Goal: Task Accomplishment & Management: Complete application form

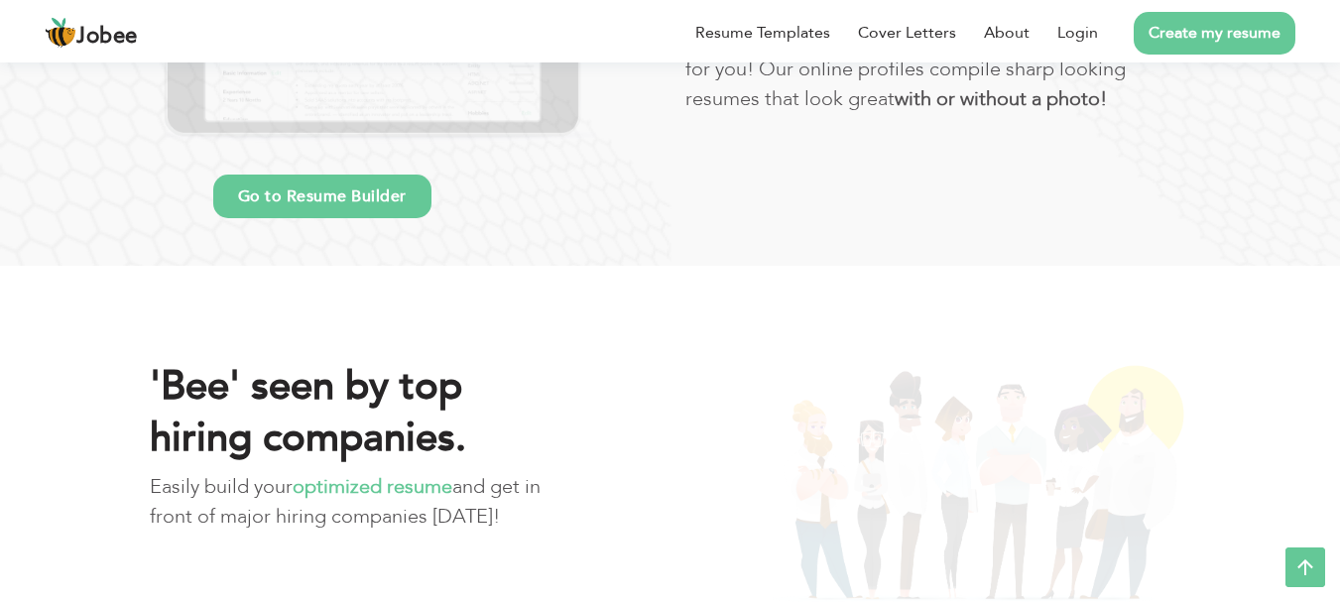
scroll to position [1280, 0]
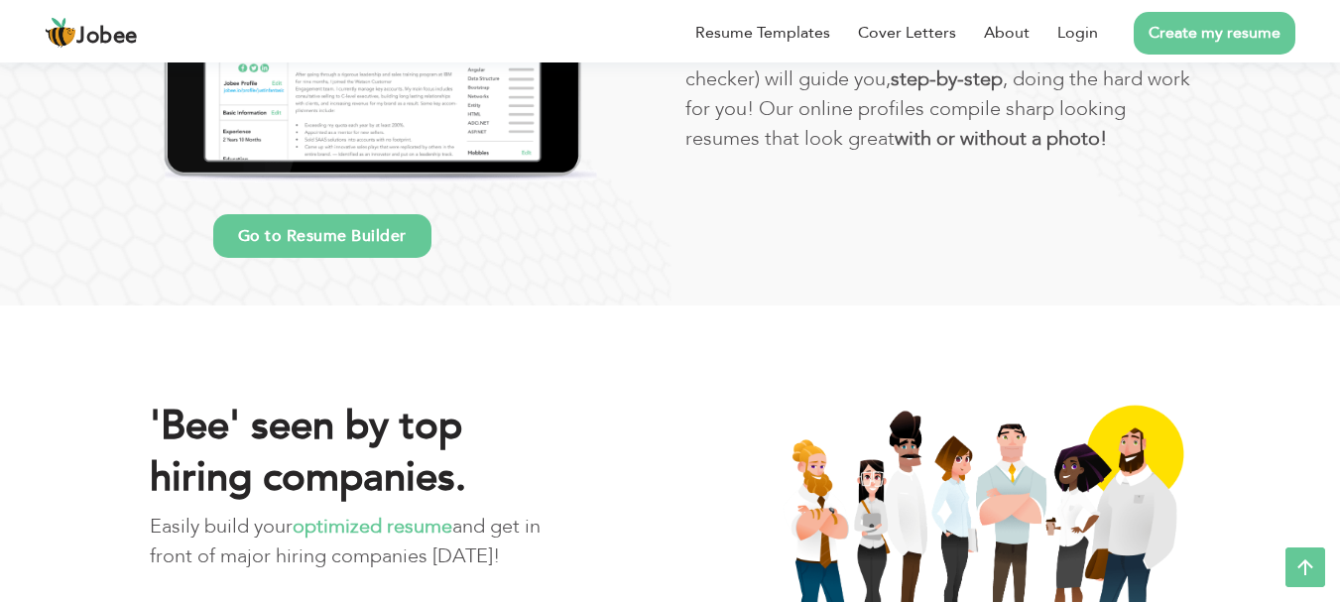
click at [317, 231] on link "Go to Resume Builder" at bounding box center [322, 236] width 218 height 44
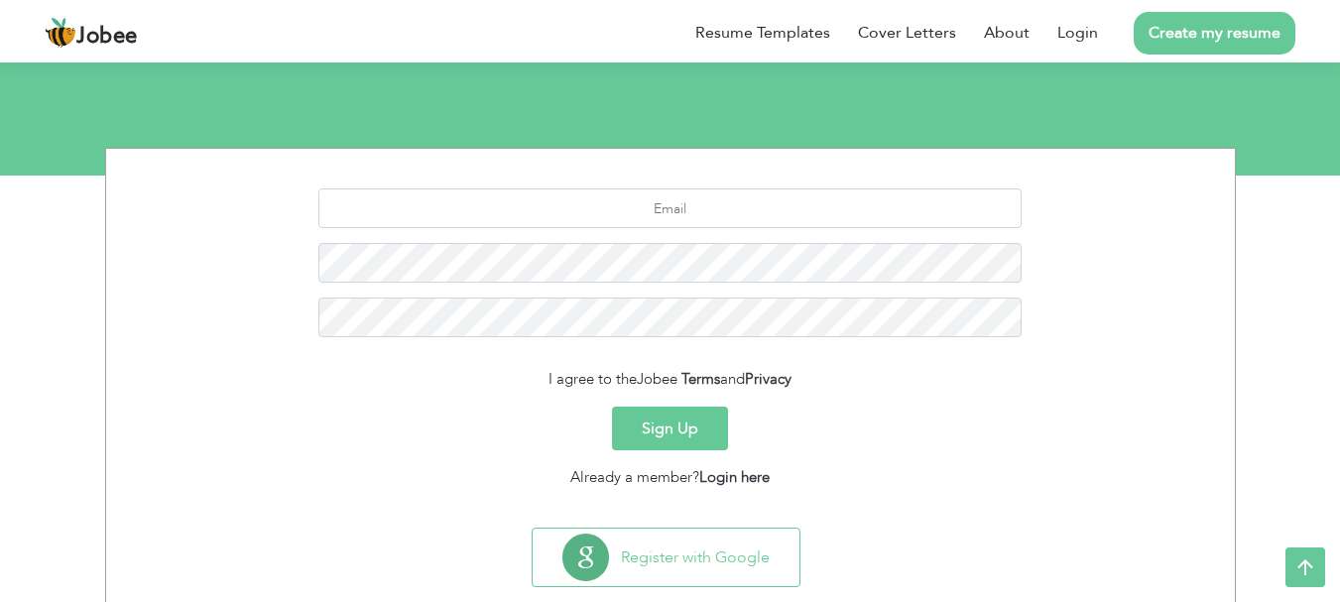
scroll to position [221, 0]
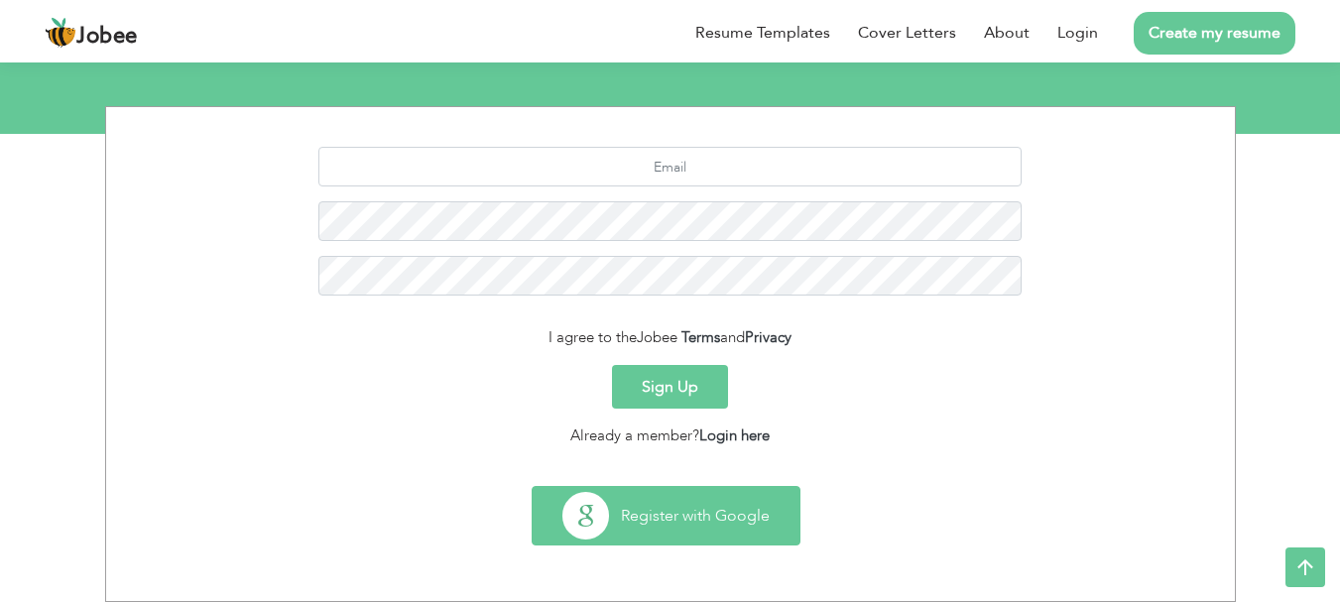
click at [671, 496] on button "Register with Google" at bounding box center [665, 516] width 267 height 58
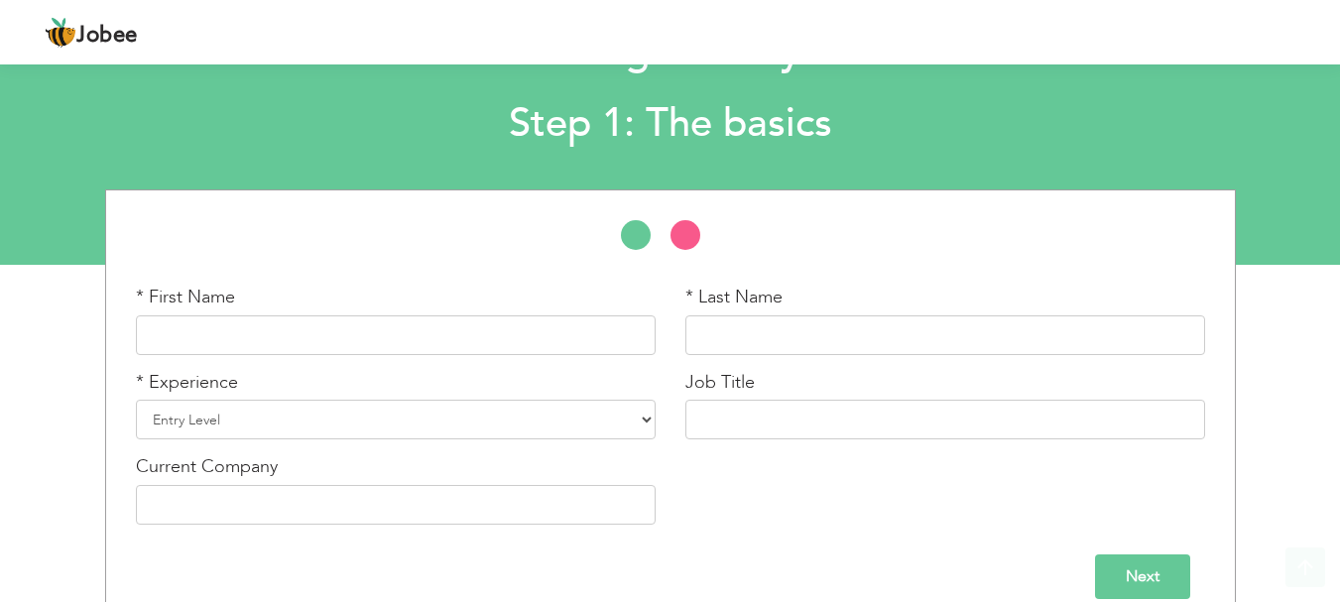
scroll to position [118, 0]
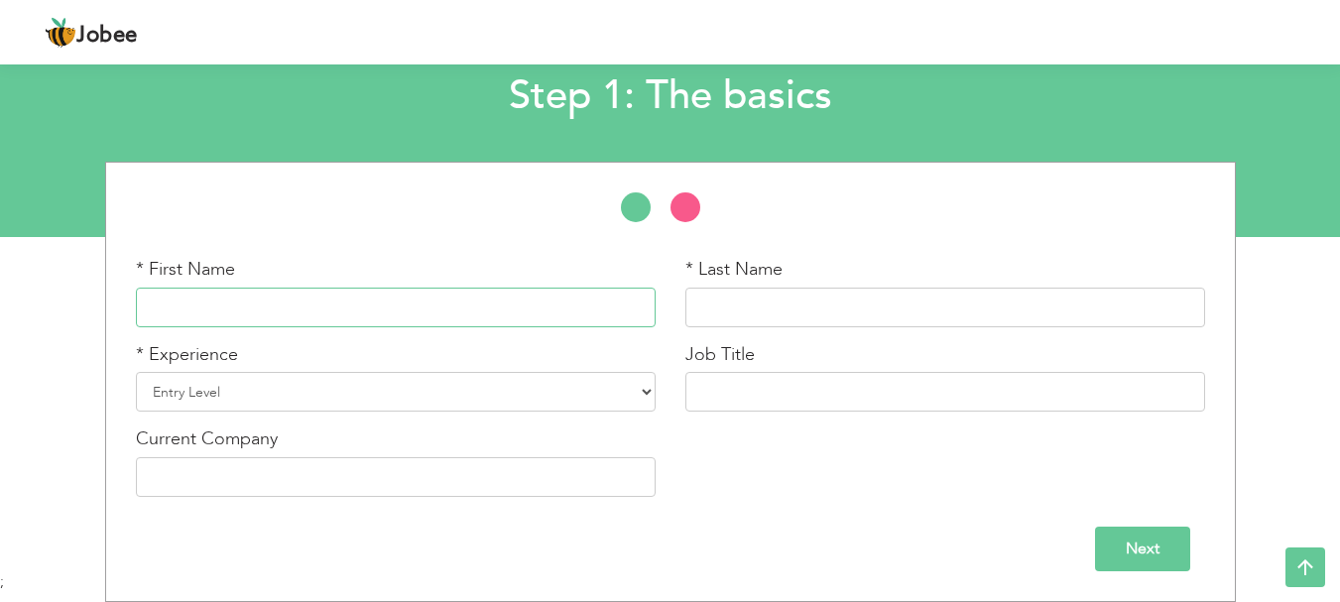
click at [554, 295] on input "text" at bounding box center [396, 308] width 520 height 40
type input "[PERSON_NAME]"
type input "Khan"
click at [298, 394] on select "Entry Level Less than 1 Year 1 Year 2 Years 3 Years 4 Years 5 Years 6 Years 7 Y…" at bounding box center [396, 392] width 520 height 40
click at [999, 467] on div "* First Name Muhammad Sheharyar * Last Name Khan * Experience Entry Level Less …" at bounding box center [670, 384] width 1099 height 255
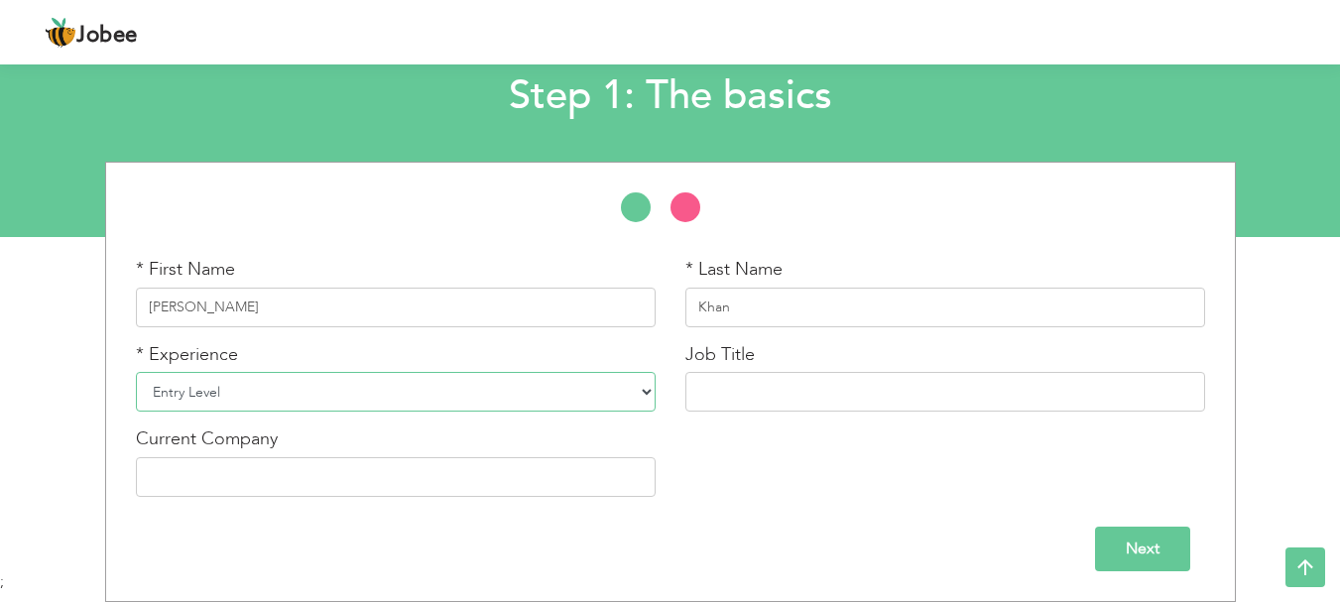
click at [648, 389] on select "Entry Level Less than 1 Year 1 Year 2 Years 3 Years 4 Years 5 Years 6 Years 7 Y…" at bounding box center [396, 392] width 520 height 40
select select "3"
click at [136, 372] on select "Entry Level Less than 1 Year 1 Year 2 Years 3 Years 4 Years 5 Years 6 Years 7 Y…" at bounding box center [396, 392] width 520 height 40
click at [792, 386] on input "text" at bounding box center [945, 392] width 520 height 40
type input "Junior Frontend developer"
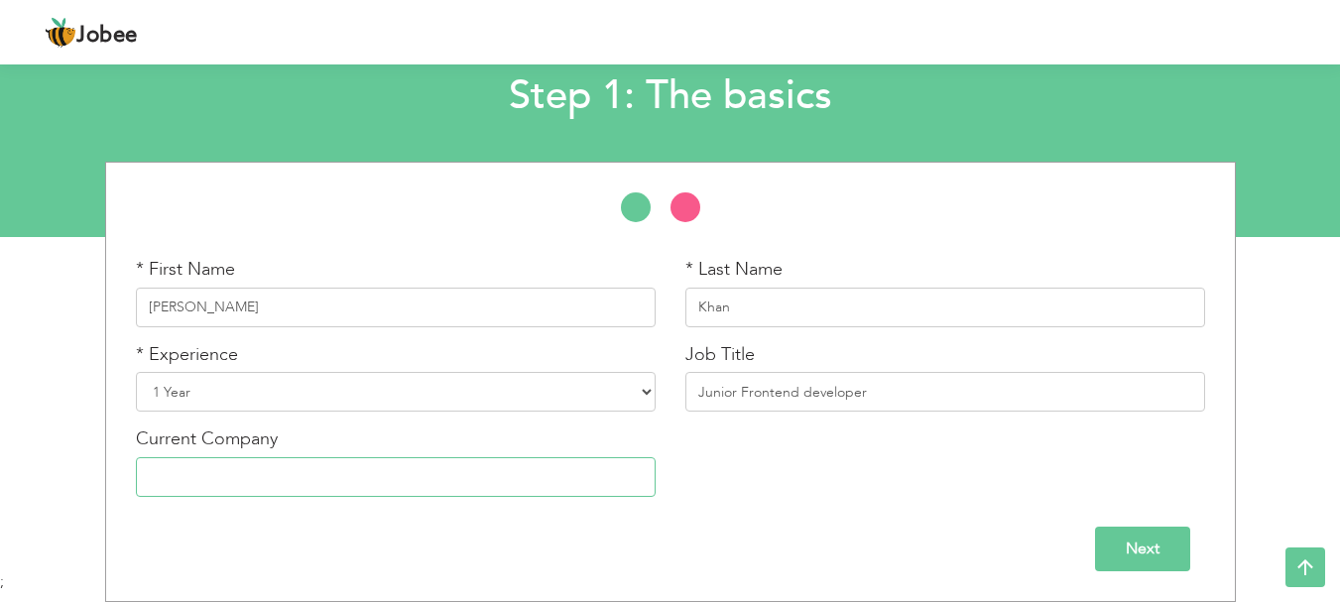
click at [376, 468] on input "text" at bounding box center [396, 477] width 520 height 40
type input "Provelopers"
click at [1118, 544] on input "Next" at bounding box center [1142, 549] width 95 height 45
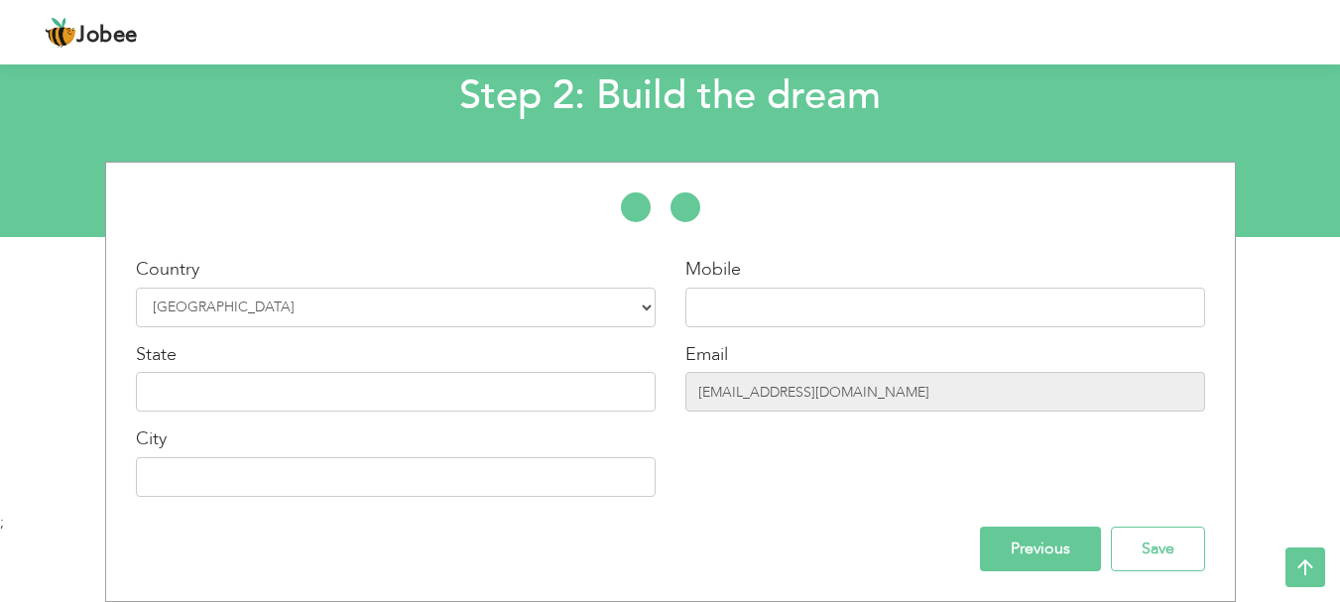
click at [905, 269] on div "Mobile" at bounding box center [945, 292] width 520 height 70
click at [897, 291] on input "text" at bounding box center [945, 308] width 520 height 40
type input "03264113348"
type input "Phool Nagar"
click at [392, 386] on input "text" at bounding box center [396, 392] width 520 height 40
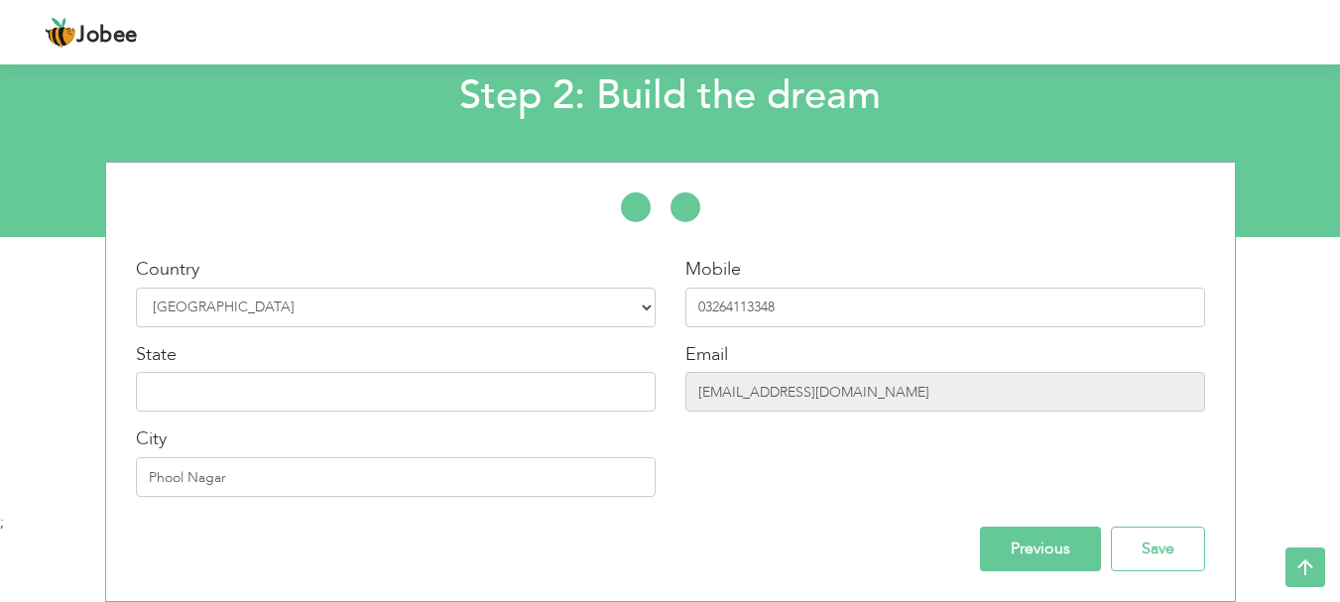
click at [685, 430] on div "Mobile 03264113348 Email sheharyar4828@gmail.com" at bounding box center [944, 384] width 549 height 255
click at [402, 401] on input "text" at bounding box center [396, 392] width 520 height 40
click at [617, 545] on div "Previous Save" at bounding box center [670, 549] width 1099 height 45
click at [1136, 561] on input "Save" at bounding box center [1158, 549] width 94 height 45
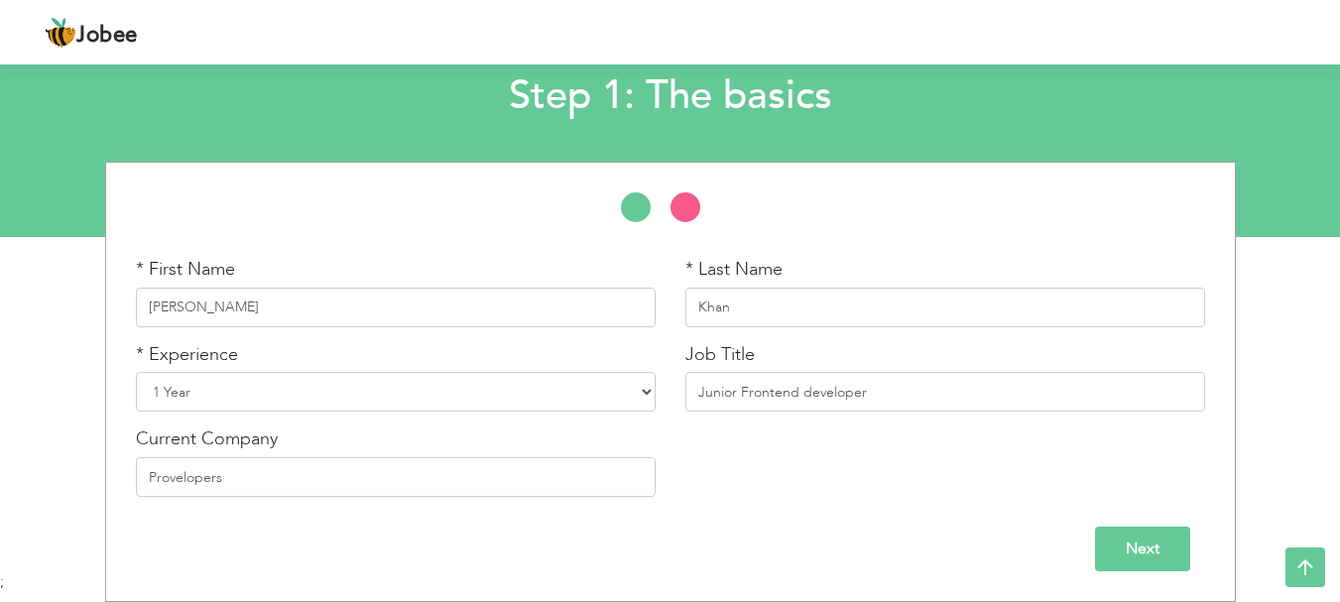
scroll to position [118, 0]
click at [884, 376] on input "Junior Frontend developer" at bounding box center [945, 392] width 520 height 40
click at [1168, 556] on input "Next" at bounding box center [1142, 549] width 95 height 45
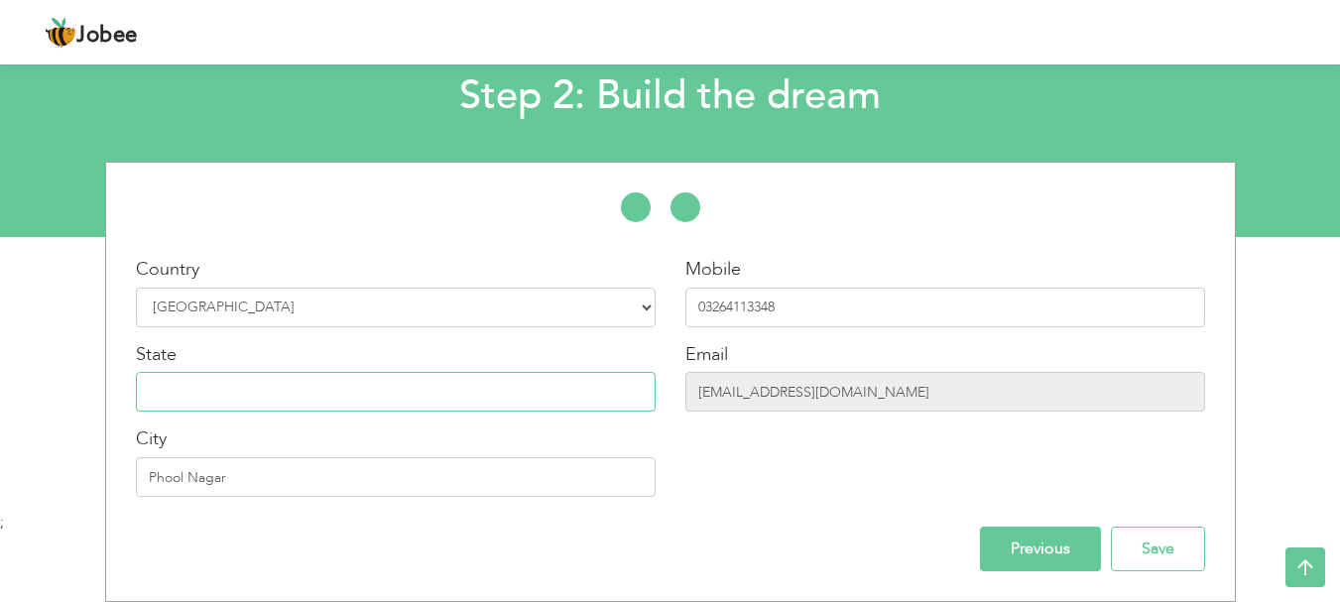
click at [497, 381] on input "text" at bounding box center [396, 392] width 520 height 40
type input "p"
type input "[GEOGRAPHIC_DATA]"
click at [1152, 553] on input "Save" at bounding box center [1158, 549] width 94 height 45
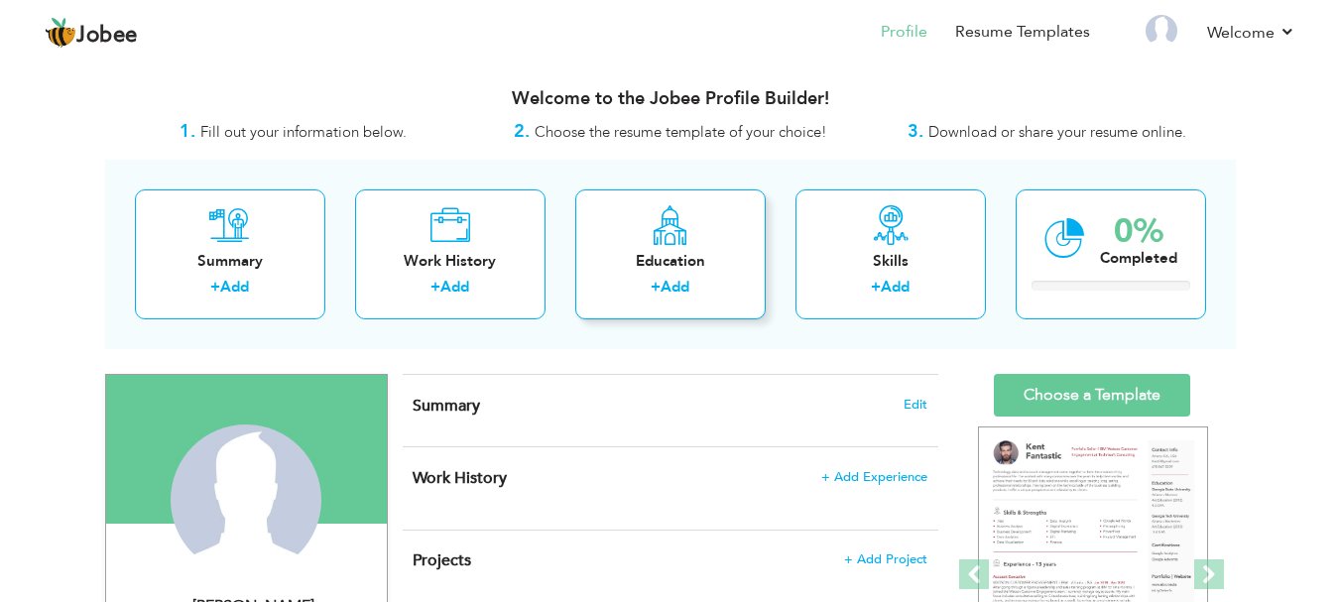
click at [645, 283] on div "+ Add" at bounding box center [670, 290] width 159 height 26
radio input "true"
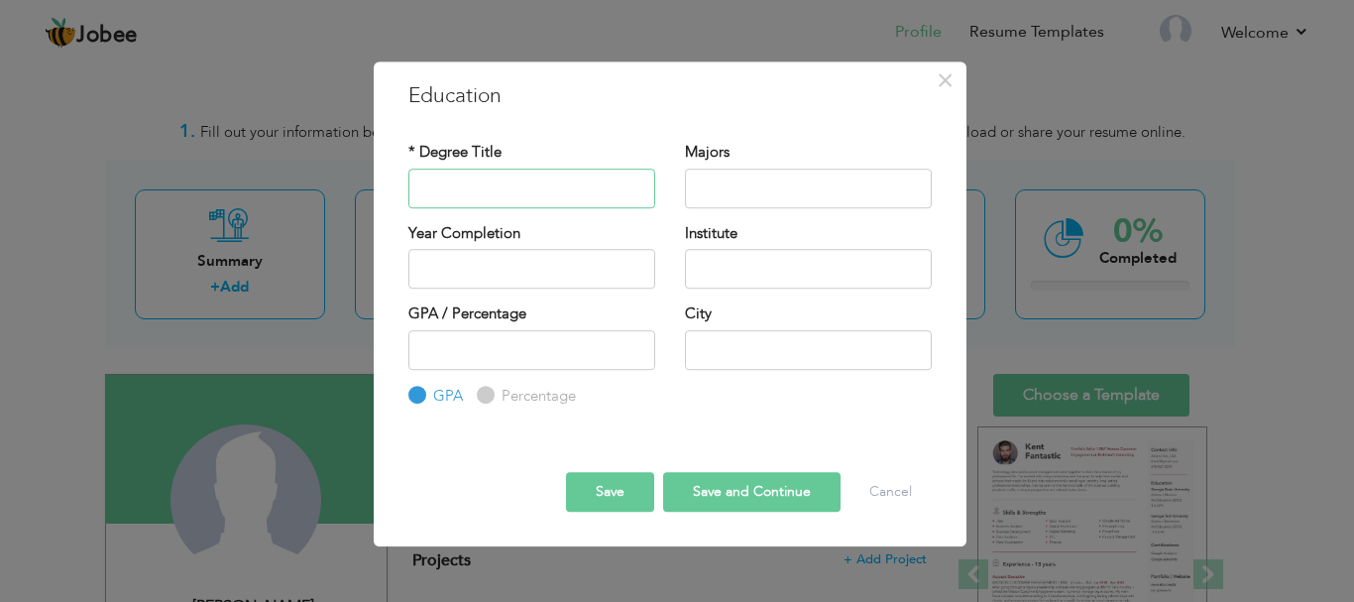
click at [591, 189] on input "text" at bounding box center [532, 189] width 247 height 40
type input "b"
type input "CS"
type input "2025"
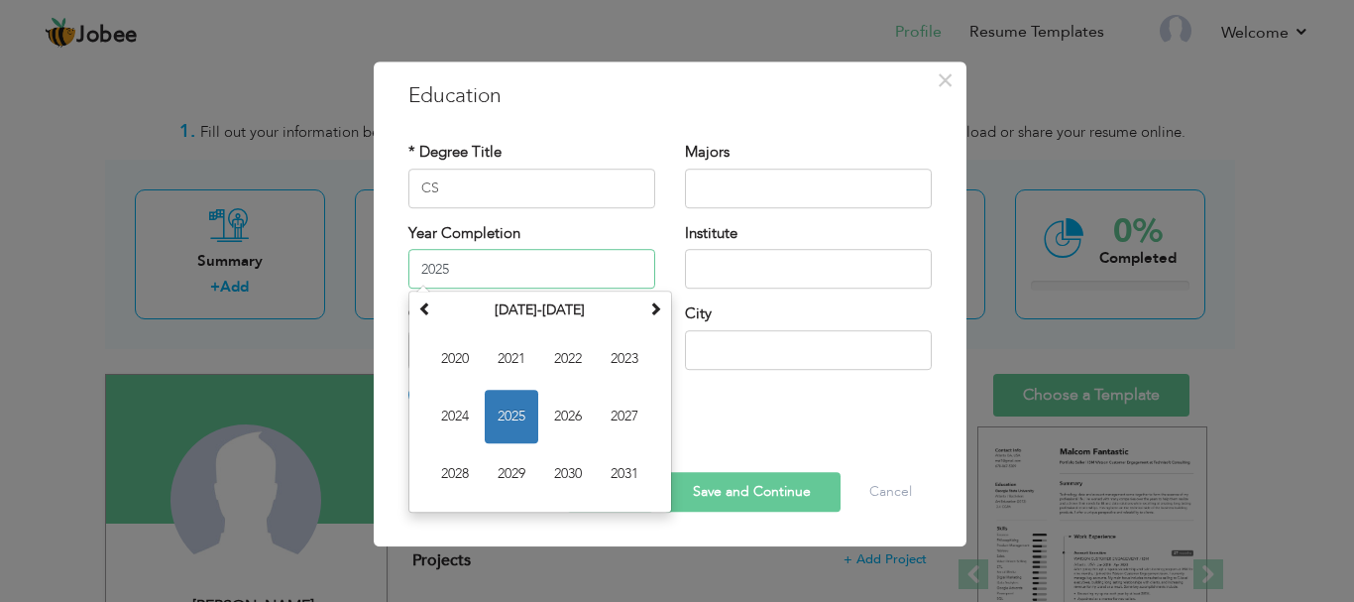
click at [578, 255] on input "2025" at bounding box center [532, 269] width 247 height 40
click at [695, 201] on input "text" at bounding box center [808, 189] width 247 height 40
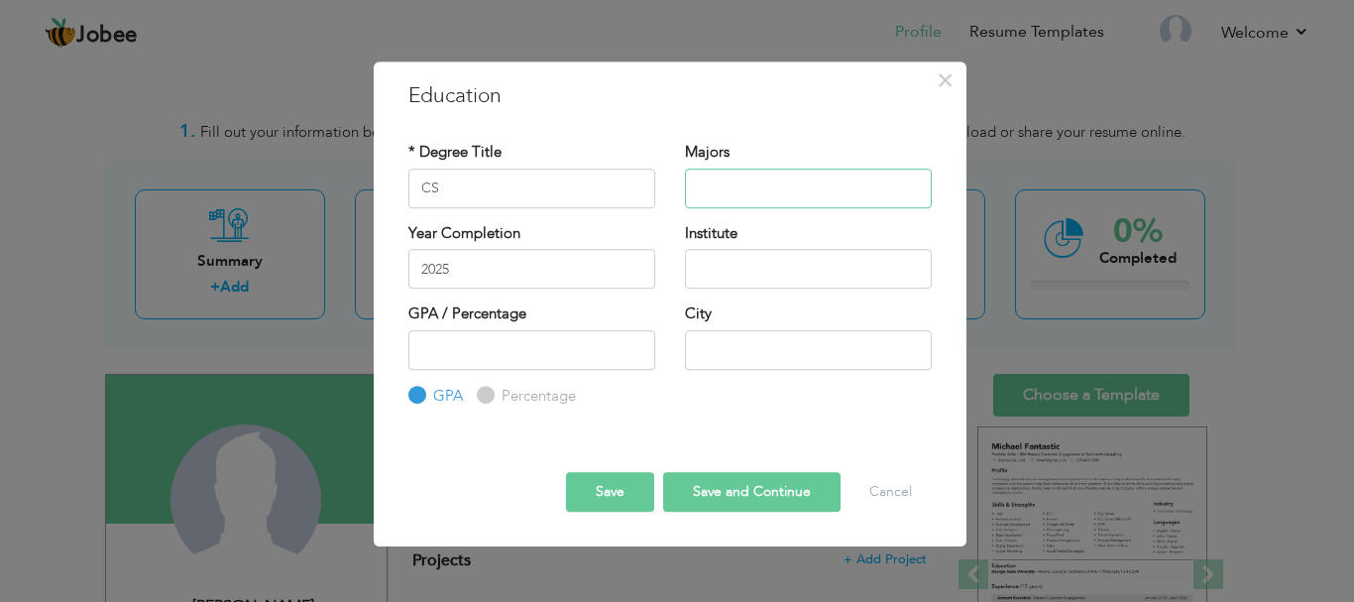
click at [728, 196] on input "text" at bounding box center [808, 189] width 247 height 40
click at [700, 342] on input "text" at bounding box center [808, 350] width 247 height 40
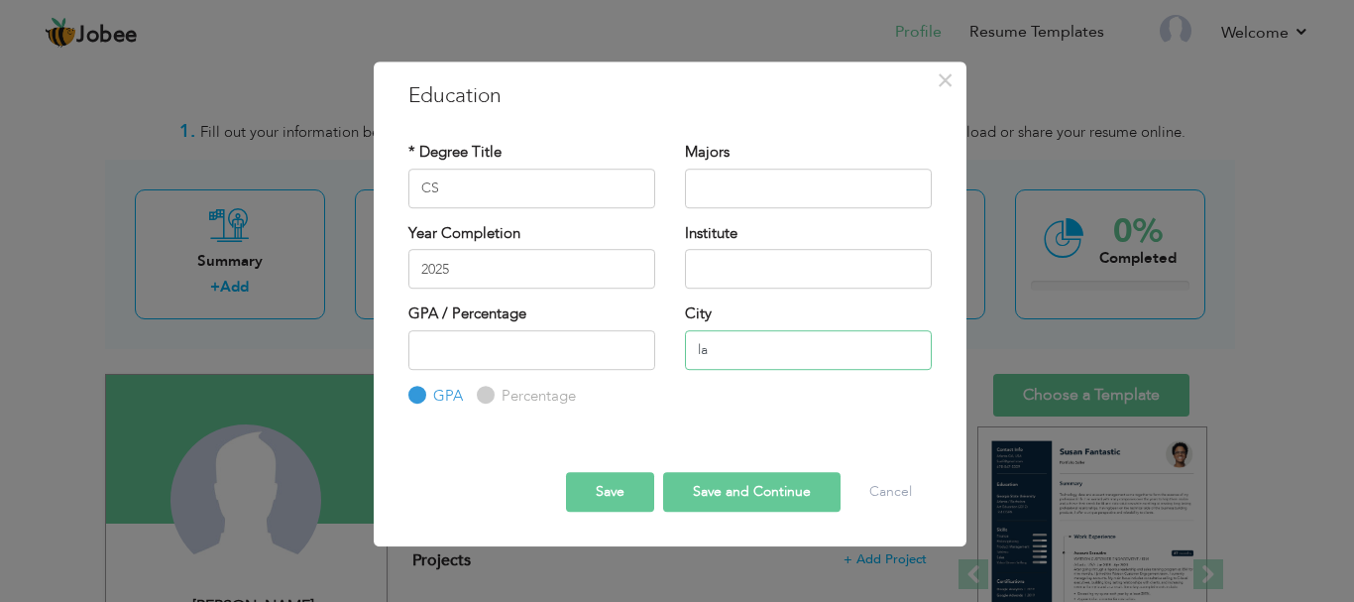
type input "l"
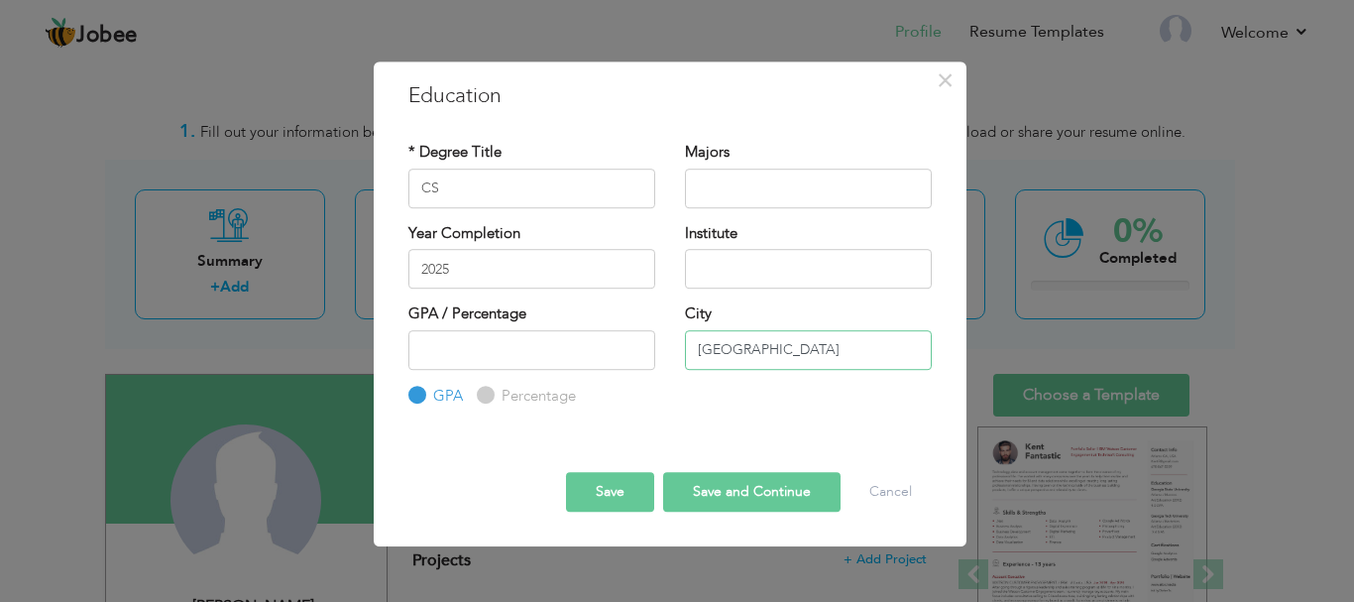
type input "[GEOGRAPHIC_DATA]"
click at [513, 360] on input "number" at bounding box center [532, 350] width 247 height 40
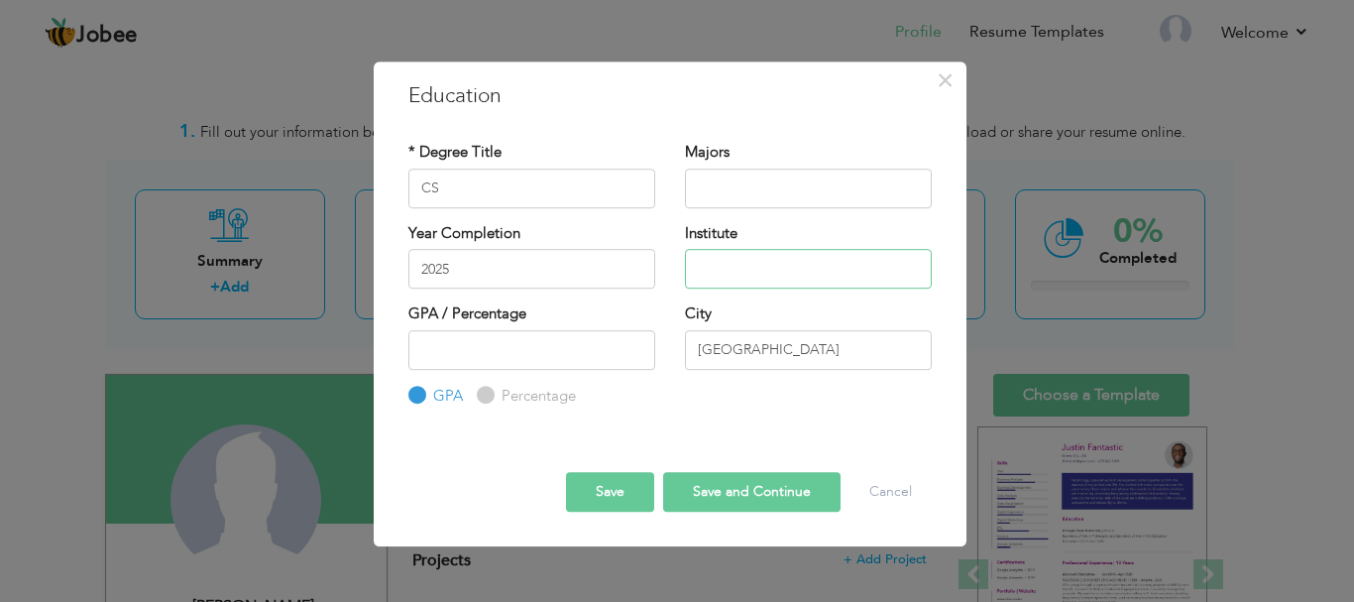
click at [718, 251] on input "text" at bounding box center [808, 269] width 247 height 40
type input "s"
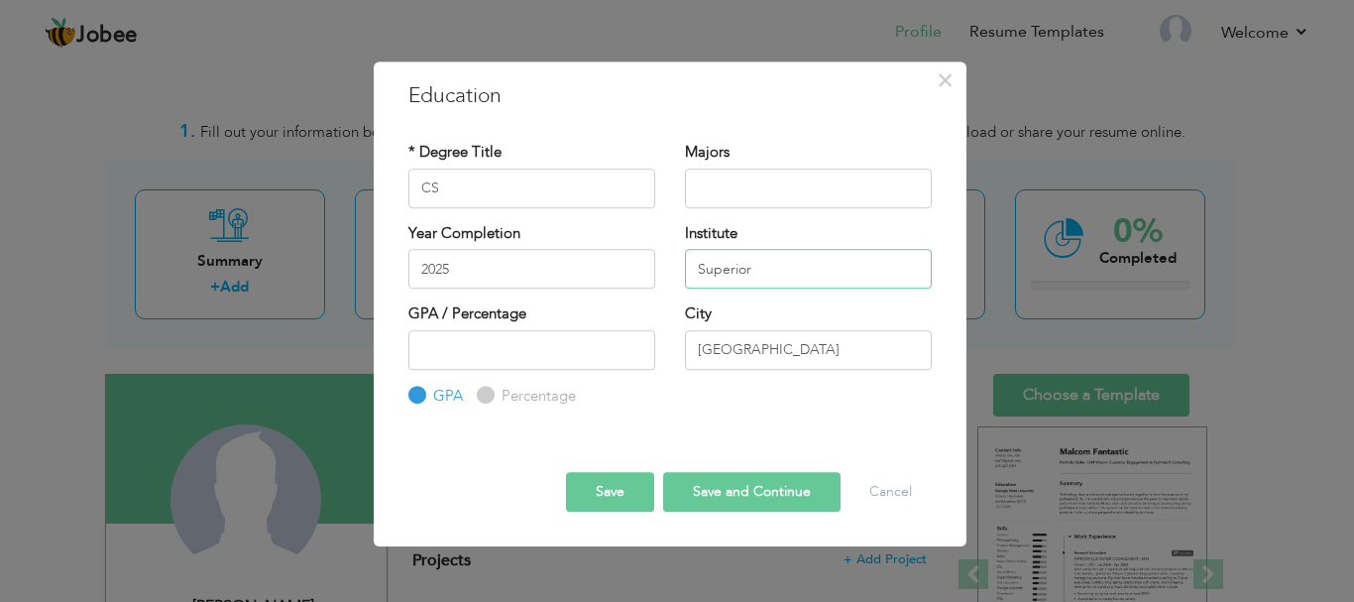
drag, startPoint x: 779, startPoint y: 270, endPoint x: 625, endPoint y: 281, distance: 155.1
click at [625, 281] on div "Year Completion 2025 Institute Superior" at bounding box center [670, 263] width 553 height 80
paste input "University Gold Campus"
type input "[GEOGRAPHIC_DATA]"
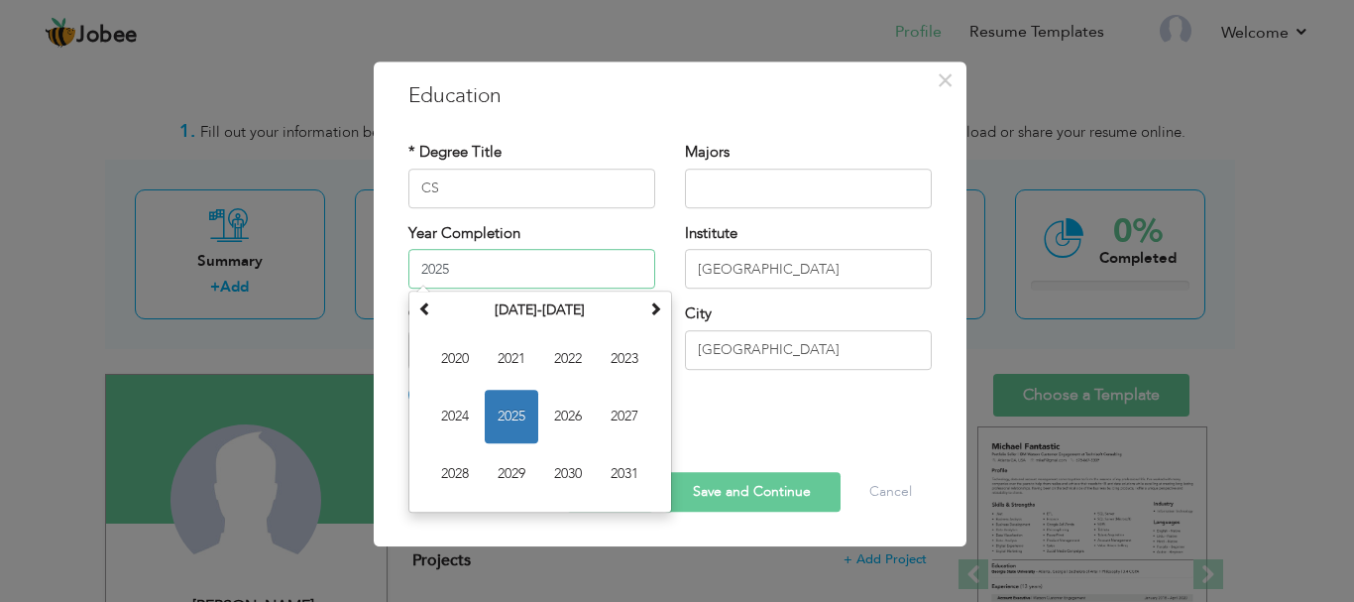
click at [508, 275] on input "2025" at bounding box center [532, 269] width 247 height 40
click at [530, 271] on input "2025" at bounding box center [532, 269] width 247 height 40
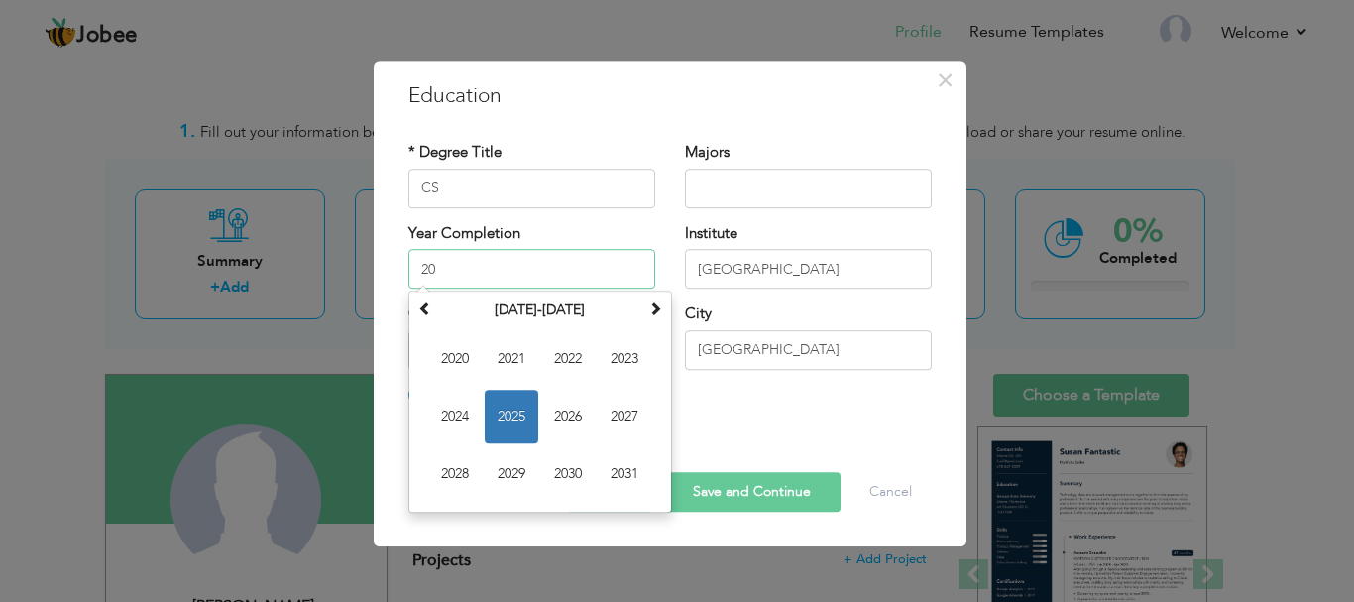
type input "2"
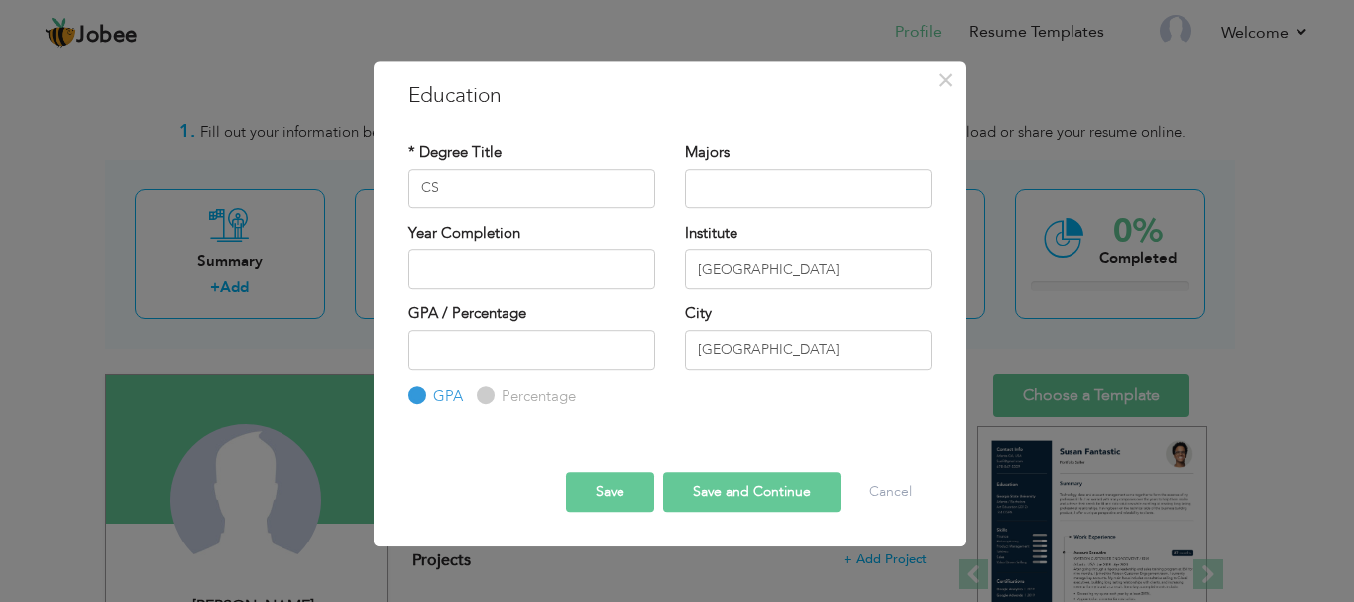
click at [825, 391] on div "GPA / Percentage GPA Percentage City" at bounding box center [670, 354] width 553 height 103
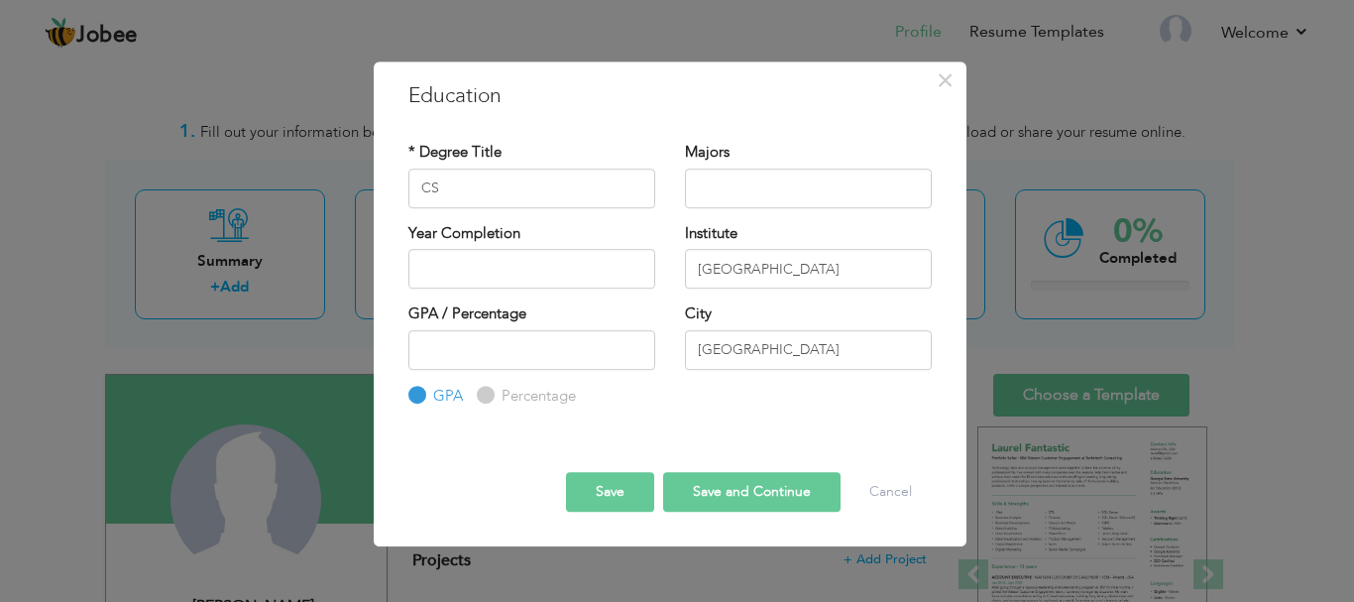
click at [606, 498] on button "Save" at bounding box center [610, 492] width 88 height 40
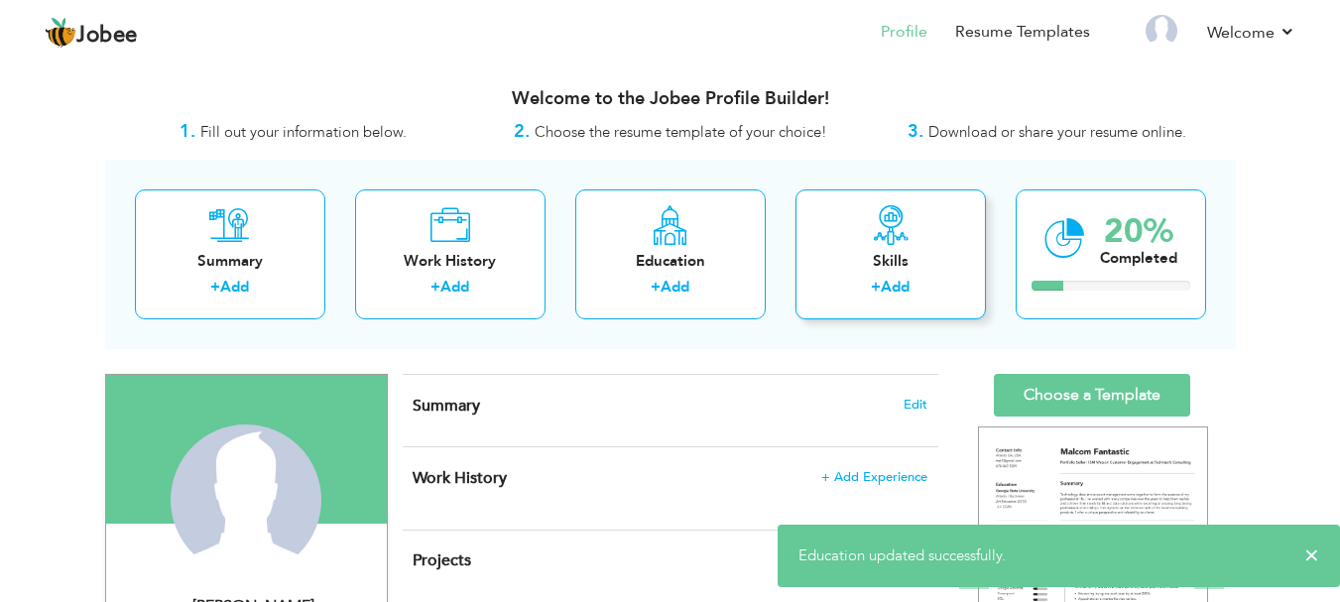
click at [895, 281] on link "Add" at bounding box center [895, 287] width 29 height 20
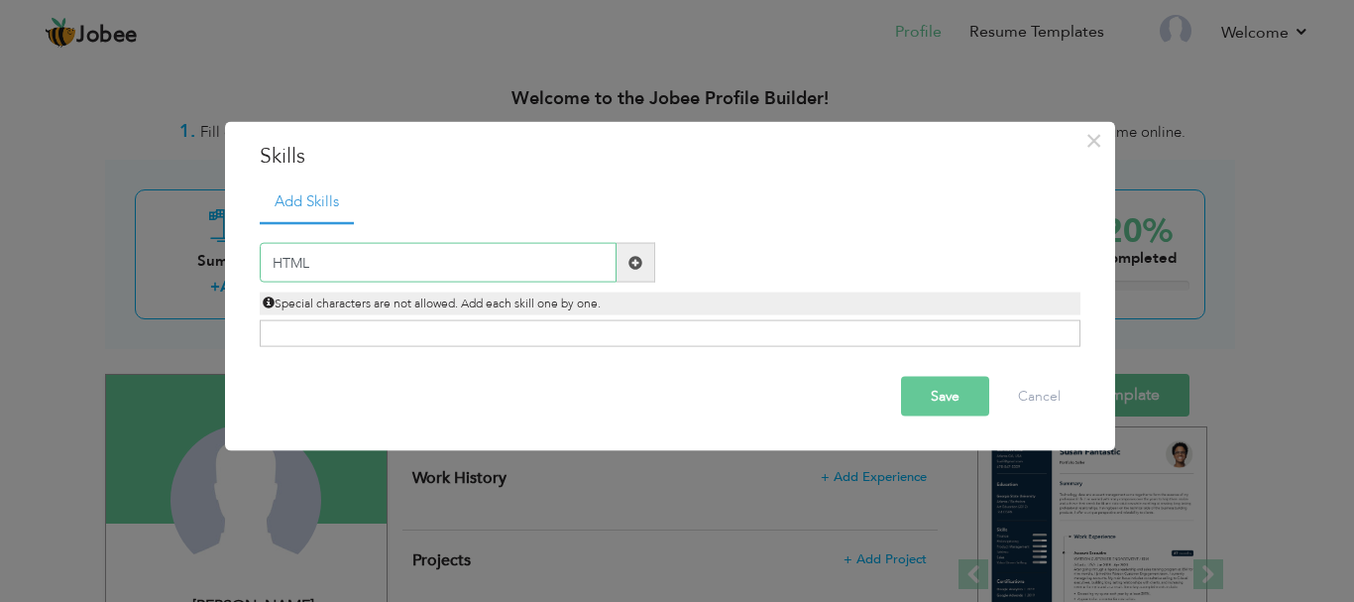
type input "HTML"
click at [649, 270] on span at bounding box center [636, 263] width 39 height 40
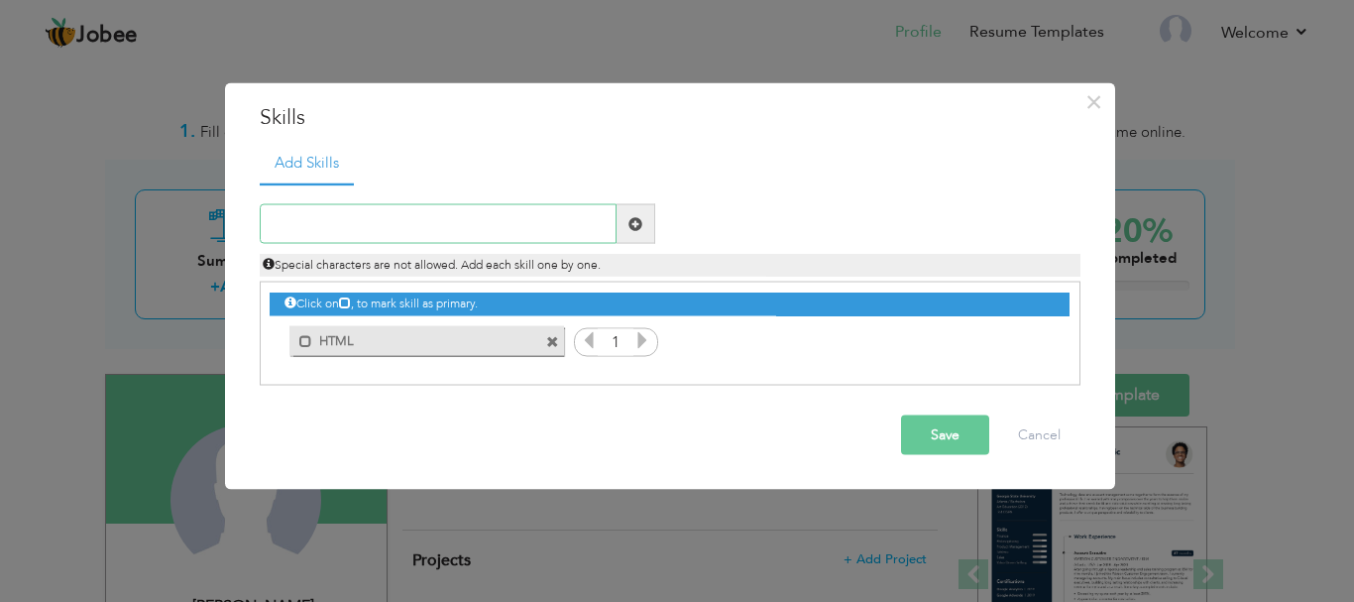
click at [500, 227] on input "text" at bounding box center [438, 224] width 357 height 40
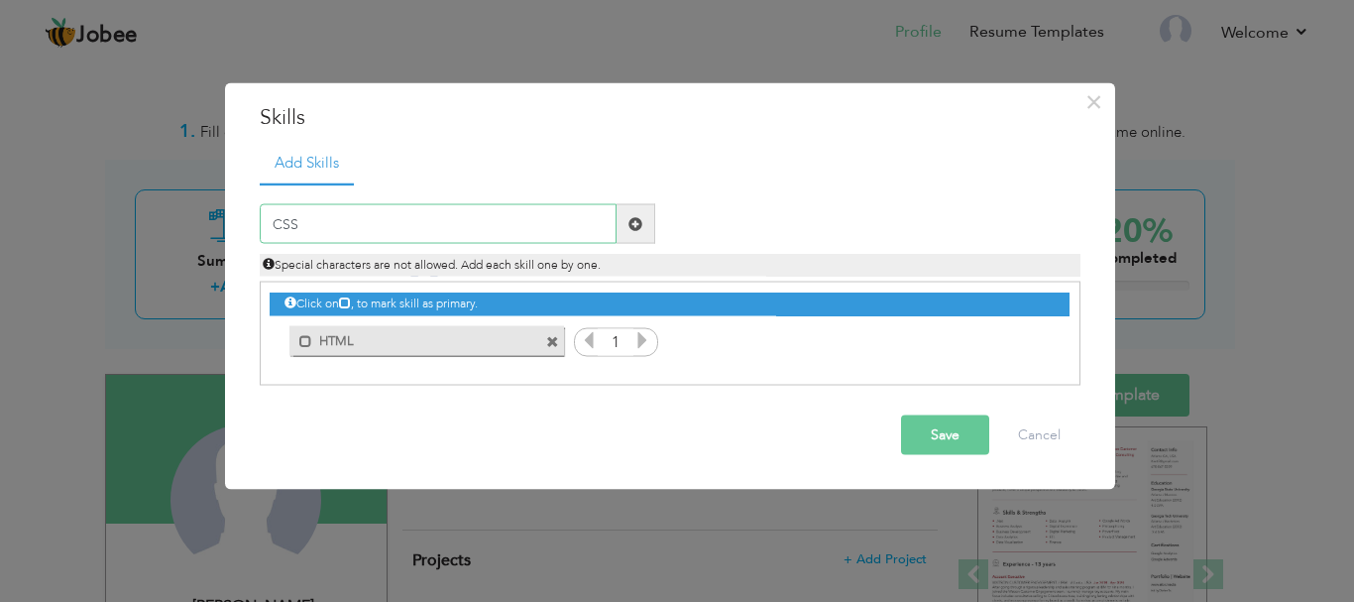
type input "CSS"
click at [624, 227] on span at bounding box center [636, 224] width 39 height 40
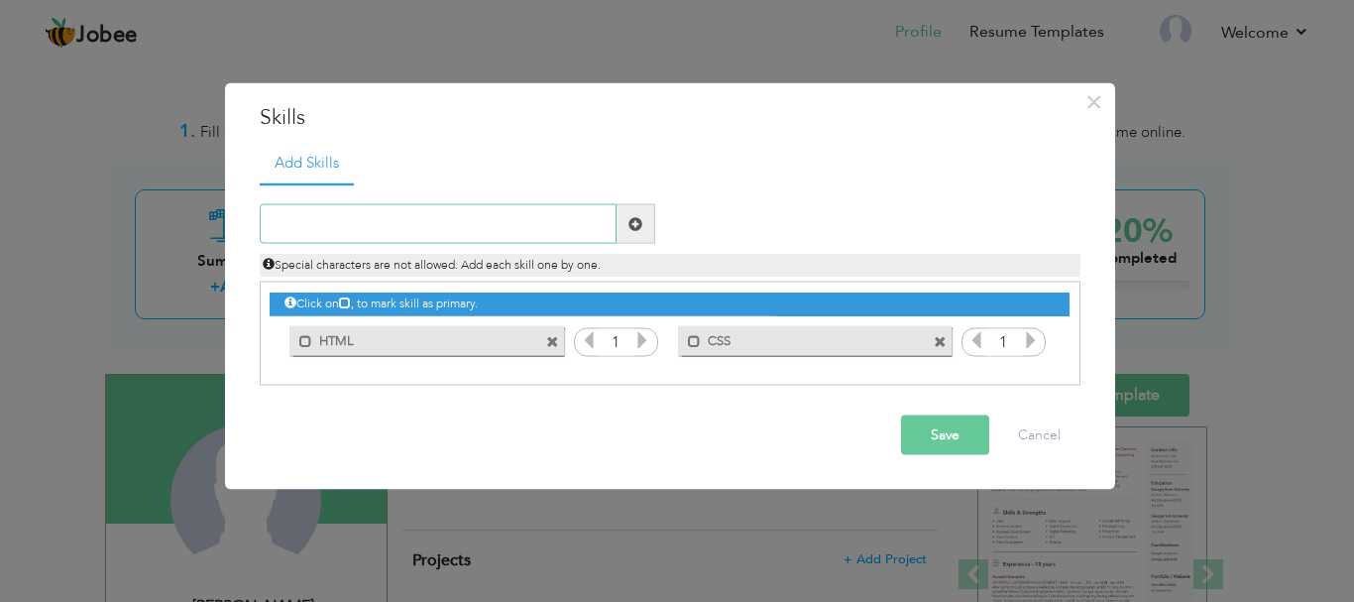
click at [497, 234] on input "text" at bounding box center [438, 224] width 357 height 40
type input "JavaScript"
click at [640, 227] on span at bounding box center [636, 223] width 14 height 14
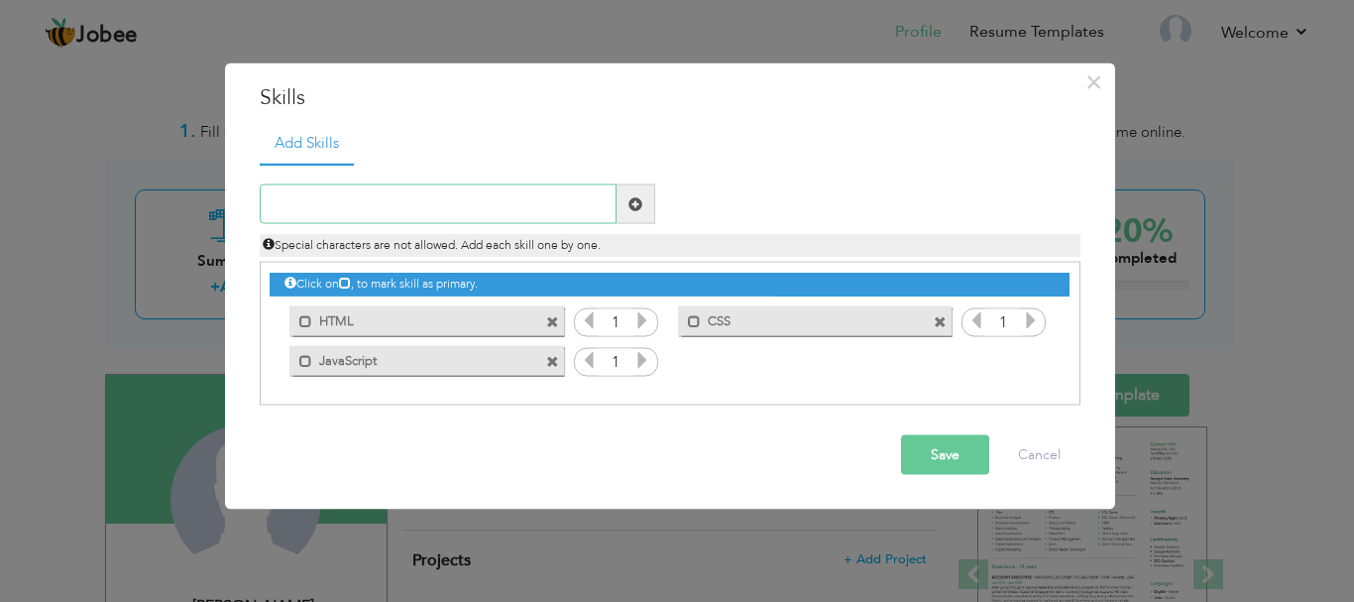
click at [533, 212] on input "text" at bounding box center [438, 204] width 357 height 40
type input "P"
type input "PHP"
click at [642, 196] on span at bounding box center [636, 203] width 14 height 14
click at [943, 458] on button "Save" at bounding box center [945, 455] width 88 height 40
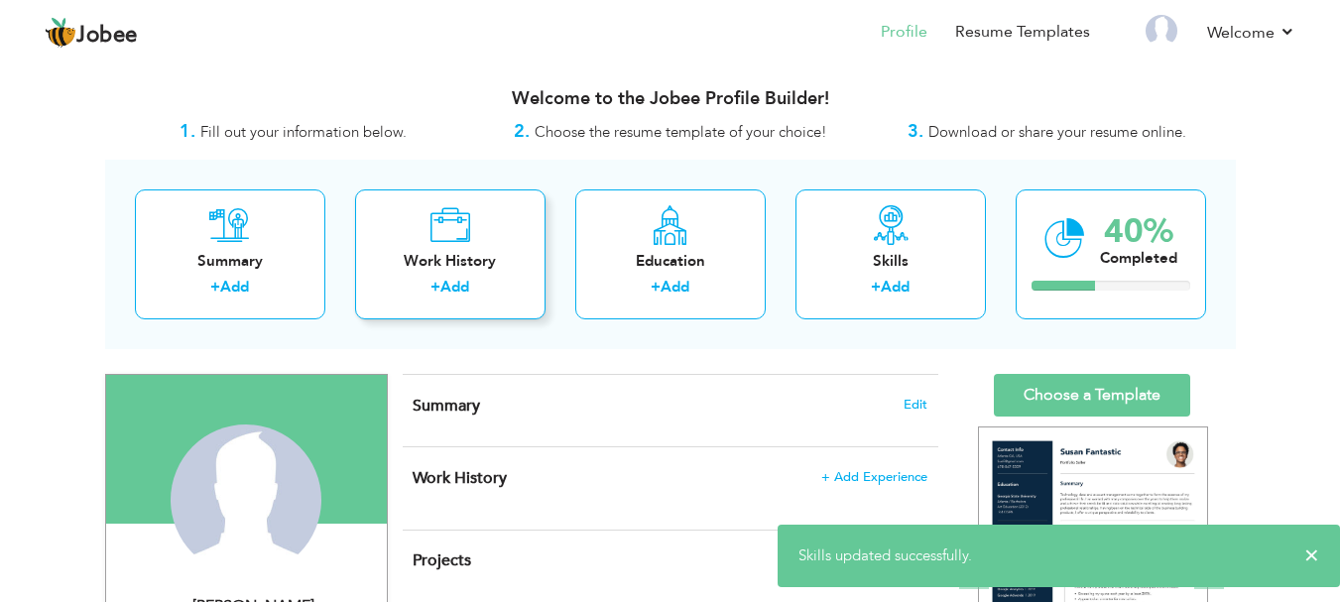
click at [430, 293] on label "+" at bounding box center [435, 287] width 10 height 21
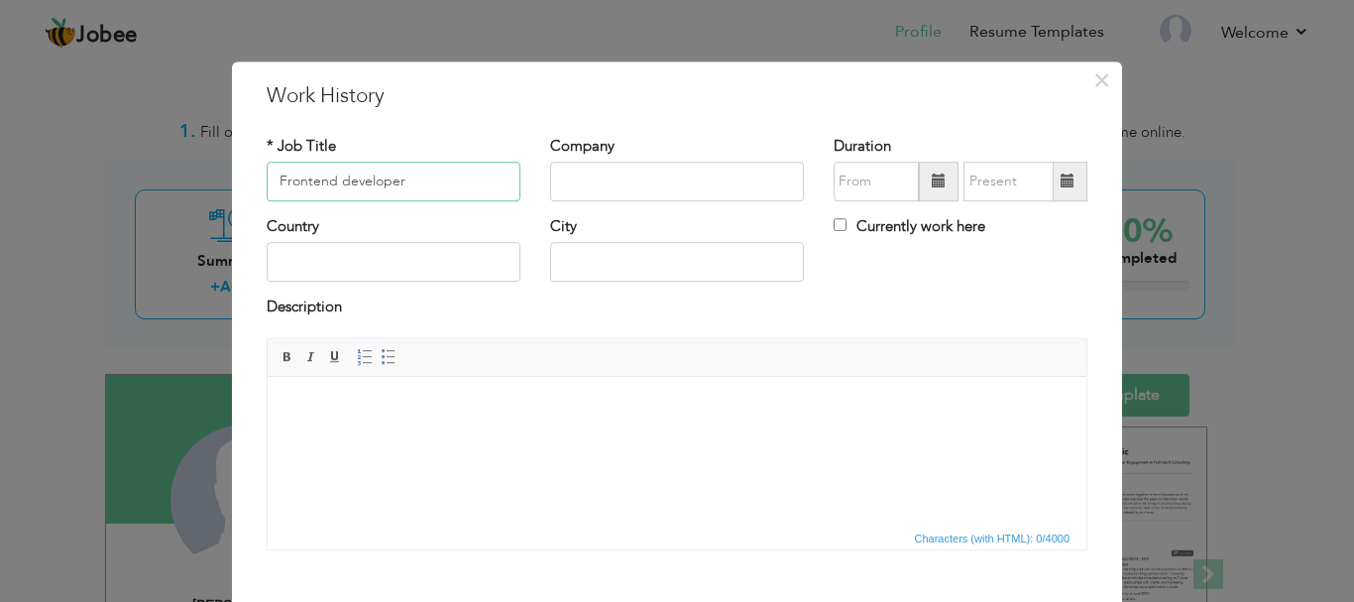
type input "Frontend developer"
click at [574, 178] on input "text" at bounding box center [677, 182] width 254 height 40
type input "Provelopers"
click at [363, 275] on input "text" at bounding box center [394, 263] width 254 height 40
type input "[GEOGRAPHIC_DATA]"
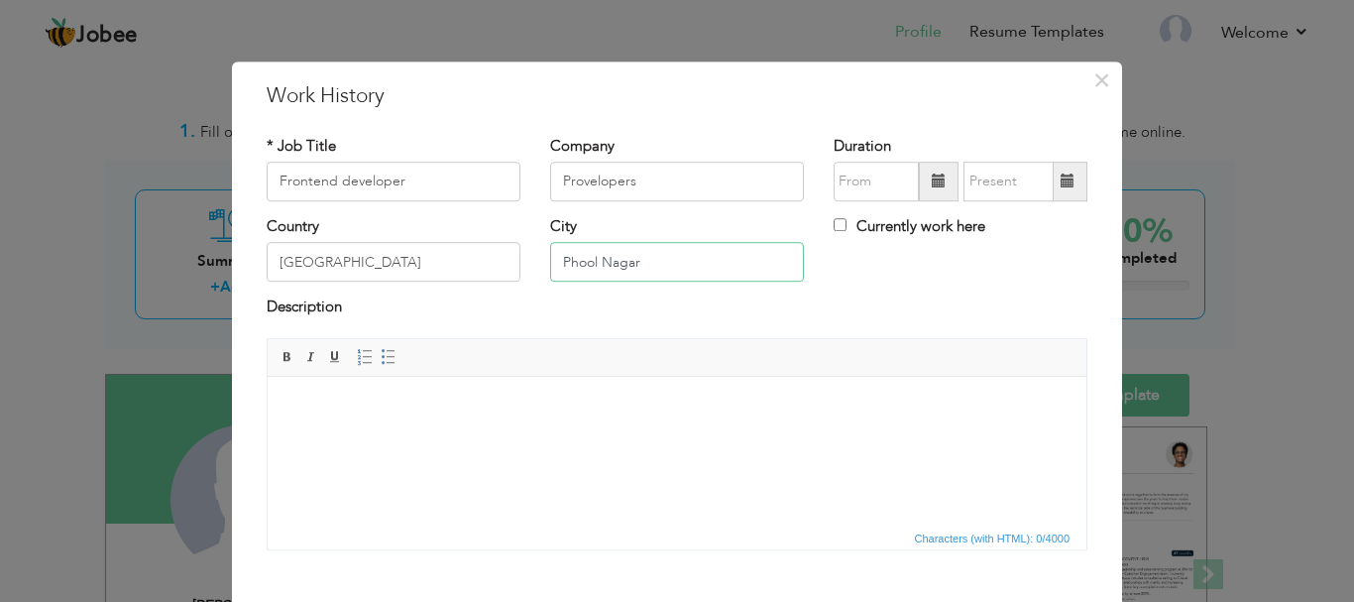
click at [647, 273] on input "Phool Nagar" at bounding box center [677, 263] width 254 height 40
type input "P"
type input "l"
type input "[GEOGRAPHIC_DATA]"
click at [923, 177] on span at bounding box center [939, 182] width 40 height 40
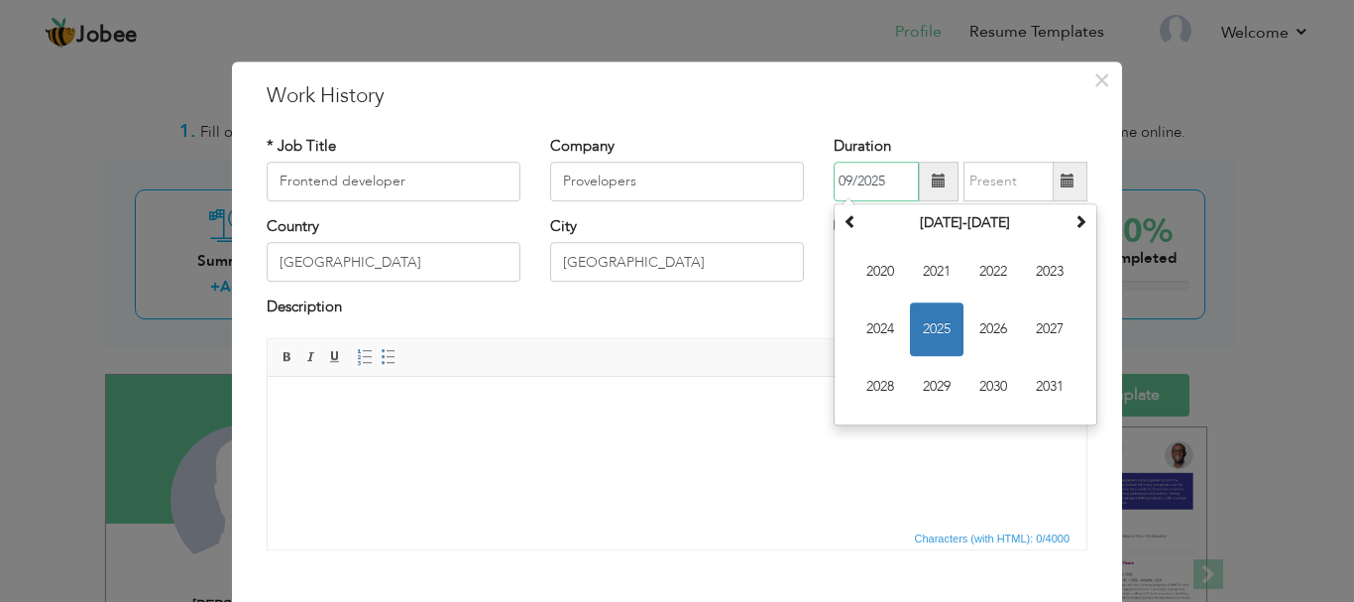
click at [930, 324] on span "2025" at bounding box center [937, 329] width 54 height 54
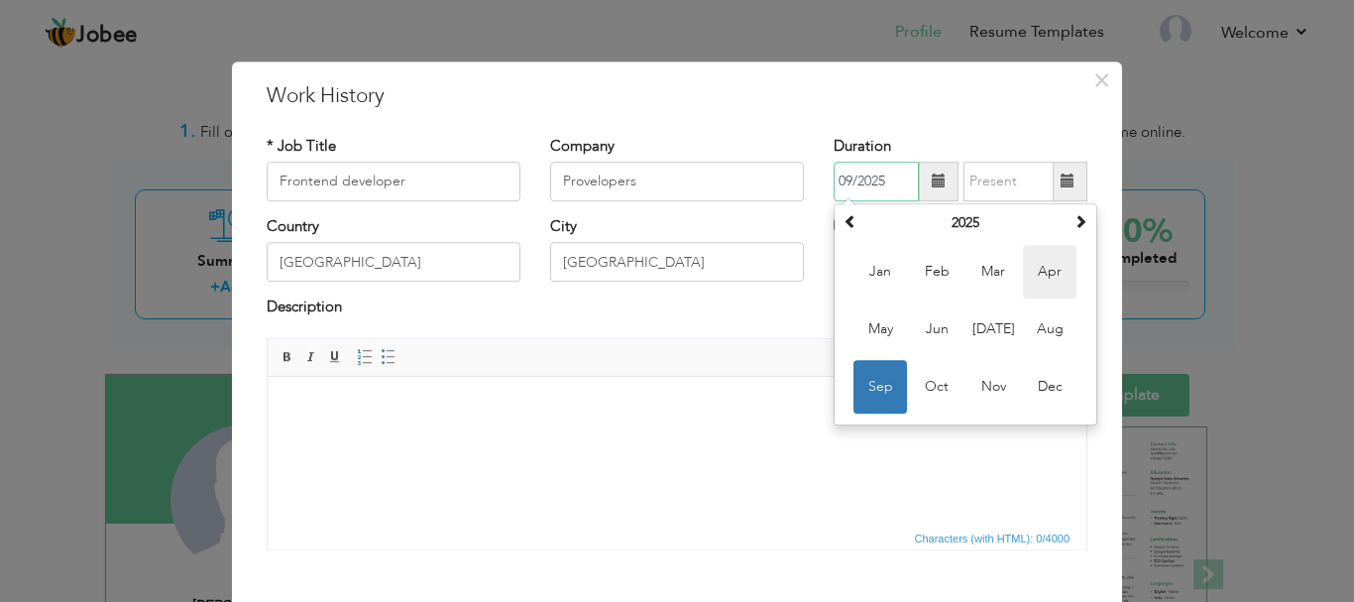
click at [1043, 290] on span "Apr" at bounding box center [1050, 272] width 54 height 54
type input "04/2025"
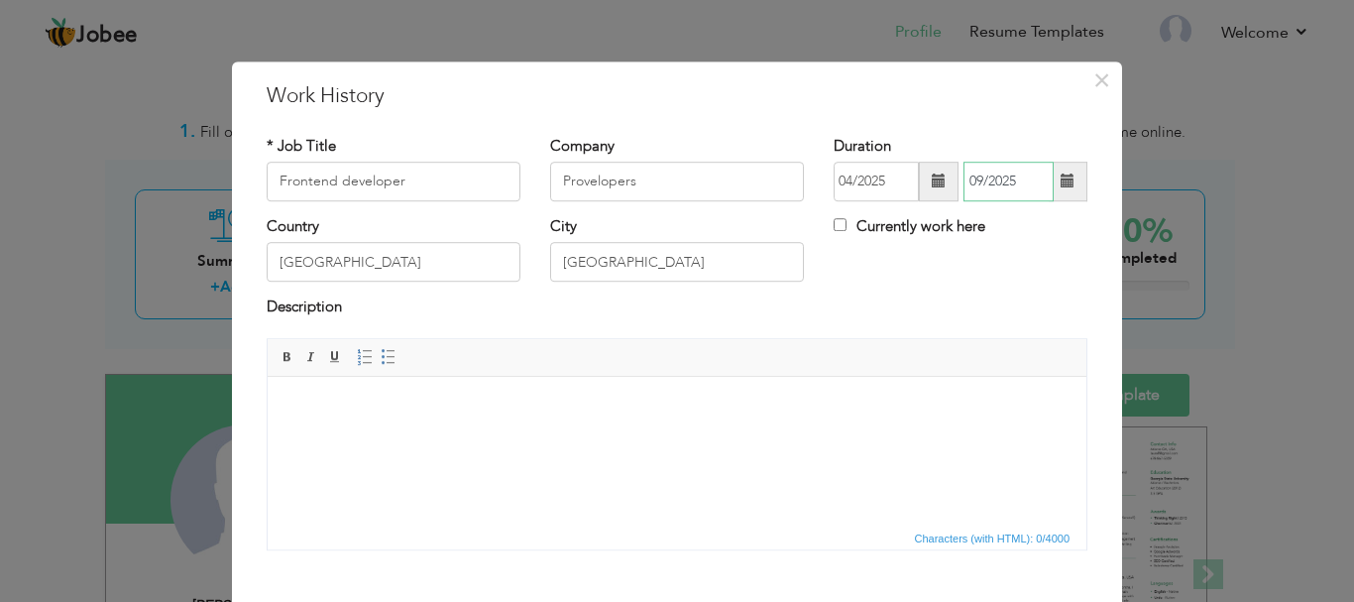
click at [1006, 188] on input "09/2025" at bounding box center [1009, 182] width 90 height 40
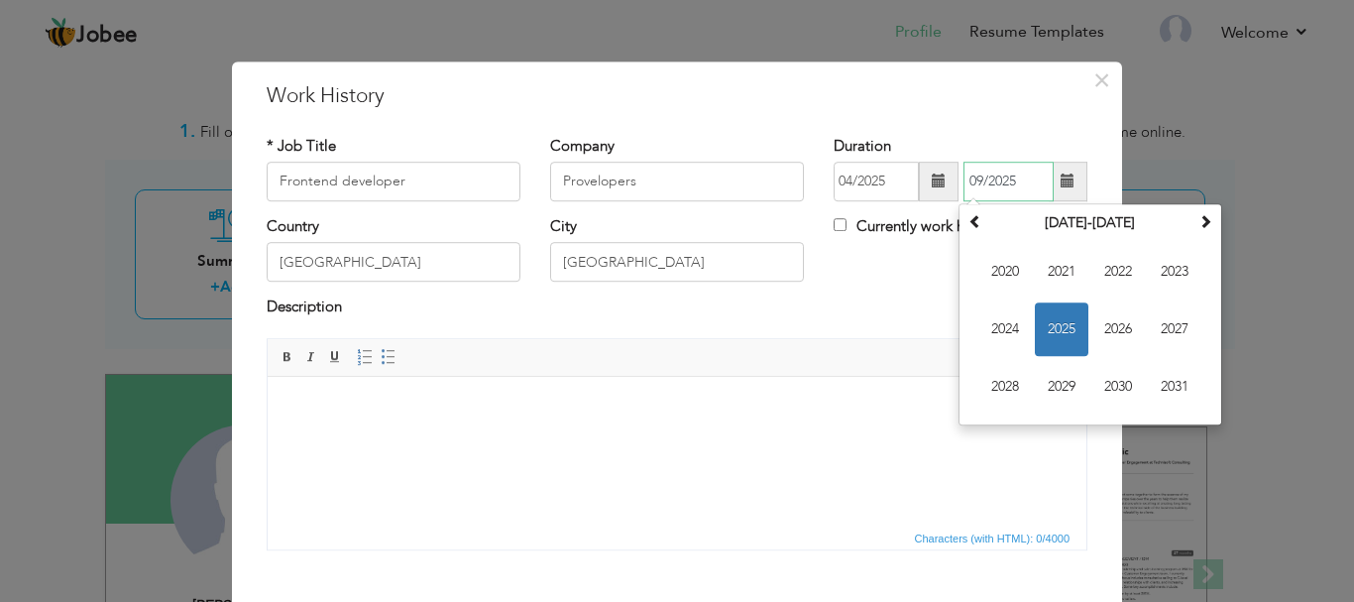
click at [1063, 310] on span "2025" at bounding box center [1062, 329] width 54 height 54
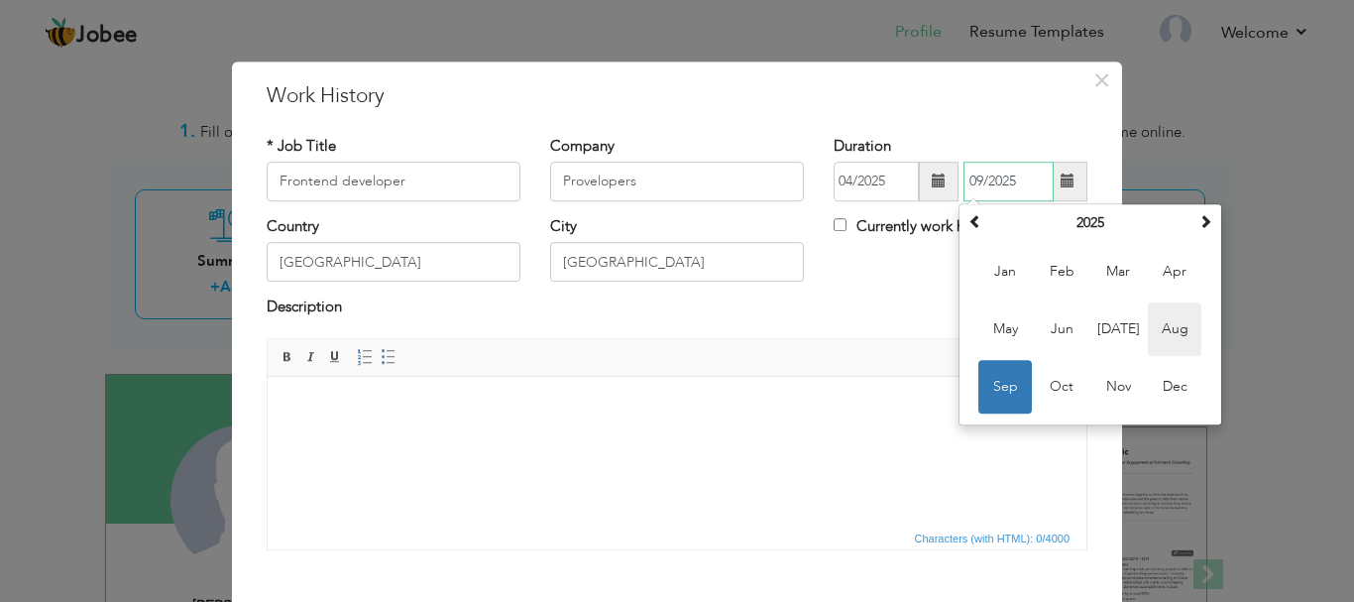
click at [1190, 342] on span "Aug" at bounding box center [1175, 329] width 54 height 54
type input "08/2025"
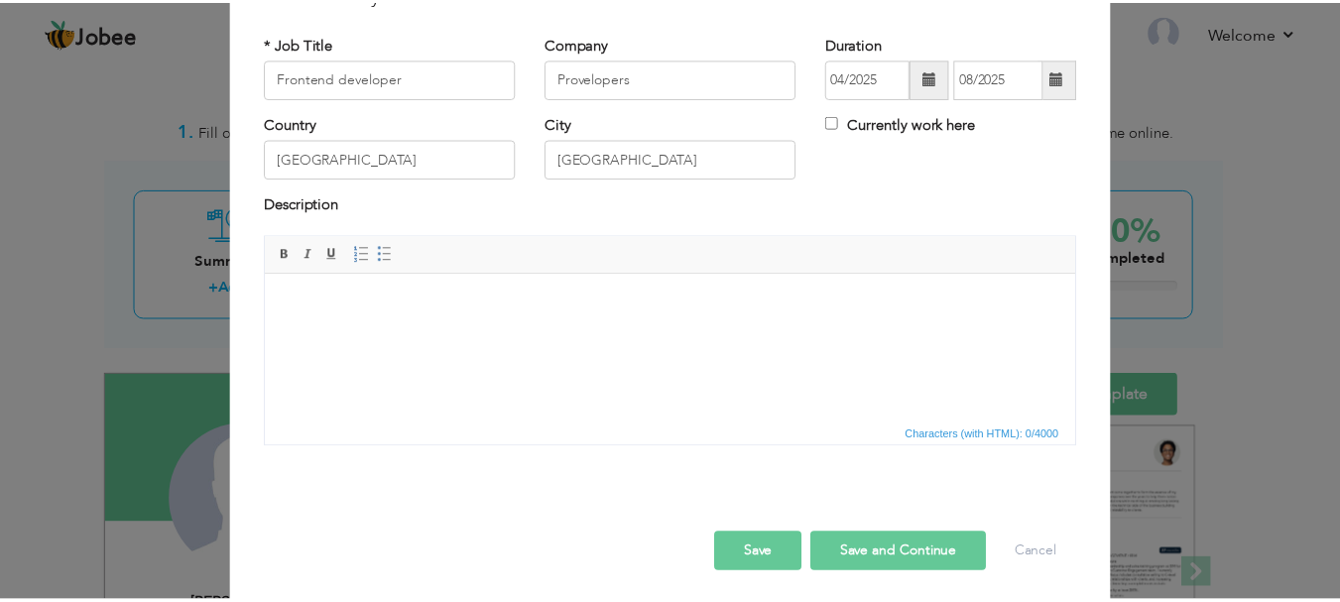
scroll to position [109, 0]
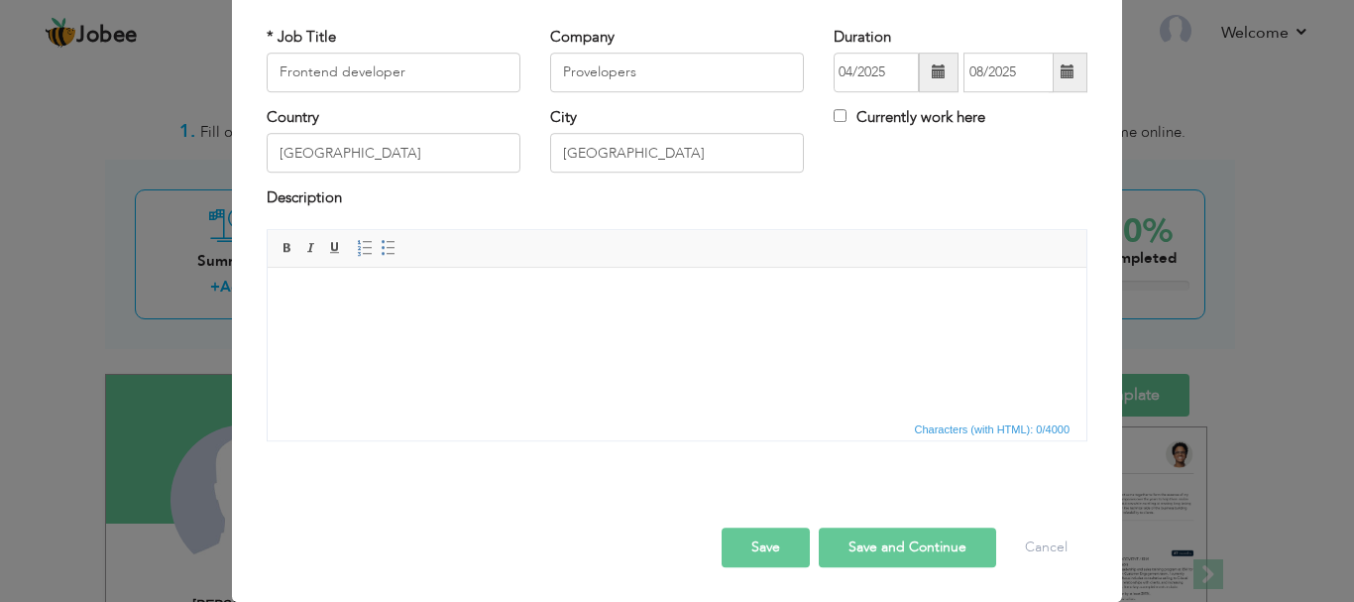
click at [774, 555] on button "Save" at bounding box center [766, 548] width 88 height 40
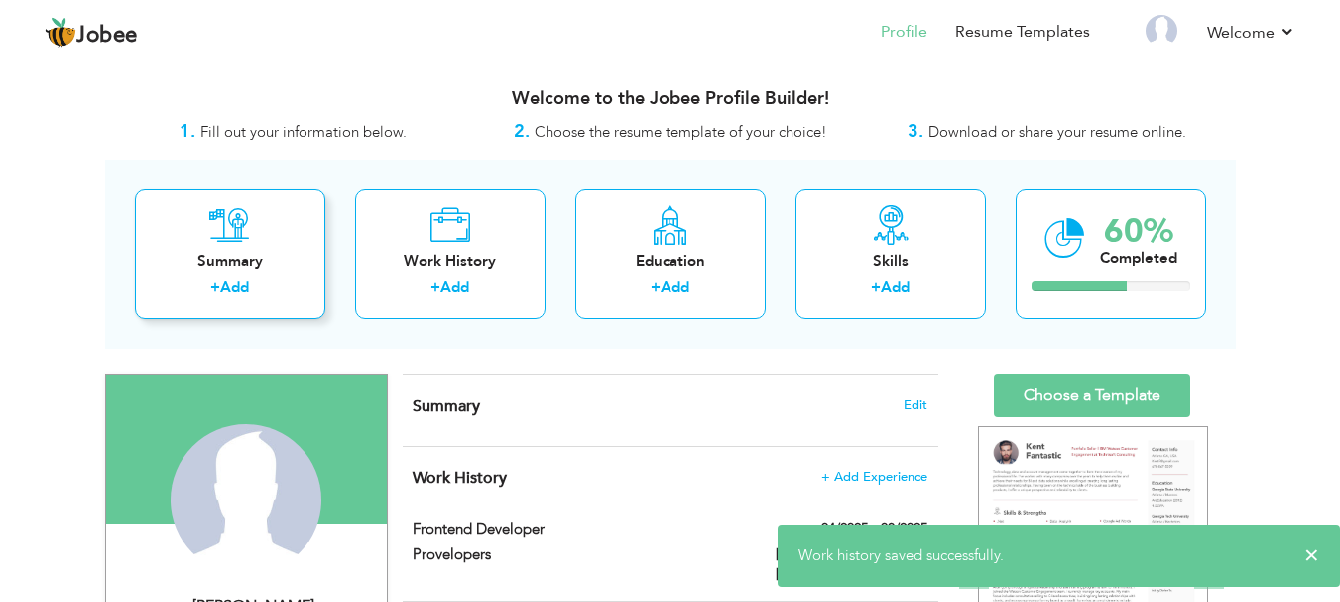
click at [210, 281] on label "+" at bounding box center [215, 287] width 10 height 21
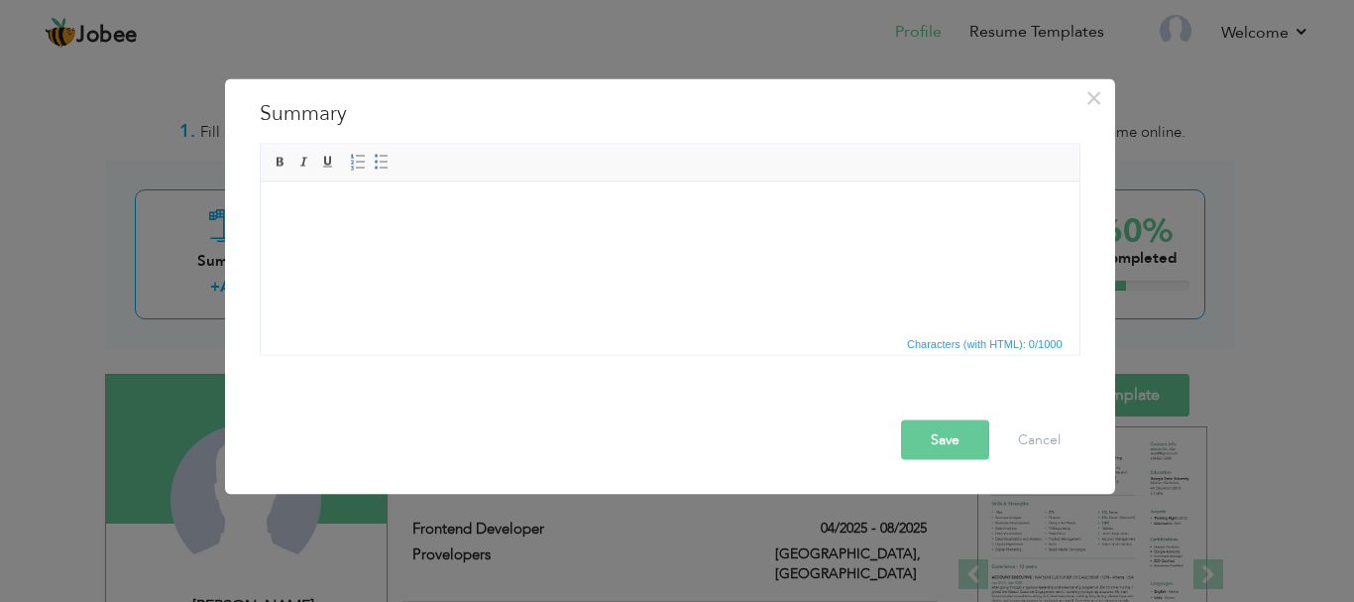
click at [1179, 154] on div "× Summary Rich Text Editor, summaryEditor Editor toolbars Basic Styles Bold Ita…" at bounding box center [677, 301] width 1354 height 602
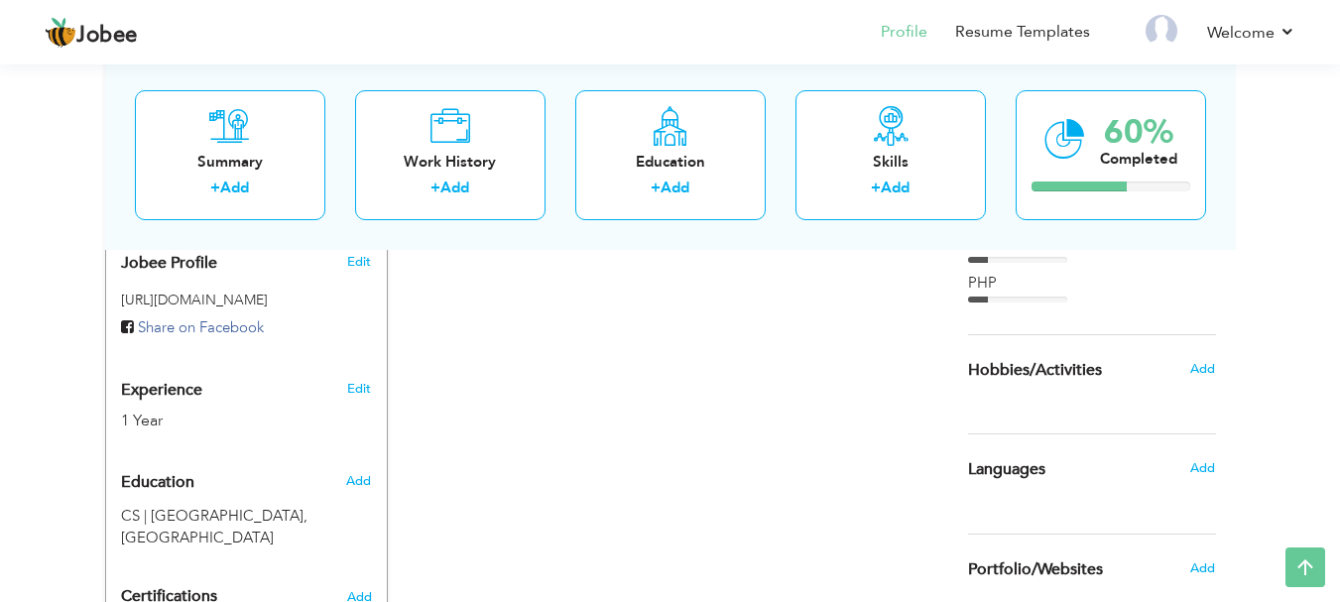
scroll to position [661, 0]
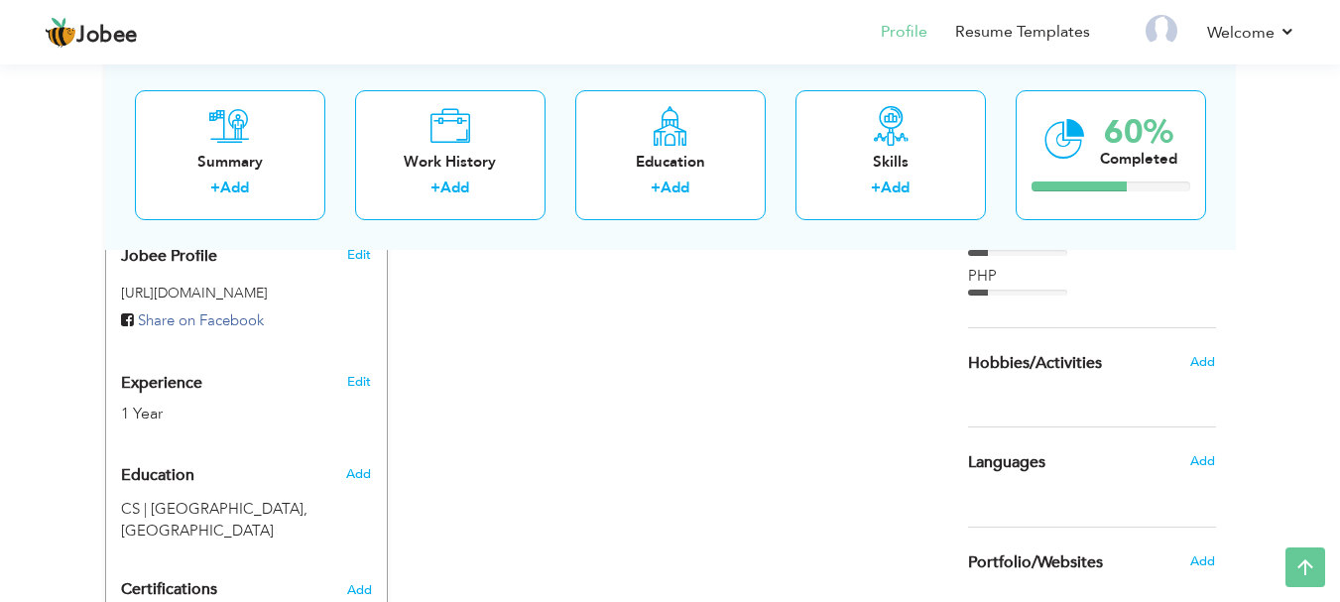
click at [1215, 353] on h6 "Add" at bounding box center [1202, 362] width 25 height 18
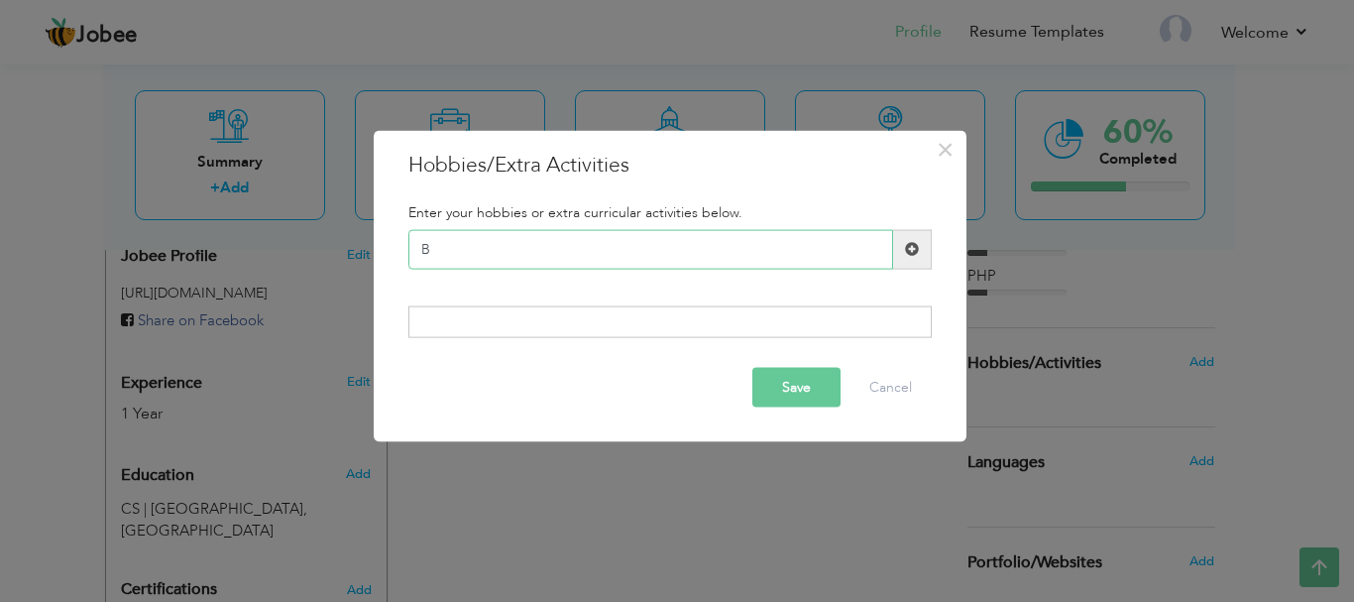
type input "B"
type input "Cricket"
click at [908, 256] on span at bounding box center [912, 249] width 14 height 14
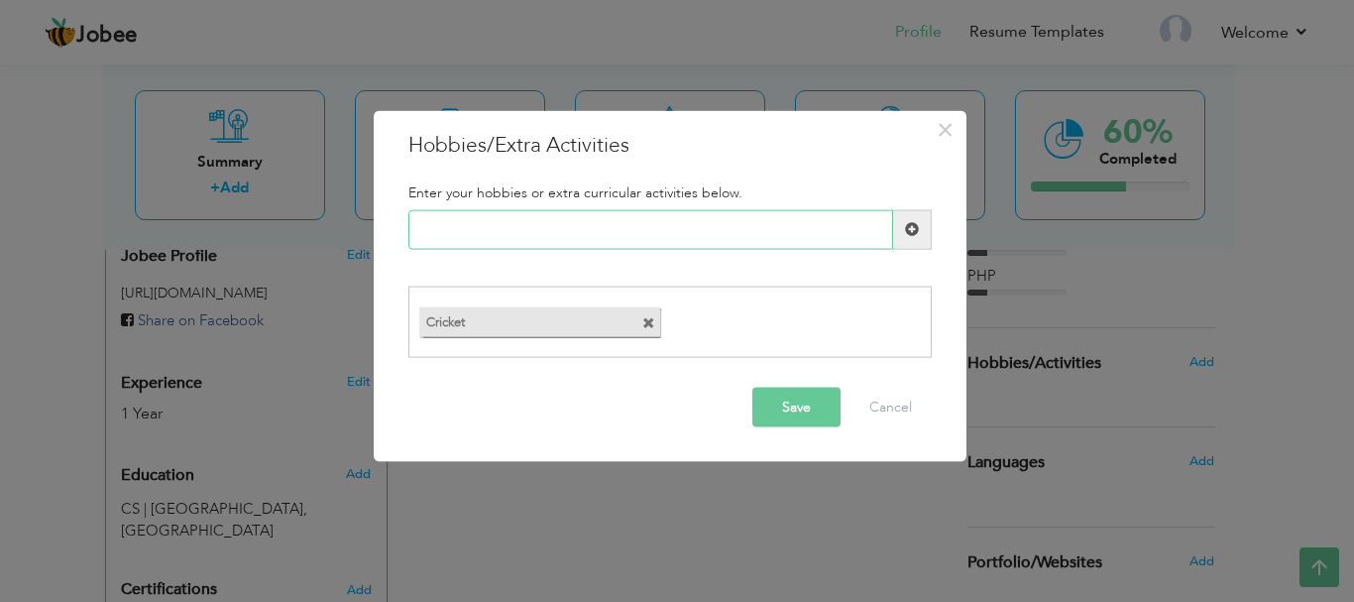
click at [599, 232] on input "text" at bounding box center [651, 229] width 485 height 40
type input "Badminton"
click at [925, 213] on span at bounding box center [912, 229] width 39 height 40
click at [752, 241] on input "text" at bounding box center [651, 229] width 485 height 40
paste input "Problem-solving games"
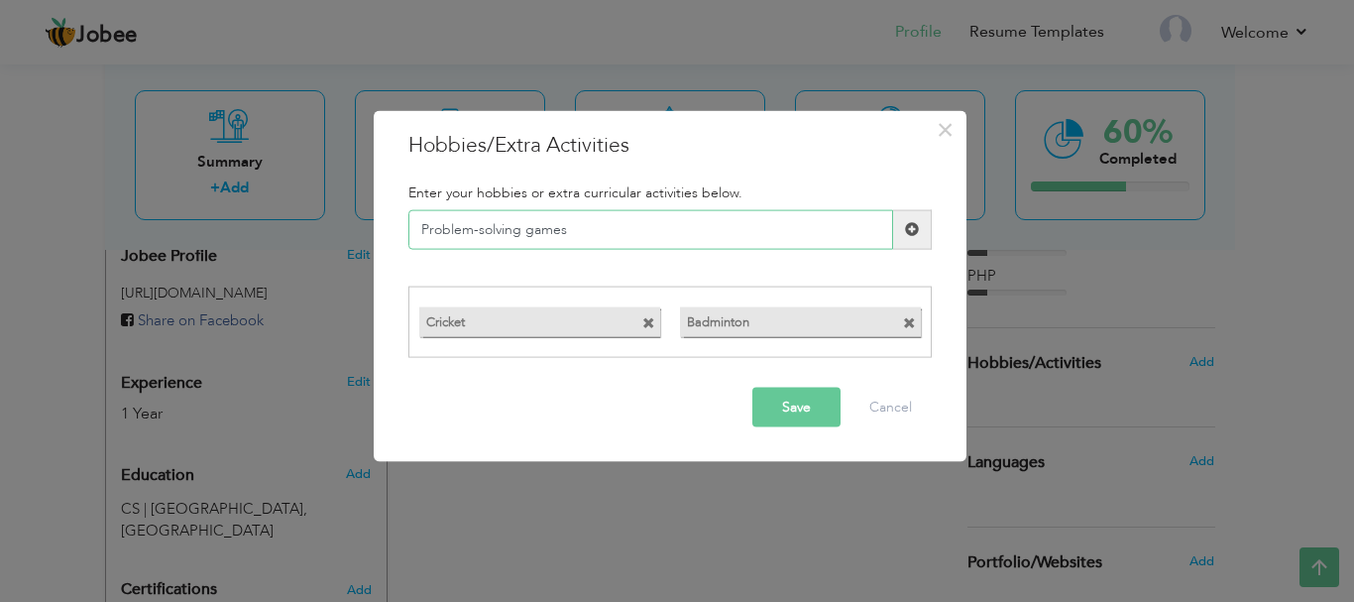
type input "Problem-solving games"
click at [917, 219] on span at bounding box center [912, 229] width 39 height 40
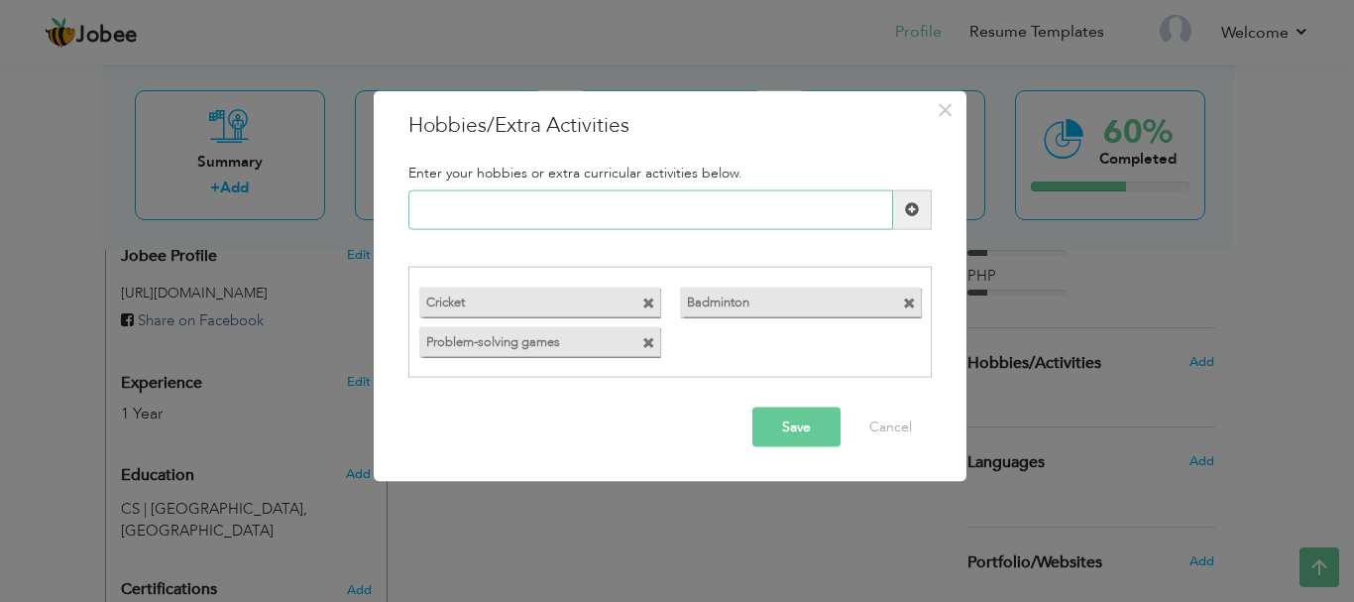
click at [565, 199] on input "text" at bounding box center [651, 209] width 485 height 40
paste input "Traveling"
type input "Traveling"
click at [919, 211] on span at bounding box center [912, 209] width 39 height 40
click at [648, 298] on span at bounding box center [649, 303] width 13 height 13
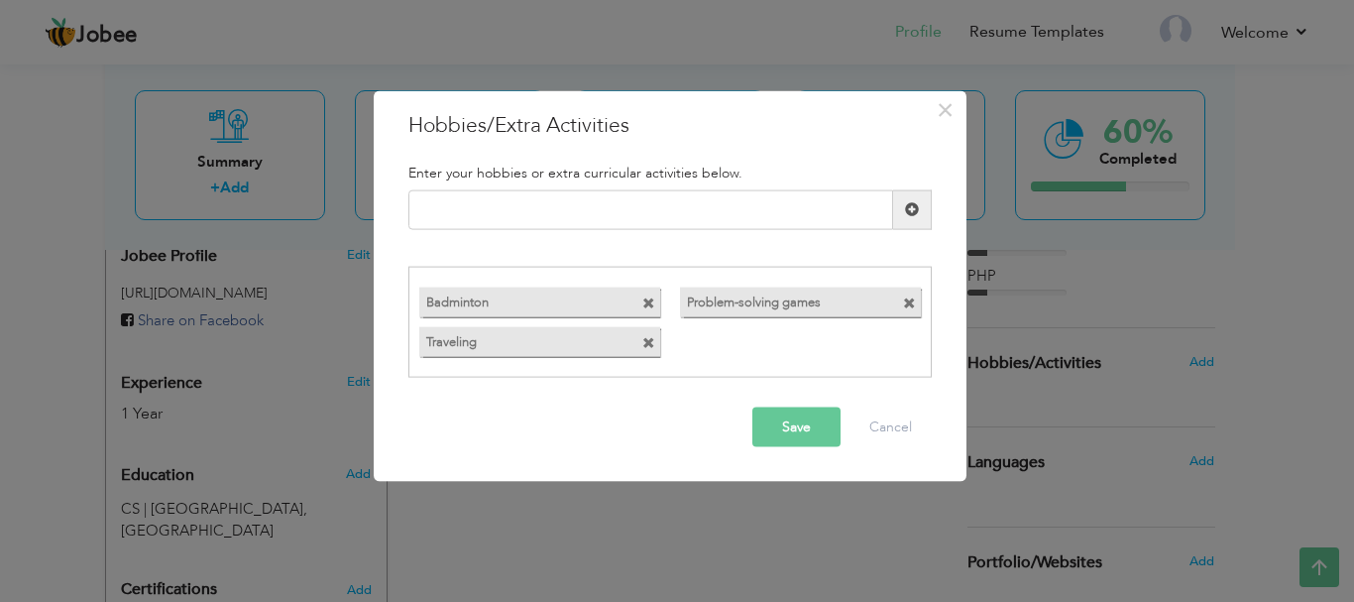
drag, startPoint x: 648, startPoint y: 298, endPoint x: 611, endPoint y: -5, distance: 305.6
click at [481, 207] on input "text" at bounding box center [651, 209] width 485 height 40
paste input "Team sports – teamwork an"
type input "Team sports"
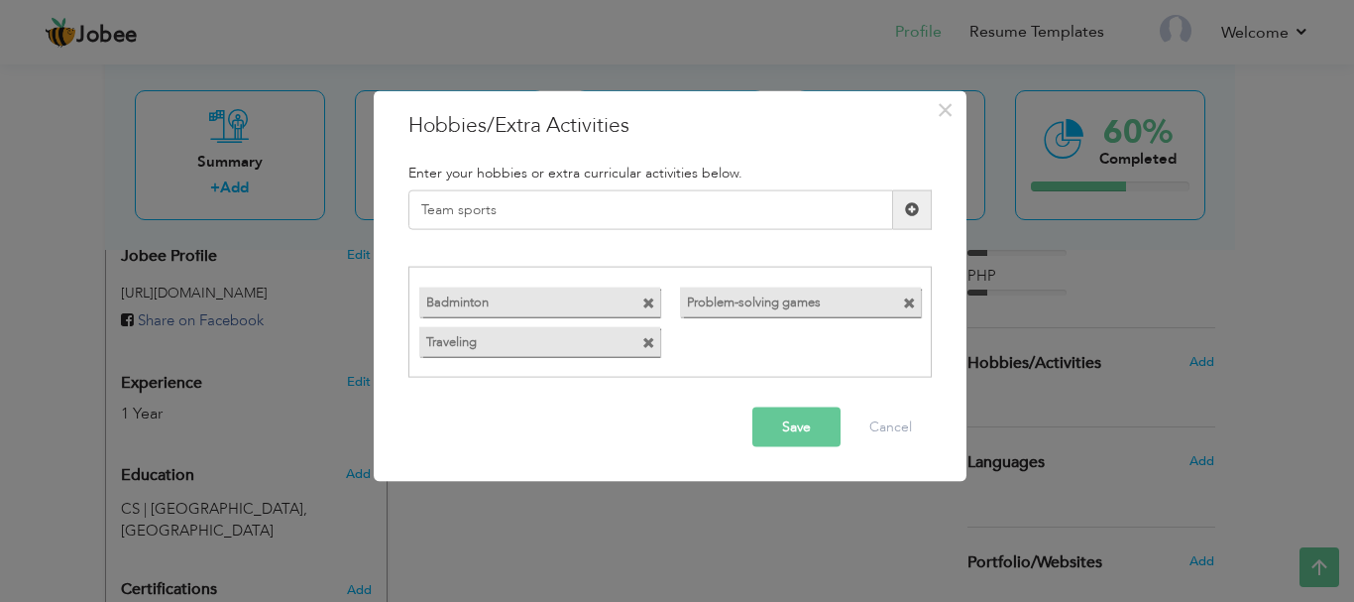
click at [914, 213] on span at bounding box center [912, 209] width 14 height 14
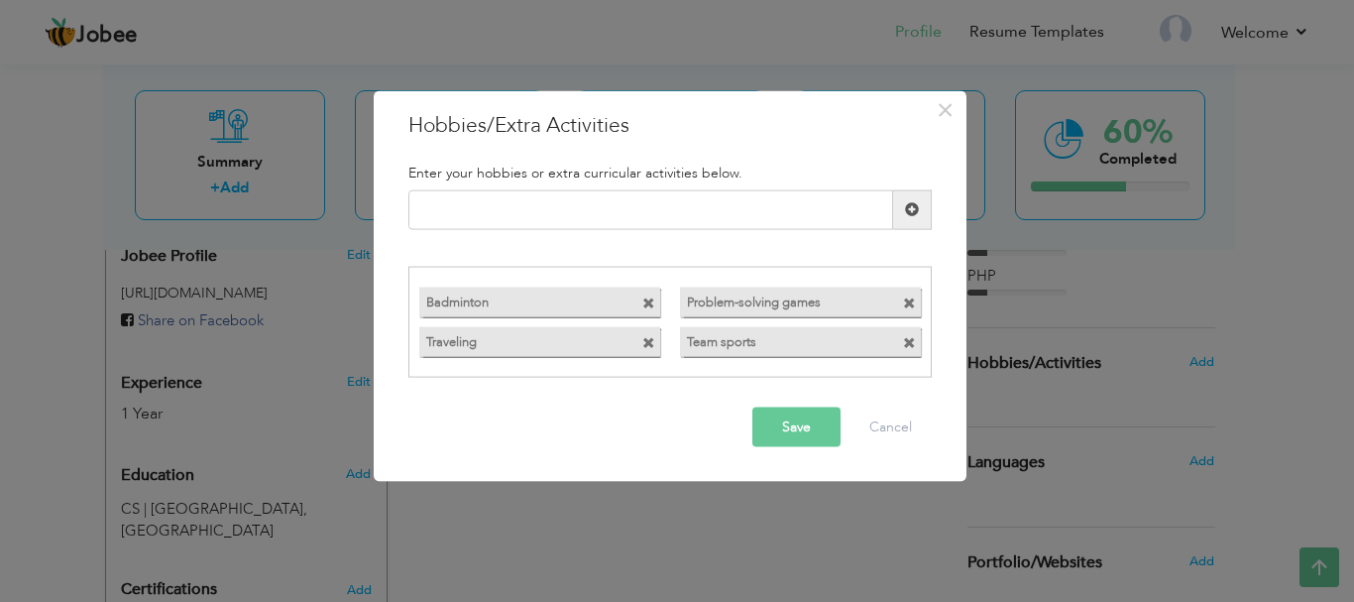
click at [914, 213] on span at bounding box center [912, 209] width 14 height 14
click at [812, 420] on button "Save" at bounding box center [797, 428] width 88 height 40
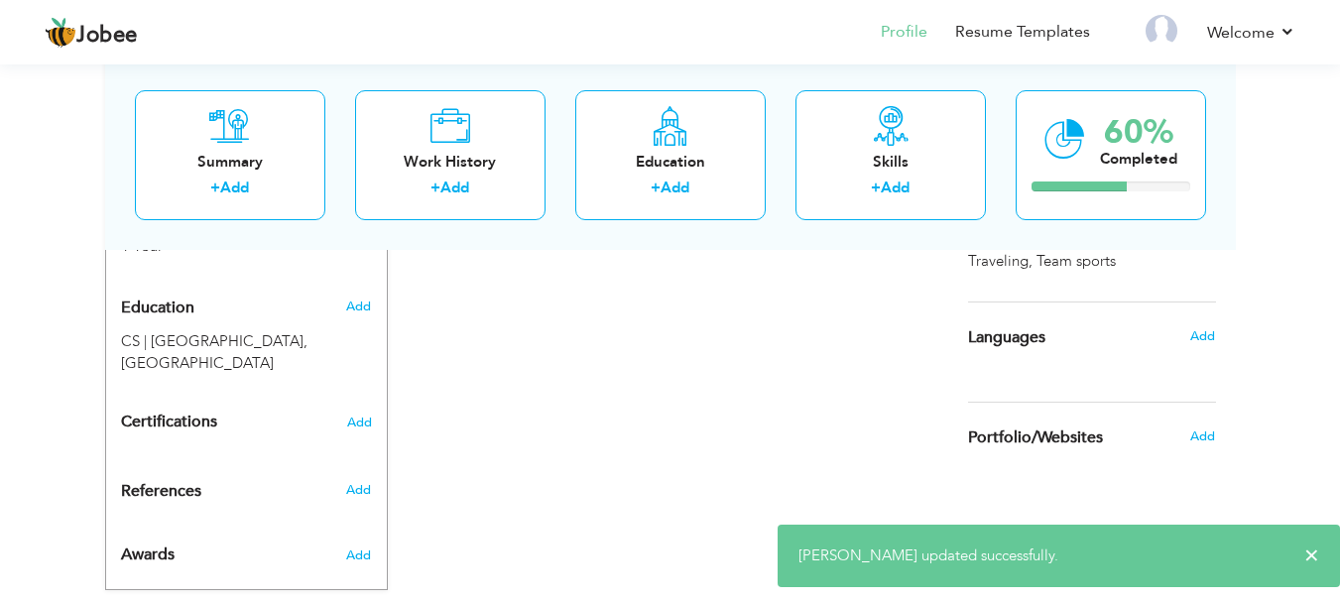
scroll to position [847, 0]
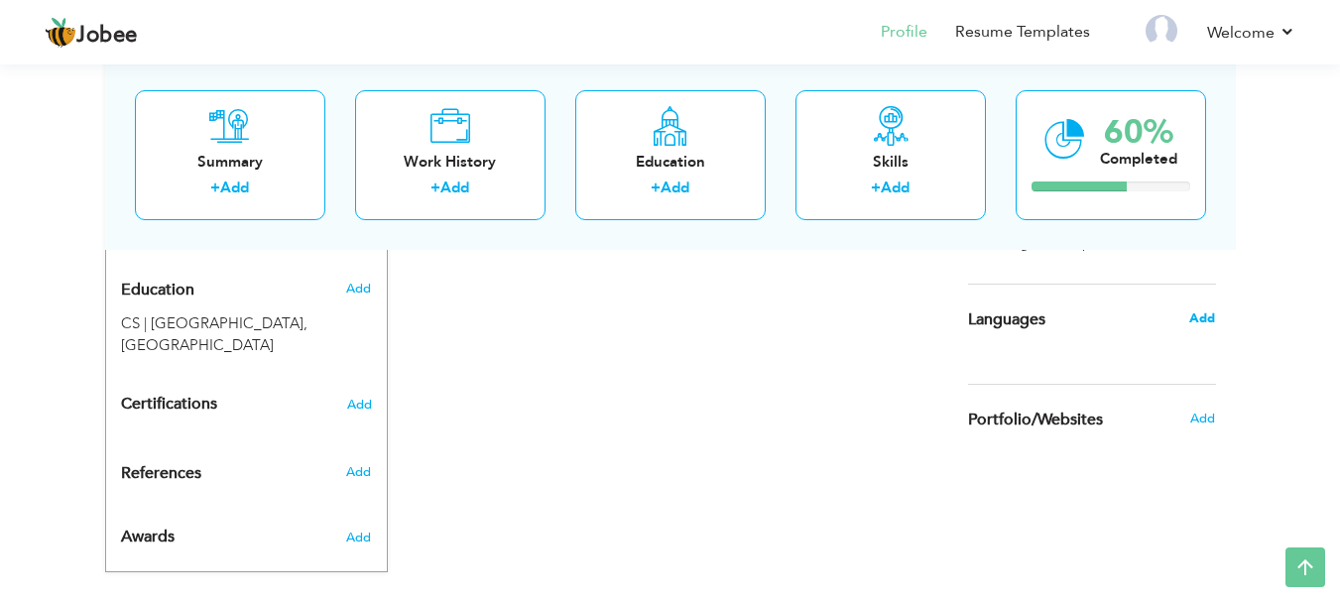
click at [1210, 320] on span "Add" at bounding box center [1202, 318] width 26 height 18
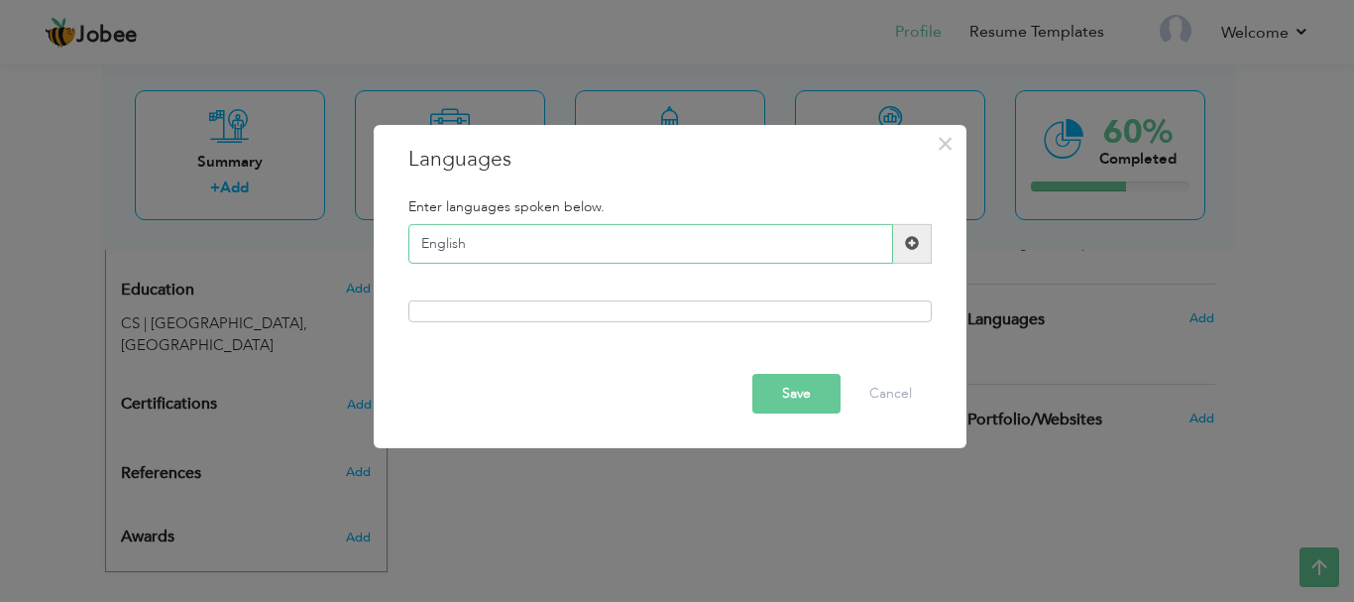
type input "English"
click at [919, 240] on span at bounding box center [912, 244] width 39 height 40
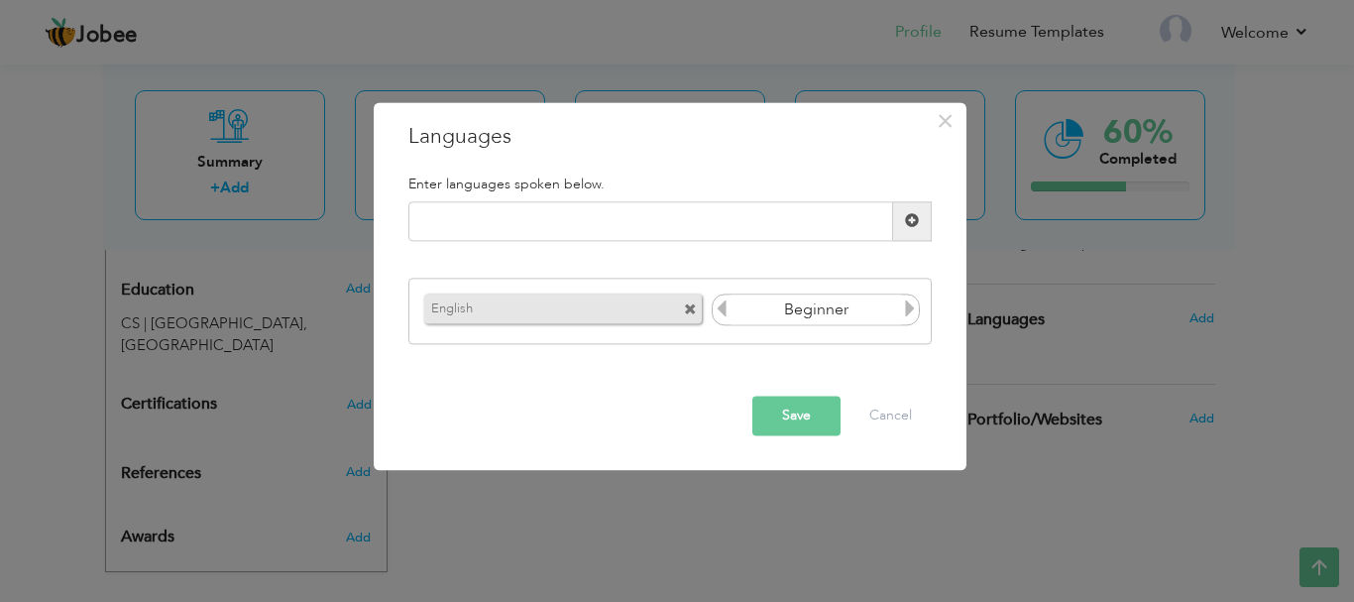
click at [911, 300] on icon at bounding box center [910, 309] width 18 height 18
click at [727, 308] on icon at bounding box center [722, 309] width 18 height 18
click at [605, 214] on input "text" at bounding box center [651, 221] width 485 height 40
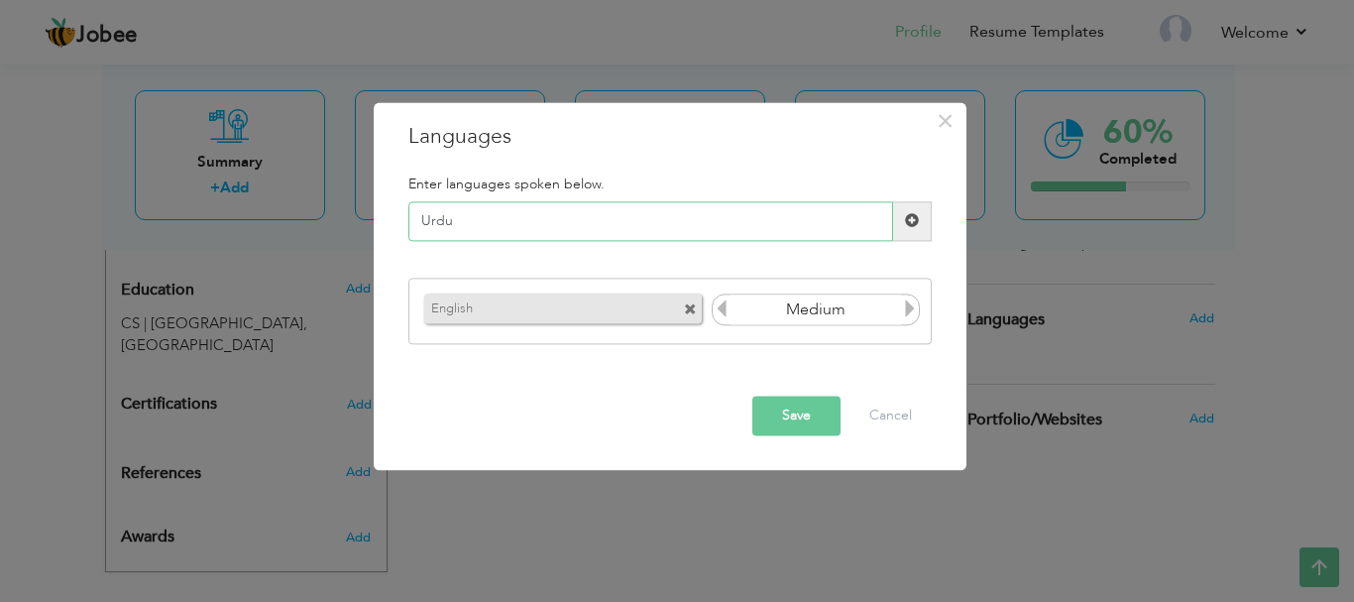
type input "Urdu"
click at [900, 213] on span at bounding box center [912, 221] width 39 height 40
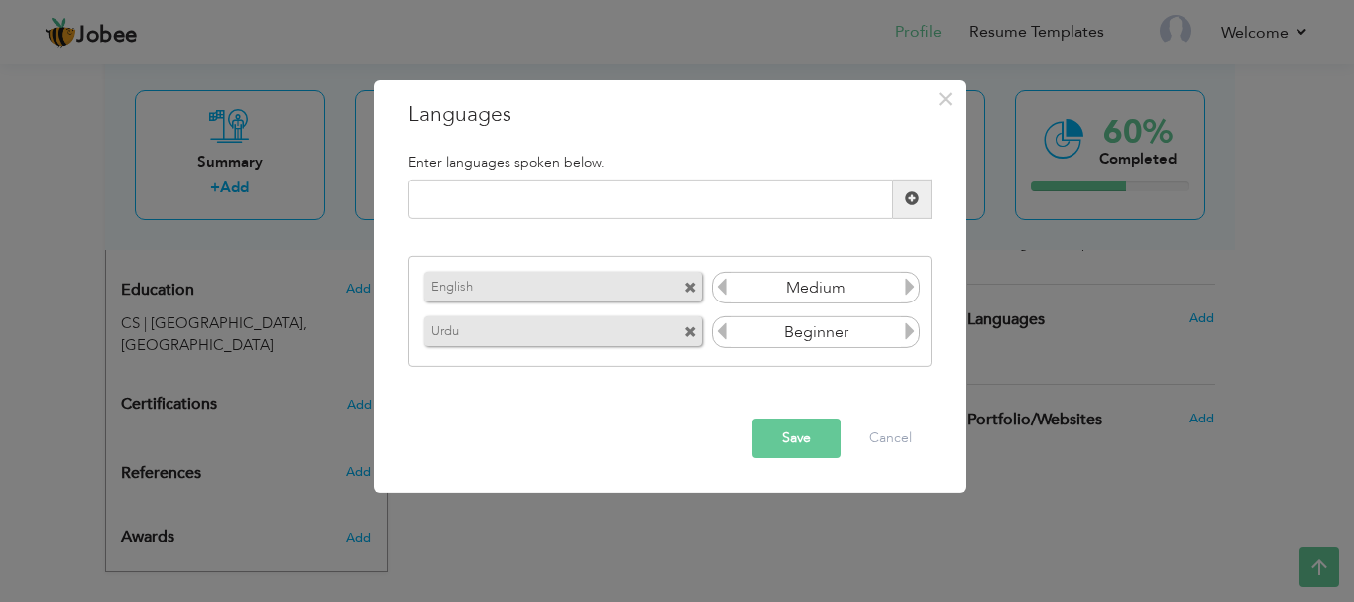
click at [910, 335] on icon at bounding box center [910, 331] width 18 height 18
click at [910, 336] on icon at bounding box center [910, 331] width 18 height 18
click at [807, 424] on button "Save" at bounding box center [797, 438] width 88 height 40
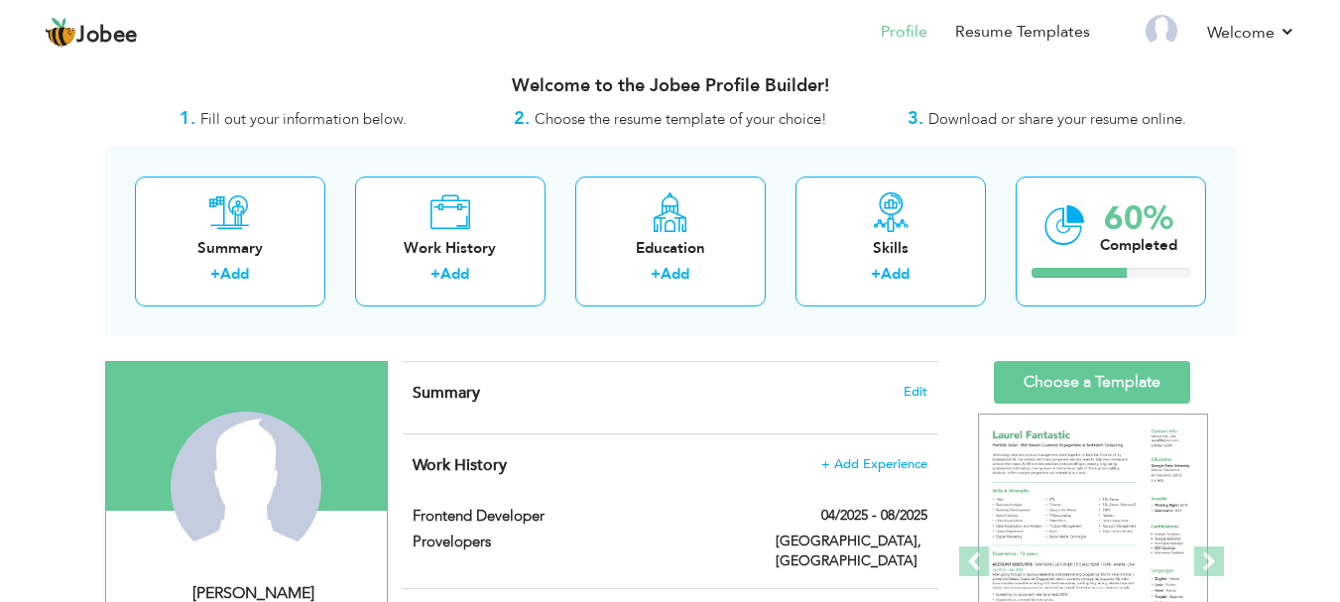
scroll to position [23, 0]
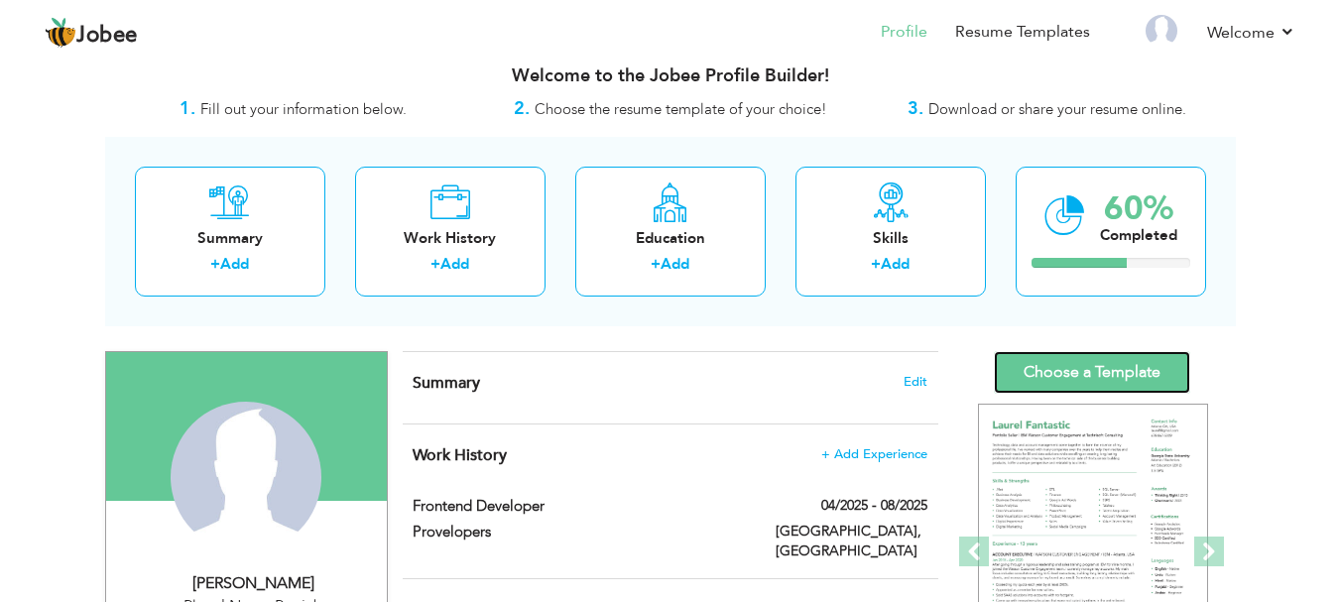
click at [1083, 359] on link "Choose a Template" at bounding box center [1092, 372] width 196 height 43
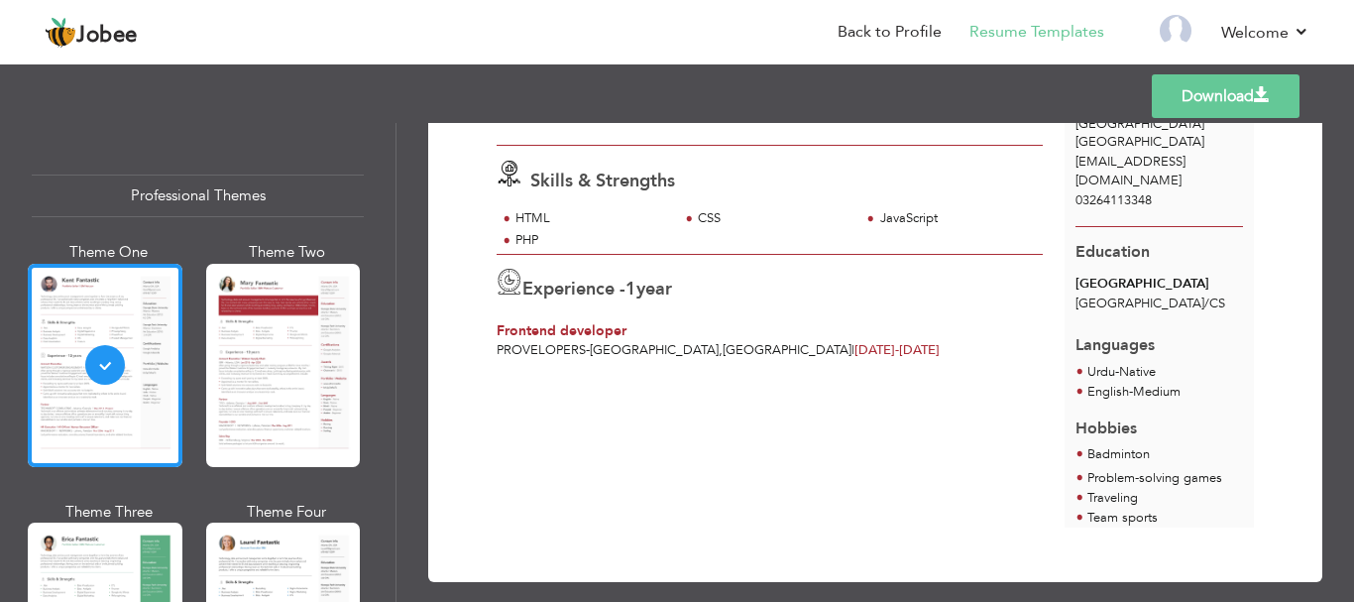
scroll to position [139, 0]
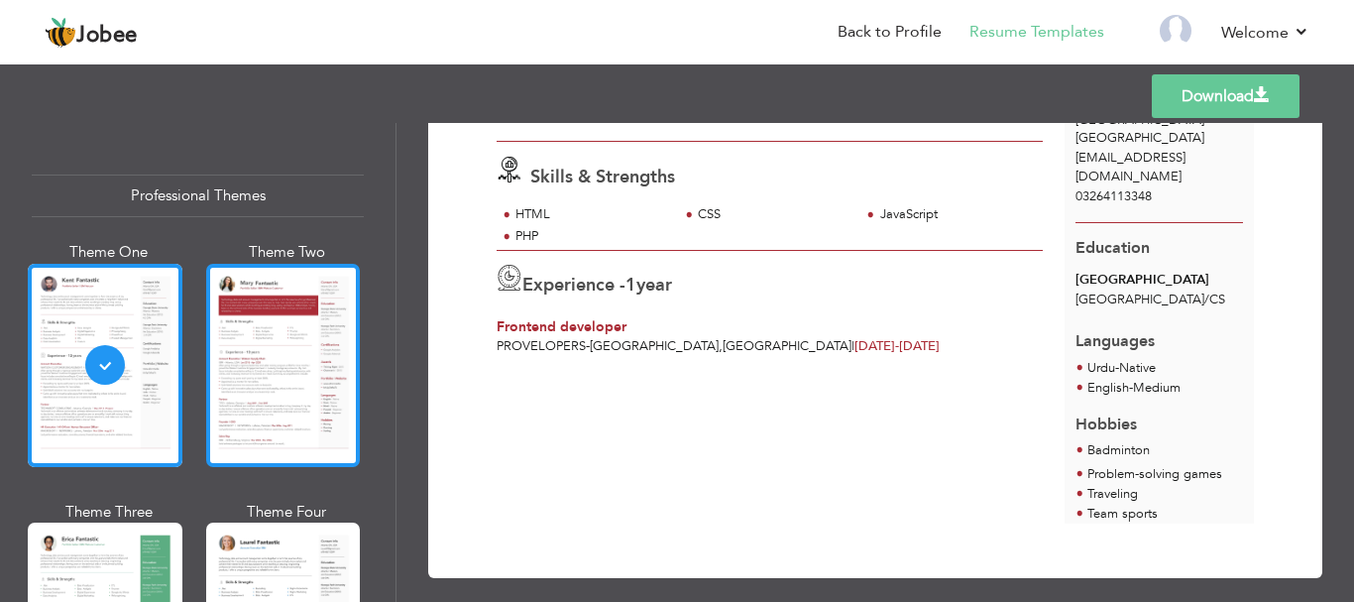
click at [311, 378] on div at bounding box center [283, 365] width 155 height 203
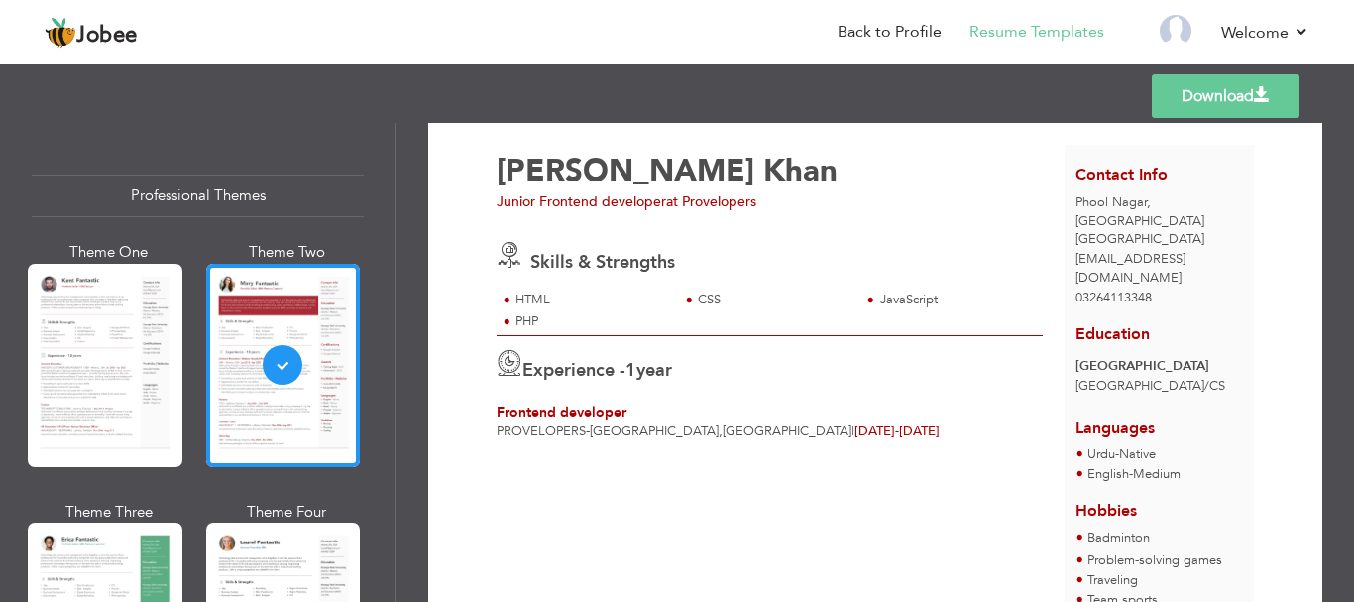
scroll to position [4, 0]
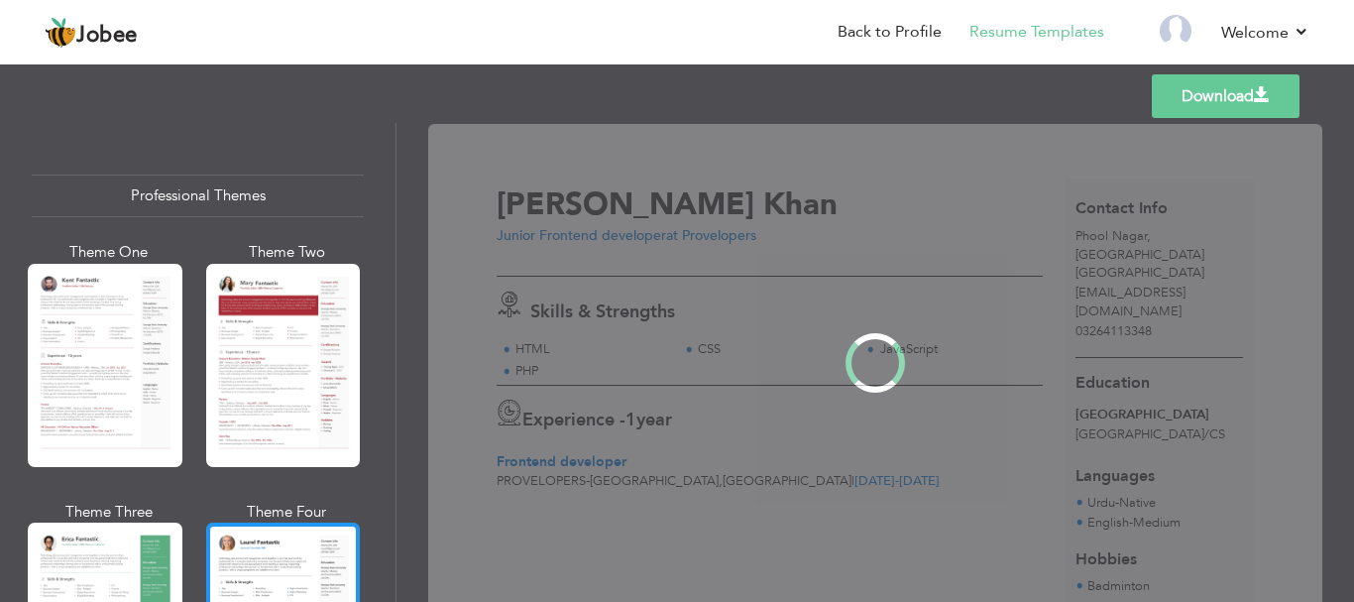
scroll to position [0, 0]
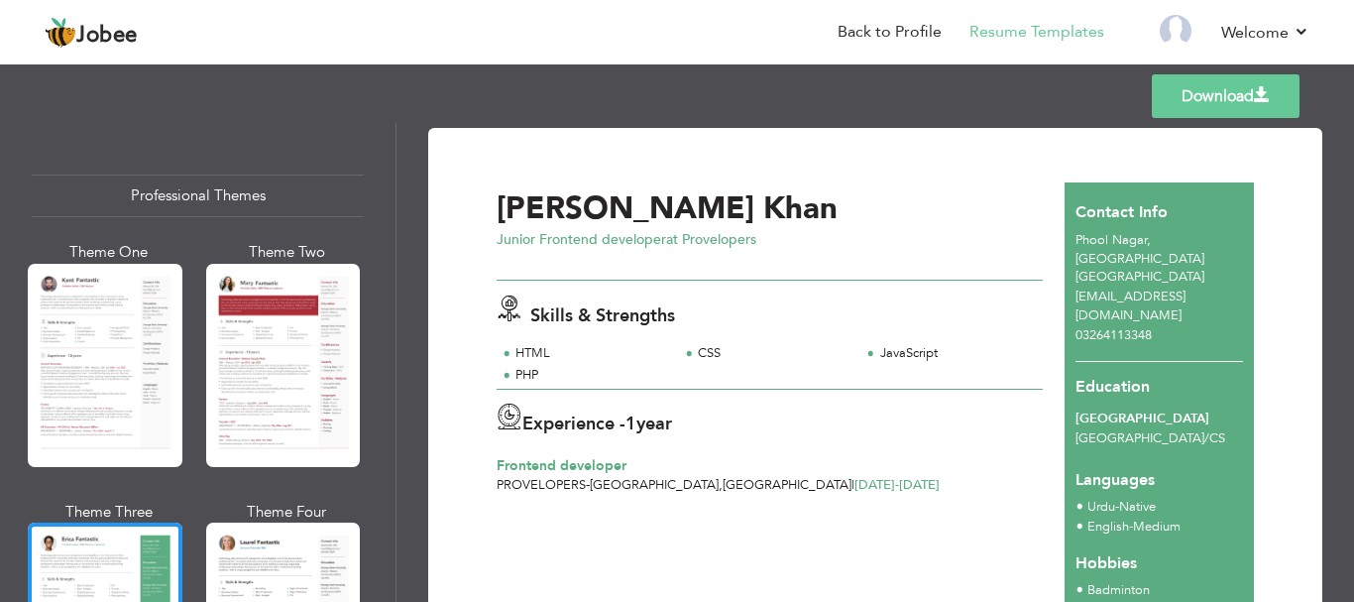
drag, startPoint x: 388, startPoint y: 157, endPoint x: 392, endPoint y: 177, distance: 21.2
click at [392, 177] on div "Professional Themes Theme One Theme Two Theme Three Theme Six" at bounding box center [198, 362] width 396 height 479
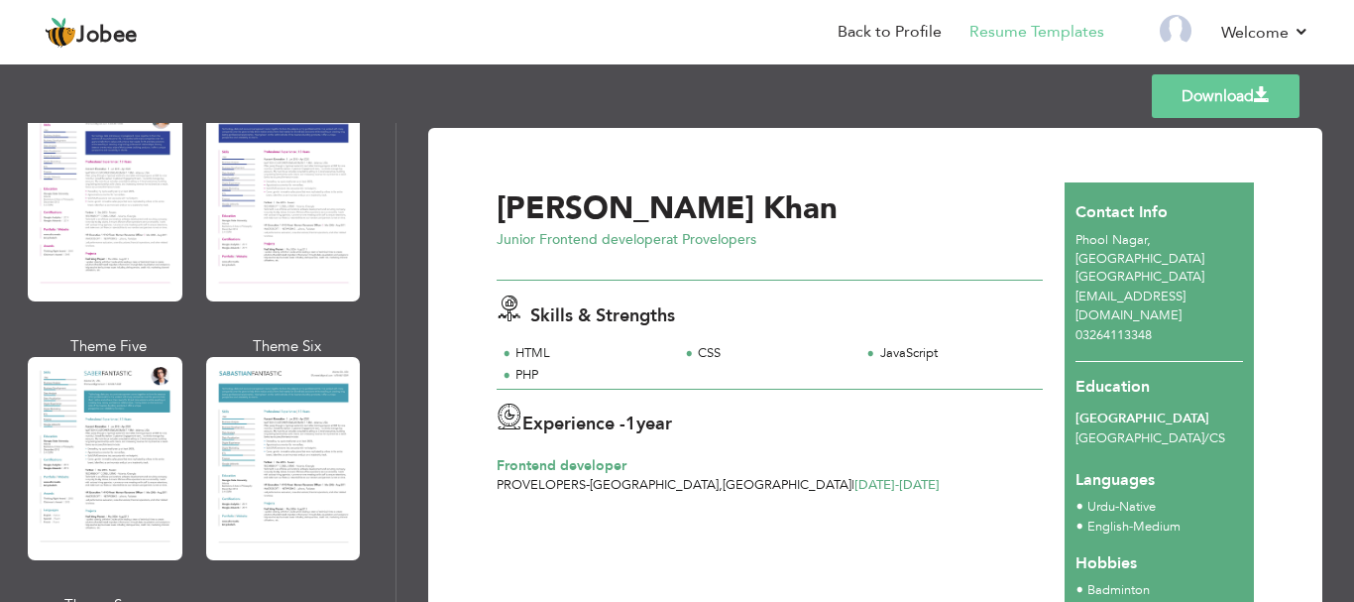
scroll to position [2761, 0]
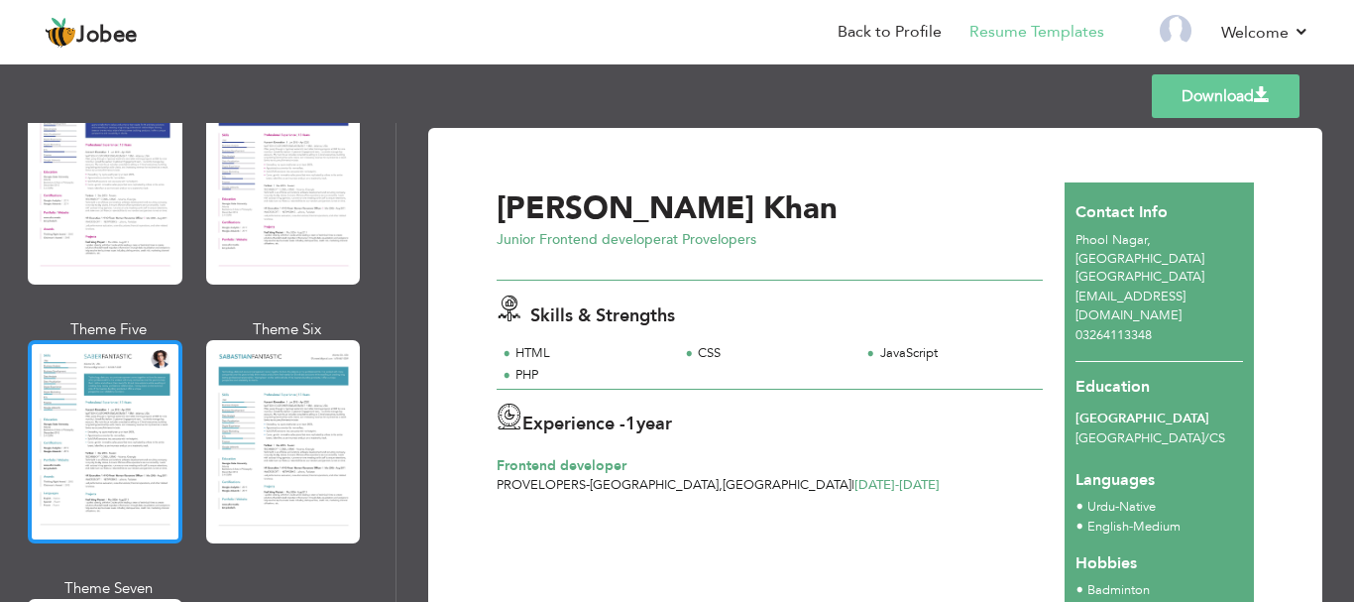
click at [59, 417] on div at bounding box center [105, 441] width 155 height 203
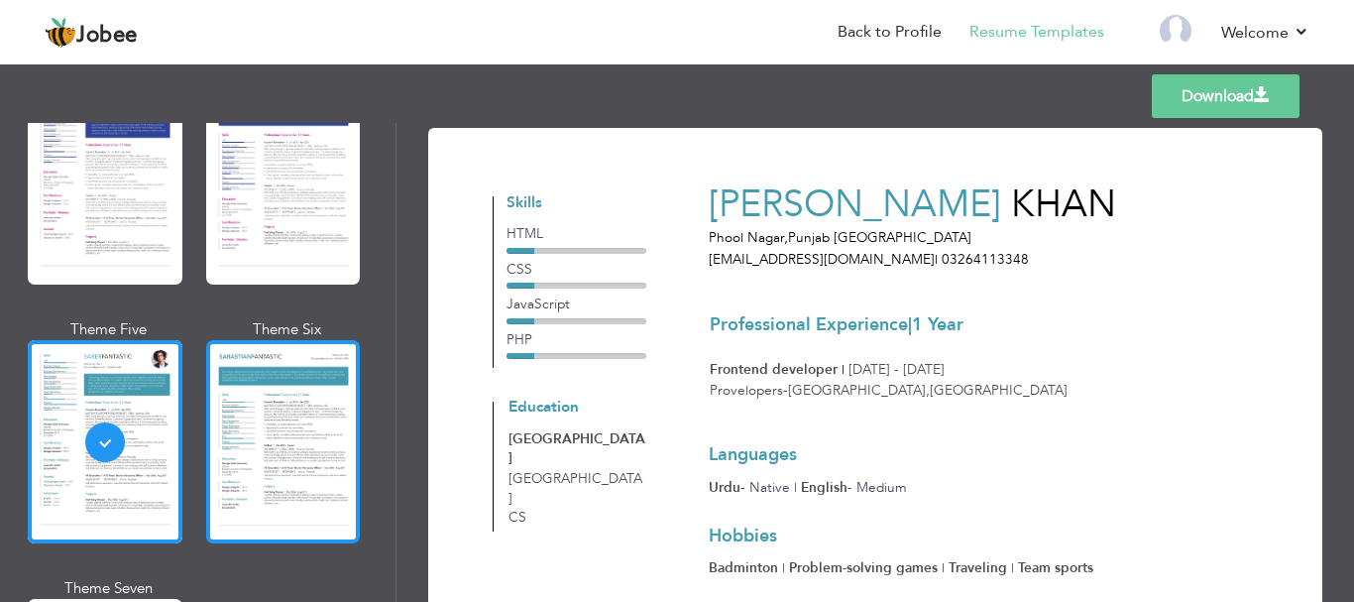
click at [219, 409] on div at bounding box center [283, 441] width 155 height 203
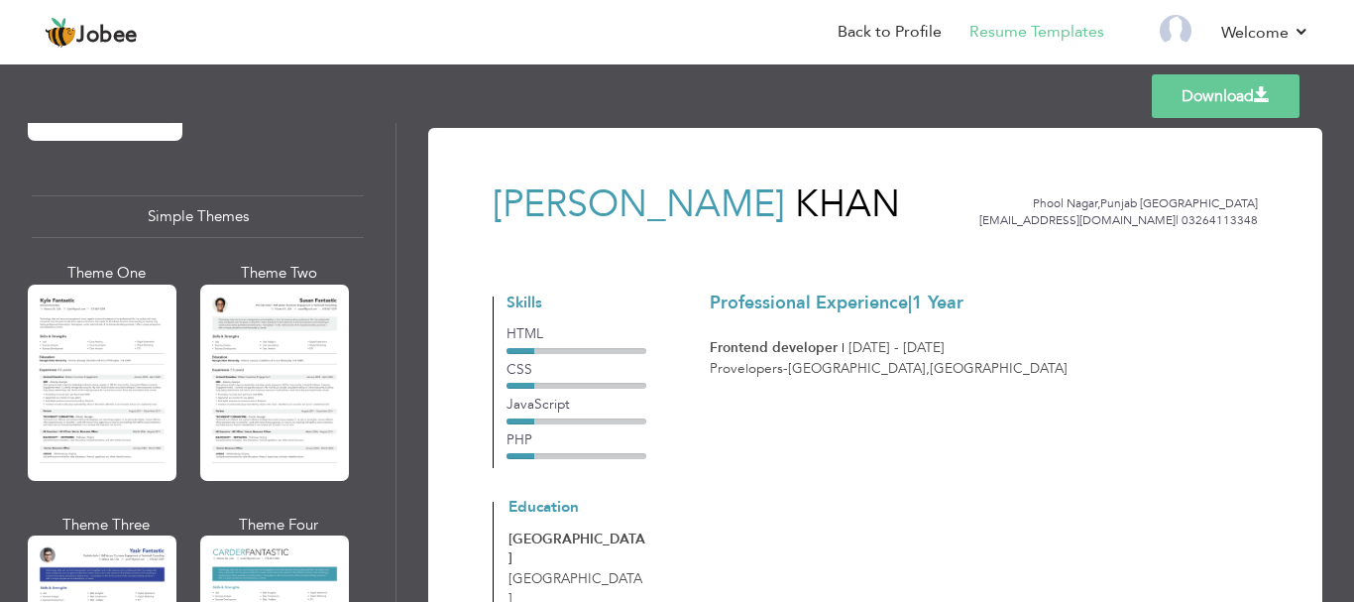
scroll to position [3564, 0]
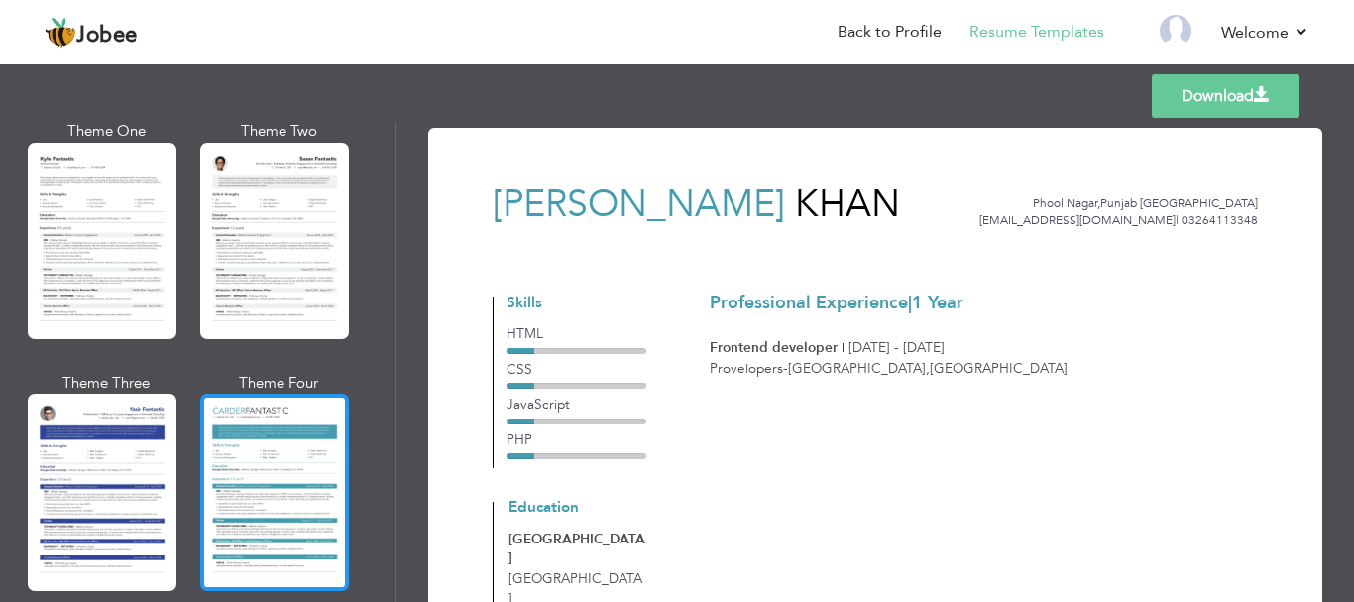
click at [252, 509] on div at bounding box center [274, 492] width 149 height 196
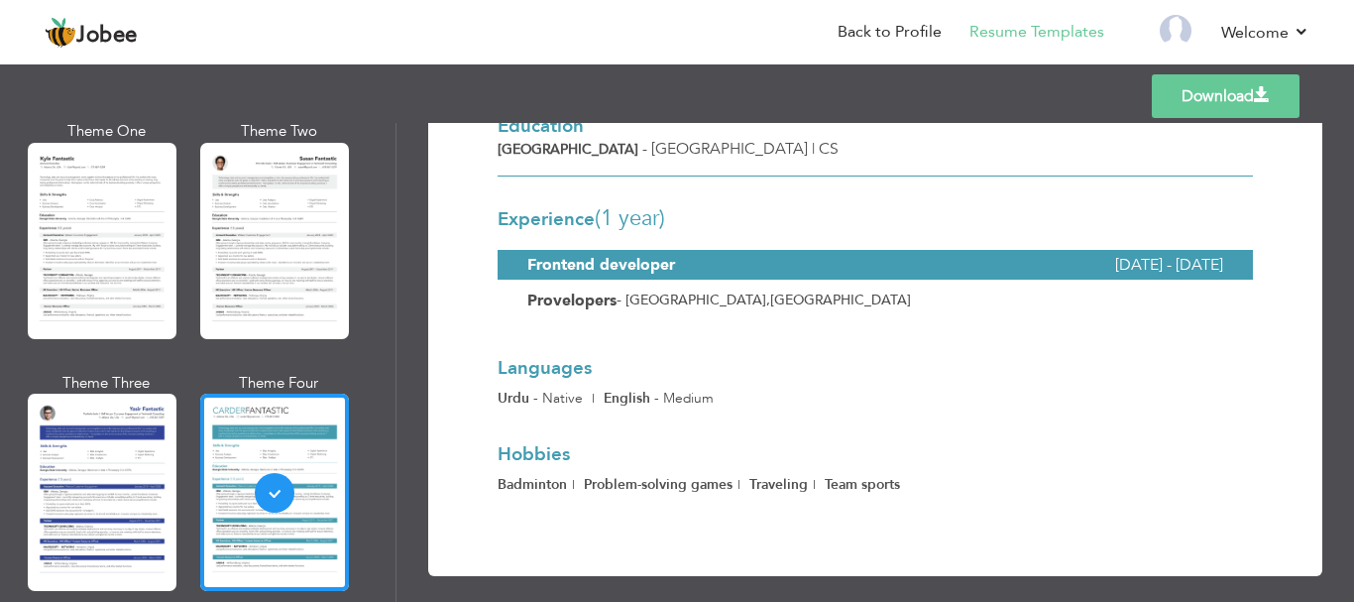
scroll to position [396, 0]
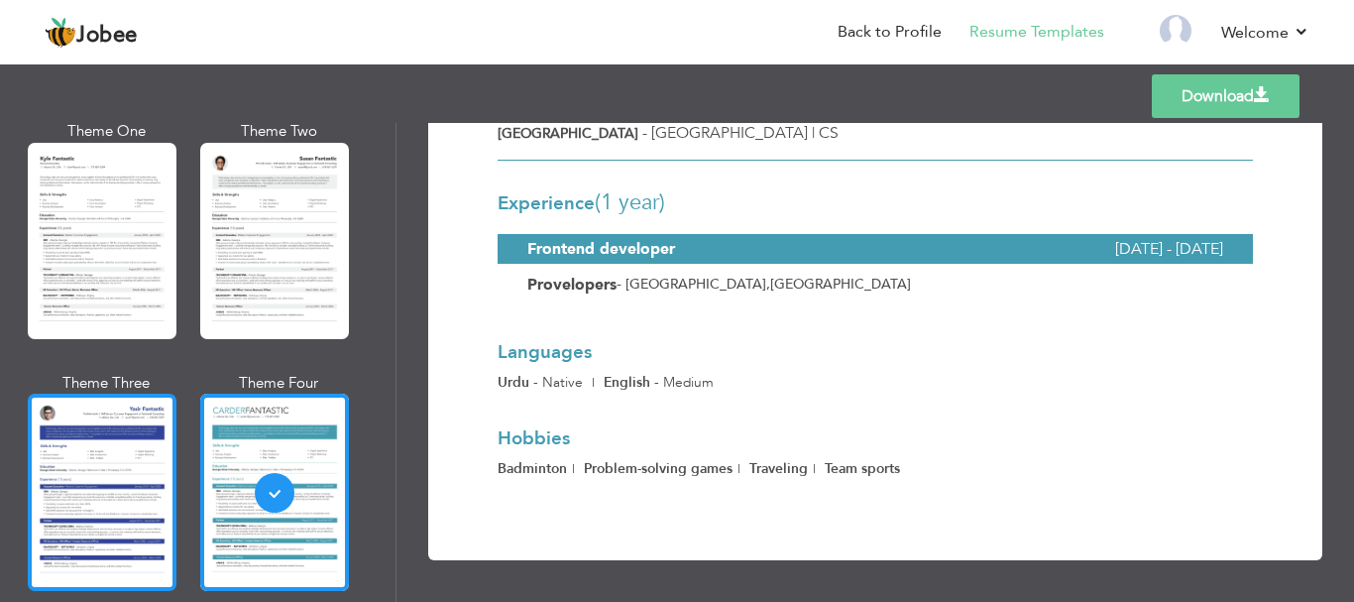
click at [97, 432] on div at bounding box center [102, 492] width 149 height 196
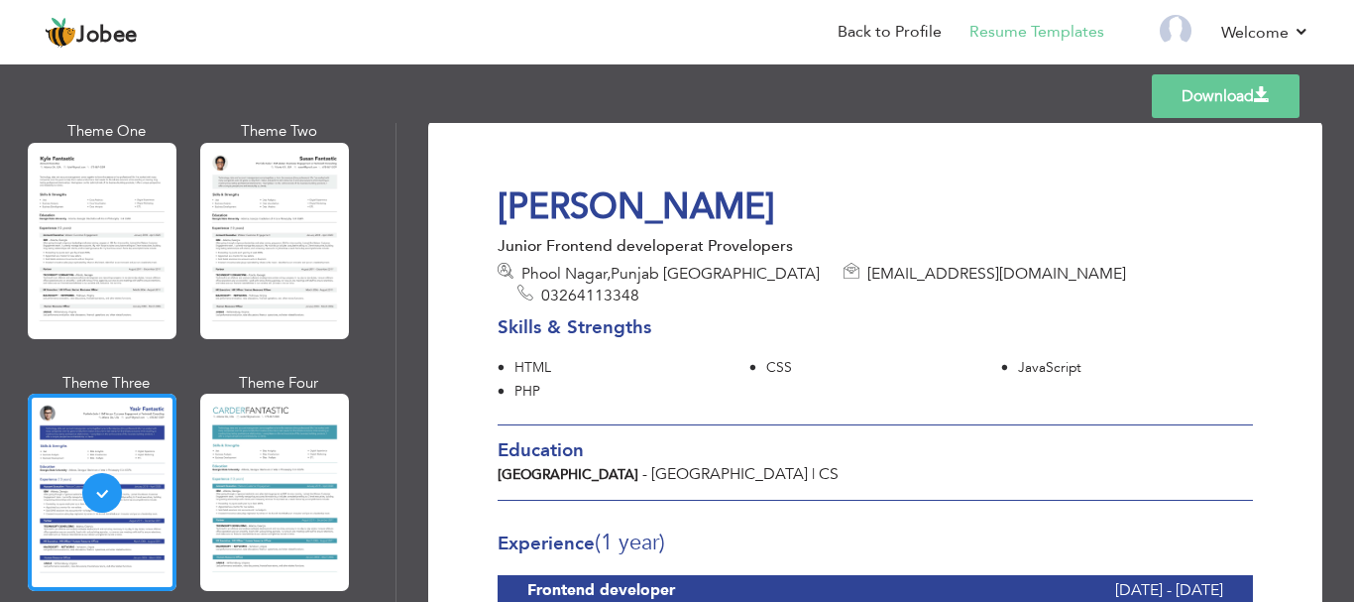
scroll to position [0, 0]
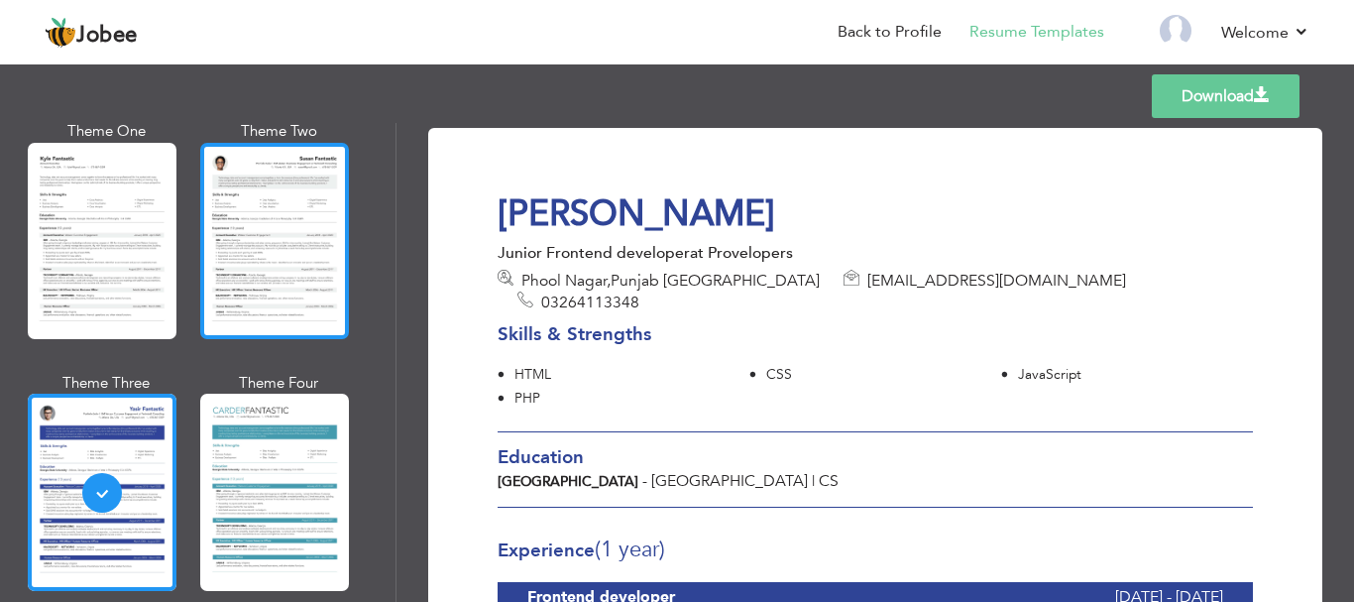
click at [338, 220] on div at bounding box center [274, 241] width 149 height 196
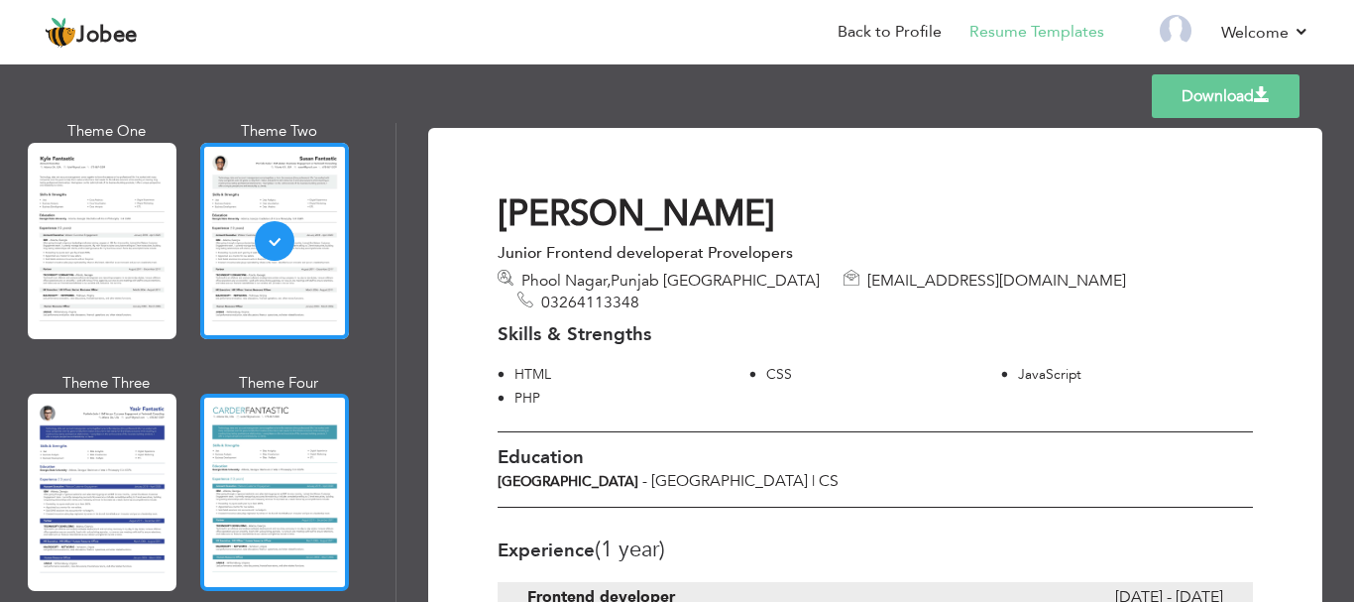
click at [224, 434] on div at bounding box center [274, 492] width 149 height 196
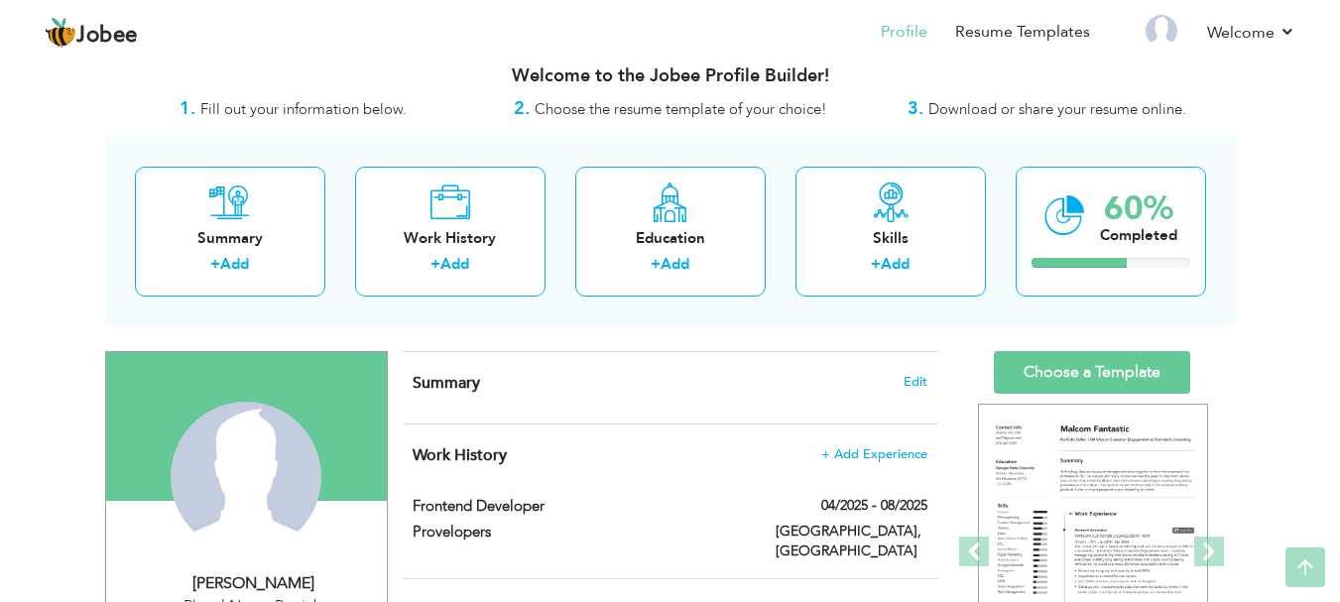
click at [252, 165] on div "Summary + Add Work History + Add Education + Add Skills + Add 60% Completed" at bounding box center [670, 231] width 1130 height 189
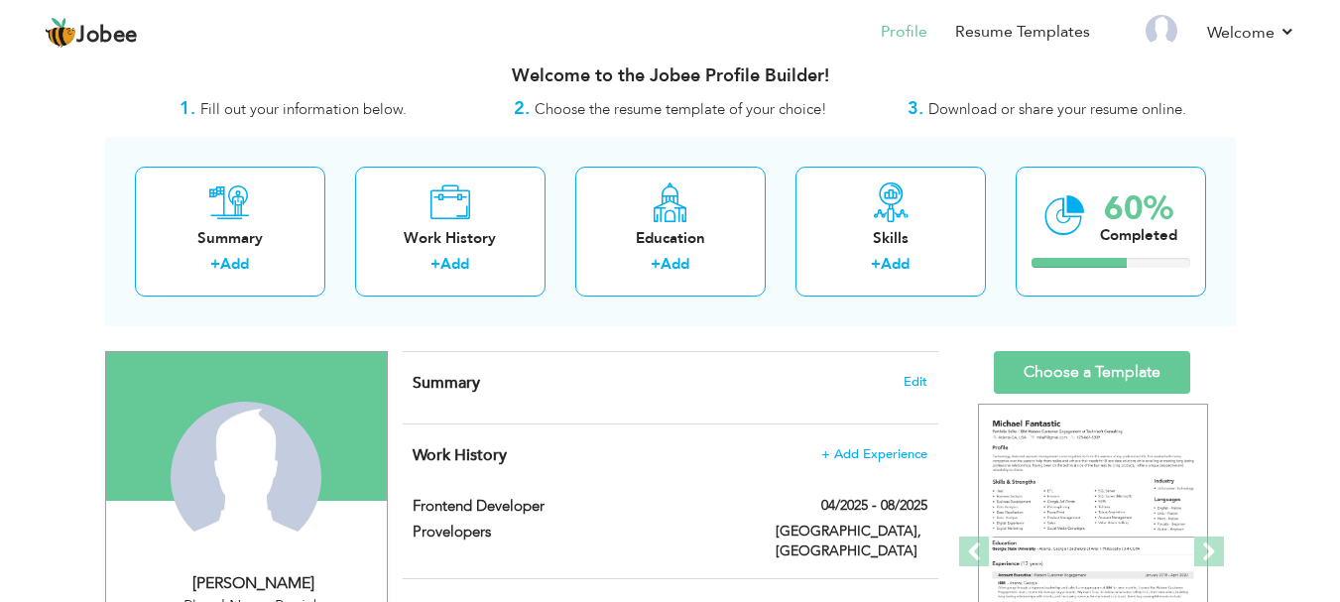
click at [679, 399] on div "Summary Edit" at bounding box center [670, 387] width 535 height 71
click at [910, 387] on span "Edit" at bounding box center [915, 382] width 24 height 14
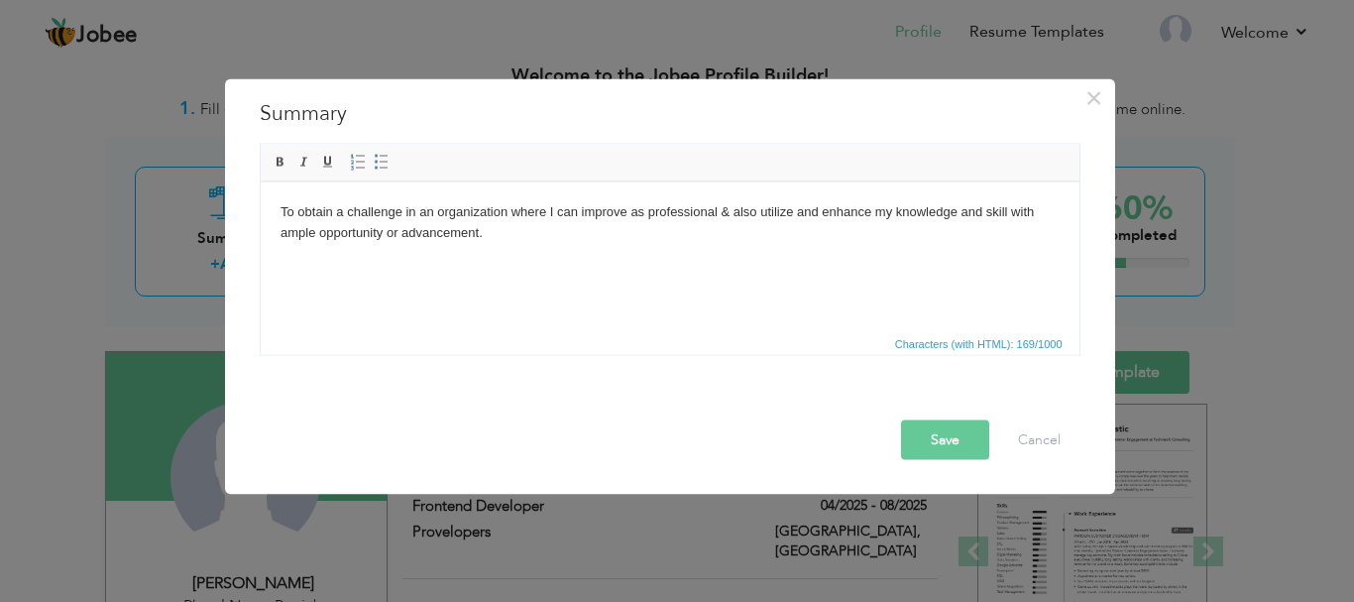
click at [947, 436] on button "Save" at bounding box center [945, 439] width 88 height 40
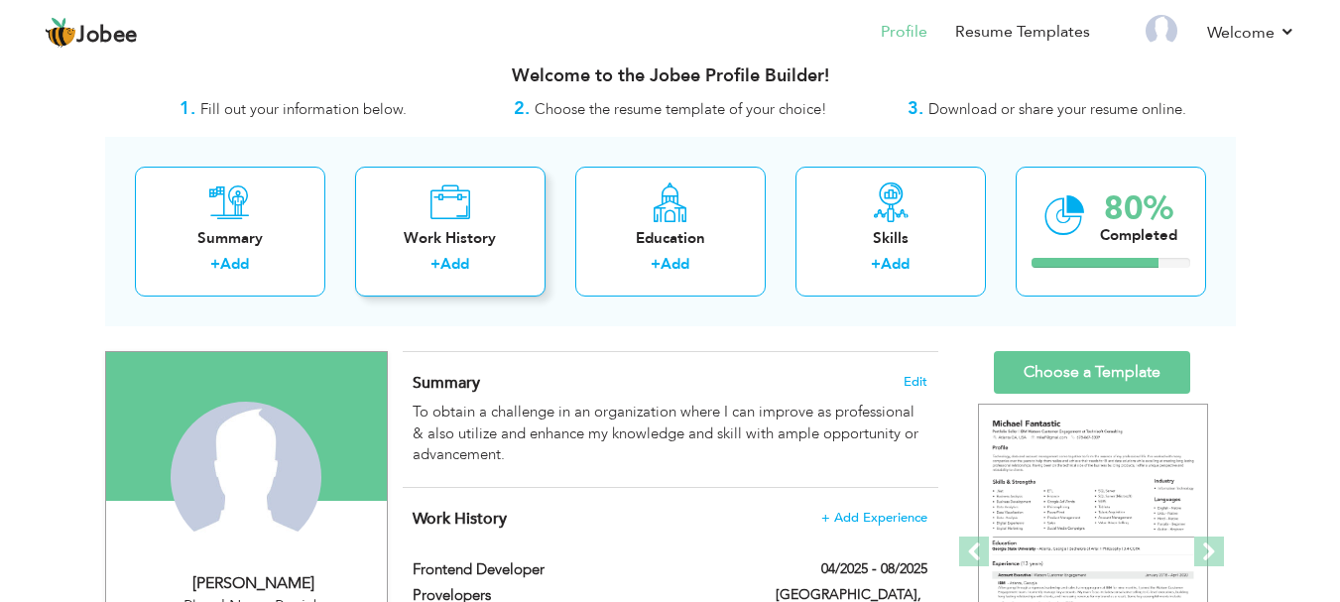
click at [405, 262] on div "+ Add" at bounding box center [450, 267] width 159 height 26
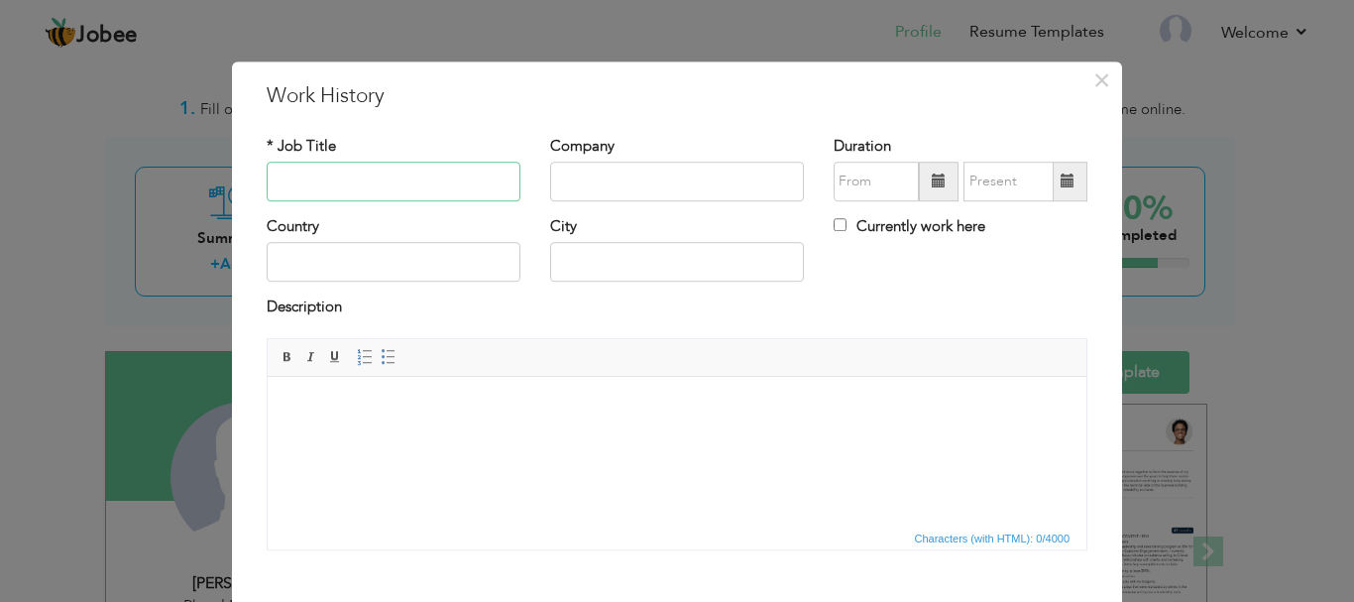
type input "6"
type input "Chat Support Agent"
click at [584, 188] on input "text" at bounding box center [677, 182] width 254 height 40
type input "TechX"
click at [435, 258] on input "text" at bounding box center [394, 263] width 254 height 40
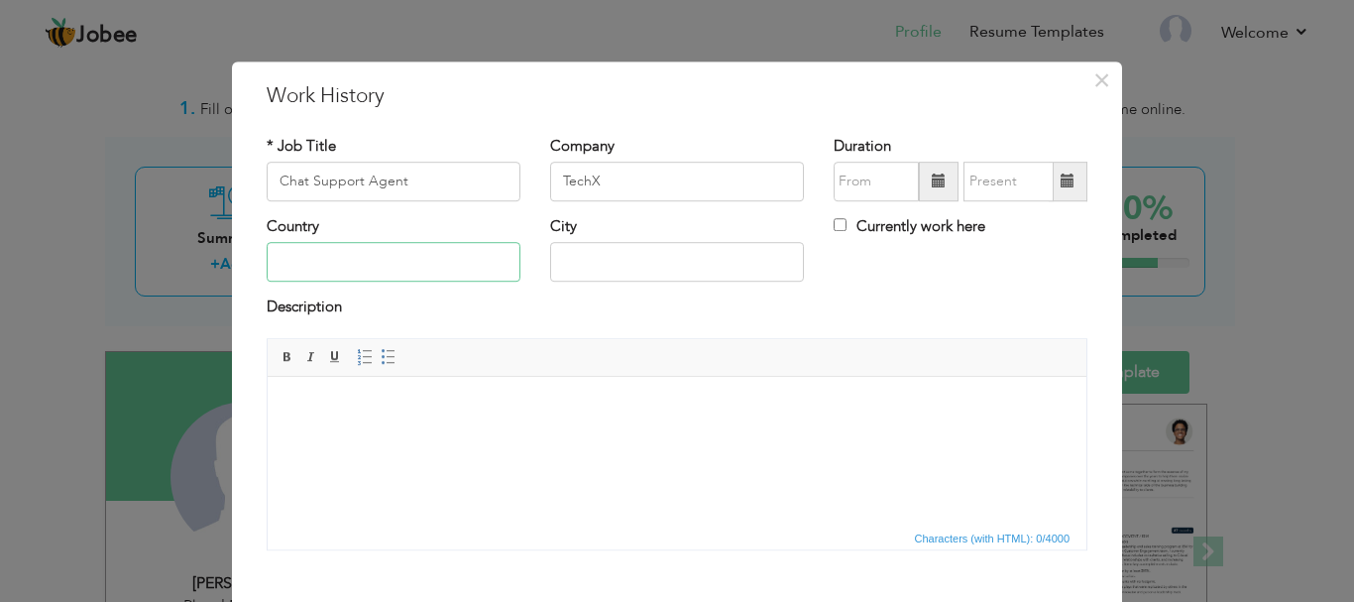
type input "[GEOGRAPHIC_DATA]"
click at [703, 264] on input "Phool Nagar" at bounding box center [677, 263] width 254 height 40
type input "P"
type input "lahore"
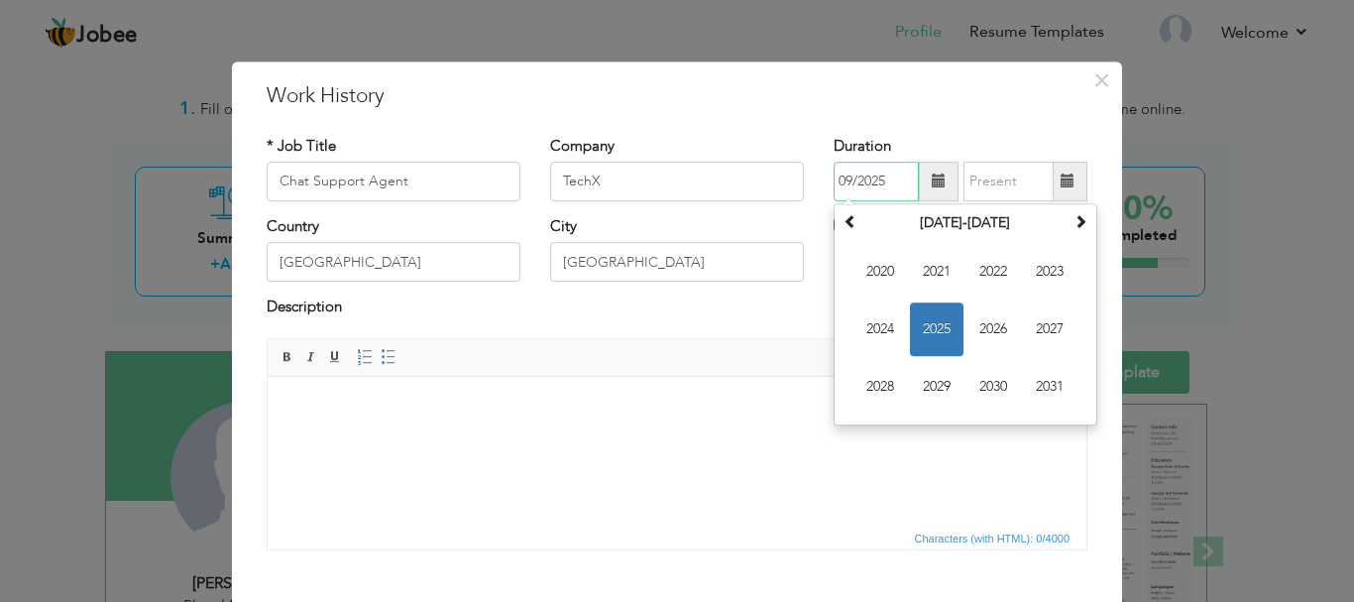
click at [904, 192] on input "09/2025" at bounding box center [876, 182] width 85 height 40
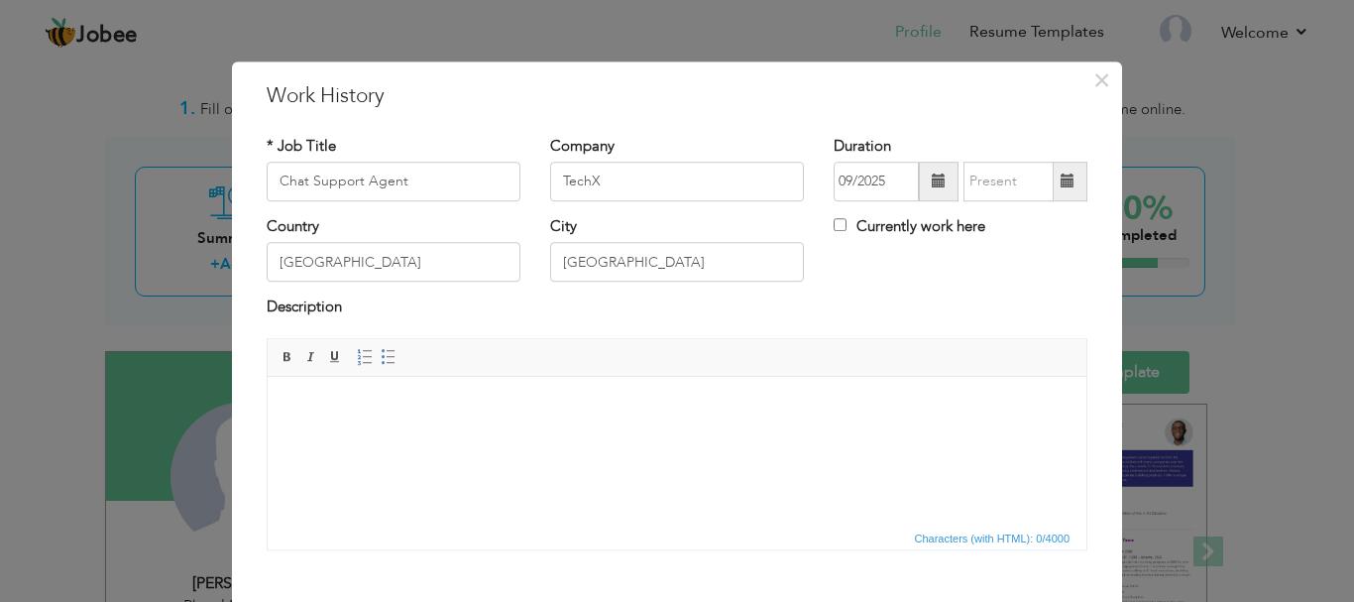
click at [819, 198] on div "Duration 09/2025 Currently work here" at bounding box center [961, 176] width 284 height 80
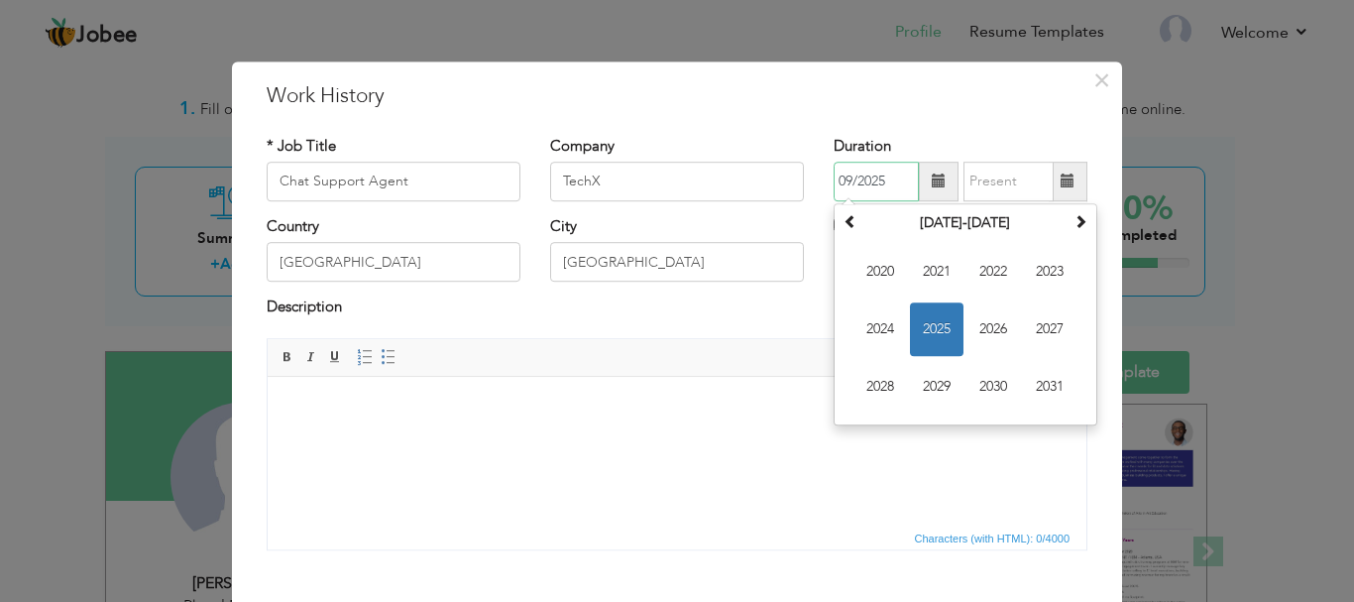
click at [892, 177] on input "09/2025" at bounding box center [876, 182] width 85 height 40
type input "0"
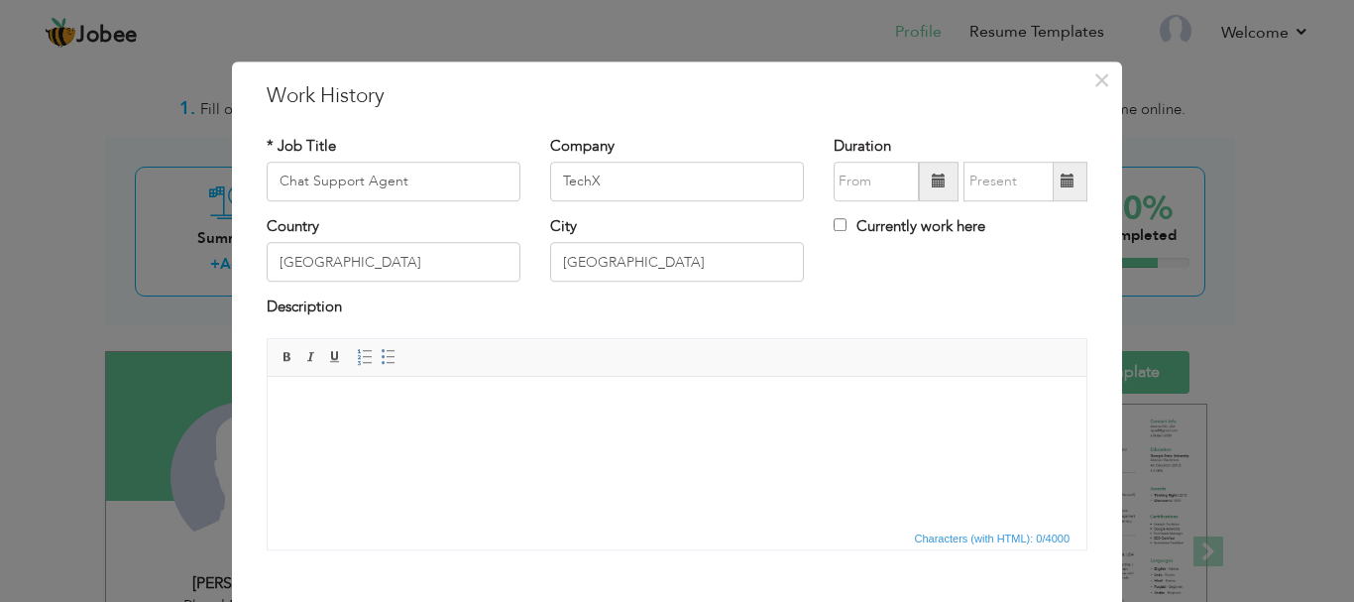
click at [940, 99] on h3 "Work History" at bounding box center [677, 96] width 821 height 30
click at [676, 411] on body at bounding box center [677, 406] width 779 height 21
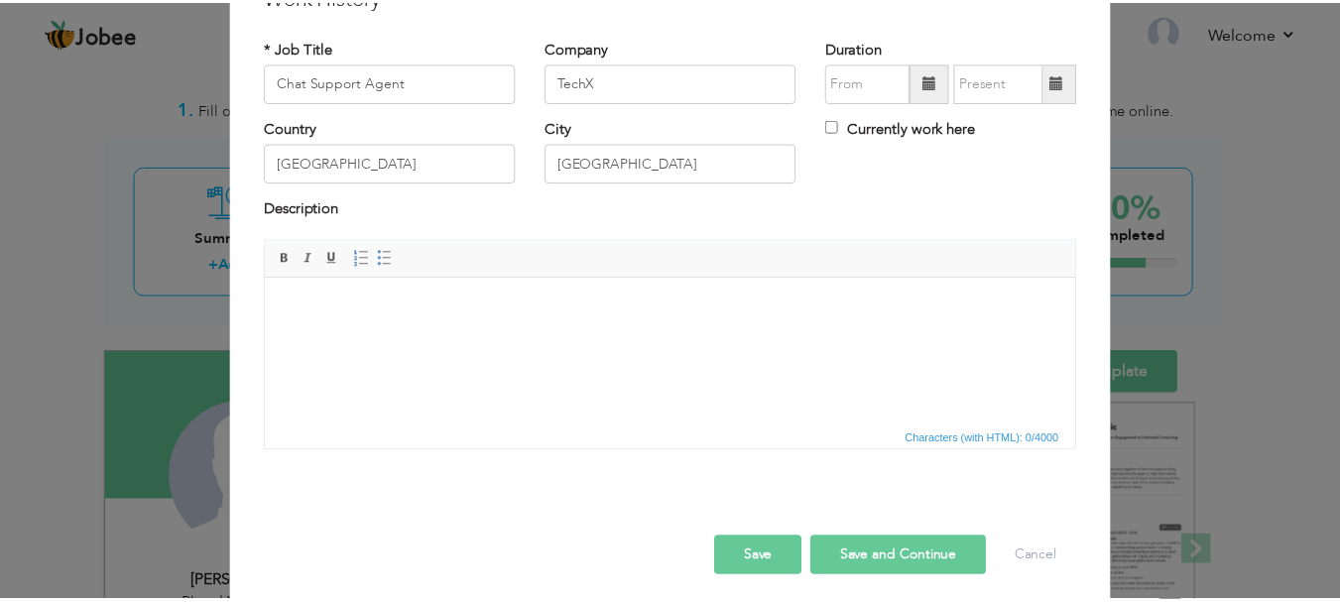
scroll to position [109, 0]
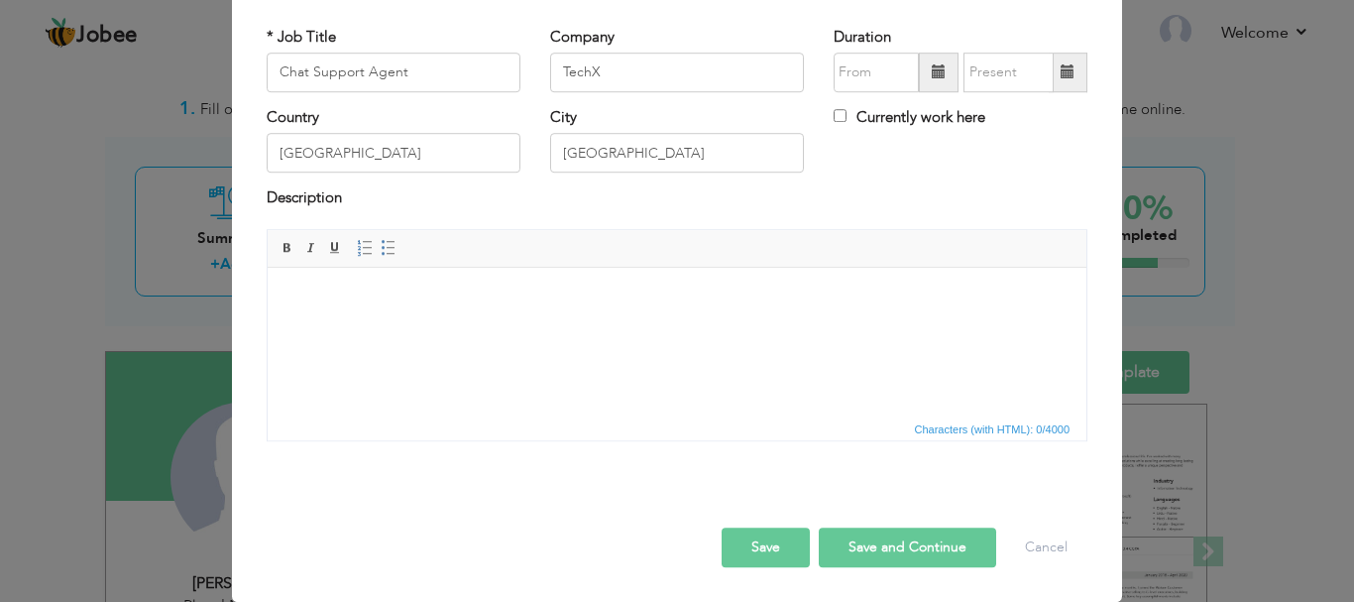
click at [795, 544] on button "Save" at bounding box center [766, 548] width 88 height 40
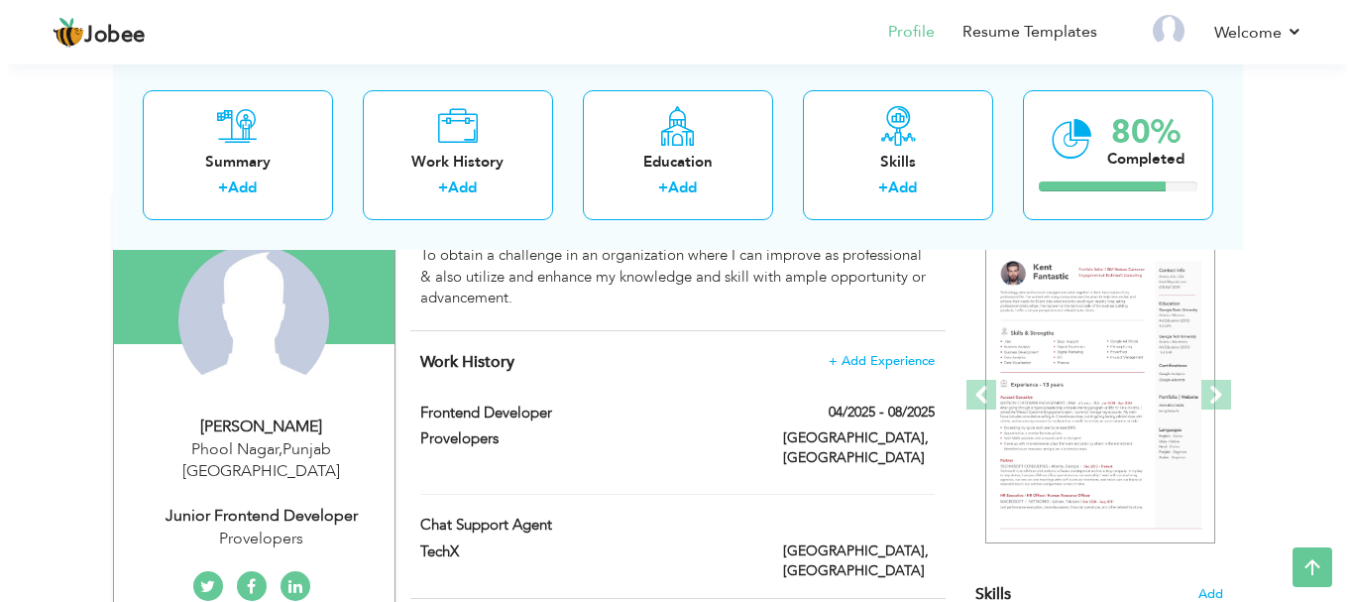
scroll to position [181, 0]
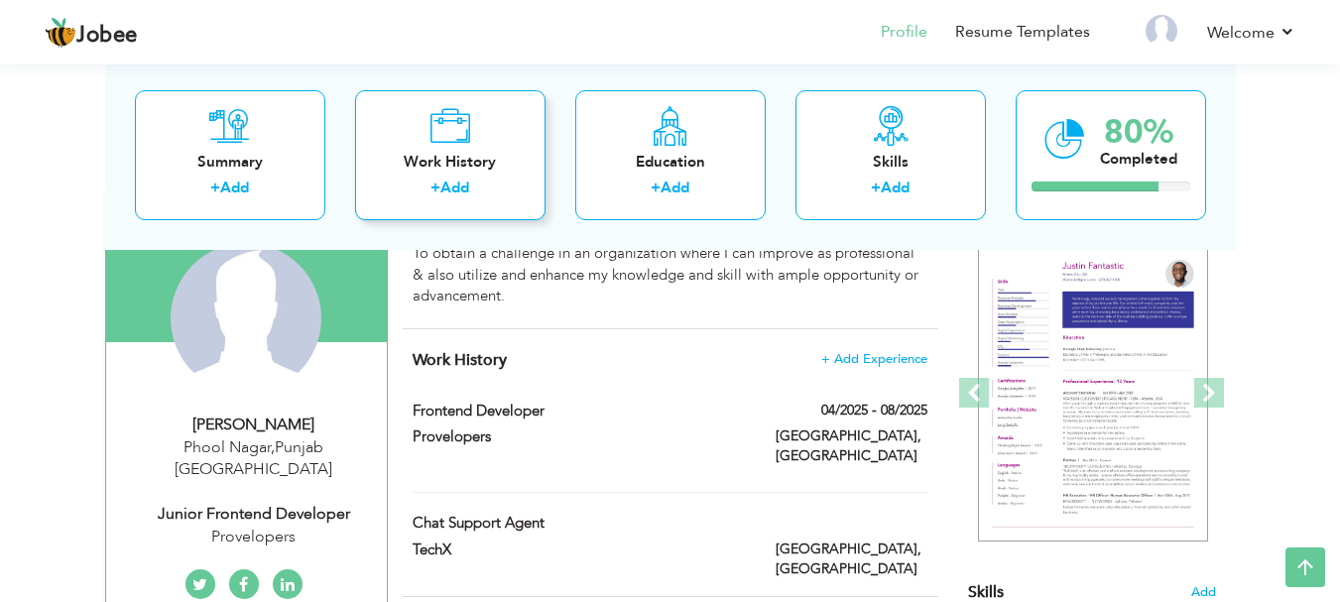
click at [486, 141] on div "Work History + Add" at bounding box center [450, 154] width 190 height 130
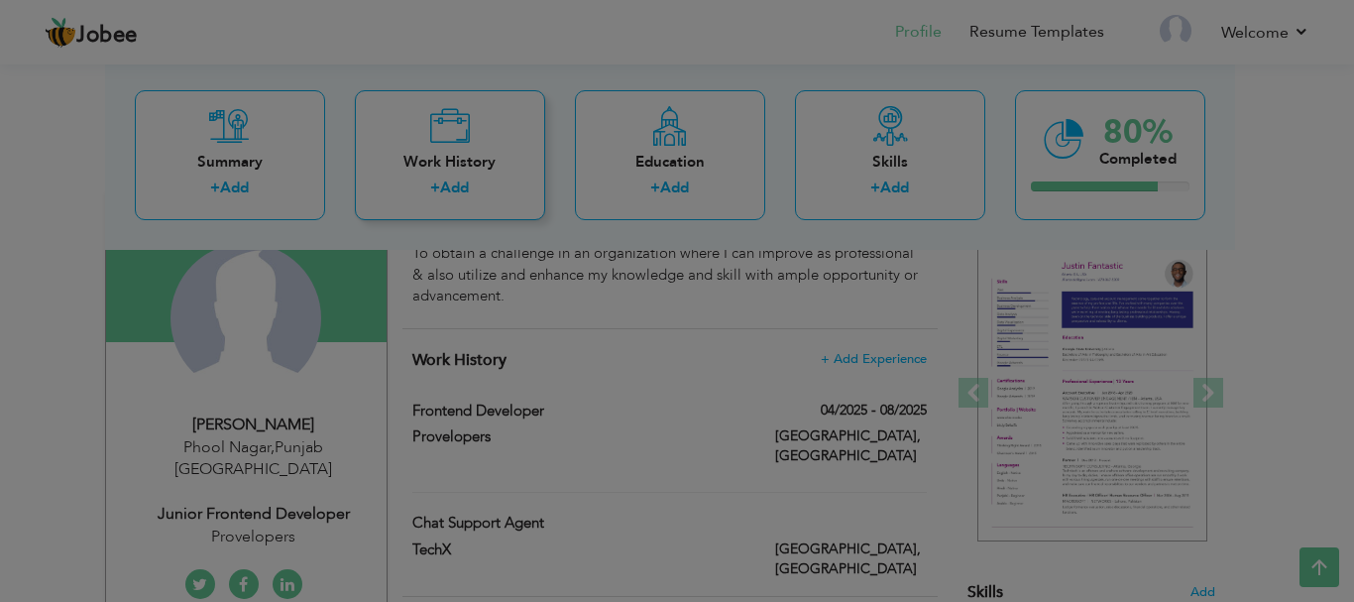
scroll to position [0, 0]
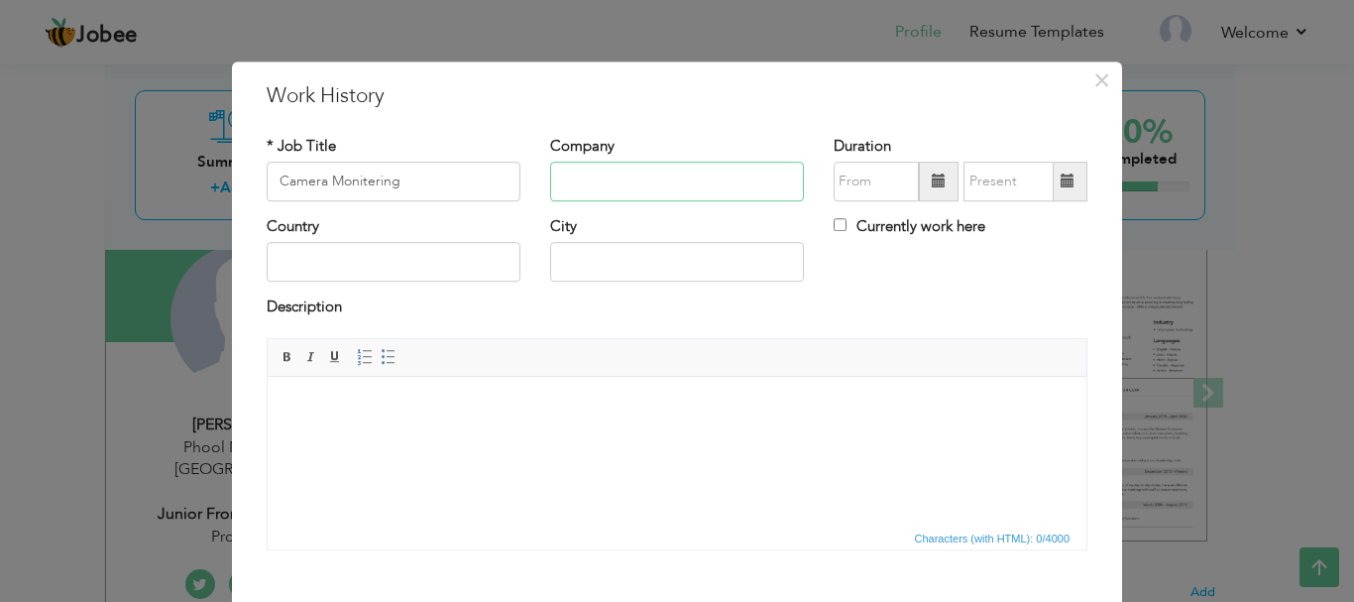
click at [595, 179] on input "text" at bounding box center [677, 182] width 254 height 40
drag, startPoint x: 426, startPoint y: 177, endPoint x: 233, endPoint y: 183, distance: 193.5
click at [233, 183] on div "× Work History * Job Title Camera Monitering Company Duration Currently work he…" at bounding box center [677, 385] width 890 height 649
paste input "camera monito"
click at [277, 178] on input "camera monitoring" at bounding box center [394, 182] width 254 height 40
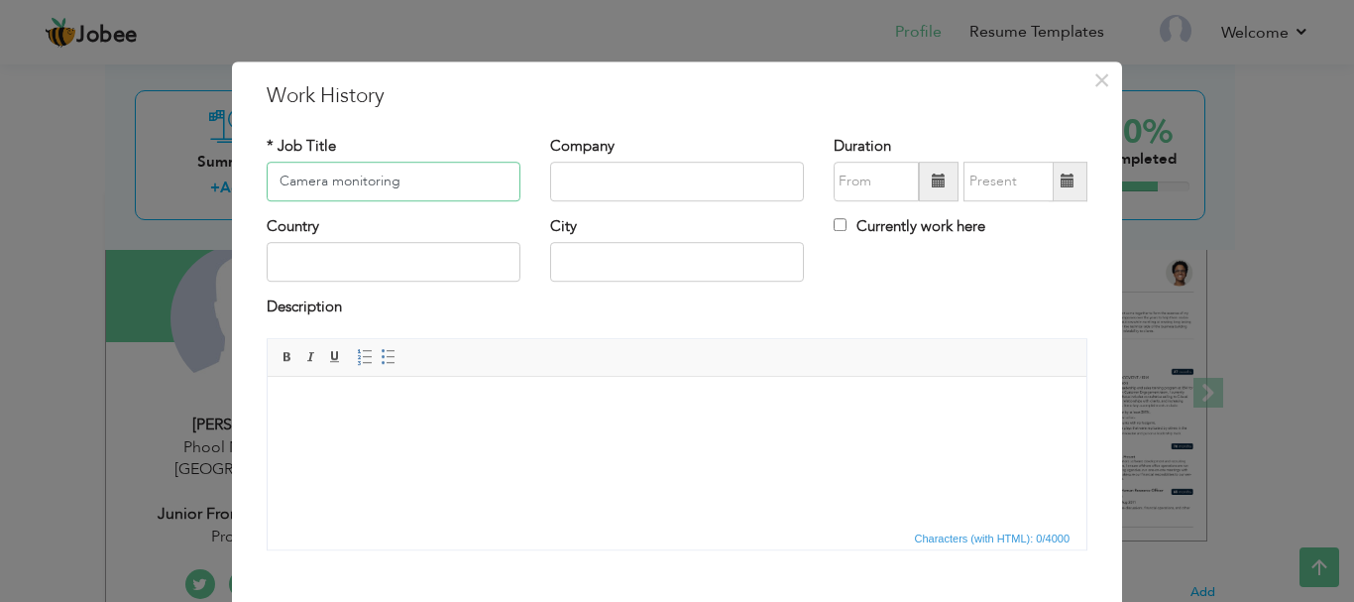
click at [335, 181] on input "Camera monitoring" at bounding box center [394, 182] width 254 height 40
type input "Camera Monitoring"
click at [642, 182] on input "text" at bounding box center [677, 182] width 254 height 40
type input "VSG"
click at [351, 202] on div "* Job Title Camera Monitoring" at bounding box center [394, 176] width 284 height 80
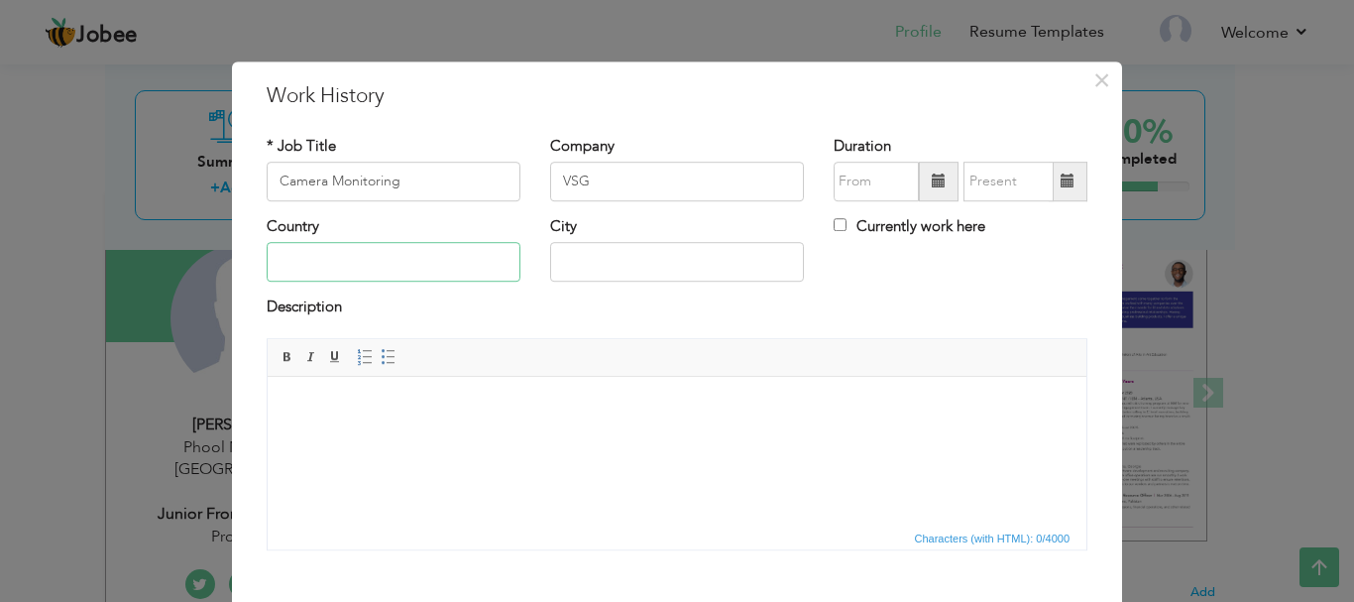
click at [336, 257] on input "text" at bounding box center [394, 263] width 254 height 40
type input "[GEOGRAPHIC_DATA]"
type input "Phool Nagar"
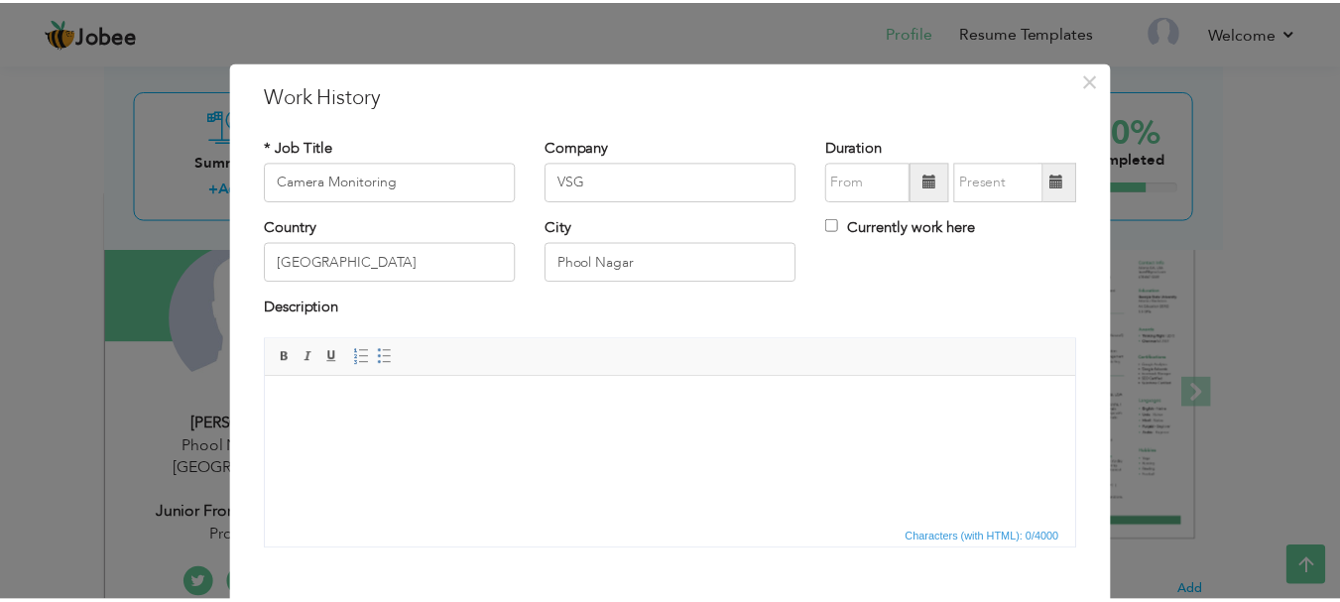
scroll to position [109, 0]
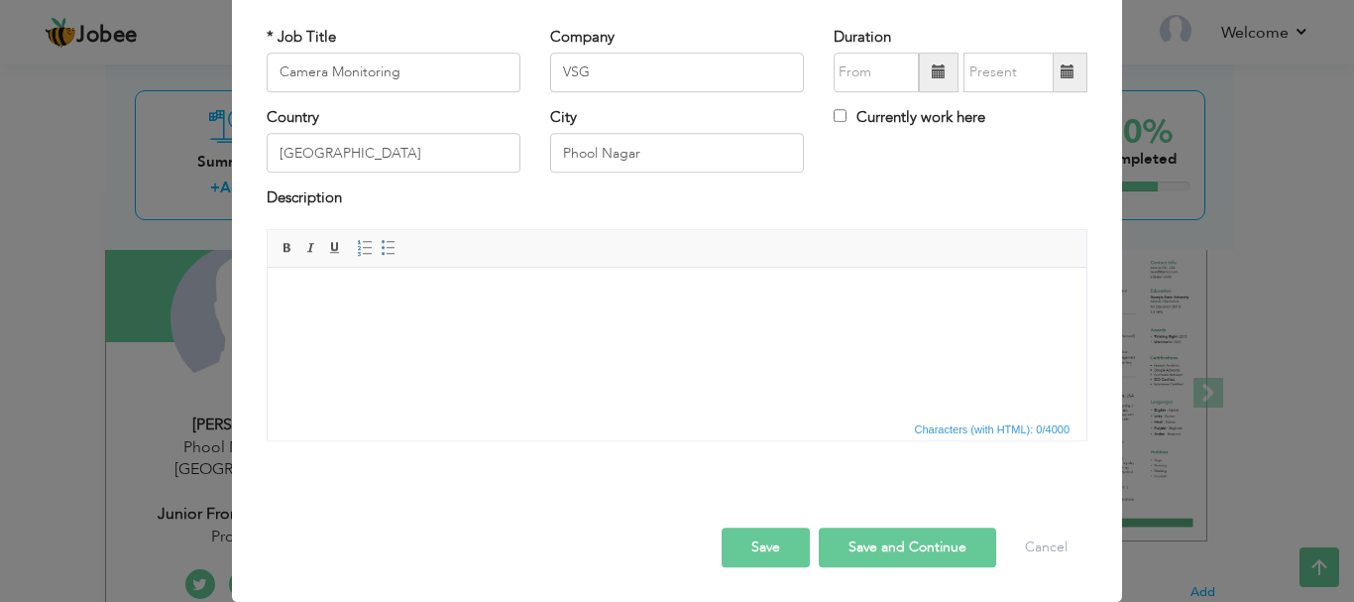
click at [756, 561] on button "Save" at bounding box center [766, 548] width 88 height 40
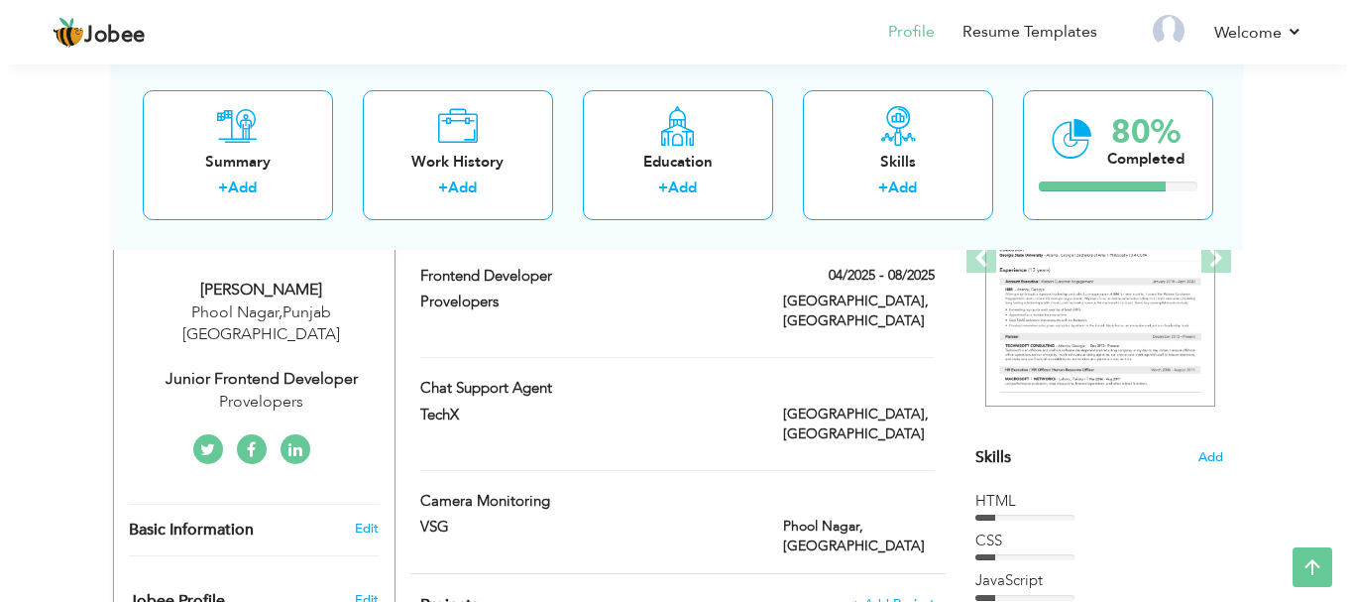
scroll to position [303, 0]
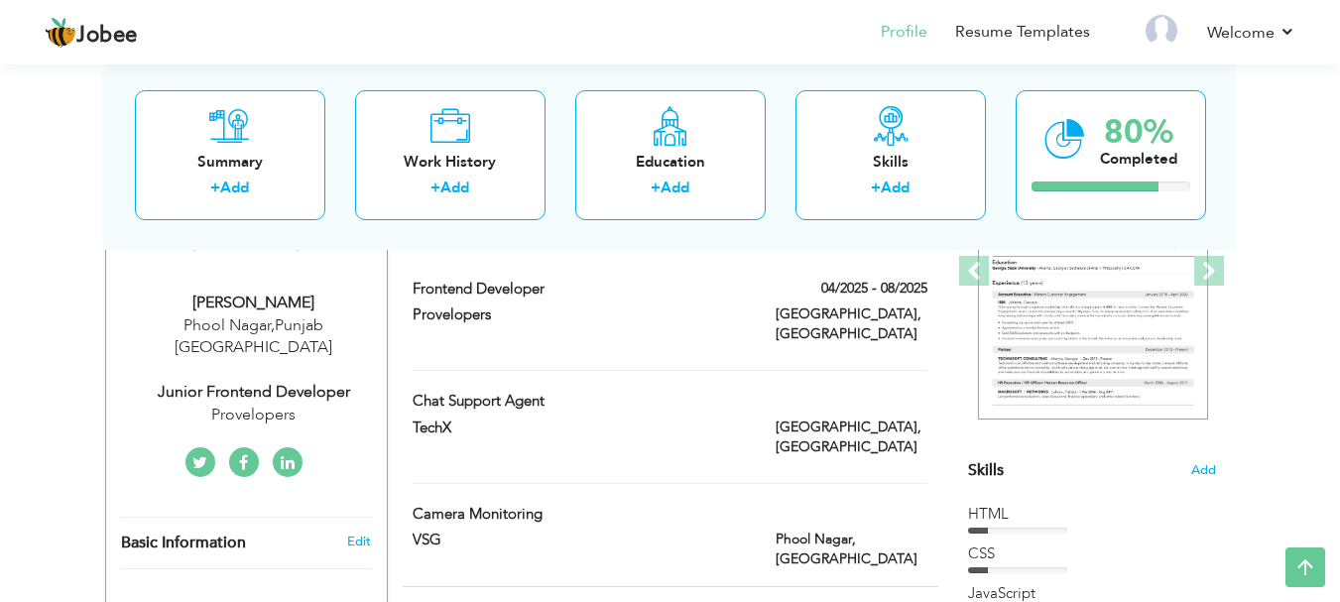
click at [803, 391] on div at bounding box center [851, 393] width 181 height 5
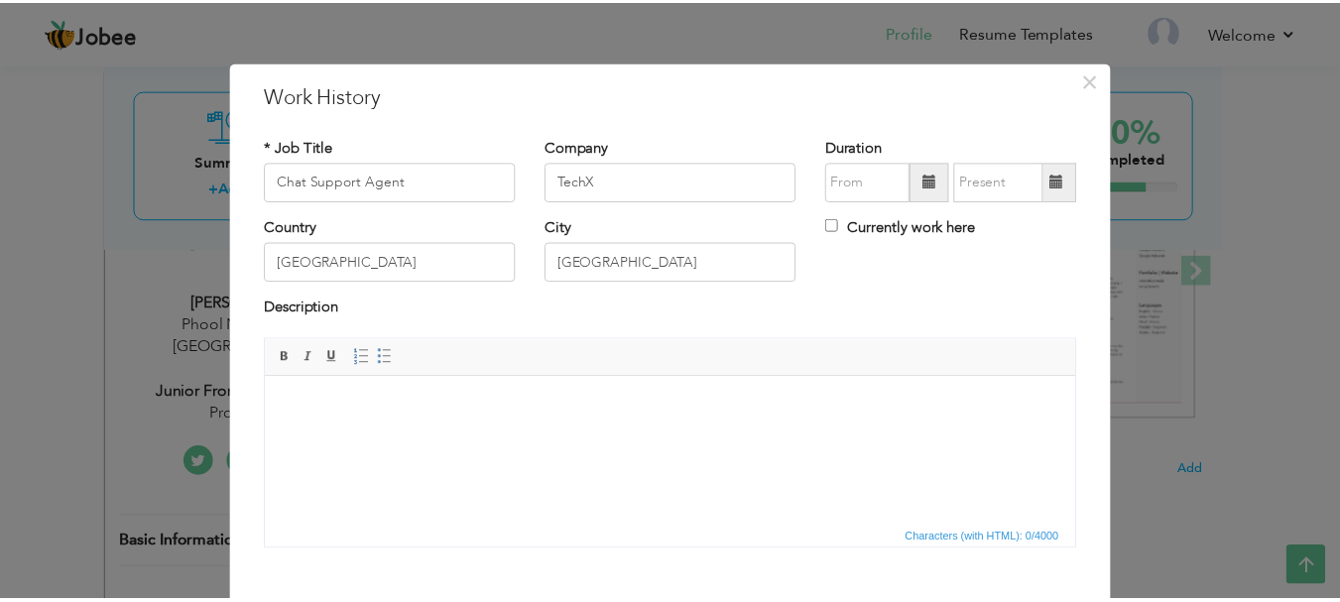
scroll to position [109, 0]
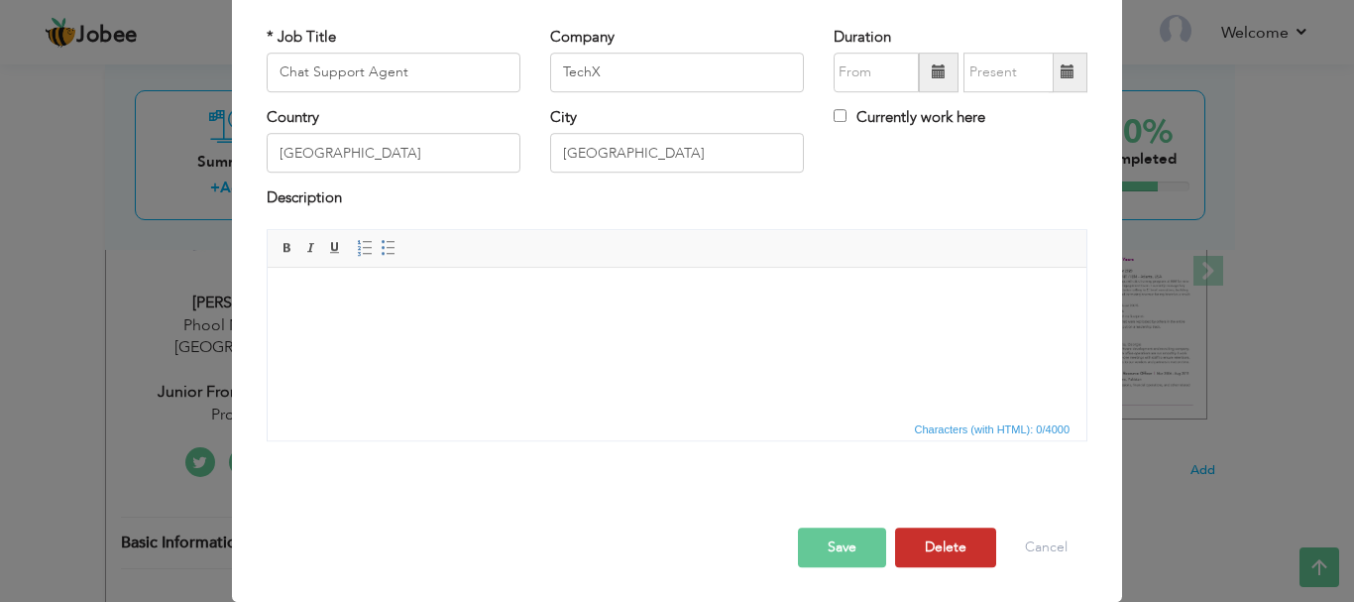
click at [971, 540] on button "Delete" at bounding box center [945, 548] width 101 height 40
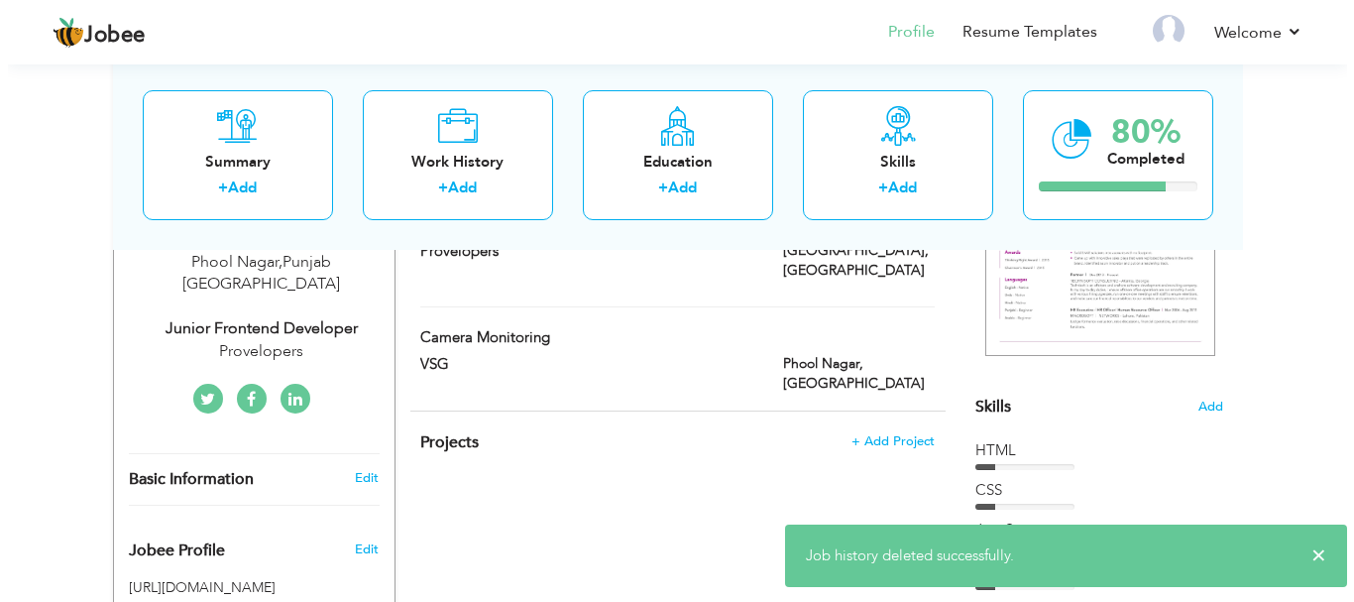
scroll to position [357, 0]
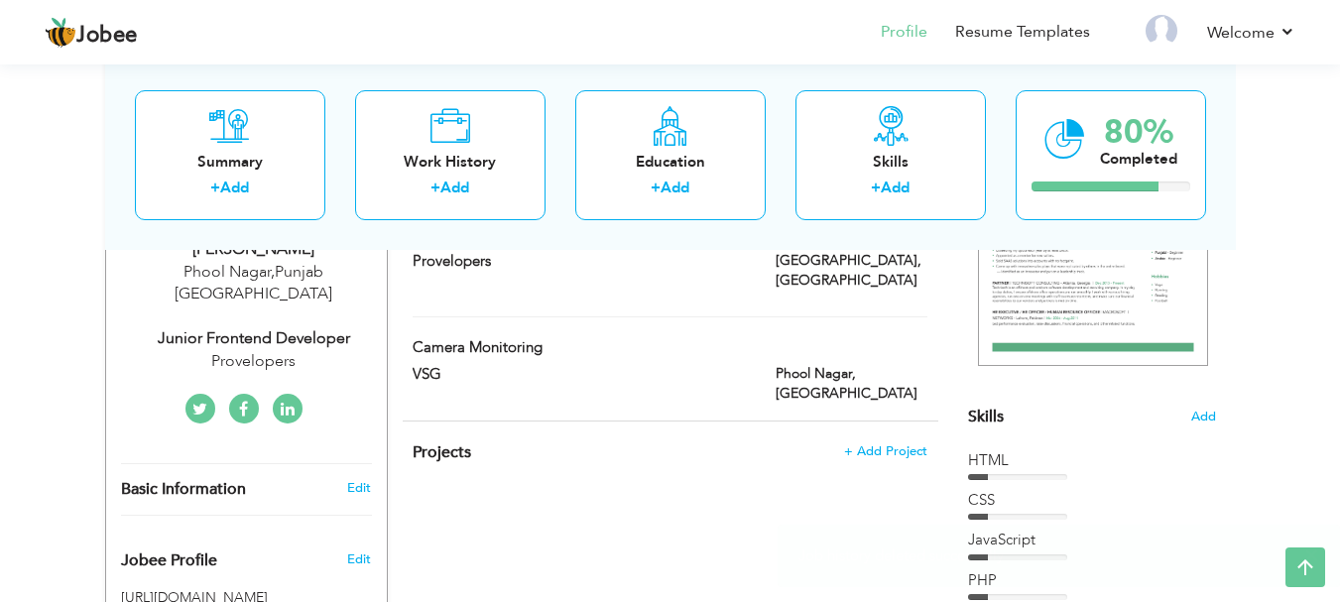
click at [873, 337] on div "Camera Monitoring" at bounding box center [669, 350] width 543 height 26
type input "Camera Monitoring"
type input "VSG"
type input "Phool Nagar"
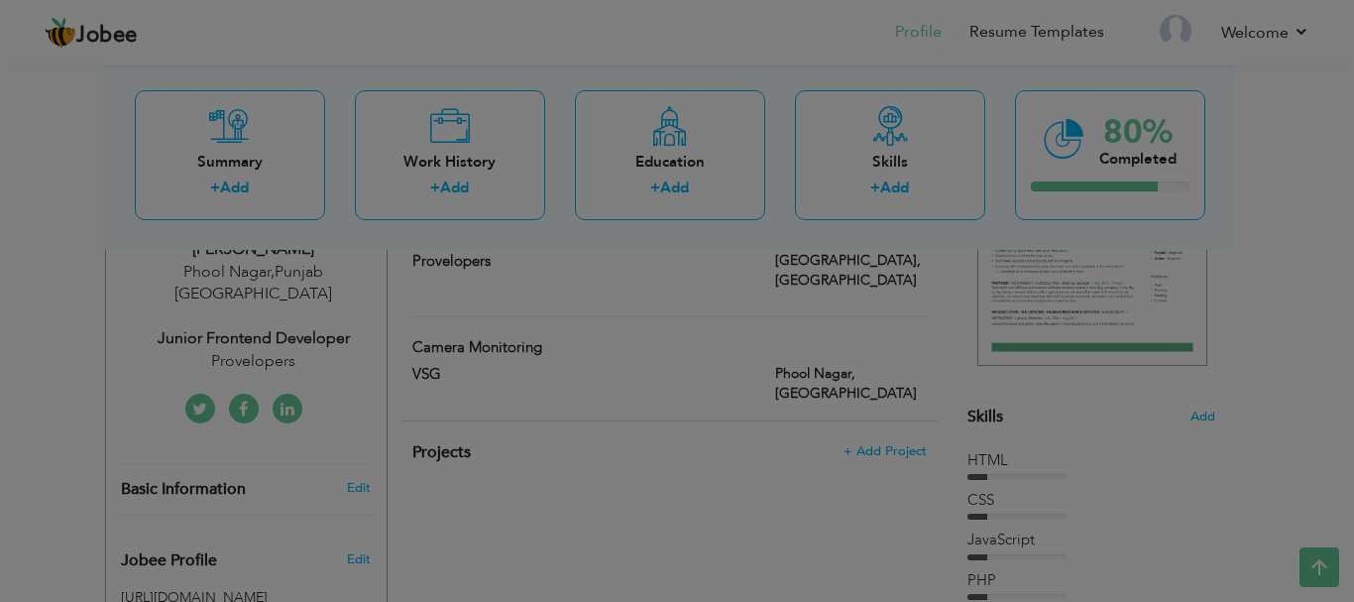
scroll to position [0, 0]
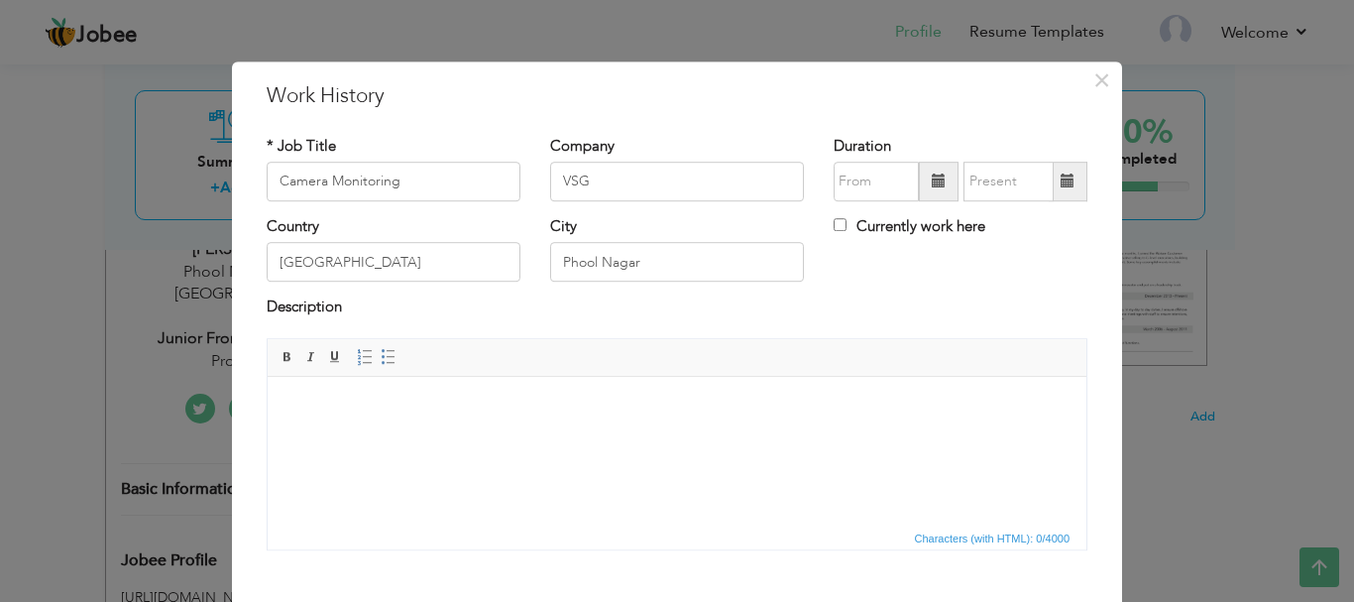
click at [1278, 178] on div "× Work History * Job Title Camera Monitoring Company VSG Duration Country" at bounding box center [677, 301] width 1354 height 602
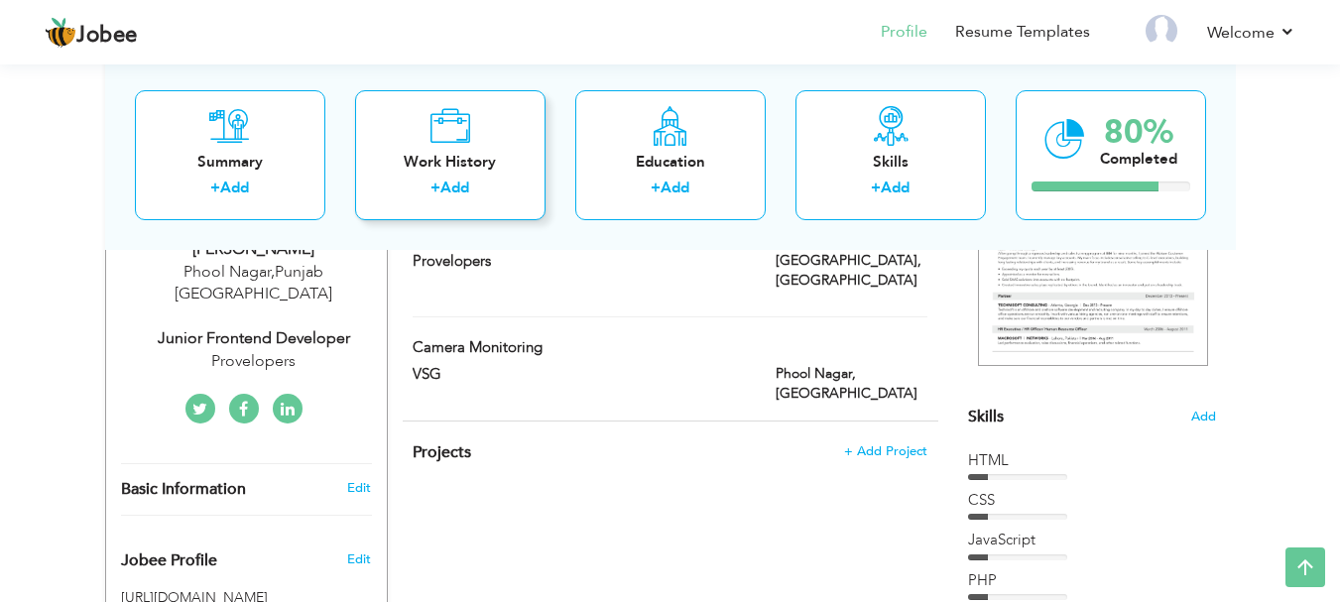
click at [398, 138] on div "Work History + Add" at bounding box center [450, 154] width 190 height 130
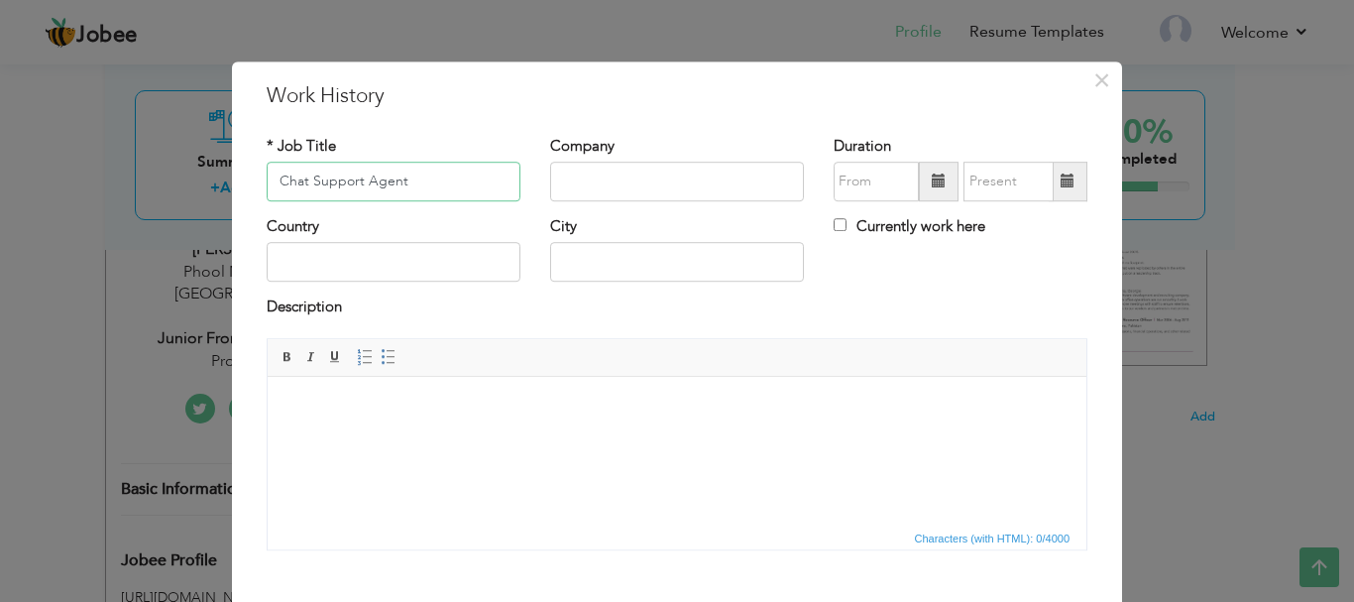
type input "Chat Support Agent"
click at [604, 173] on input "text" at bounding box center [677, 182] width 254 height 40
type input "TechX"
click at [414, 280] on input "text" at bounding box center [394, 263] width 254 height 40
type input "[GEOGRAPHIC_DATA]"
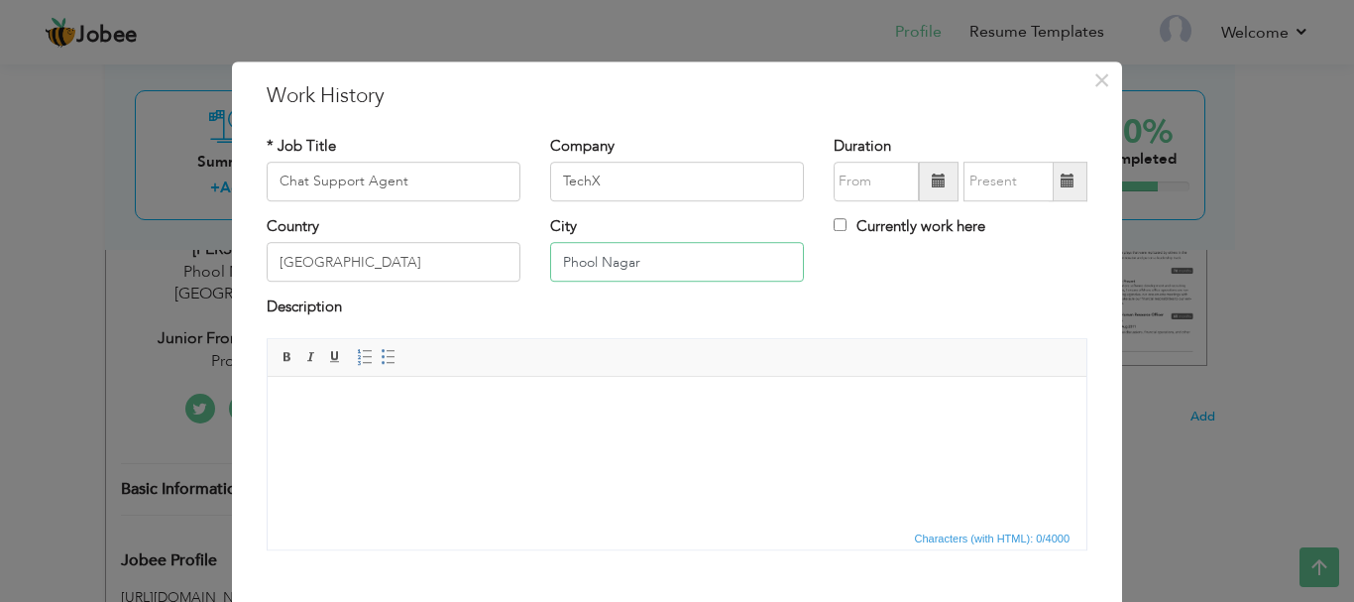
click at [655, 262] on input "Phool Nagar" at bounding box center [677, 263] width 254 height 40
type input "P"
type input "[GEOGRAPHIC_DATA]"
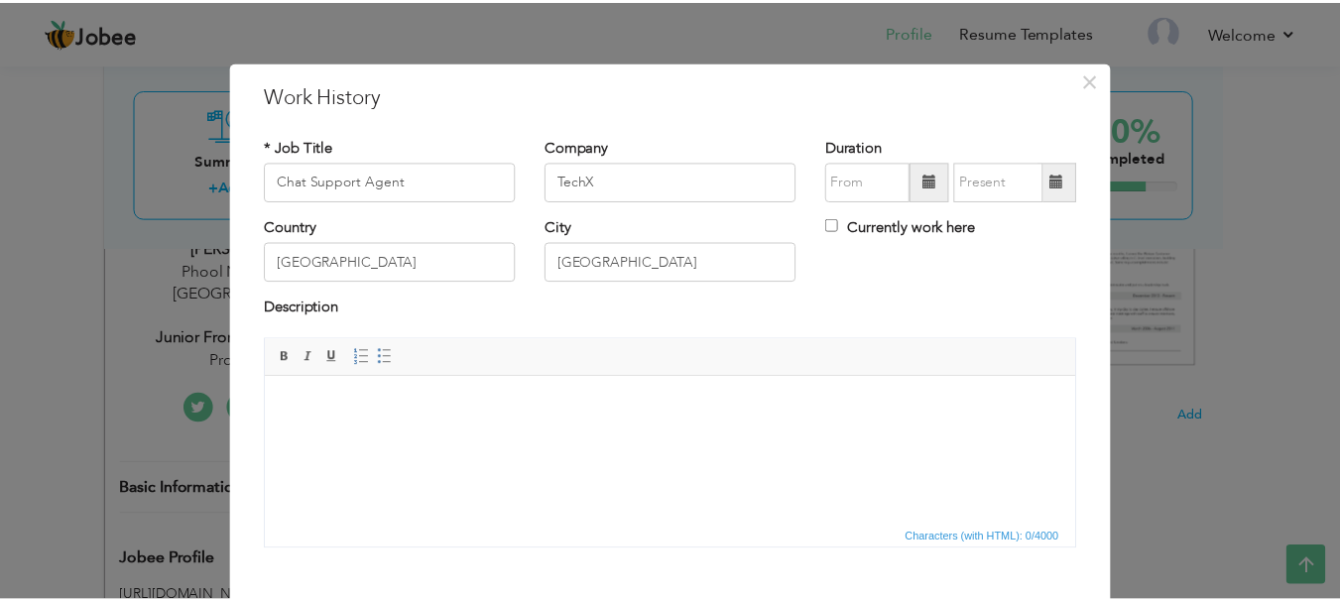
scroll to position [109, 0]
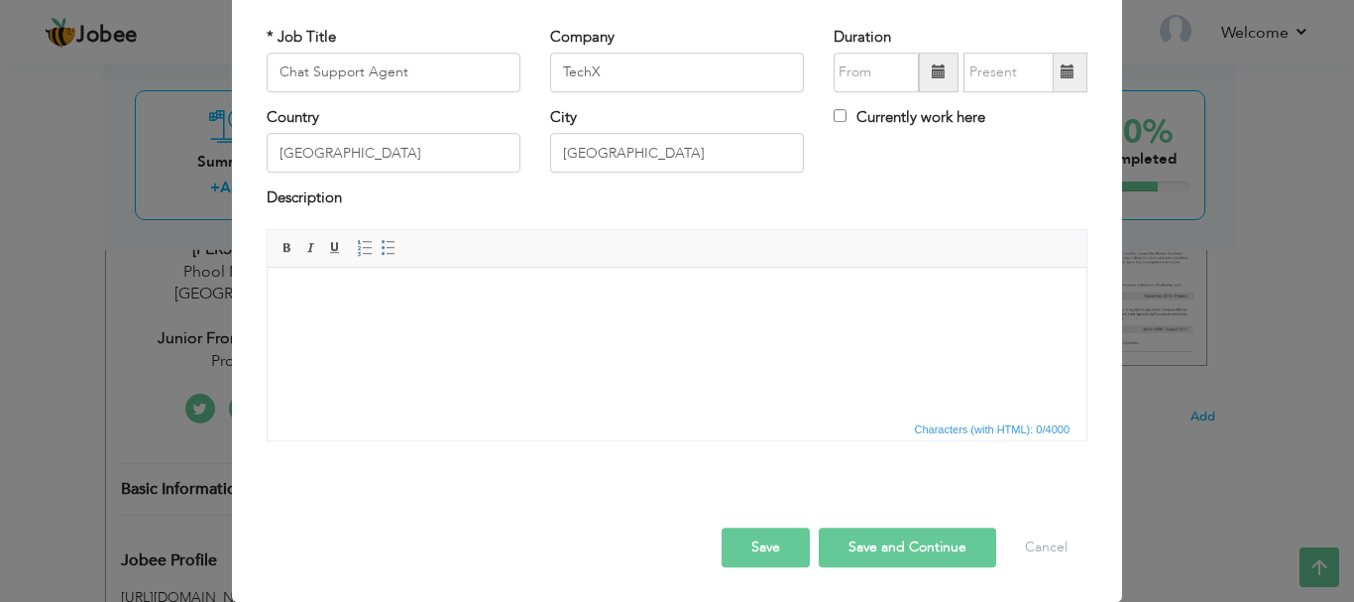
click at [736, 552] on button "Save" at bounding box center [766, 548] width 88 height 40
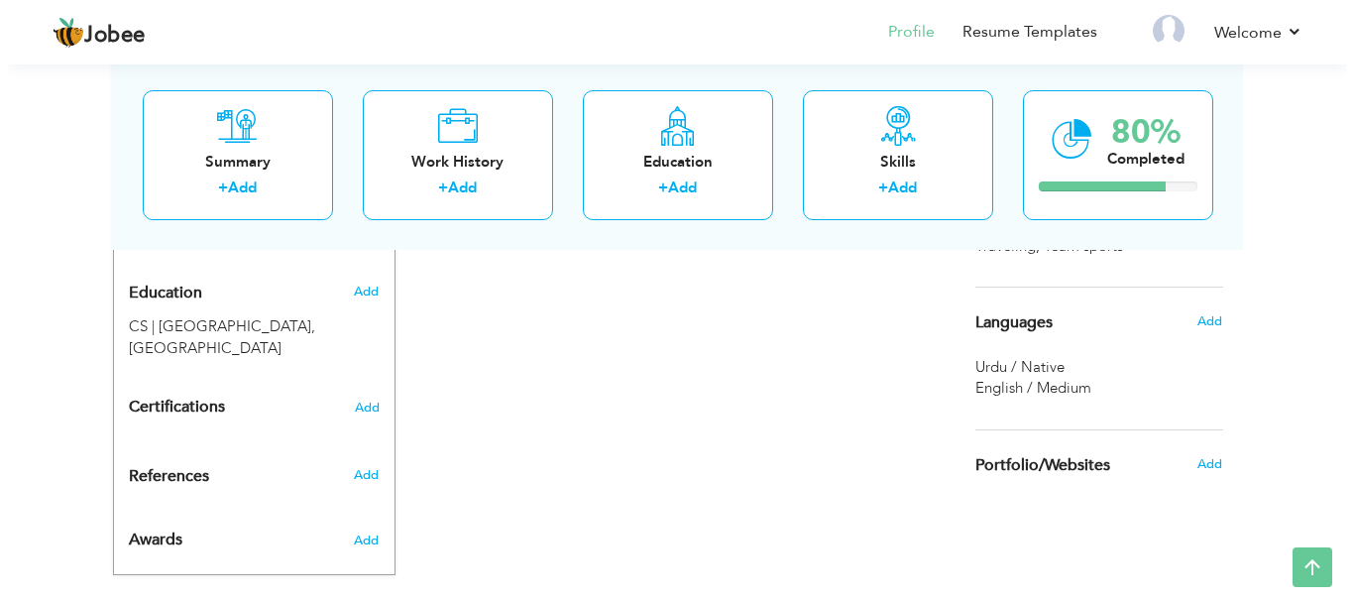
scroll to position [847, 0]
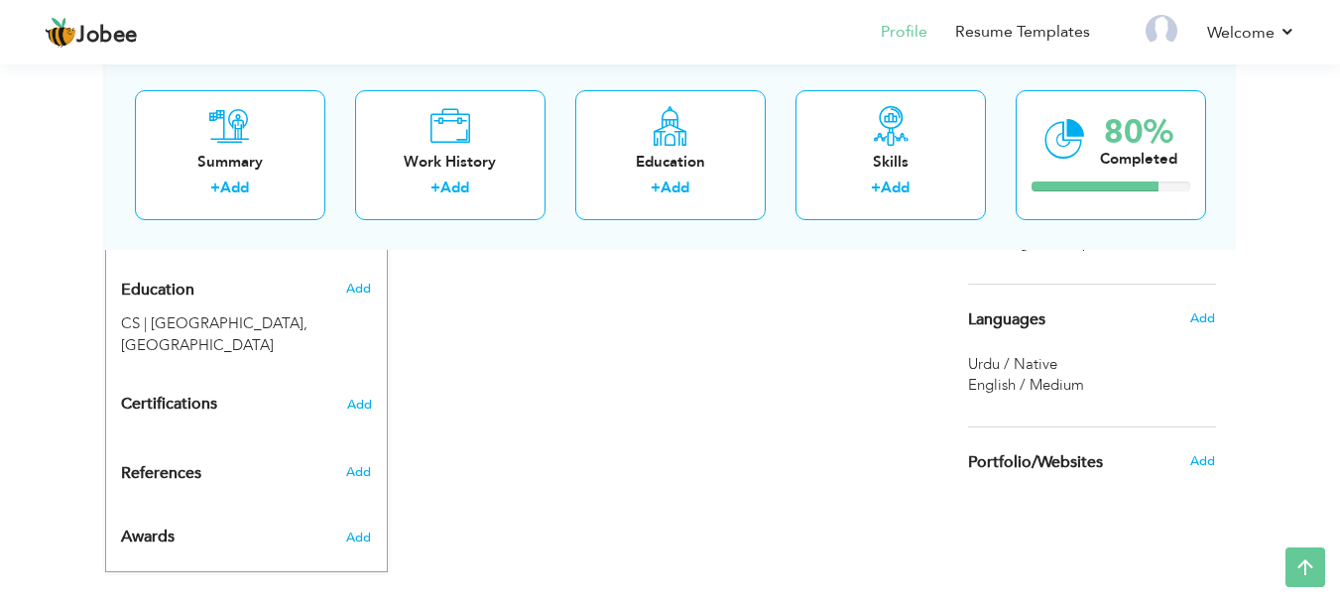
click at [1189, 467] on div "Add" at bounding box center [1207, 461] width 47 height 38
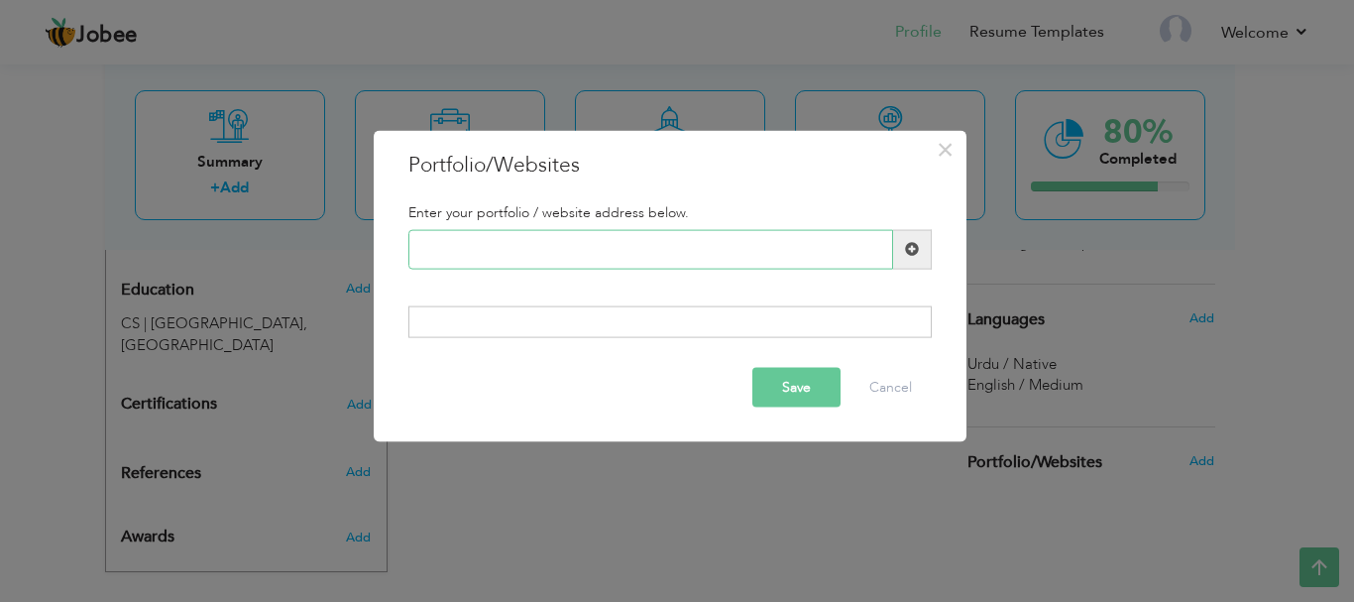
paste input "I'm a software engineer with 3+ years of experience in full-stack web developme…"
click at [679, 249] on input "I'm a software engineer with 3+ years of experience in full-stack web developme…" at bounding box center [651, 249] width 485 height 40
click at [787, 246] on input "I'm a software engineer with 3+ years of experience in full-stack web developme…" at bounding box center [651, 249] width 485 height 40
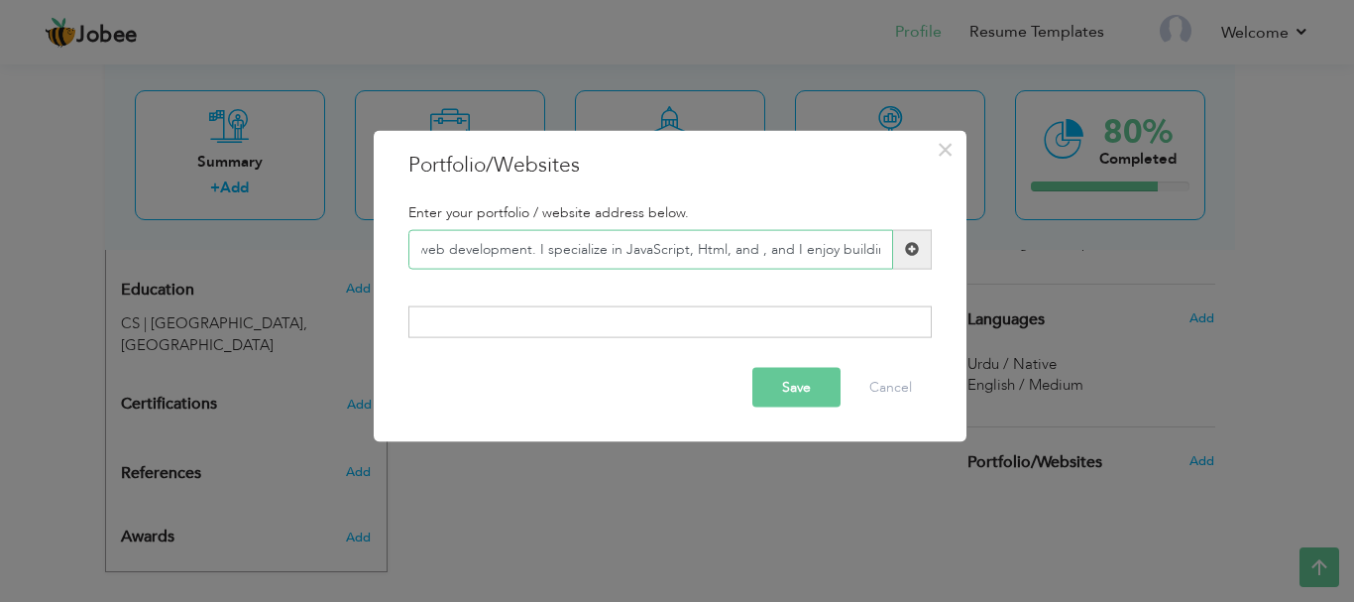
scroll to position [0, 393]
click at [729, 248] on input "I'm a software engineer with 3+ years of experience in full-stack web developme…" at bounding box center [651, 249] width 485 height 40
click at [807, 241] on input "I'm a software engineer with 3+ years of experience in full-stack web developme…" at bounding box center [651, 249] width 485 height 40
click at [754, 248] on input "I'm a software engineer with 3+ years of experience in full-stack web developme…" at bounding box center [651, 249] width 485 height 40
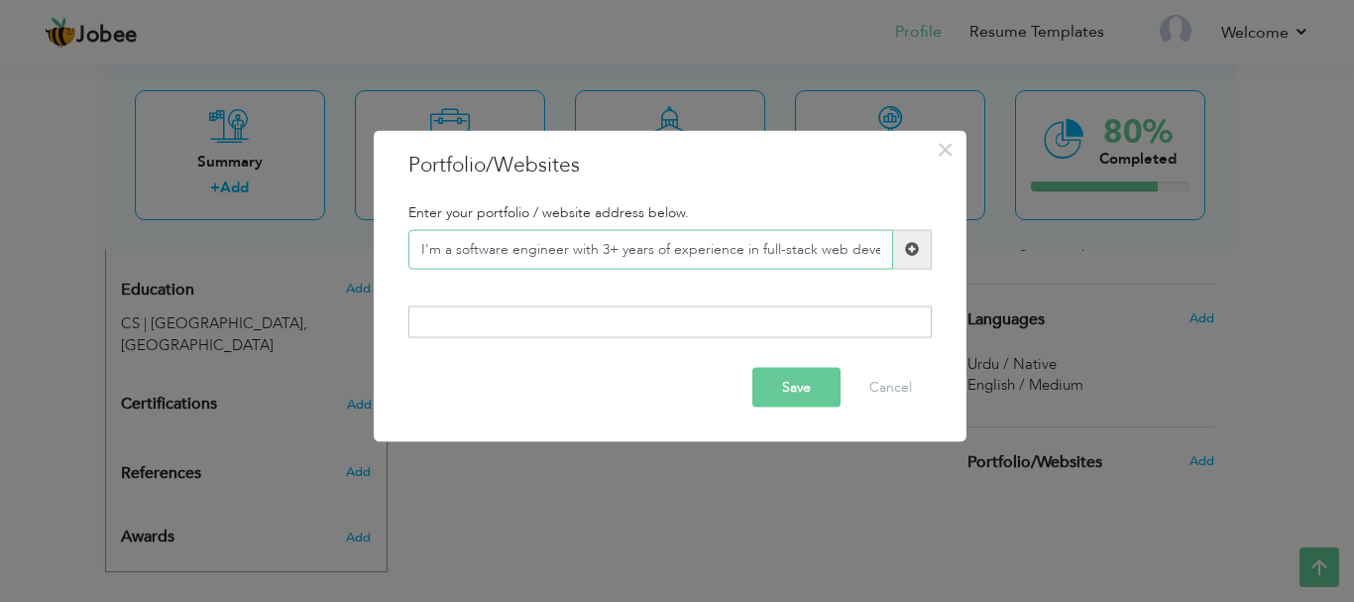
drag, startPoint x: 735, startPoint y: 250, endPoint x: 721, endPoint y: 251, distance: 13.9
click at [721, 251] on input "I'm a software engineer with 3+ years of experience in full-stack web developme…" at bounding box center [651, 249] width 485 height 40
click at [614, 243] on input "I'm a software engineer with 3+ years of experience in full-stack web developme…" at bounding box center [651, 249] width 485 height 40
click at [799, 250] on input "I'm a software engineer with 1 years of experience in full-stack web developmen…" at bounding box center [651, 249] width 485 height 40
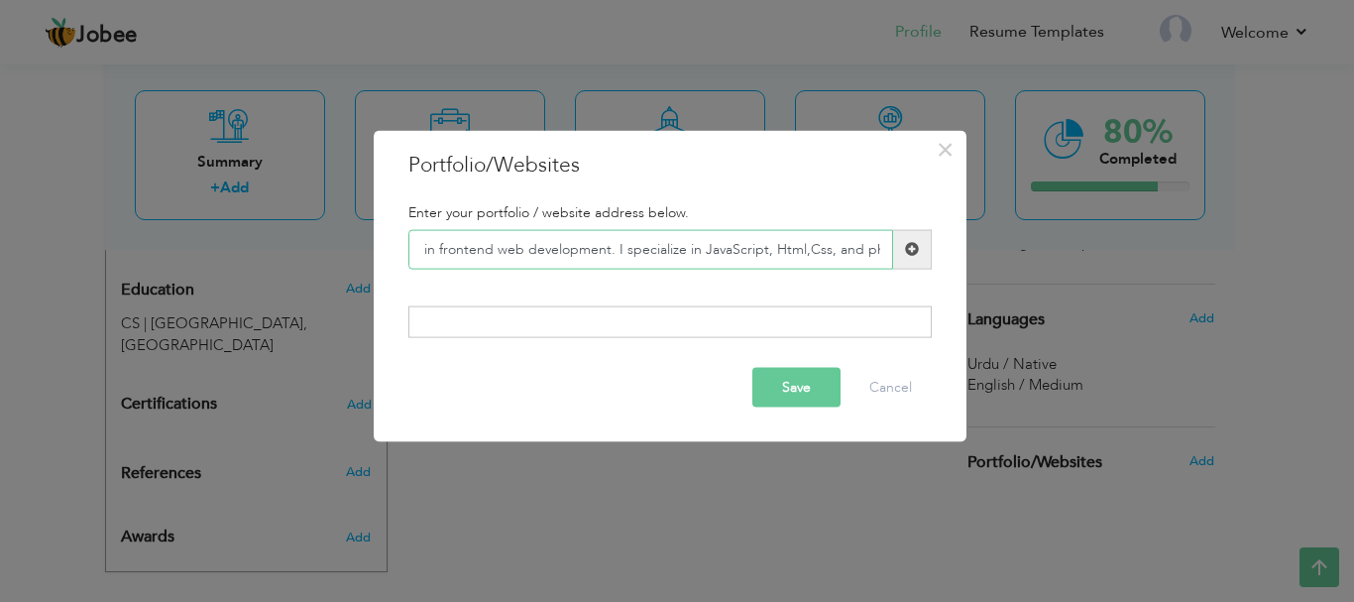
type input "I'm a software engineer with 1 years of experience in frontend web development.…"
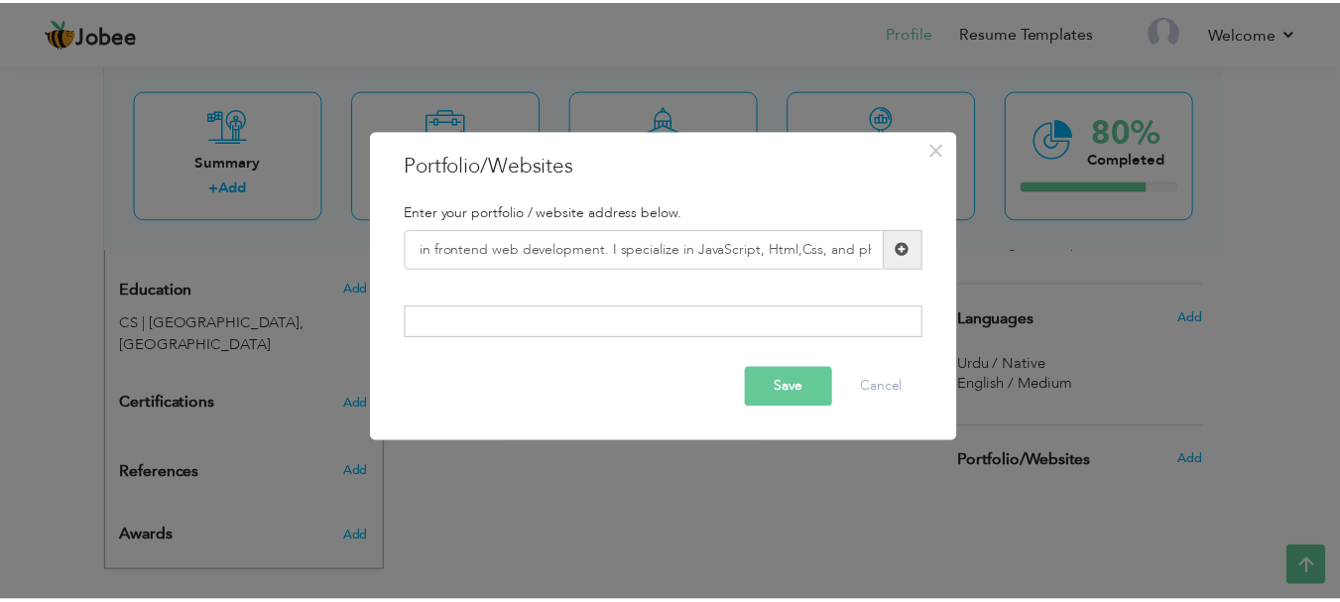
scroll to position [0, 0]
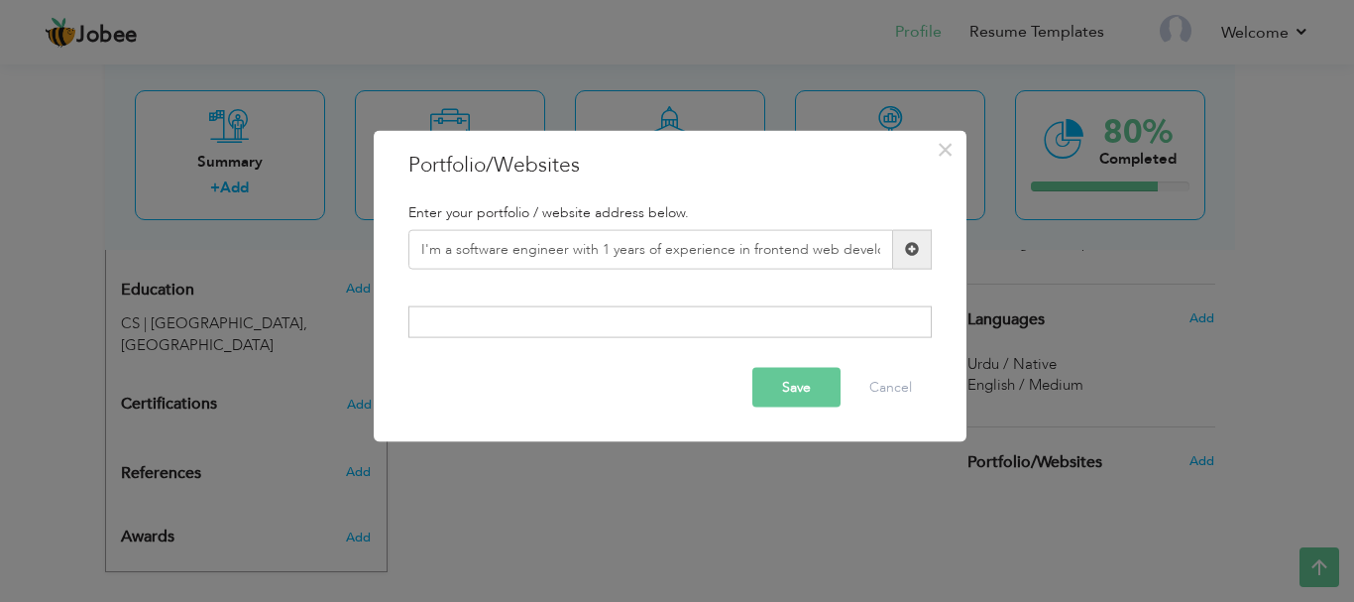
click at [802, 368] on button "Save" at bounding box center [797, 388] width 88 height 40
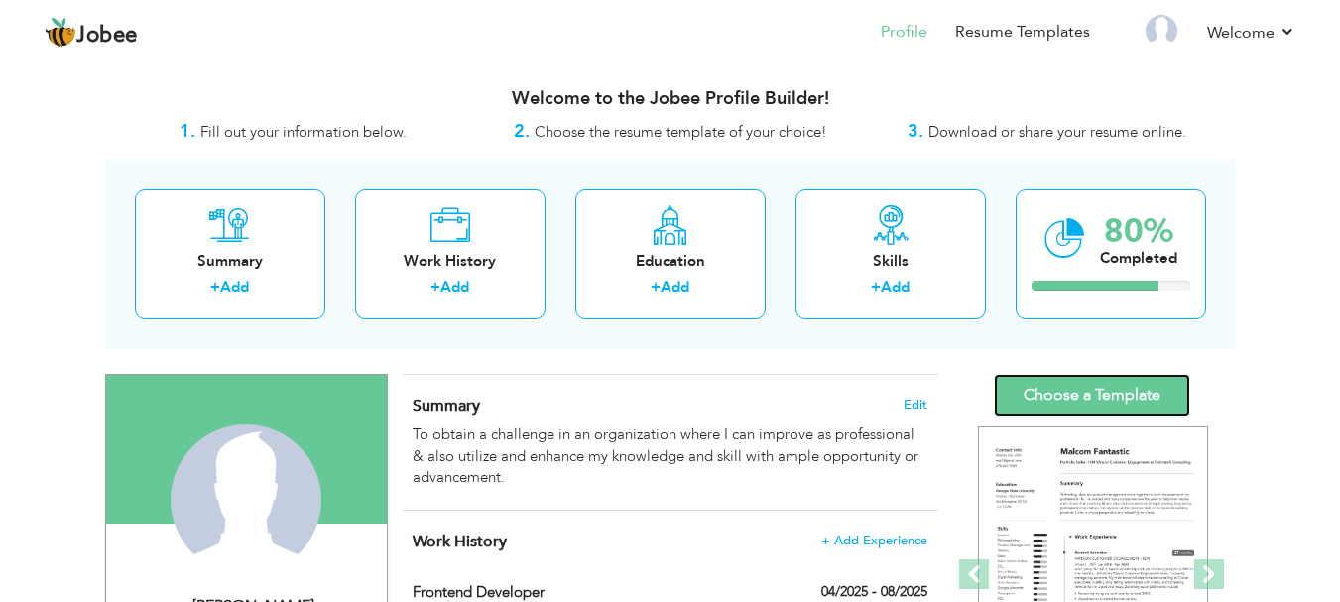
click at [1147, 390] on link "Choose a Template" at bounding box center [1092, 395] width 196 height 43
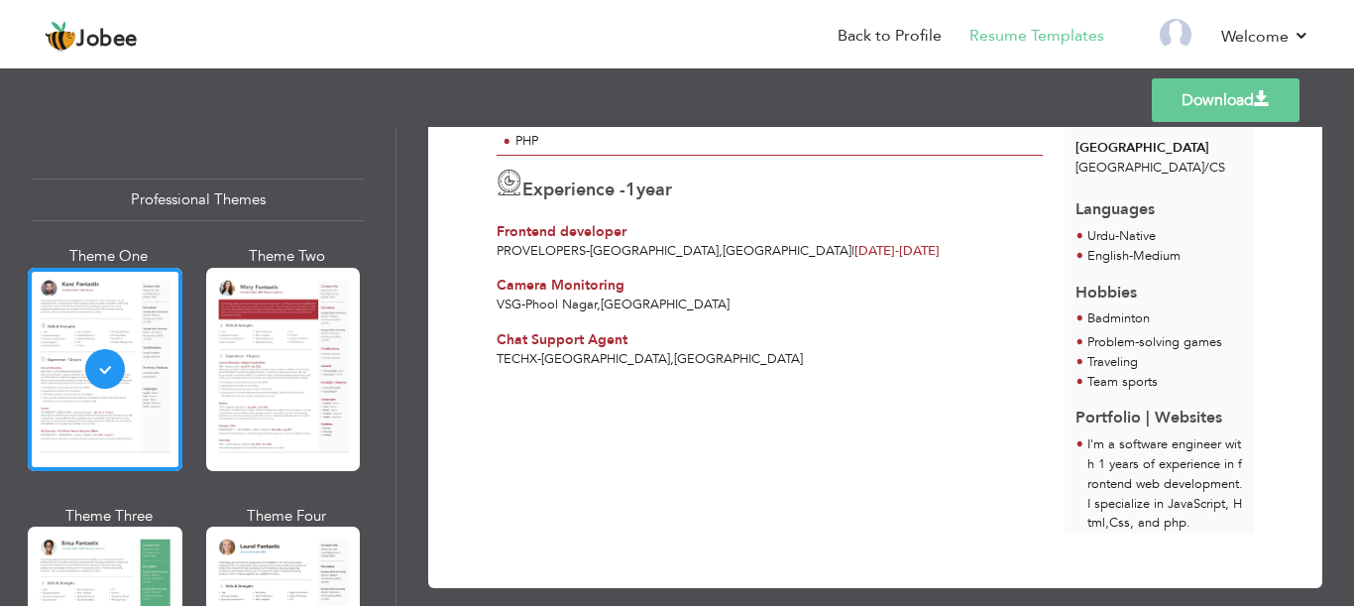
scroll to position [281, 0]
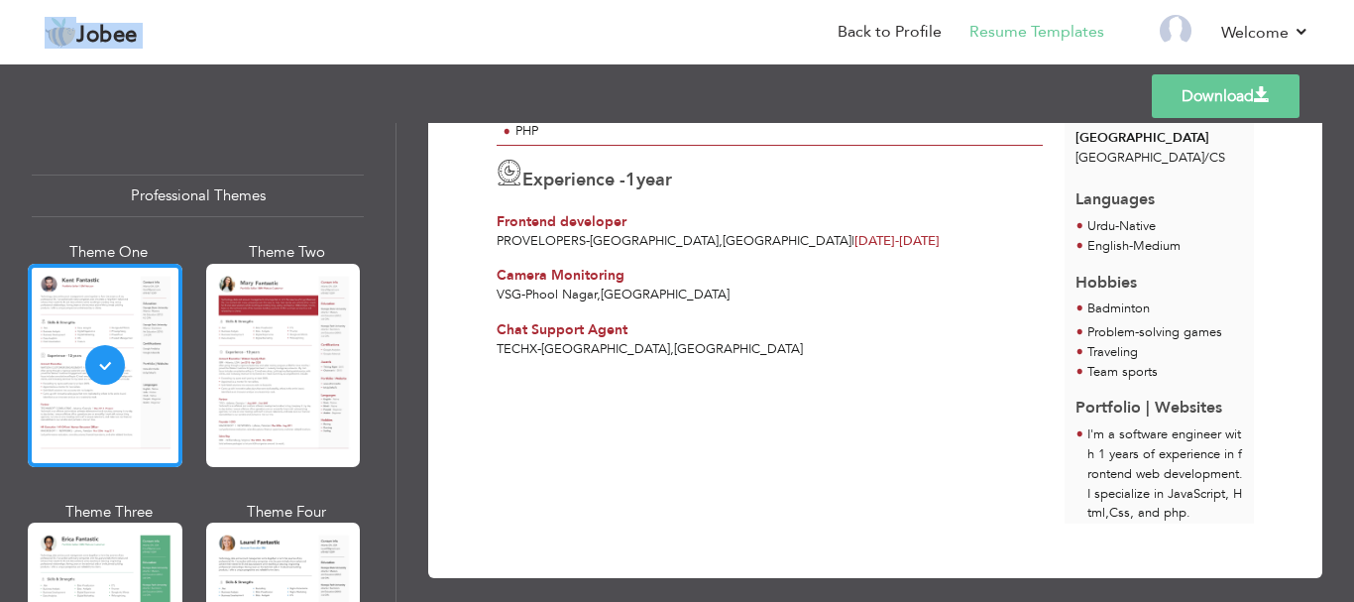
drag, startPoint x: 659, startPoint y: 28, endPoint x: 422, endPoint y: -27, distance: 243.2
click at [422, 0] on html "Jobee Back to Profile Resume Templates Resume Templates Cover Letters About My …" at bounding box center [677, 301] width 1354 height 602
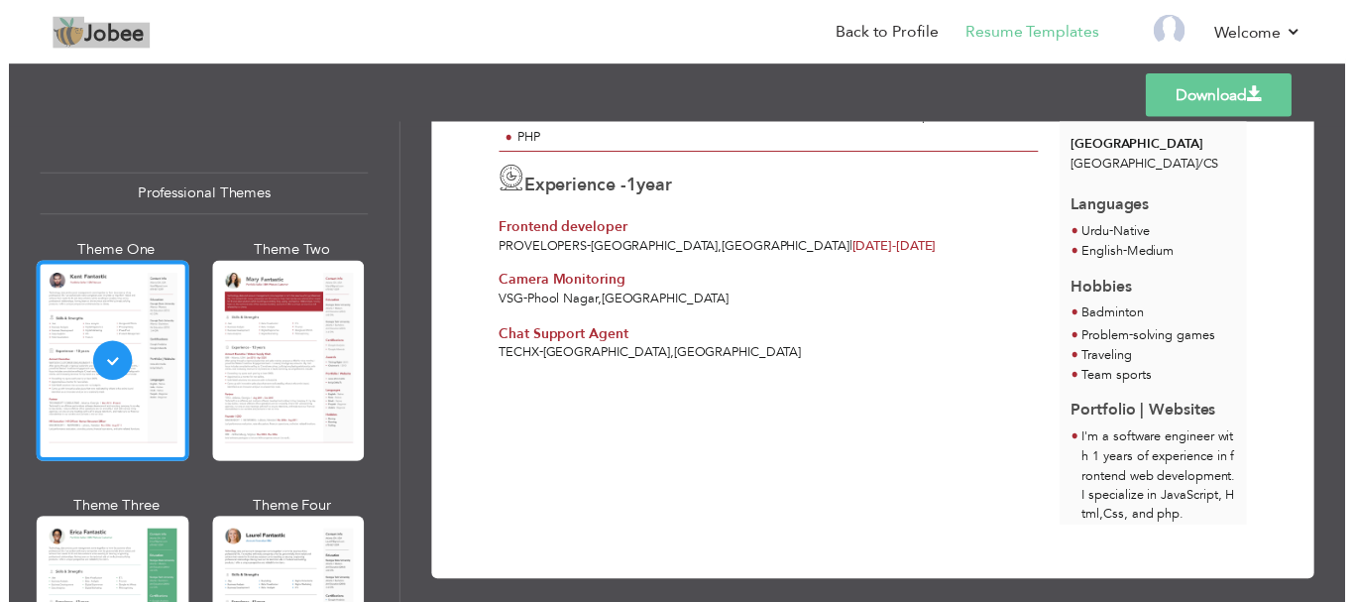
scroll to position [0, 0]
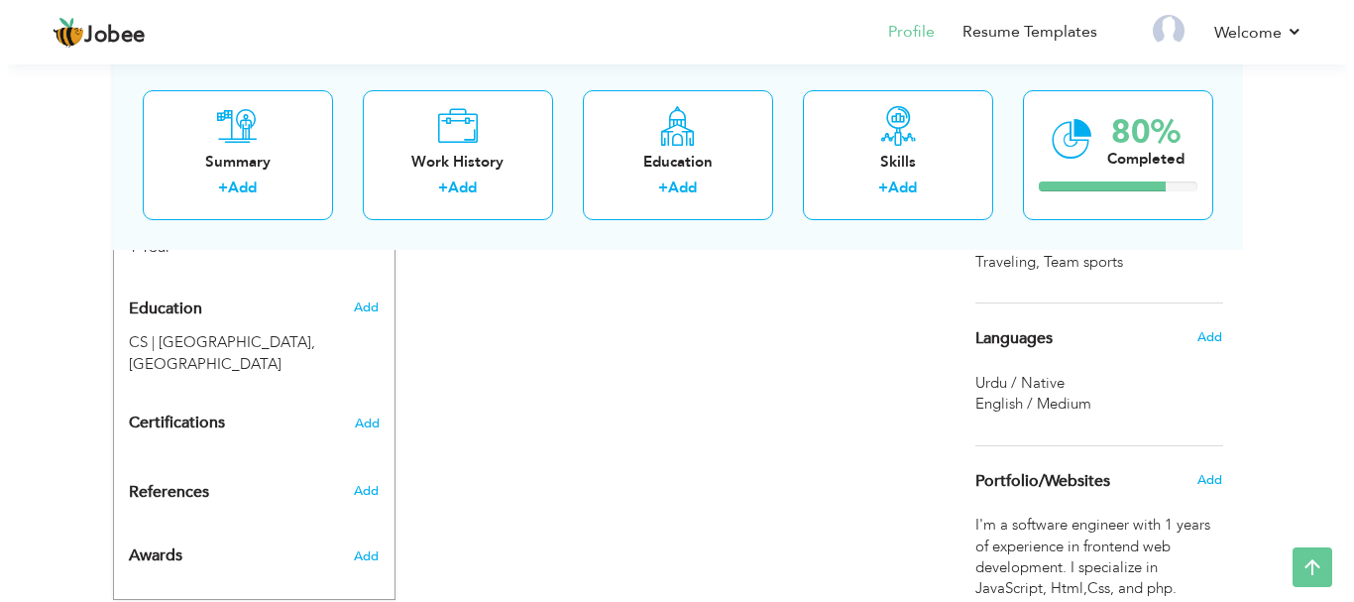
scroll to position [910, 0]
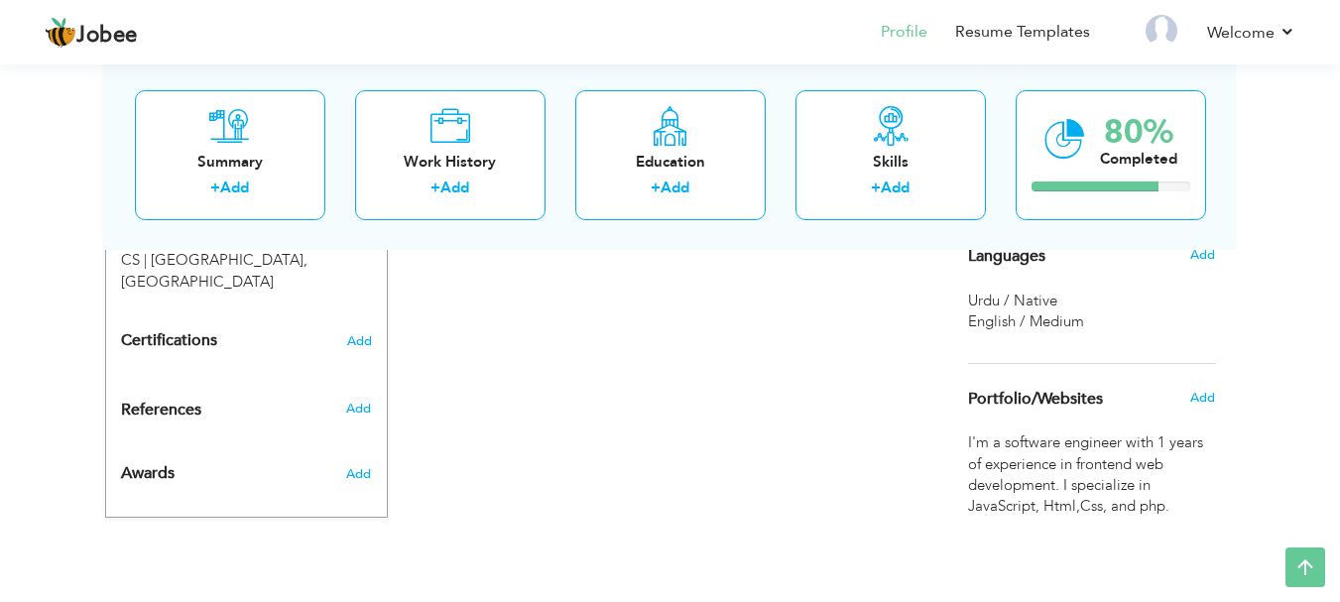
click at [1177, 452] on span "I'm a software engineer with 1 years of experience in frontend web development.…" at bounding box center [1092, 474] width 248 height 85
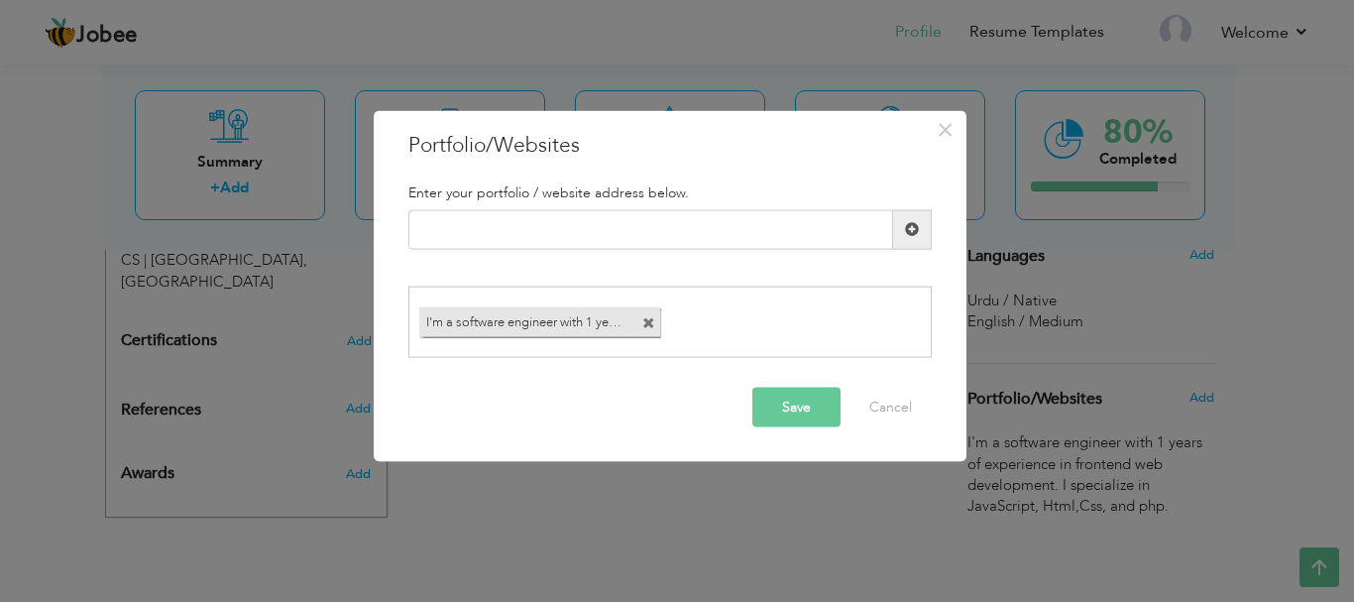
click at [647, 323] on span at bounding box center [649, 323] width 13 height 13
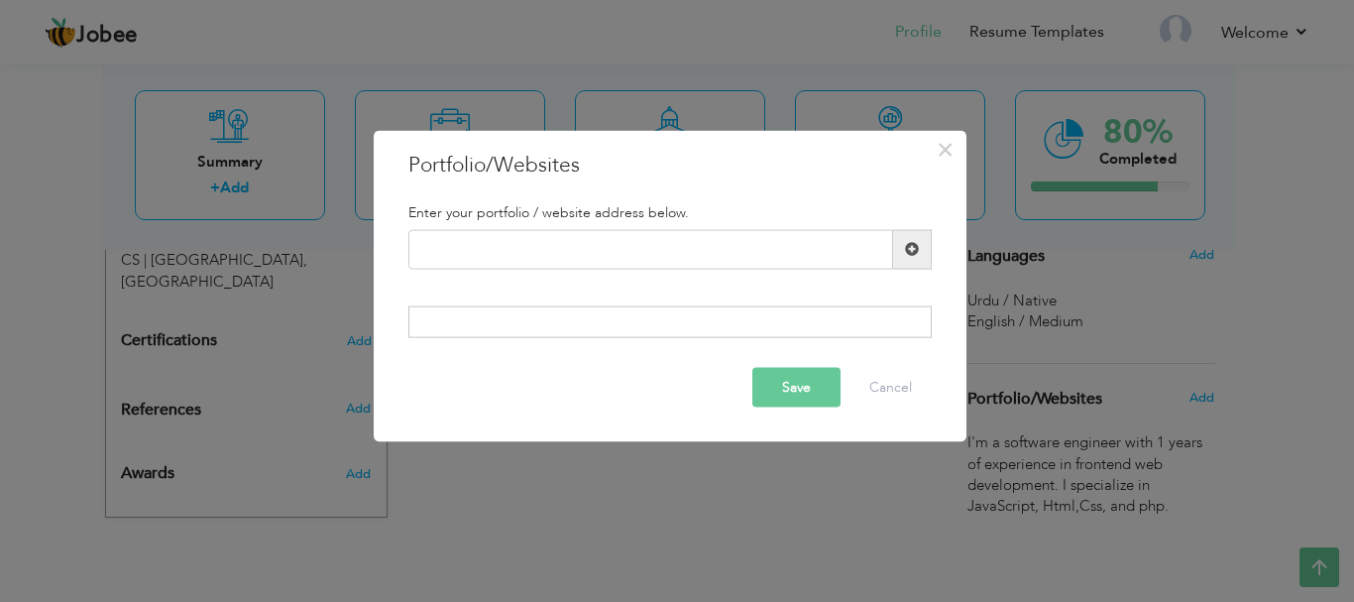
click at [776, 394] on button "Save" at bounding box center [797, 388] width 88 height 40
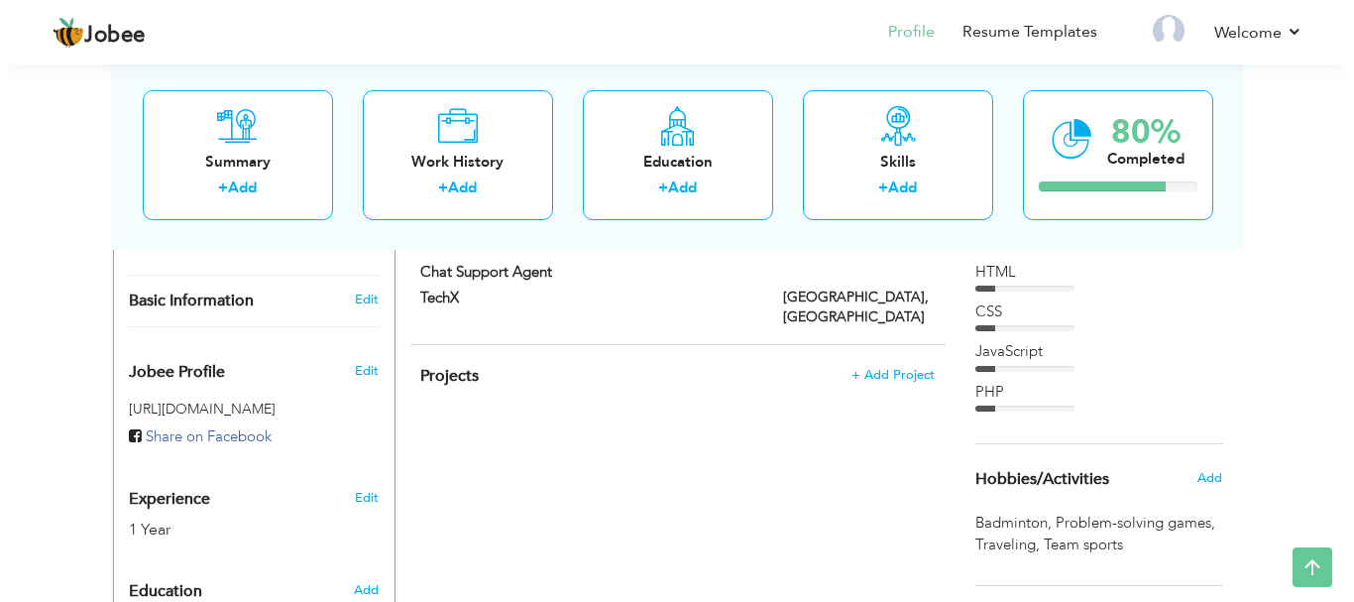
scroll to position [548, 0]
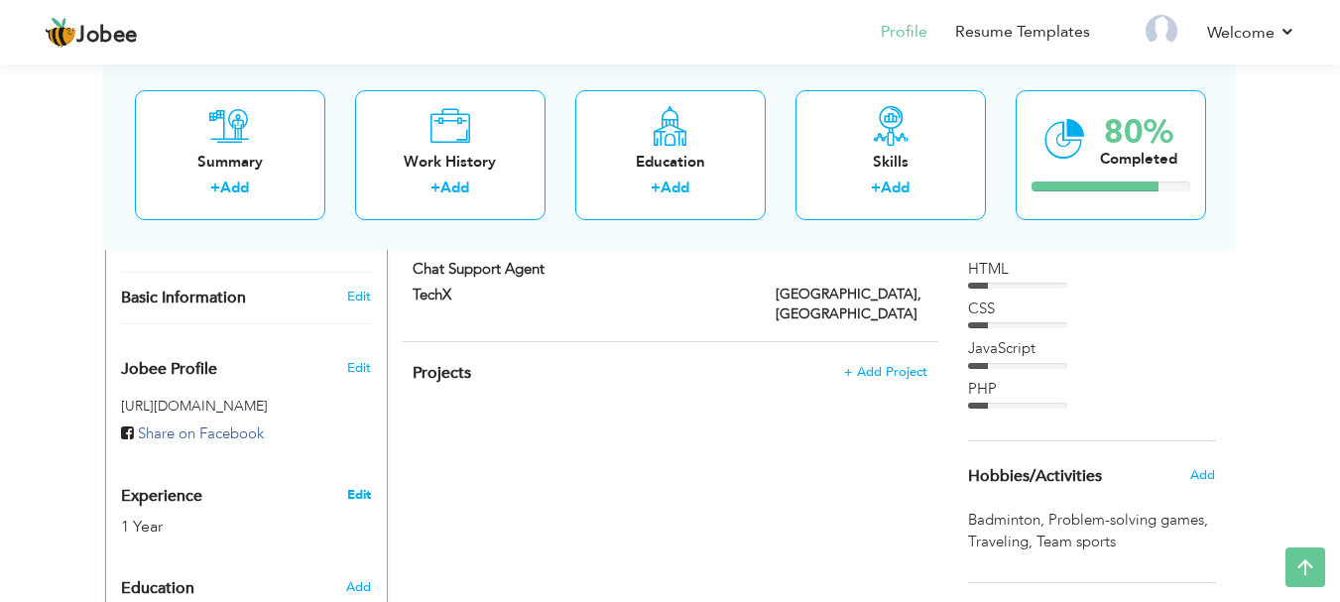
click at [366, 486] on link "Edit" at bounding box center [359, 495] width 24 height 18
type input "[PERSON_NAME]"
type input "Khan"
type input "03264113348"
select select "number:166"
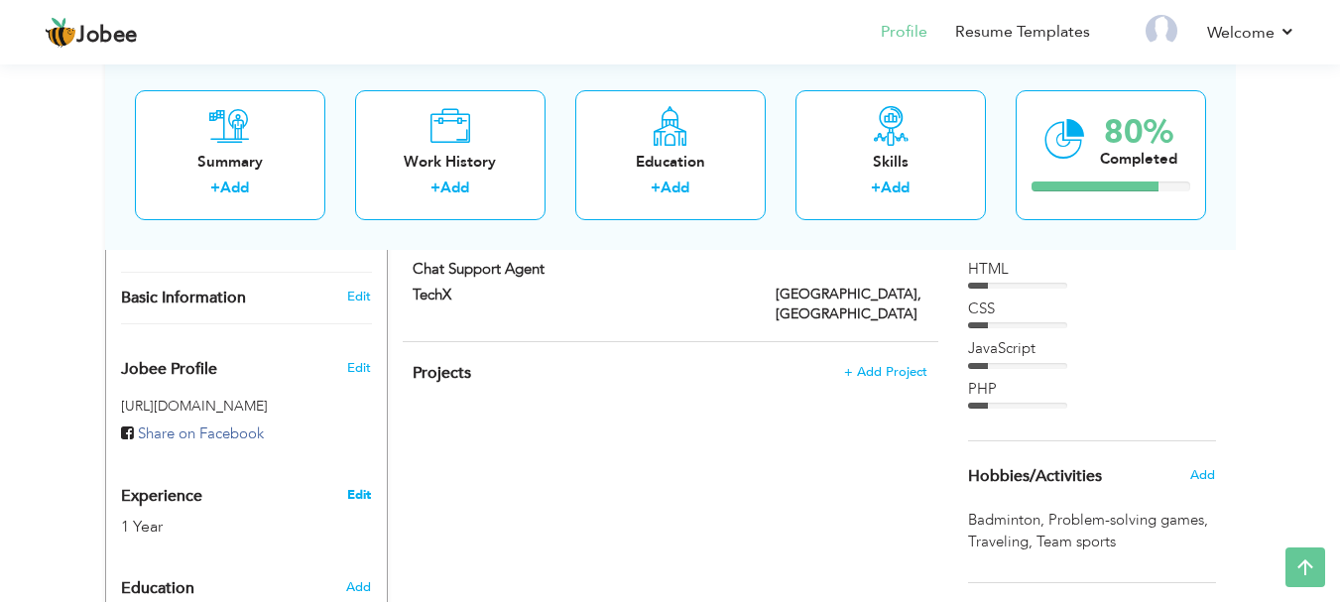
type input "[GEOGRAPHIC_DATA]"
type input "Phool Nagar"
select select "number:3"
type input "Provelopers"
type input "Junior Frontend developer"
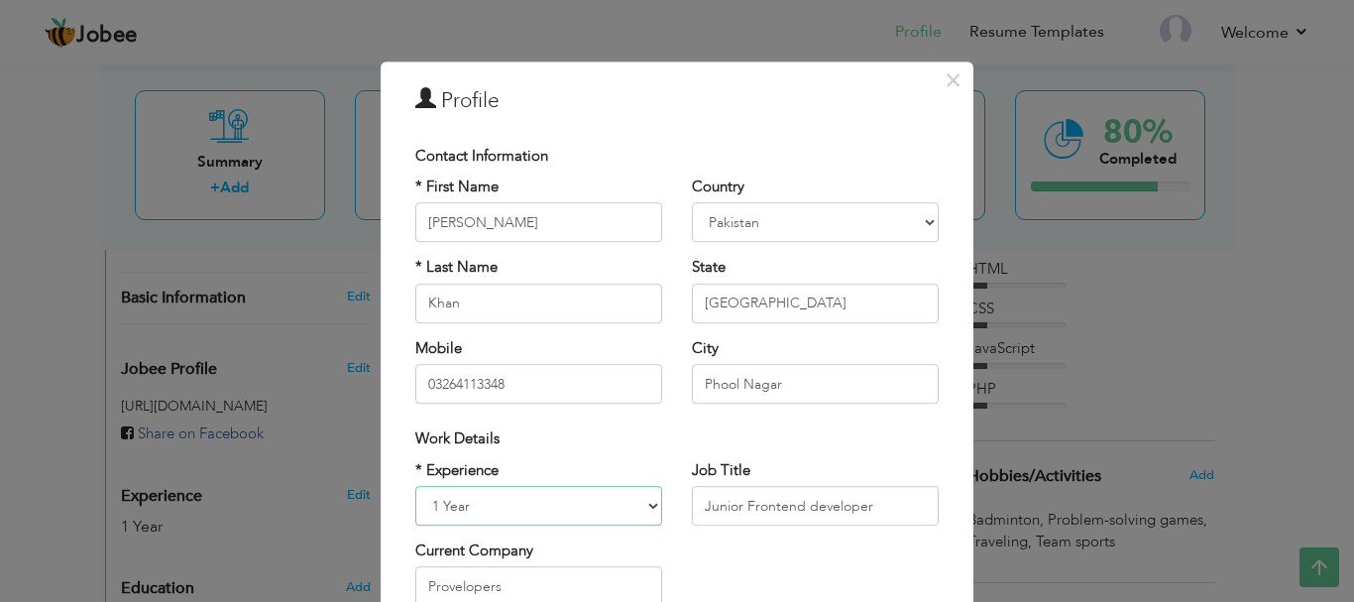
click at [568, 519] on select "Entry Level Less than 1 Year 1 Year 2 Years 3 Years 4 Years 5 Years 6 Years 7 Y…" at bounding box center [538, 506] width 247 height 40
click at [551, 511] on select "Entry Level Less than 1 Year 1 Year 2 Years 3 Years 4 Years 5 Years 6 Years 7 Y…" at bounding box center [538, 506] width 247 height 40
click at [551, 503] on select "Entry Level Less than 1 Year 1 Year 2 Years 3 Years 4 Years 5 Years 6 Years 7 Y…" at bounding box center [538, 506] width 247 height 40
click at [457, 512] on select "Entry Level Less than 1 Year 1 Year 2 Years 3 Years 4 Years 5 Years 6 Years 7 Y…" at bounding box center [538, 506] width 247 height 40
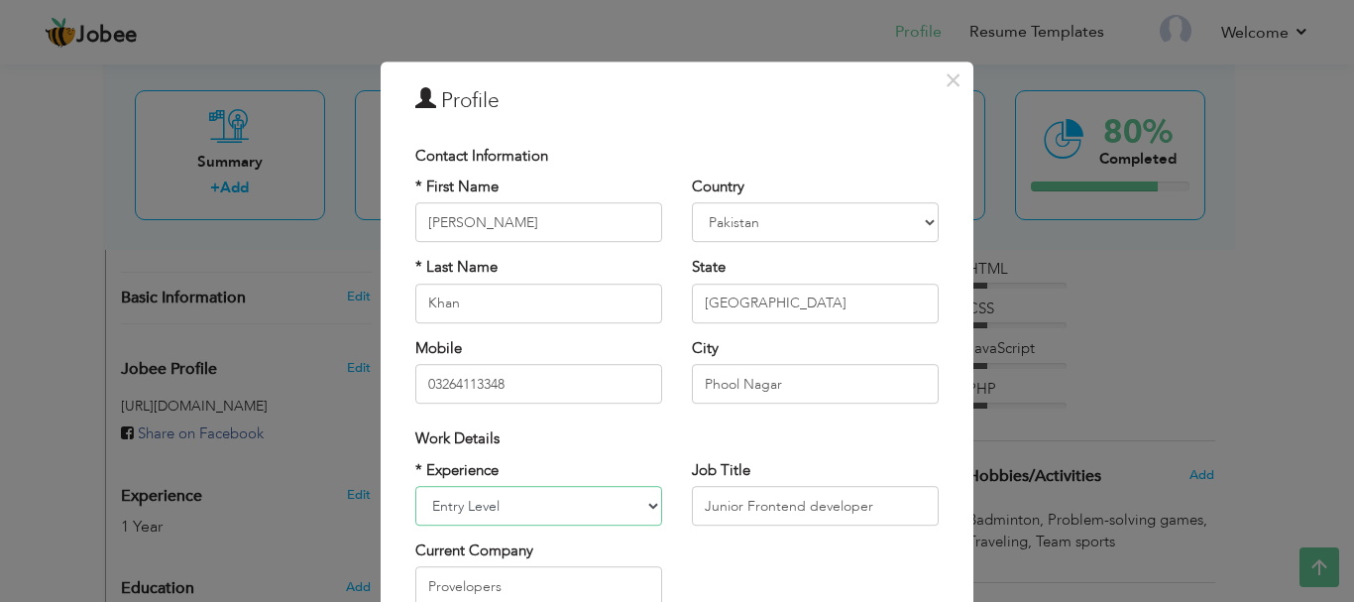
click at [415, 486] on select "Entry Level Less than 1 Year 1 Year 2 Years 3 Years 4 Years 5 Years 6 Years 7 Y…" at bounding box center [538, 506] width 247 height 40
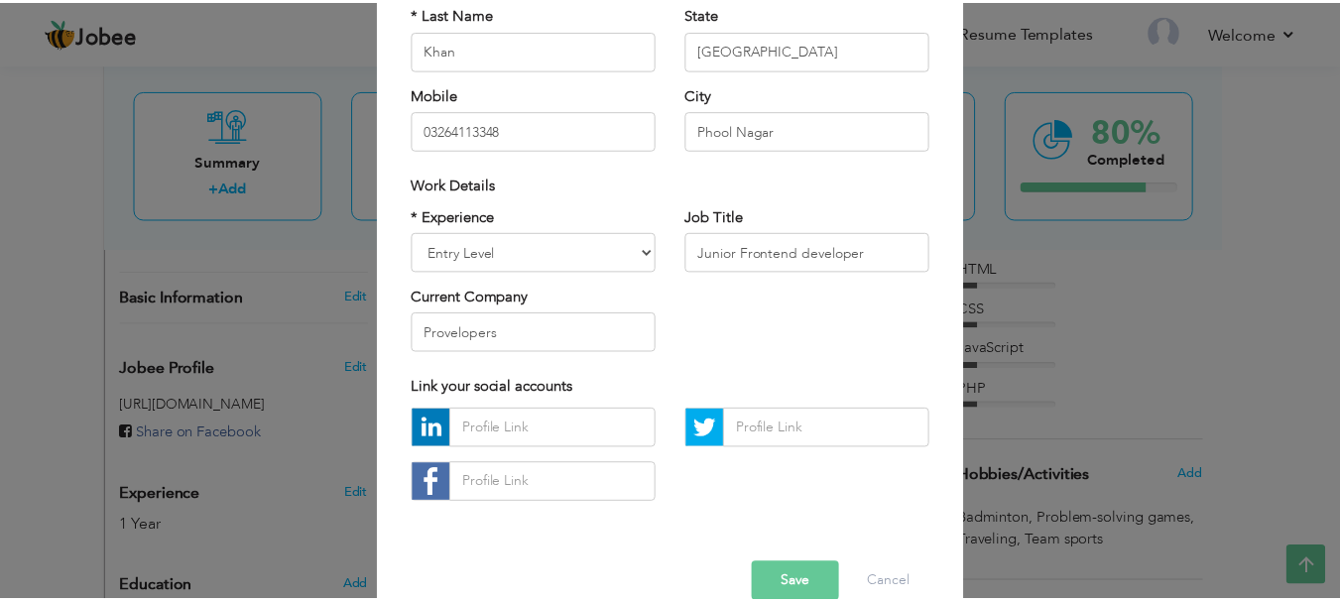
scroll to position [290, 0]
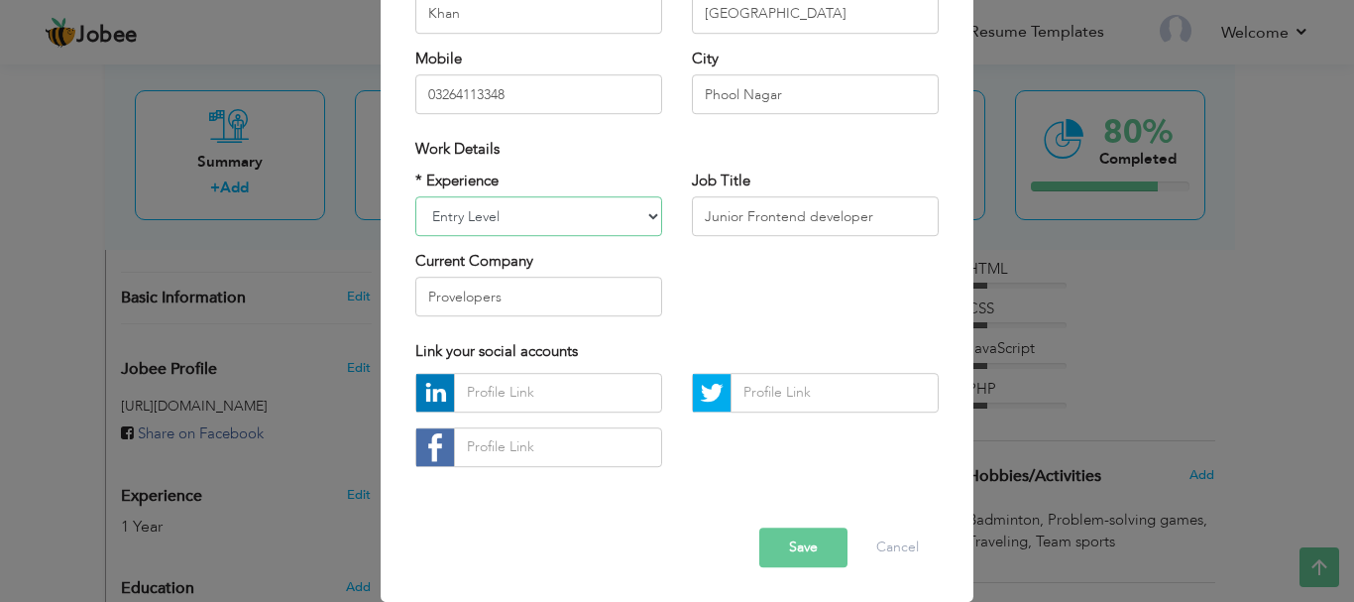
click at [550, 206] on select "Entry Level Less than 1 Year 1 Year 2 Years 3 Years 4 Years 5 Years 6 Years 7 Y…" at bounding box center [538, 216] width 247 height 40
click at [499, 202] on select "Entry Level Less than 1 Year 1 Year 2 Years 3 Years 4 Years 5 Years 6 Years 7 Y…" at bounding box center [538, 216] width 247 height 40
drag, startPoint x: 499, startPoint y: 202, endPoint x: 391, endPoint y: 213, distance: 108.6
click at [391, 213] on div "× Profile Contact Information * First Name [PERSON_NAME] * Last Name [PERSON_NA…" at bounding box center [677, 187] width 593 height 830
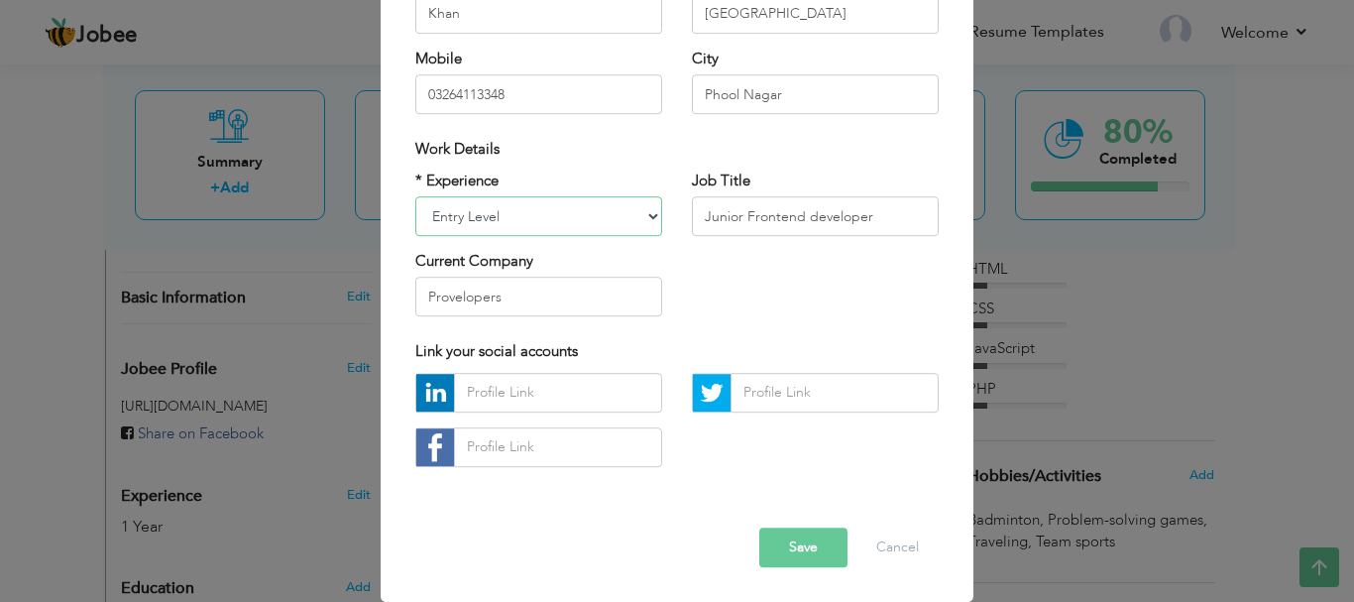
drag, startPoint x: 496, startPoint y: 215, endPoint x: 393, endPoint y: 216, distance: 103.1
click at [401, 216] on div "* Experience Entry Level Less than 1 Year 1 Year 2 Years 3 Years 4 Years 5 Year…" at bounding box center [539, 252] width 277 height 162
select select "number:3"
click at [415, 196] on select "Entry Level Less than 1 Year 1 Year 2 Years 3 Years 4 Years 5 Years 6 Years 7 Y…" at bounding box center [538, 216] width 247 height 40
click at [1017, 212] on div "× Profile Contact Information * First Name [PERSON_NAME] * Last Name [PERSON_NA…" at bounding box center [677, 301] width 1354 height 602
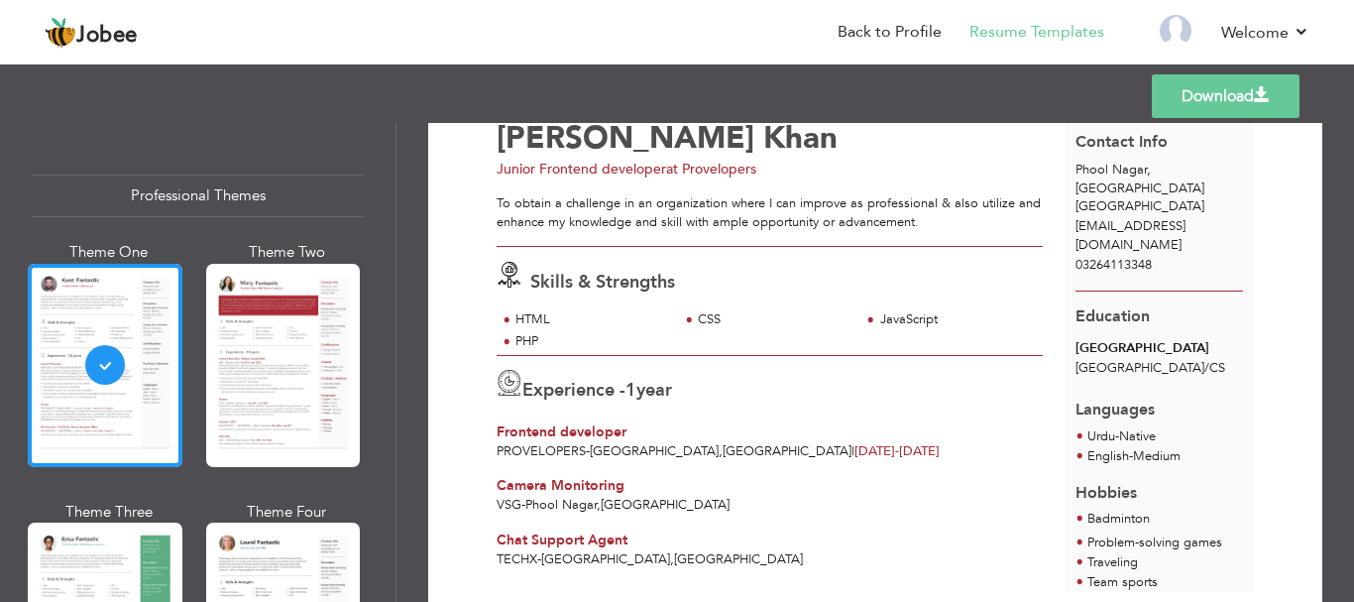
scroll to position [139, 0]
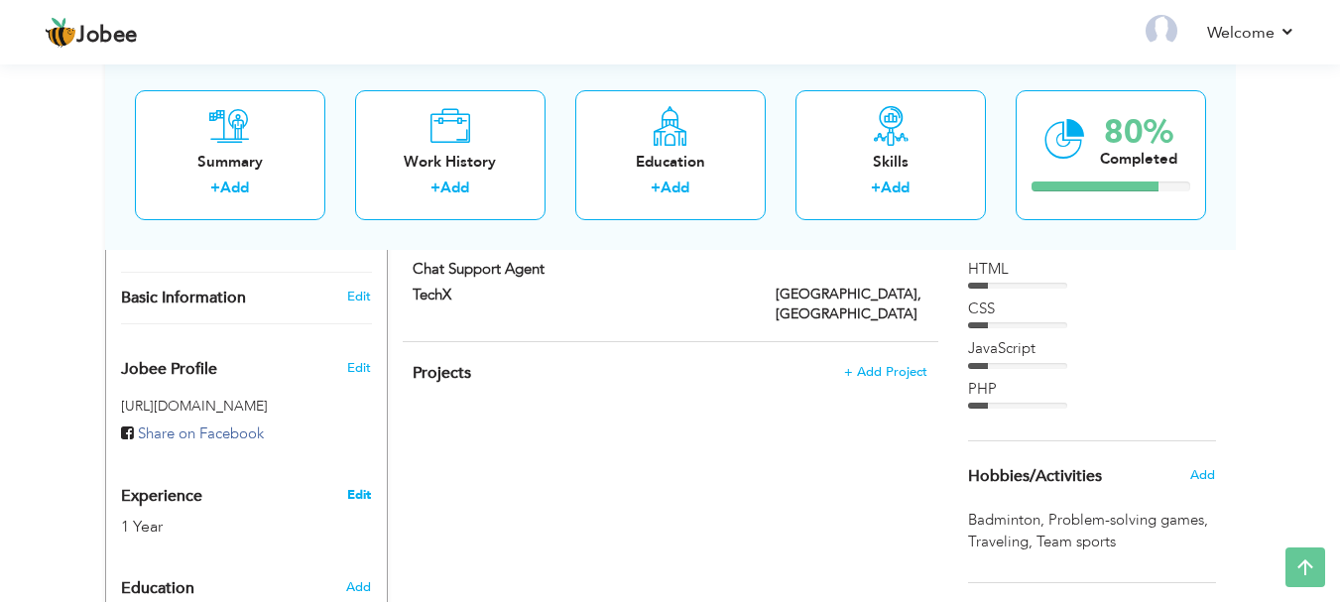
click at [356, 486] on link "Edit" at bounding box center [359, 495] width 24 height 18
select select "number:166"
select select "number:3"
type input "Provelopers"
type input "Junior Frontend developer"
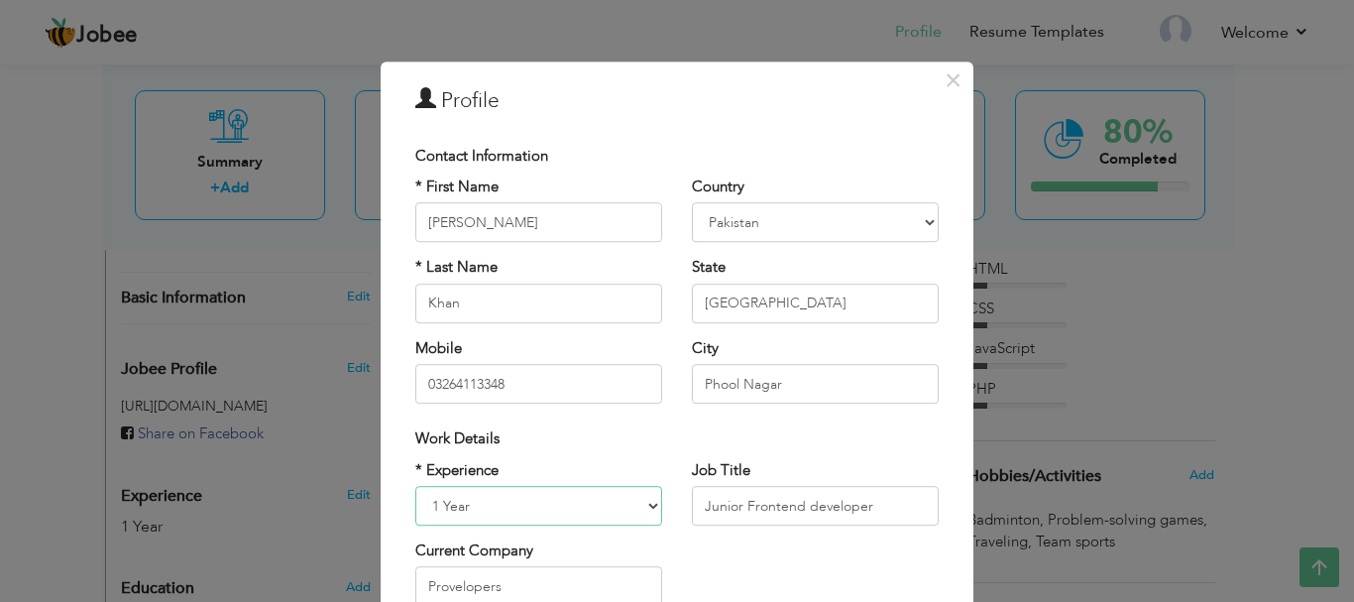
click at [579, 509] on select "Entry Level Less than 1 Year 1 Year 2 Years 3 Years 4 Years 5 Years 6 Years 7 Y…" at bounding box center [538, 506] width 247 height 40
select select "number:4"
click at [415, 486] on select "Entry Level Less than 1 Year 1 Year 2 Years 3 Years 4 Years 5 Years 6 Years 7 Y…" at bounding box center [538, 506] width 247 height 40
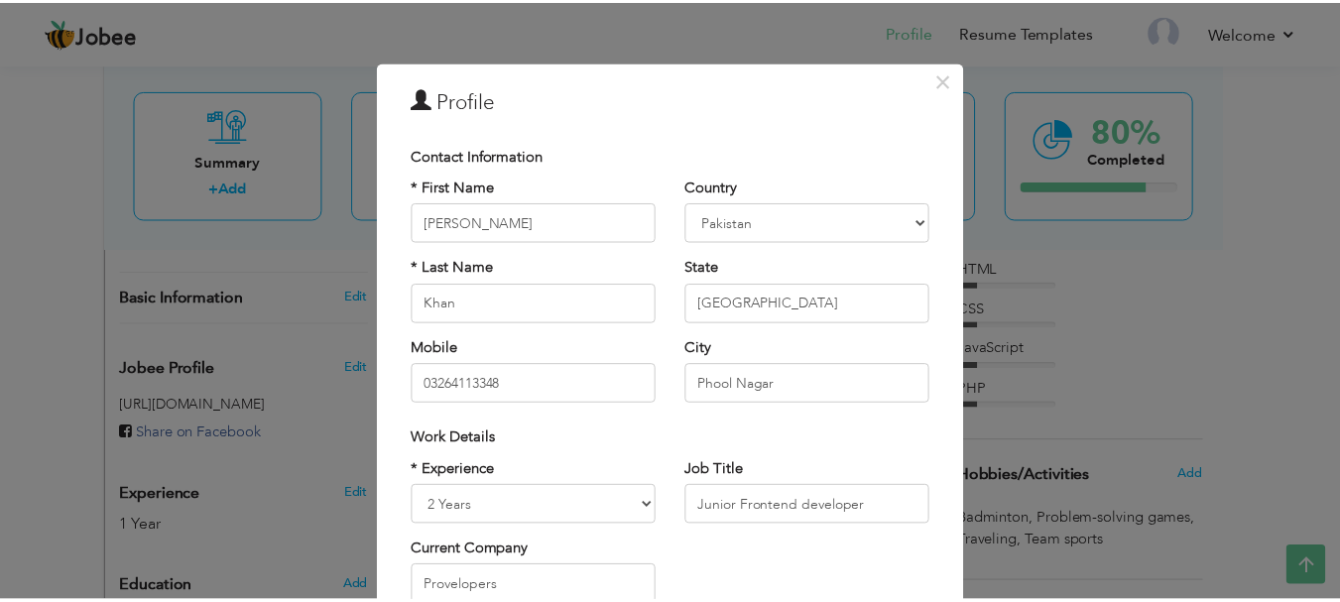
scroll to position [290, 0]
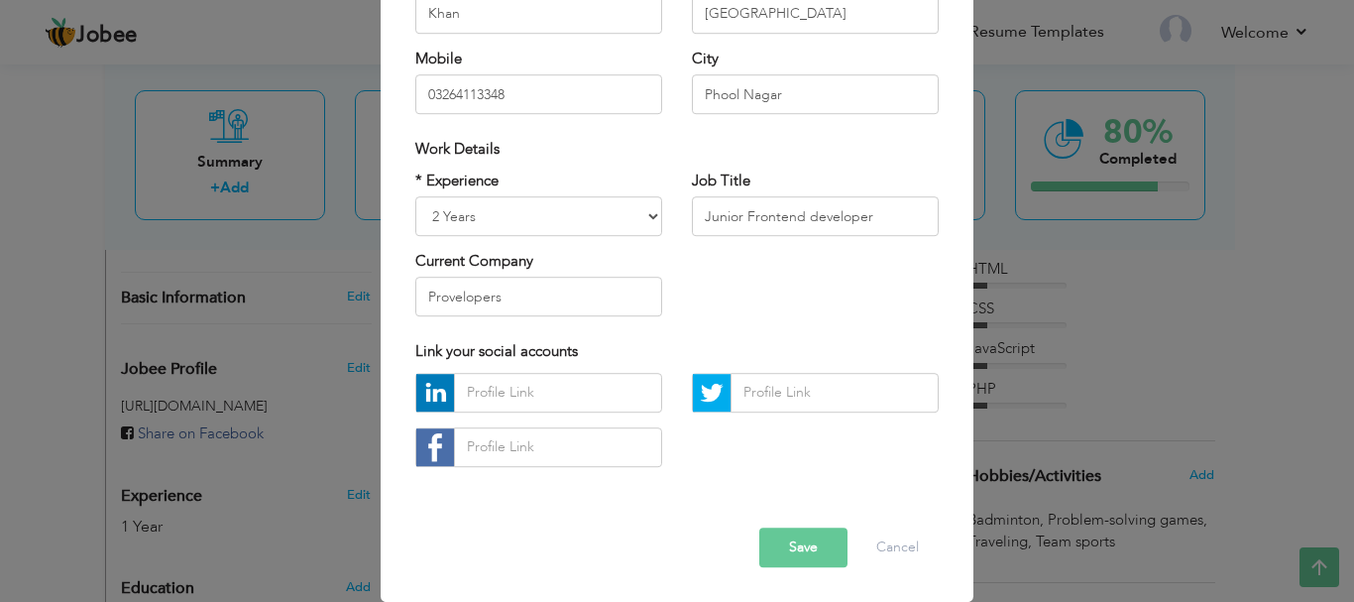
click at [816, 540] on button "Save" at bounding box center [804, 548] width 88 height 40
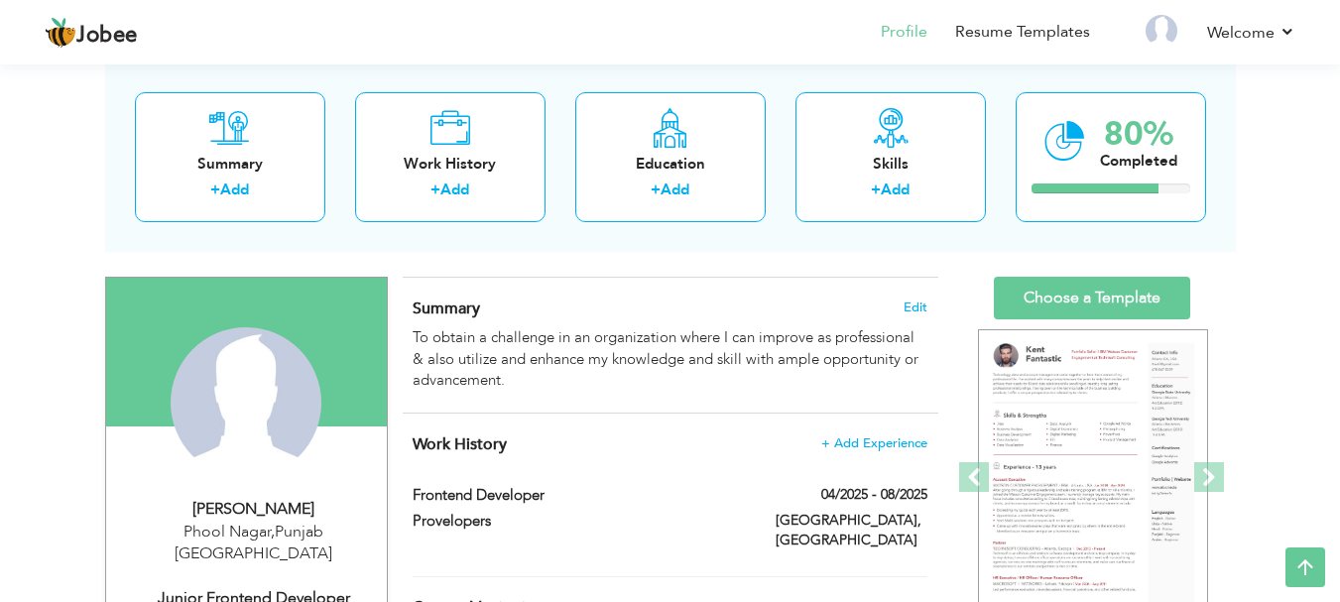
scroll to position [0, 0]
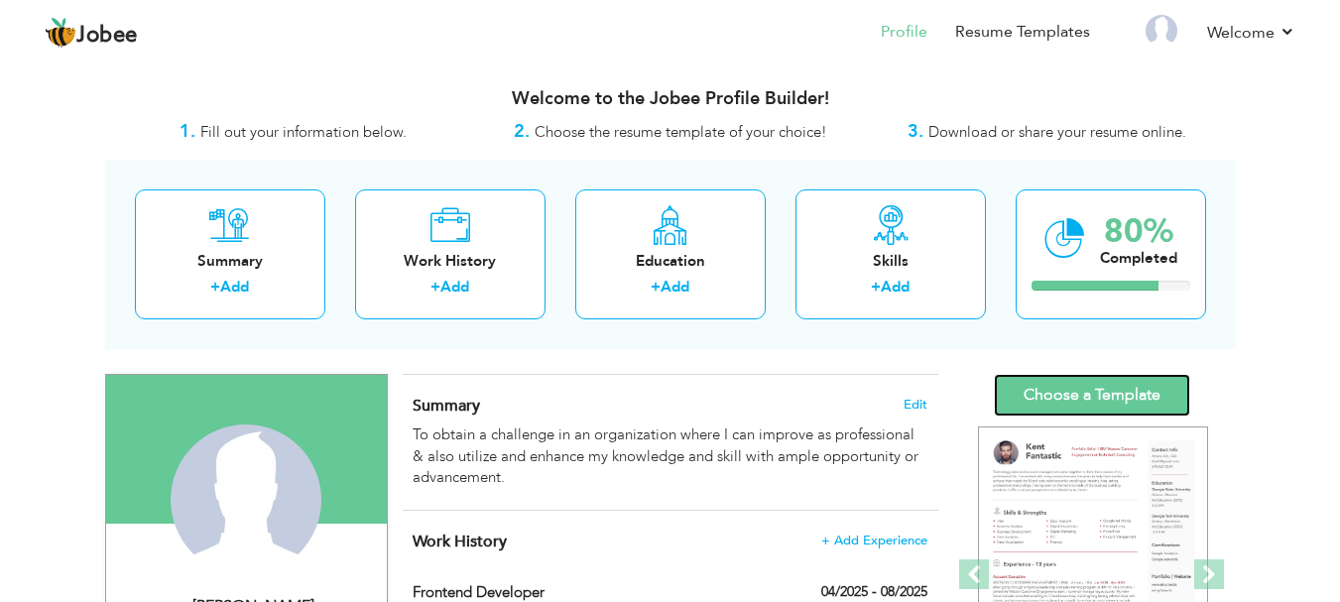
click at [1084, 402] on link "Choose a Template" at bounding box center [1092, 395] width 196 height 43
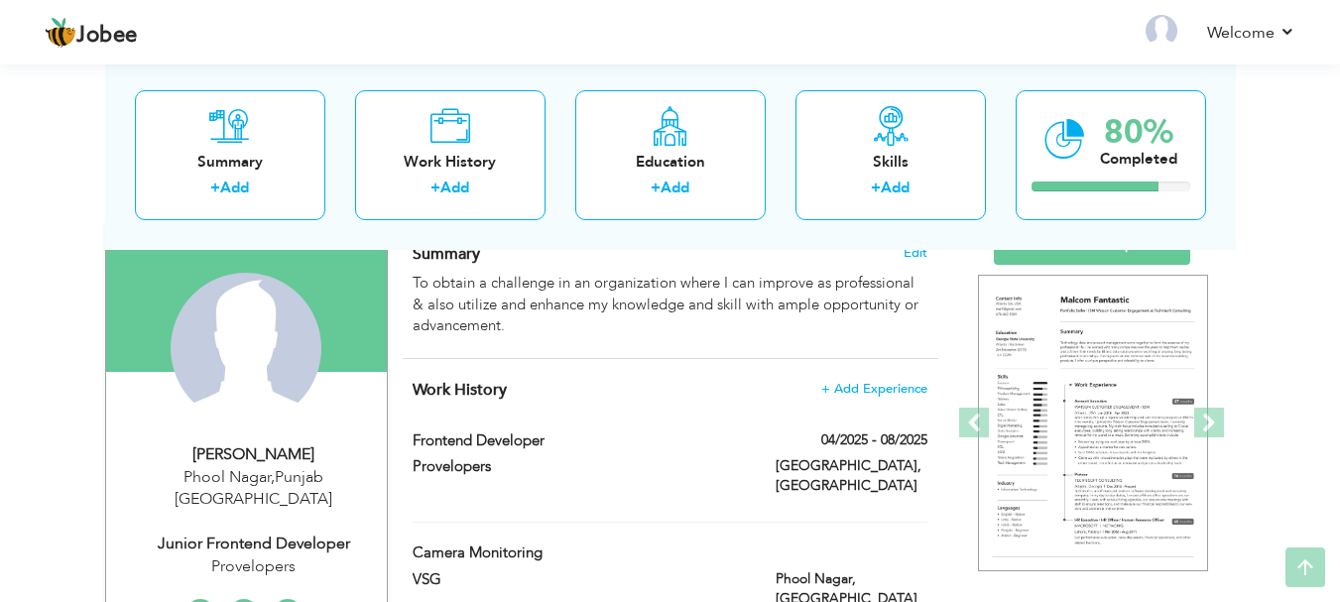
scroll to position [233, 0]
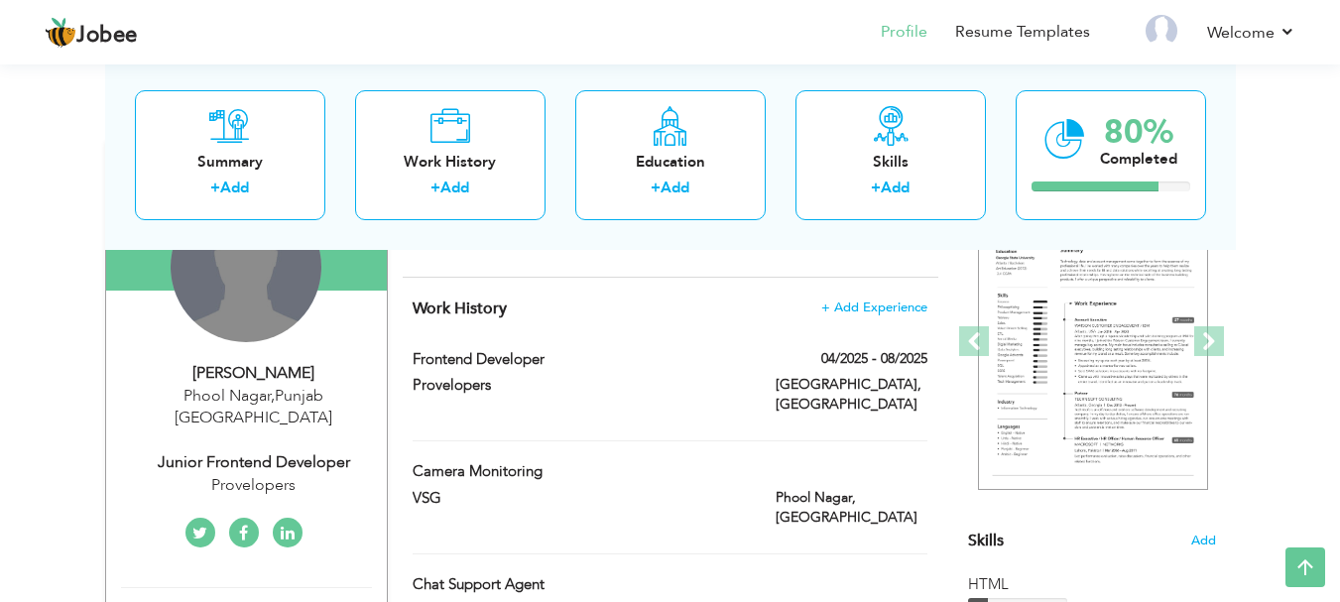
click at [201, 266] on div "Change Remove" at bounding box center [246, 266] width 151 height 151
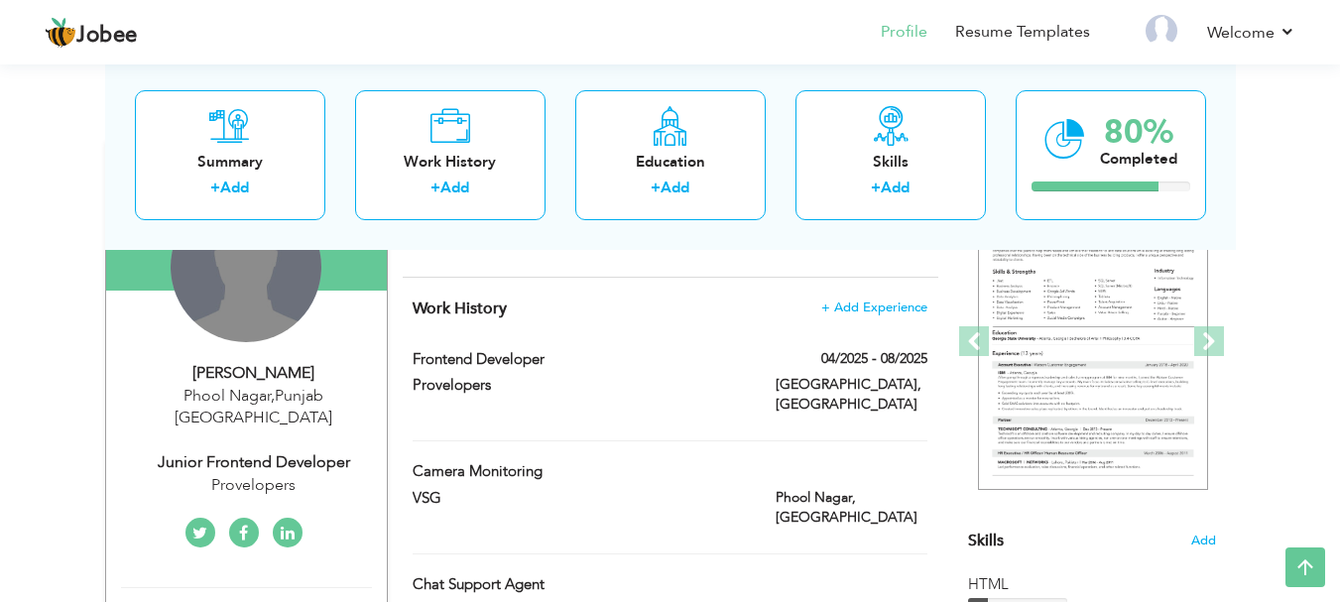
click at [281, 305] on div "Change Remove" at bounding box center [246, 266] width 151 height 151
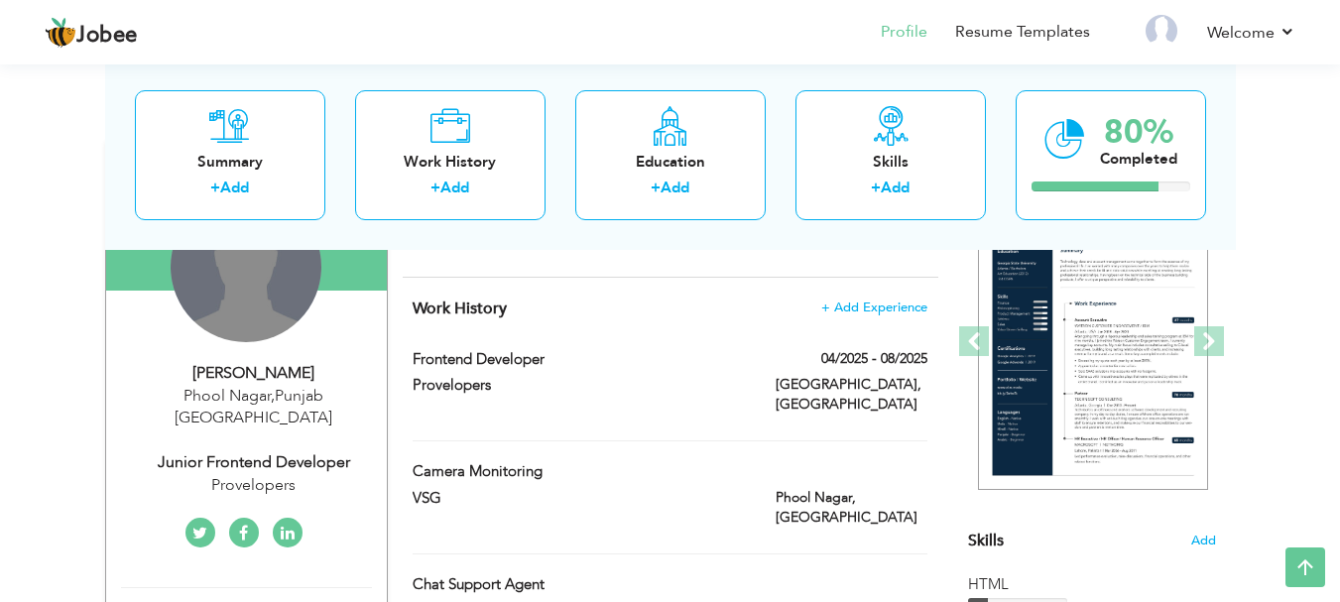
drag, startPoint x: 281, startPoint y: 302, endPoint x: 258, endPoint y: 298, distance: 23.1
click at [258, 298] on div "Change Remove" at bounding box center [246, 266] width 151 height 151
click at [258, 299] on div "Change Remove" at bounding box center [246, 266] width 151 height 151
click at [257, 298] on div "Change Remove" at bounding box center [246, 266] width 151 height 151
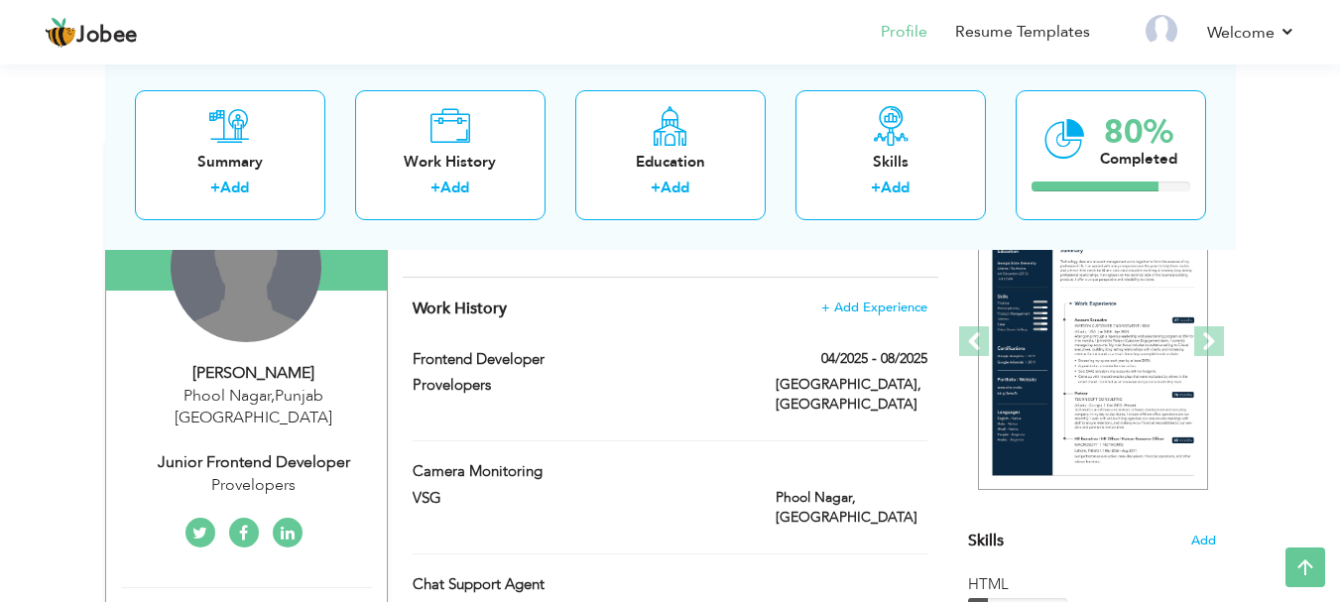
click at [257, 298] on div "Change Remove" at bounding box center [246, 266] width 151 height 151
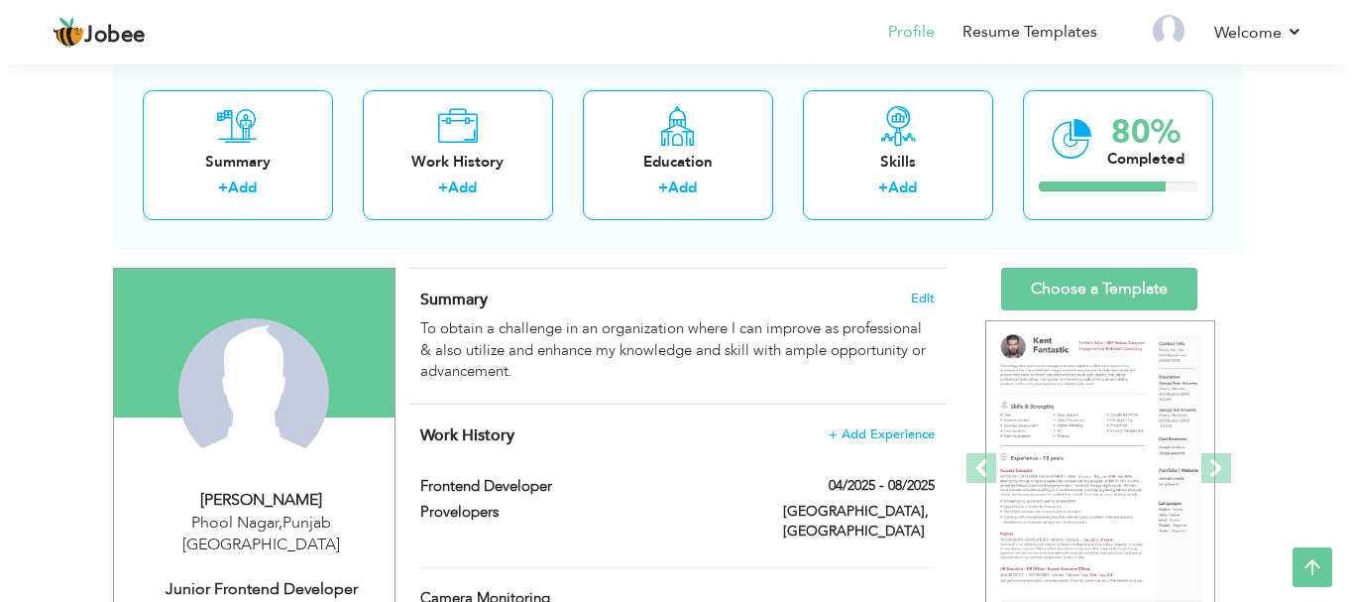
scroll to position [101, 0]
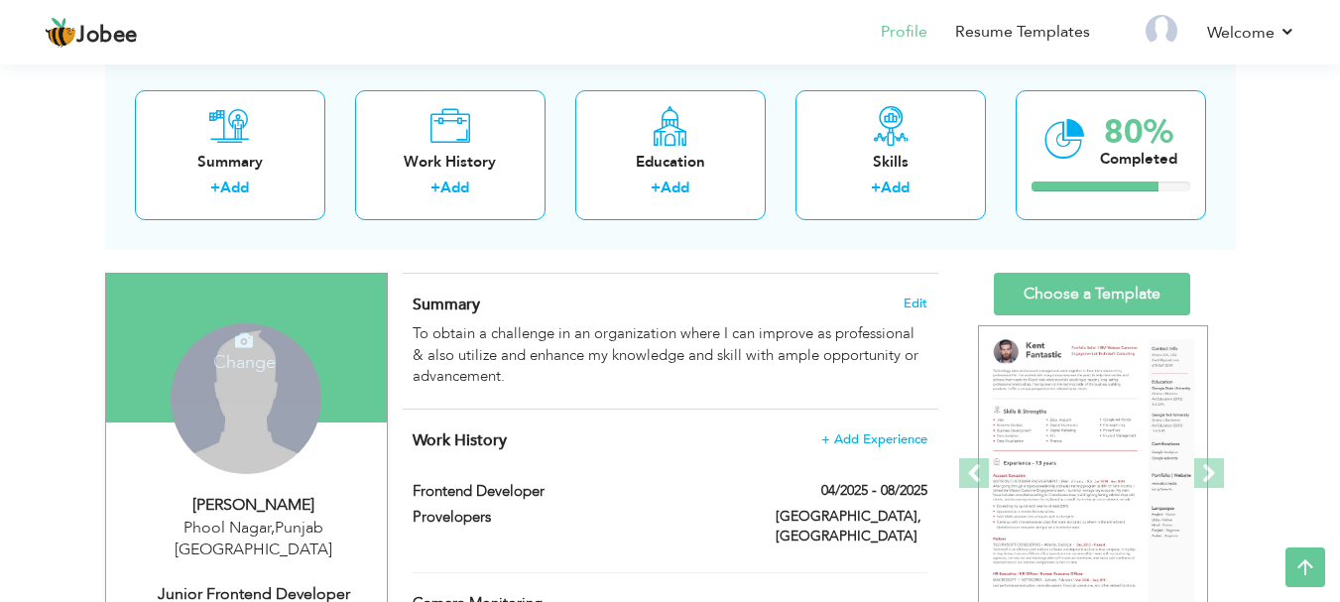
click at [241, 340] on icon at bounding box center [244, 340] width 18 height 18
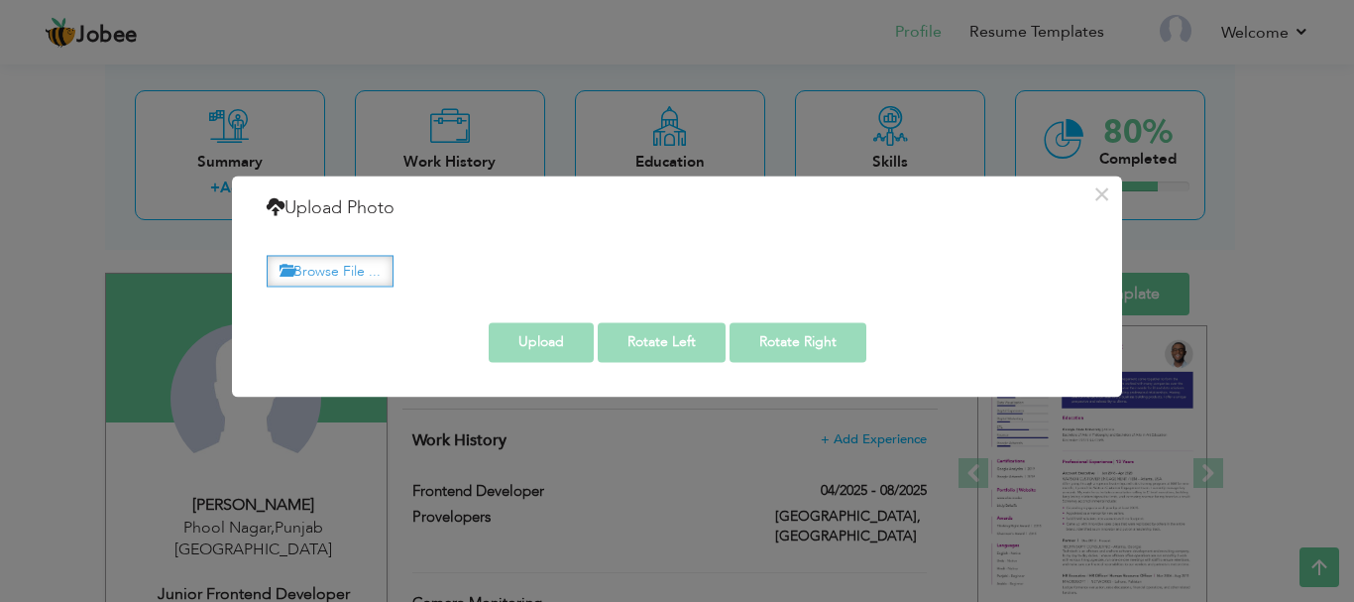
click at [318, 261] on label "Browse File ..." at bounding box center [330, 271] width 127 height 31
click at [0, 0] on input "Browse File ..." at bounding box center [0, 0] width 0 height 0
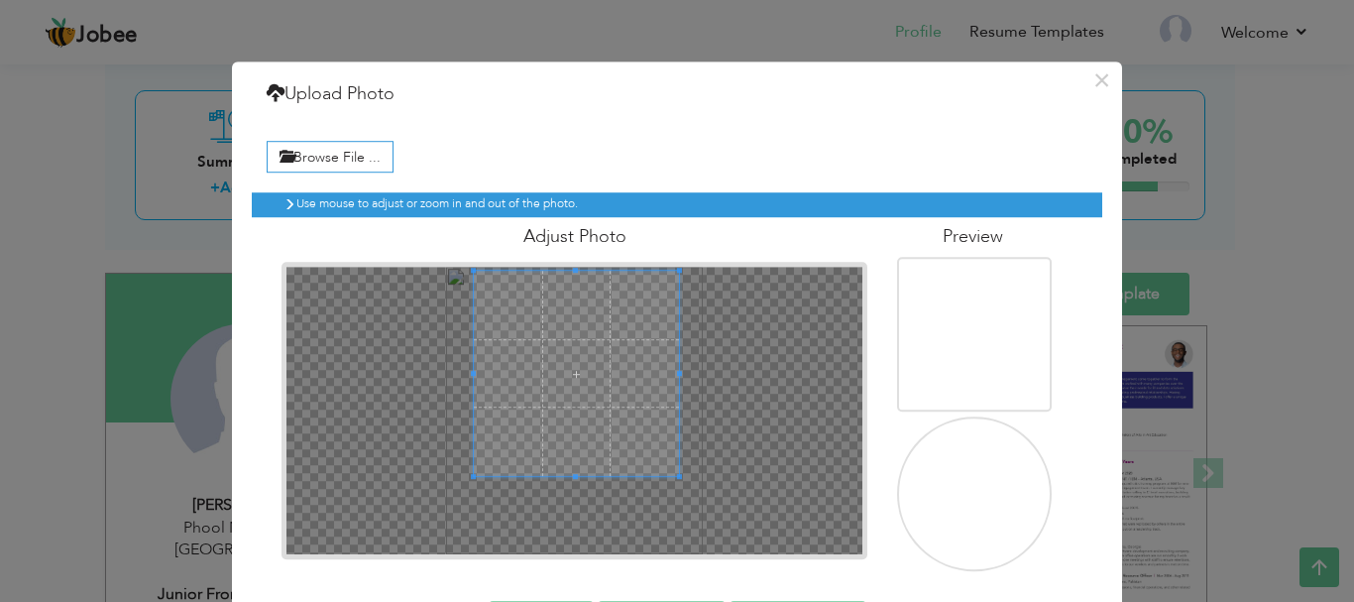
click at [593, 374] on span at bounding box center [576, 373] width 205 height 205
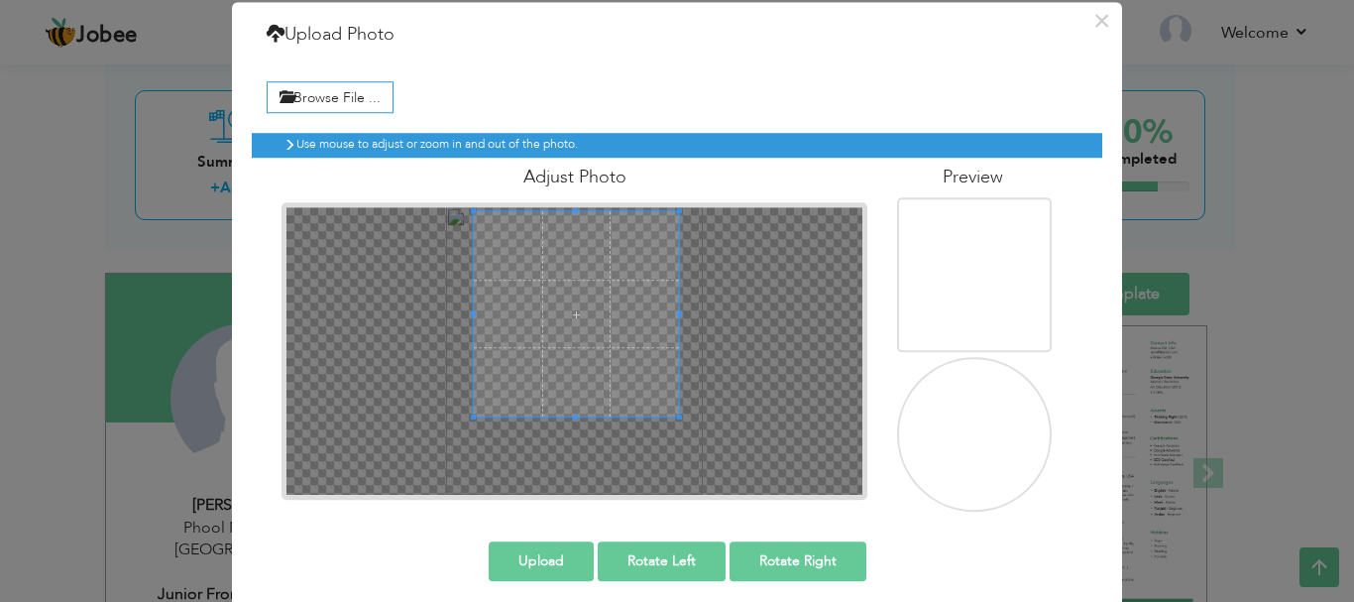
scroll to position [73, 0]
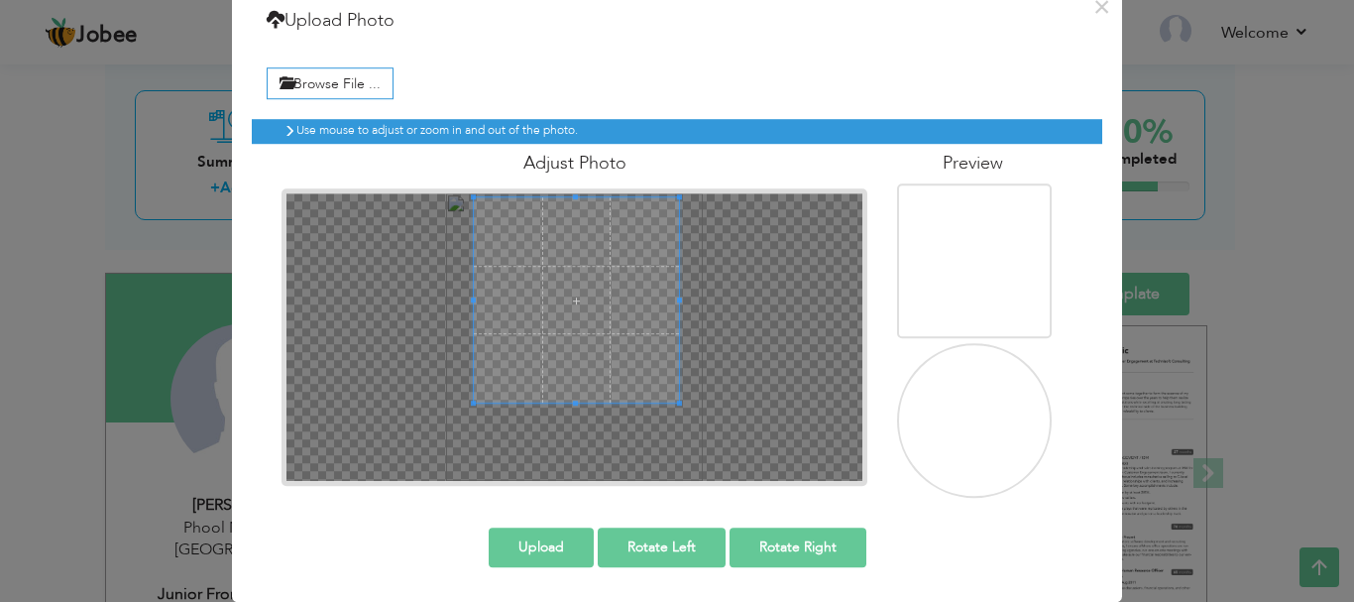
click at [556, 558] on button "Upload" at bounding box center [541, 548] width 105 height 40
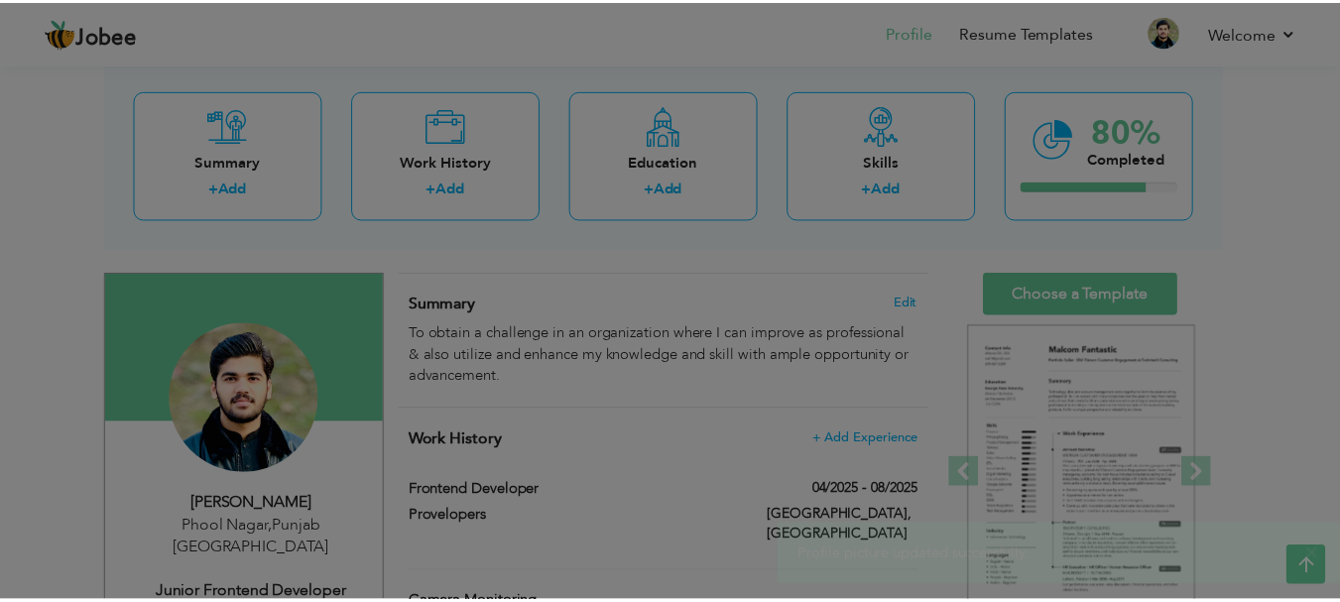
scroll to position [0, 0]
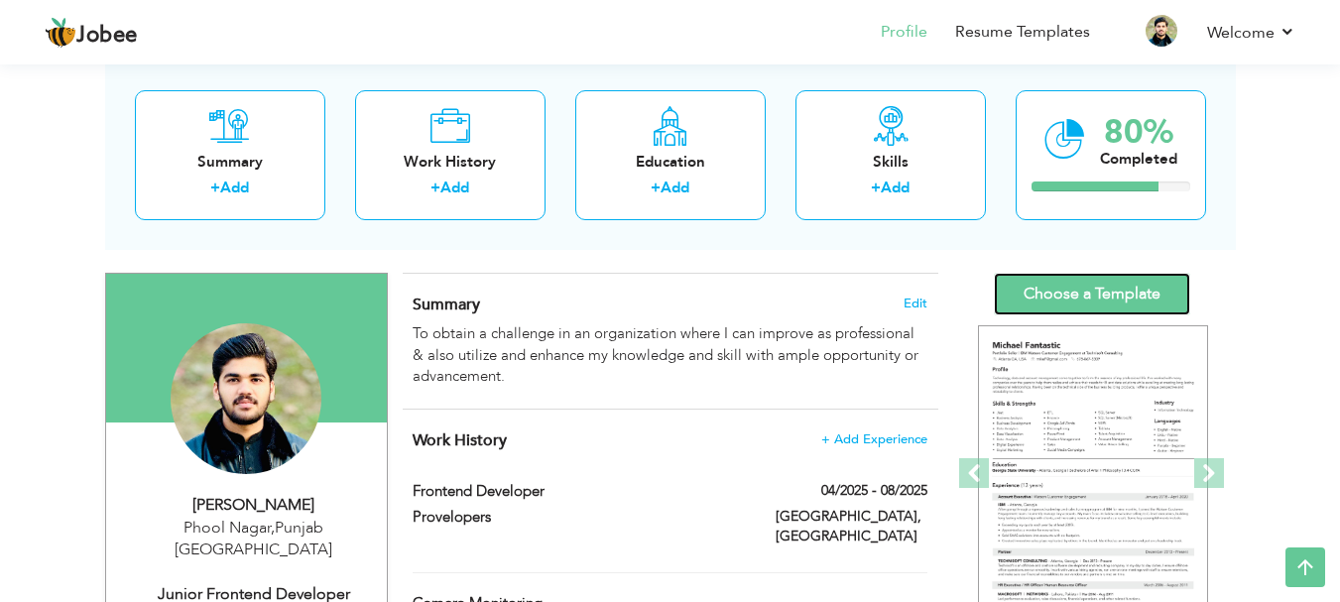
click at [1066, 273] on link "Choose a Template" at bounding box center [1092, 294] width 196 height 43
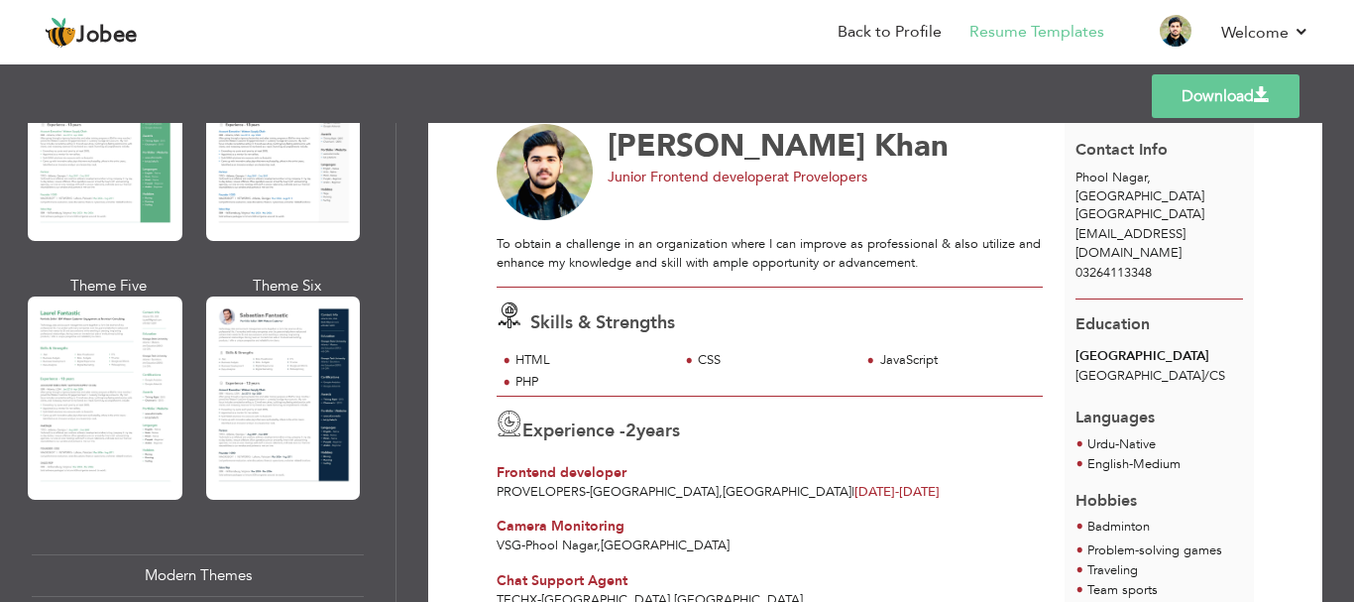
scroll to position [452, 0]
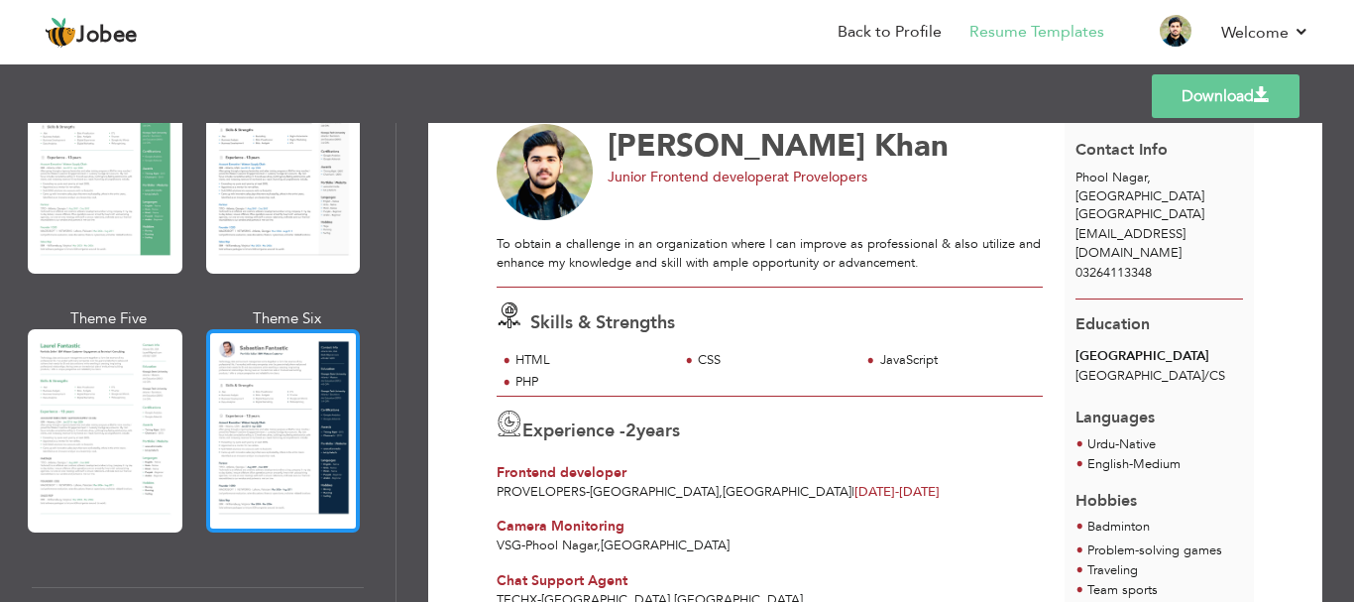
click at [253, 470] on div at bounding box center [283, 430] width 155 height 203
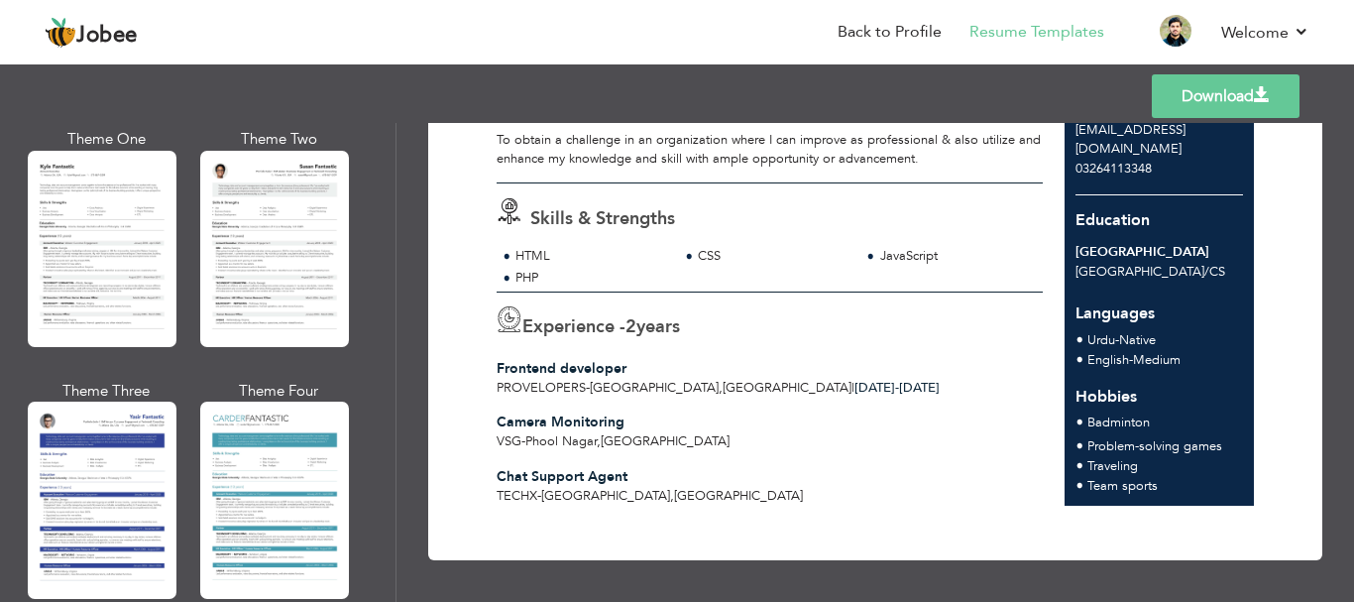
scroll to position [3564, 0]
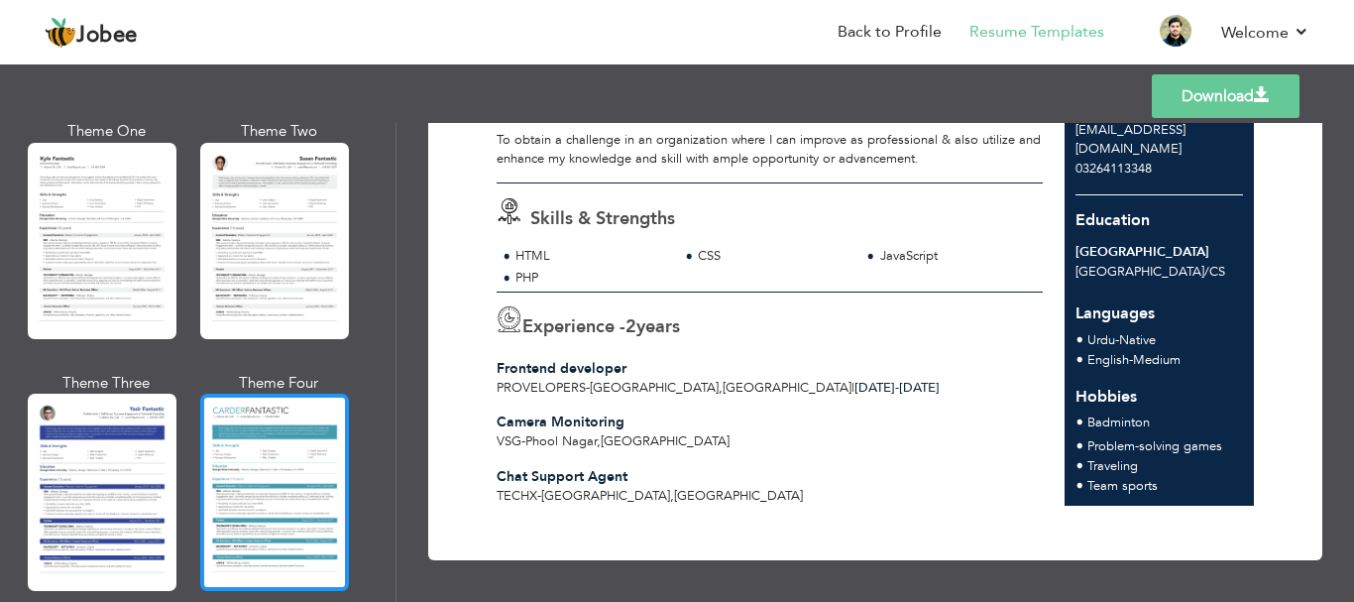
click at [309, 451] on div at bounding box center [274, 492] width 149 height 196
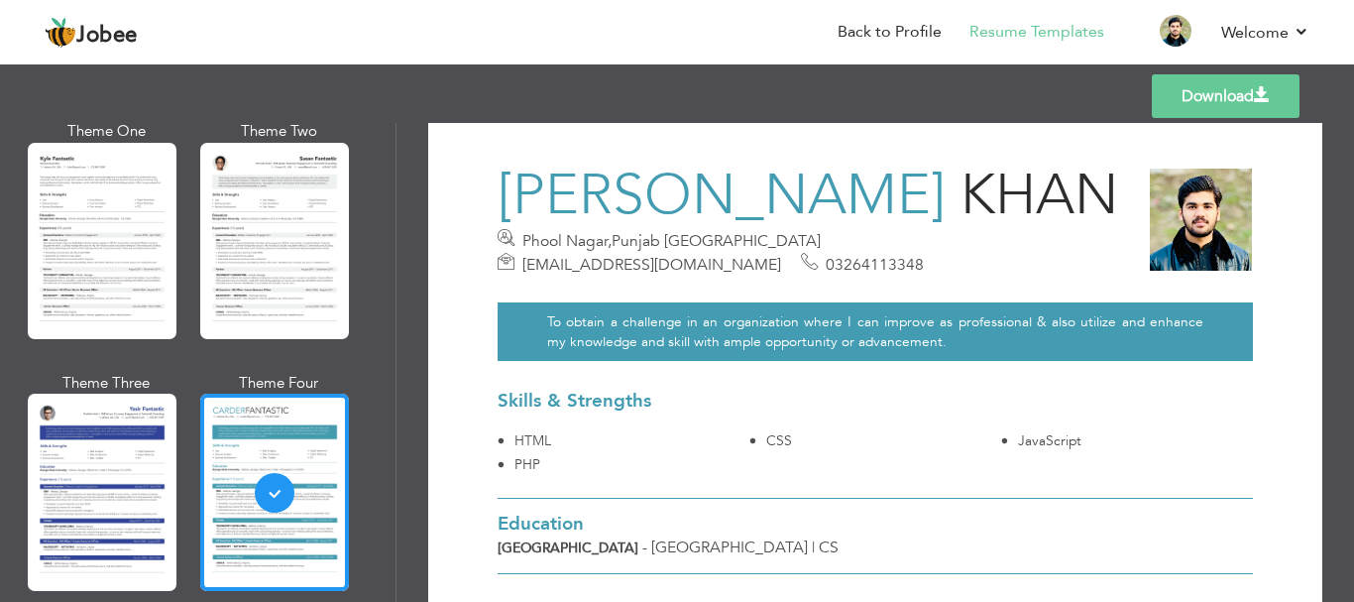
scroll to position [29, 0]
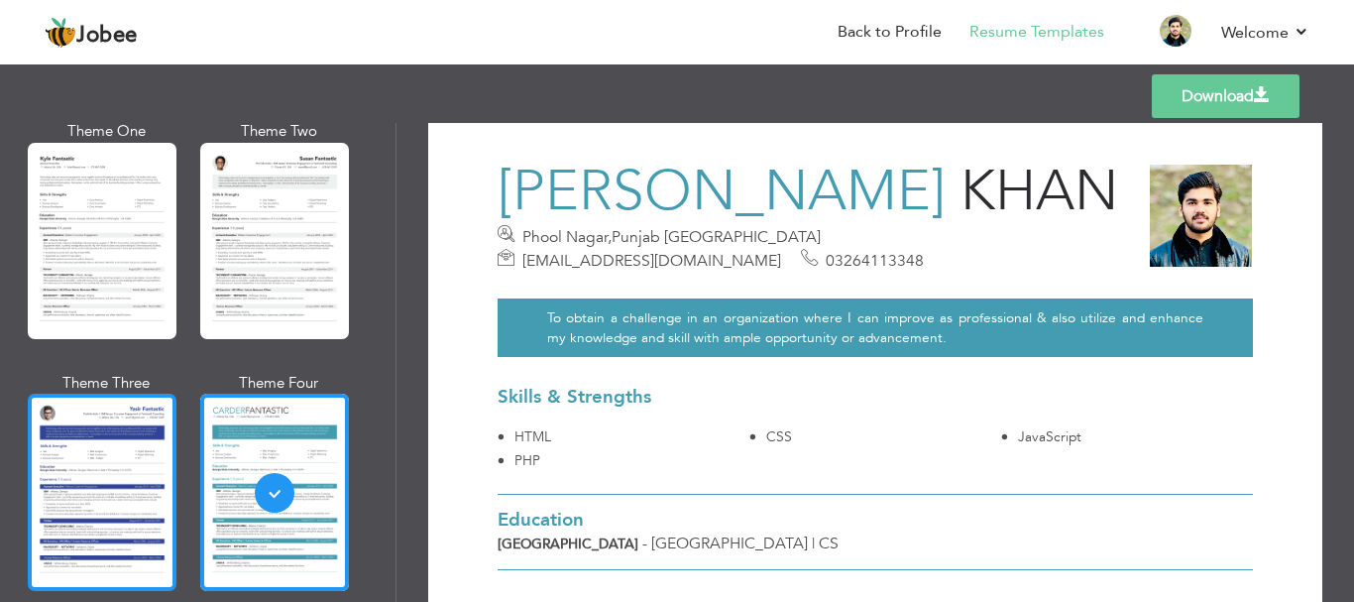
click at [108, 426] on div at bounding box center [102, 492] width 149 height 196
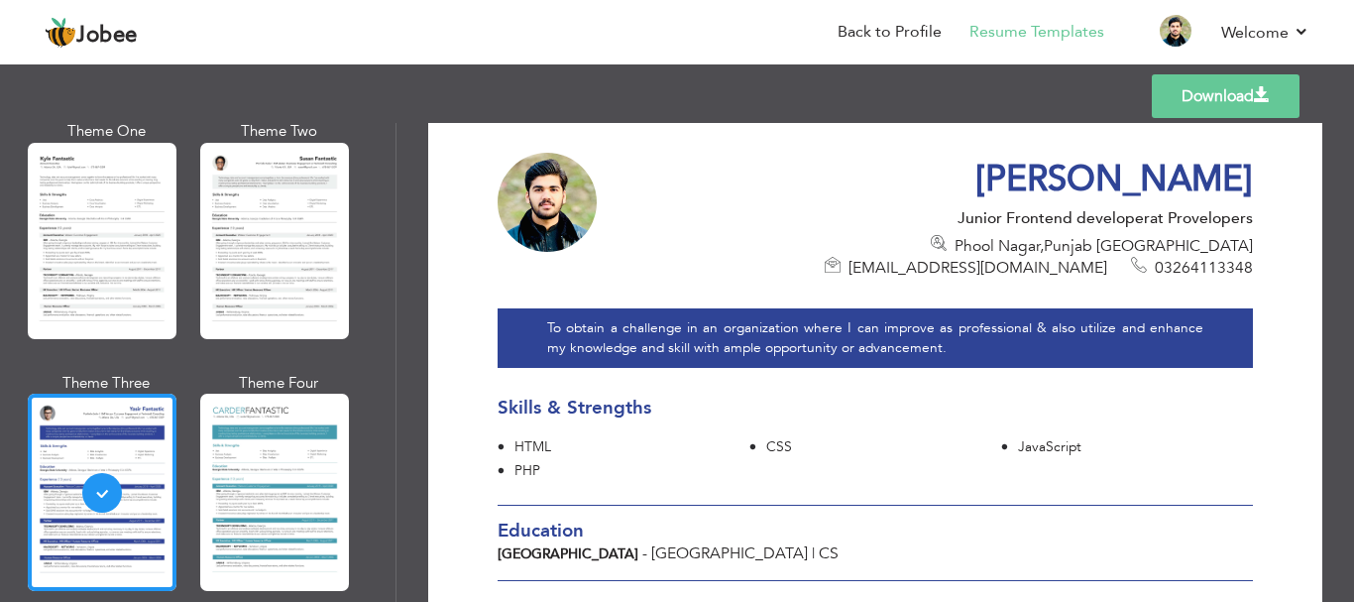
scroll to position [0, 0]
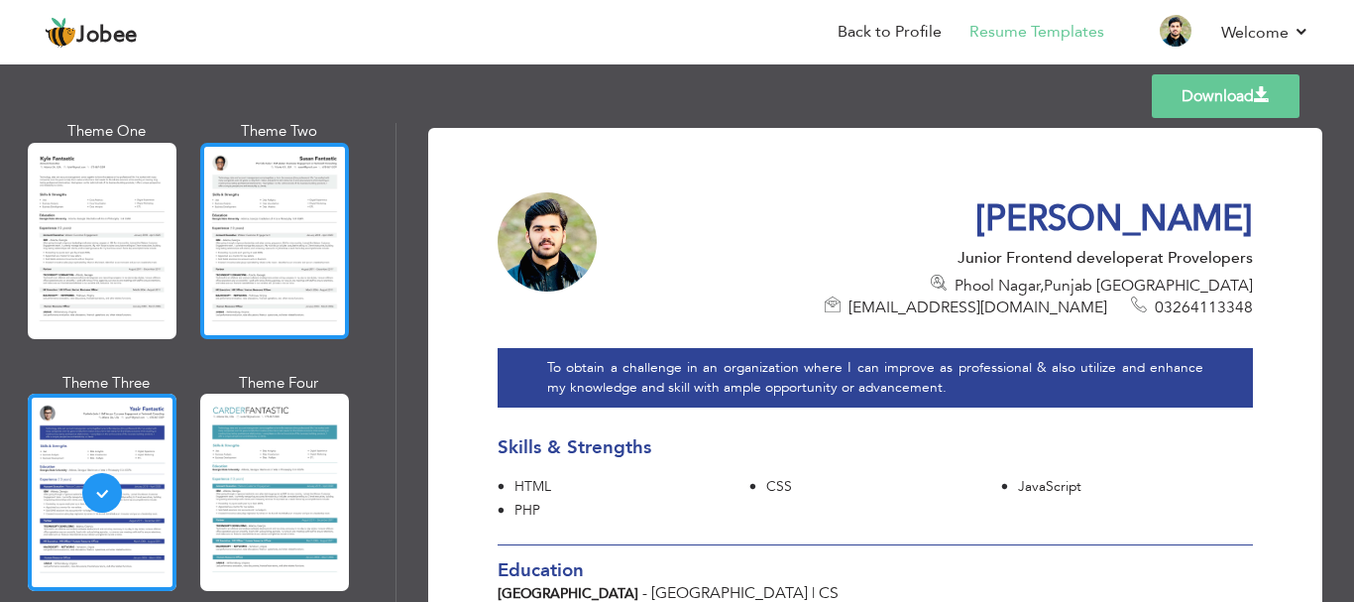
click at [331, 273] on div at bounding box center [274, 241] width 149 height 196
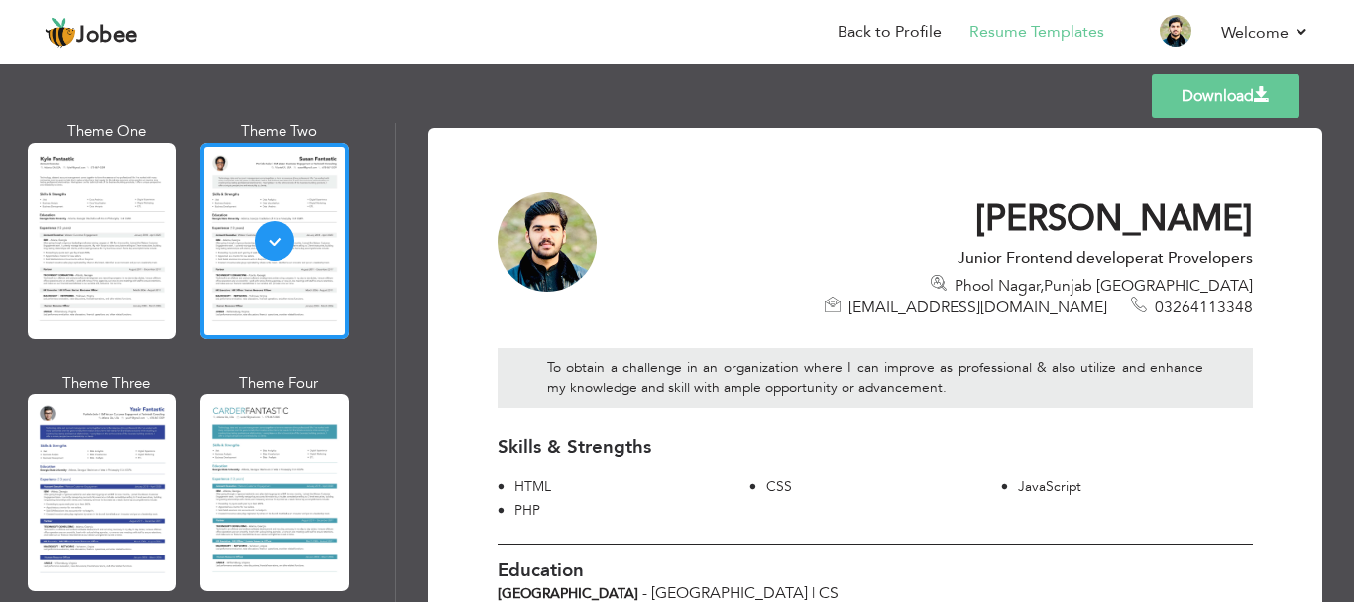
drag, startPoint x: 1346, startPoint y: 215, endPoint x: 1348, endPoint y: 350, distance: 134.9
click at [1348, 350] on div "Download Muhammad Sheharyar Khan Junior Frontend developer at Provelopers Phool…" at bounding box center [876, 362] width 958 height 479
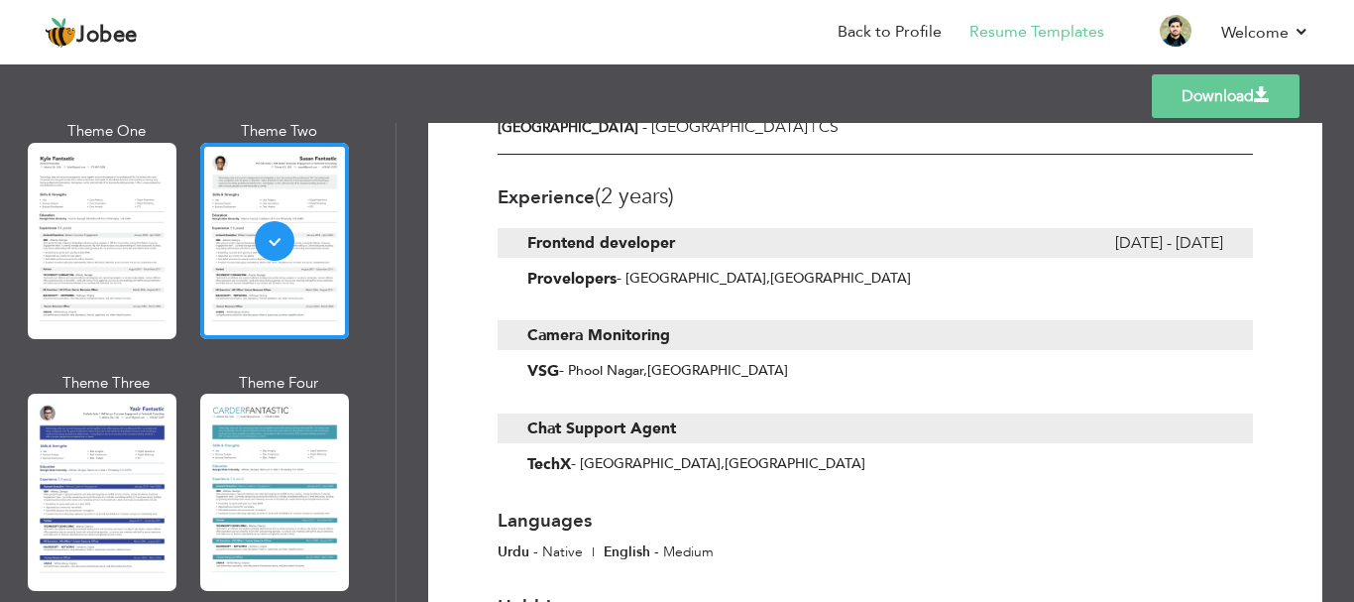
scroll to position [468, 0]
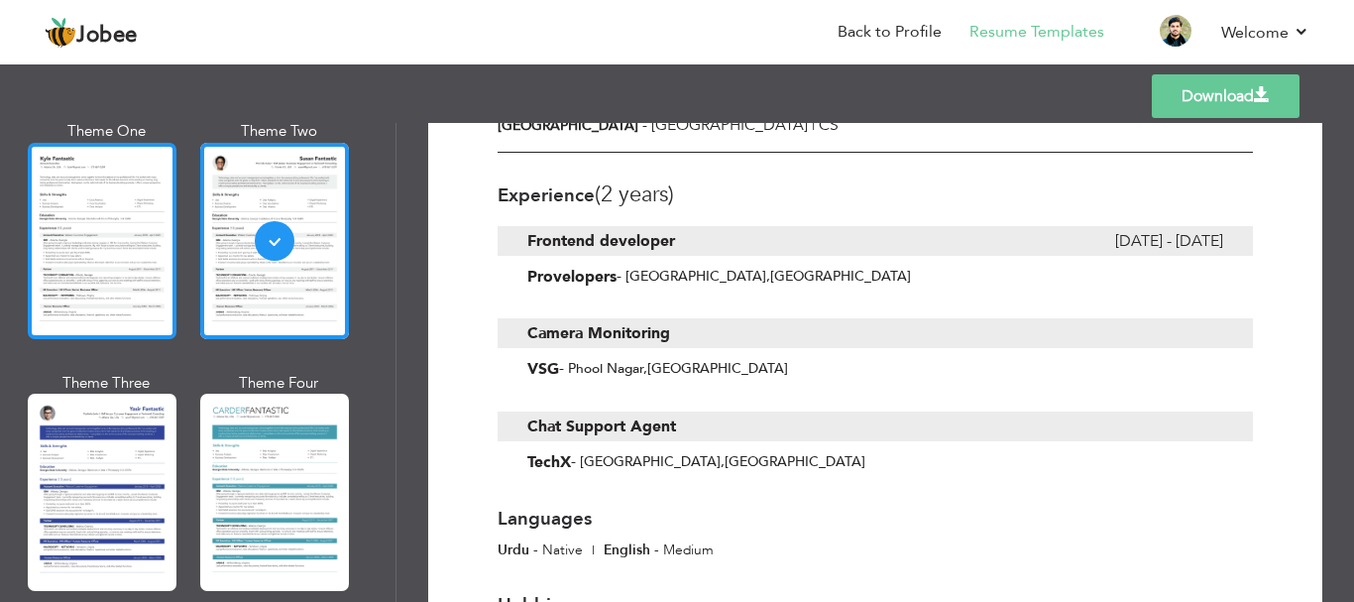
click at [137, 220] on div at bounding box center [102, 241] width 149 height 196
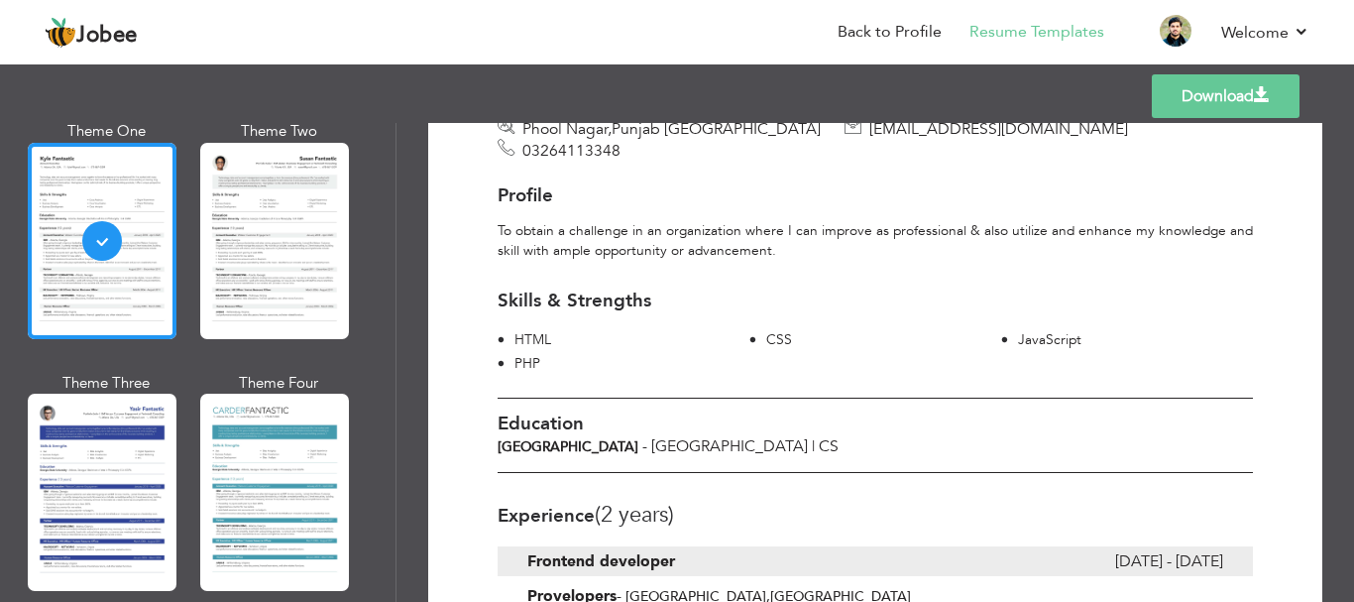
scroll to position [143, 0]
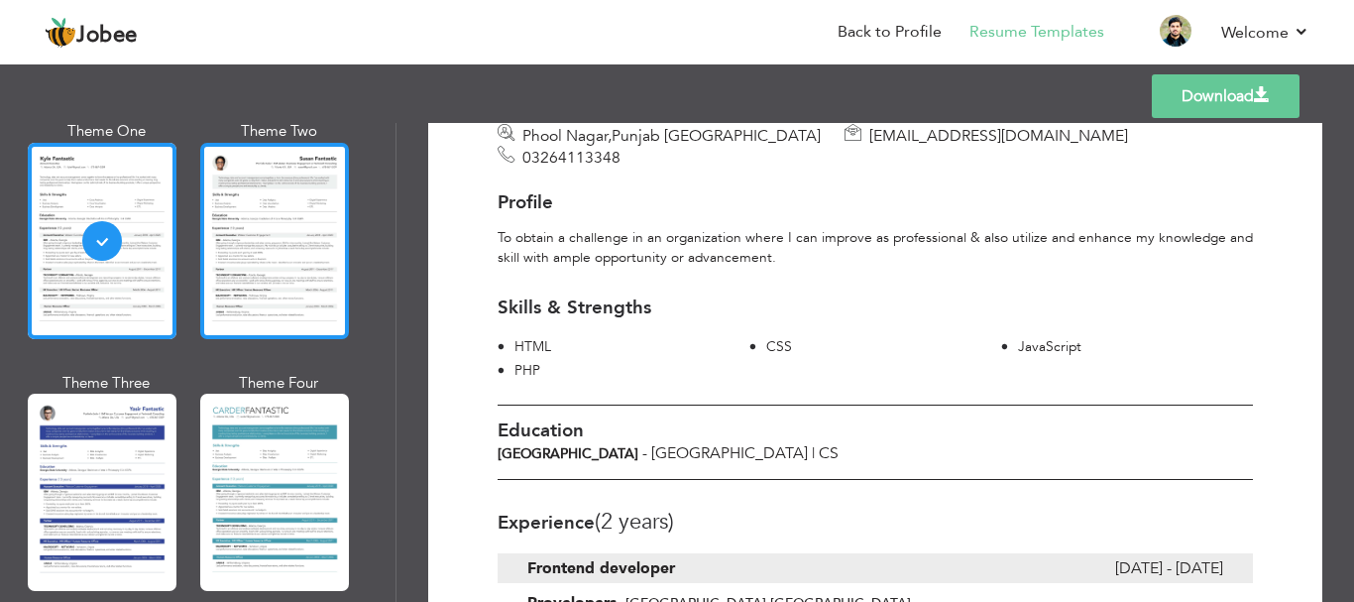
click at [331, 244] on div at bounding box center [274, 241] width 149 height 196
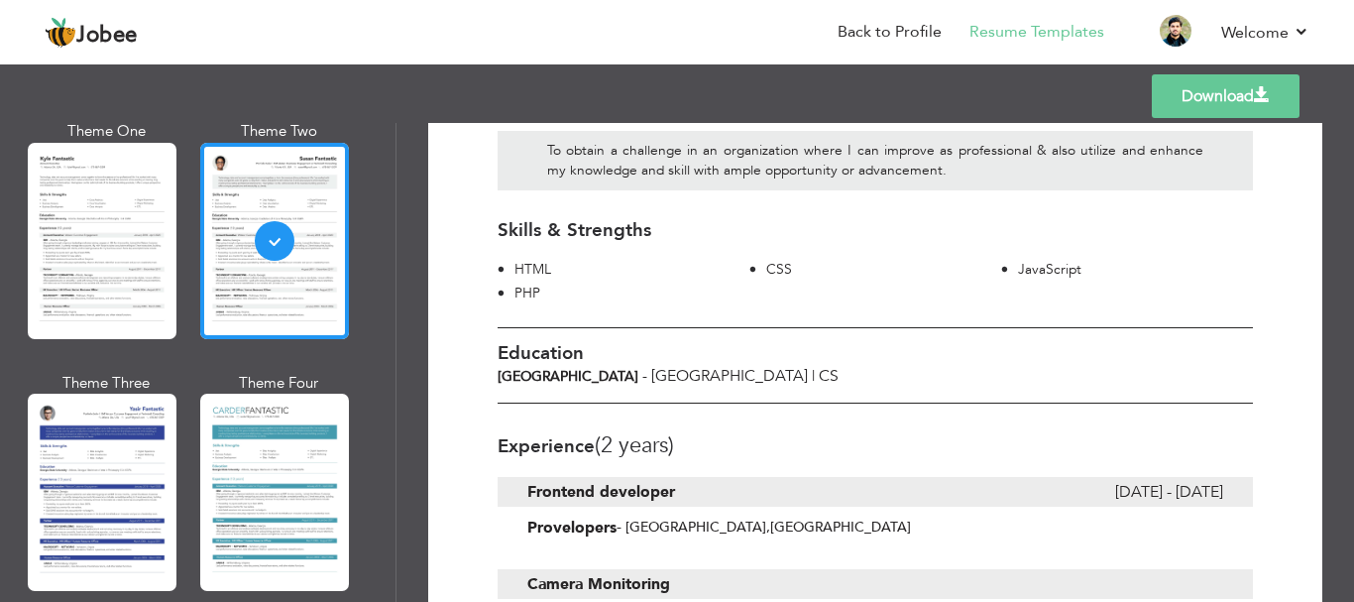
scroll to position [57, 0]
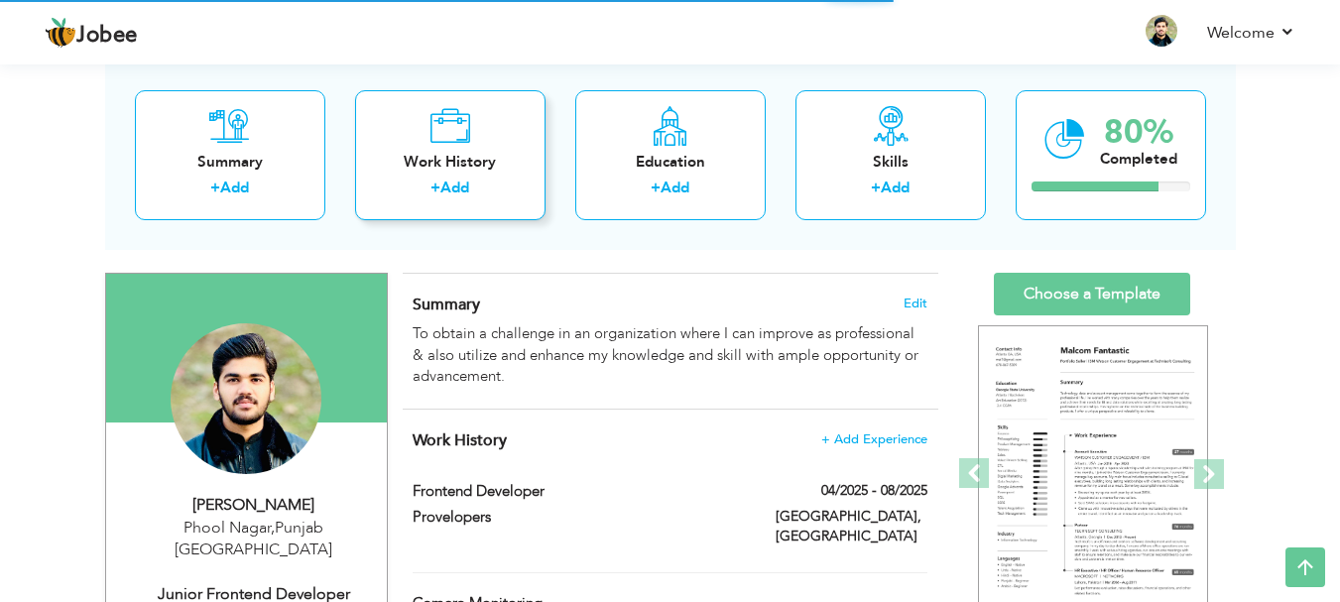
scroll to position [101, 0]
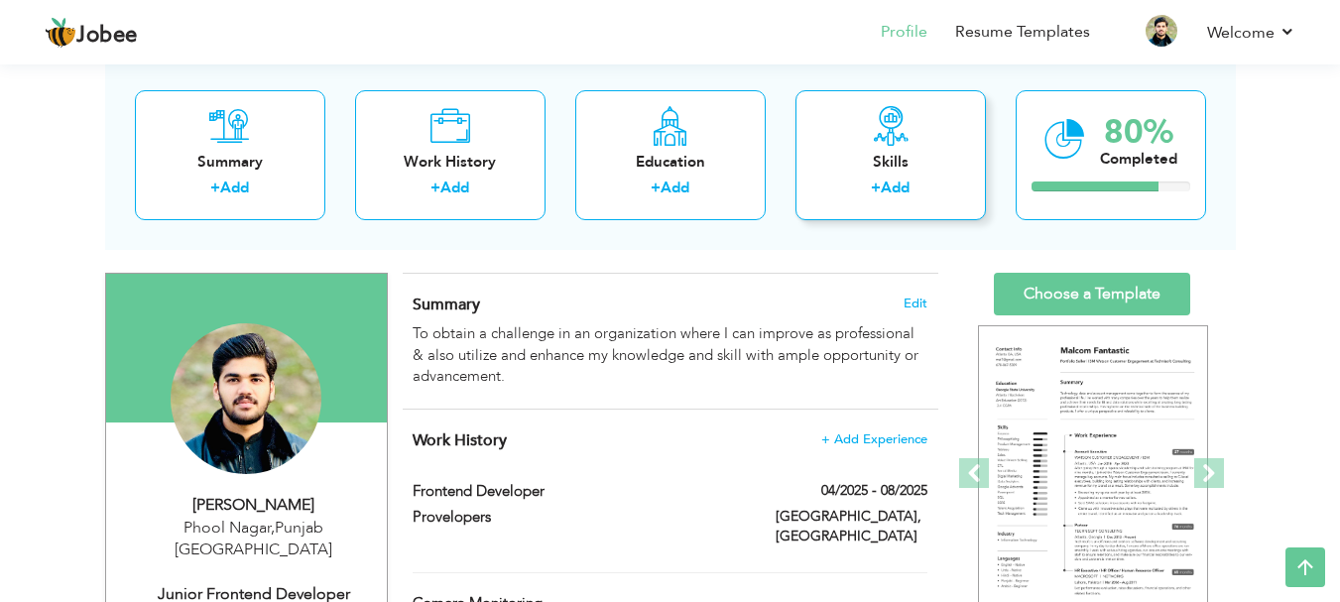
click at [836, 185] on div "+ Add" at bounding box center [890, 190] width 159 height 26
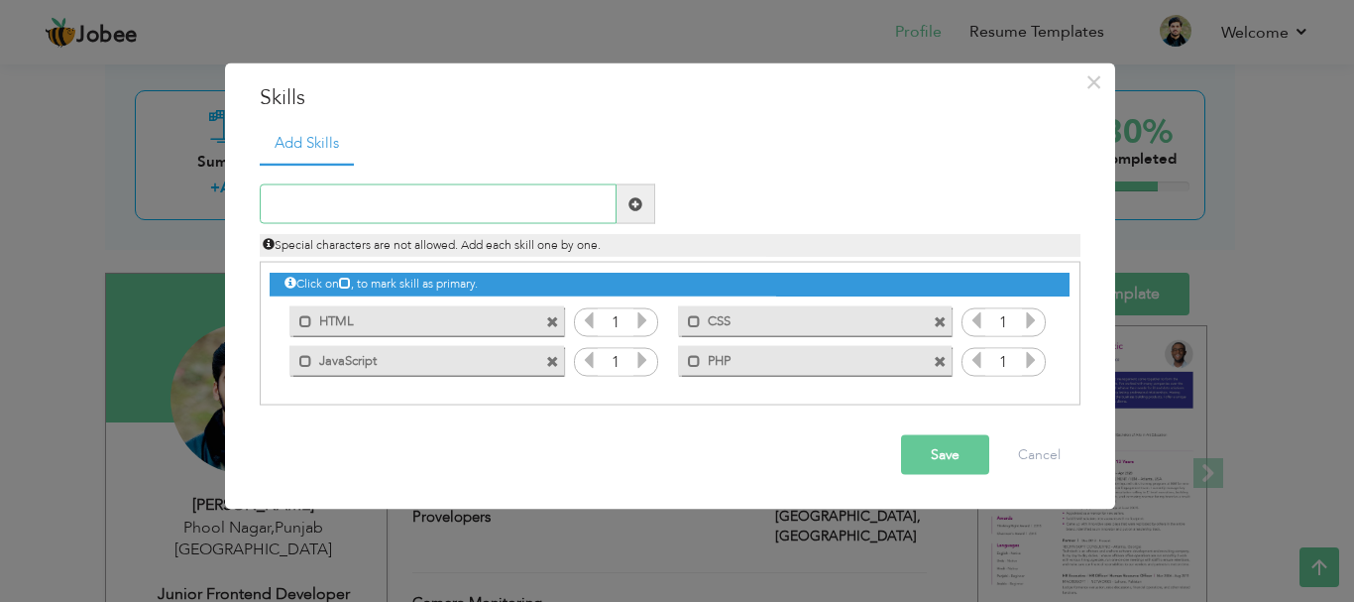
paste input "Responsive design"
type input "Responsive design"
click at [636, 192] on span at bounding box center [636, 204] width 39 height 40
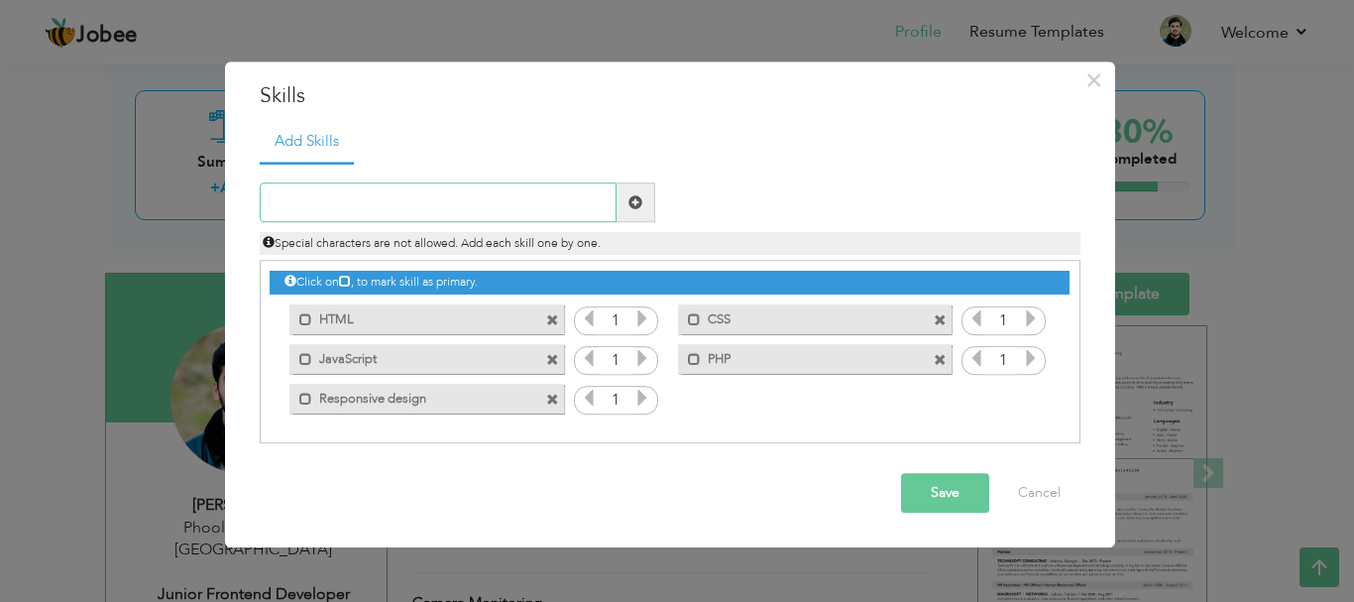
click at [319, 215] on input "text" at bounding box center [438, 203] width 357 height 40
paste input "Problem Solving"
type input "Problem Solving"
click at [648, 203] on span at bounding box center [636, 203] width 39 height 40
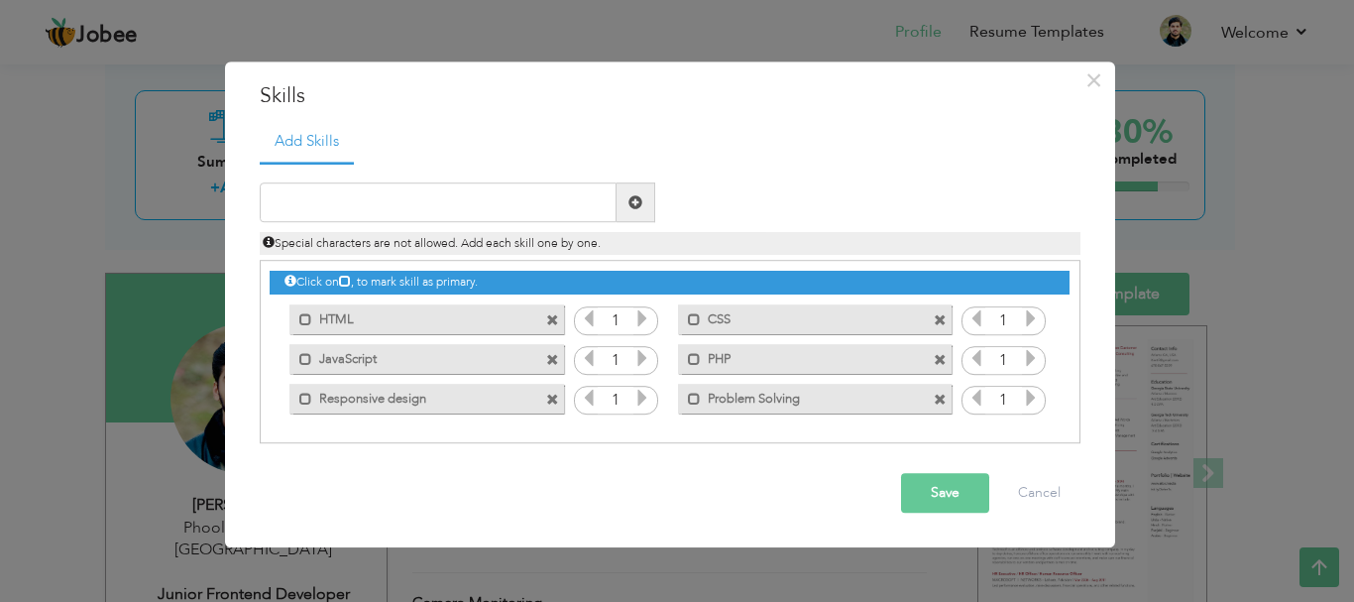
click at [954, 496] on button "Save" at bounding box center [945, 494] width 88 height 40
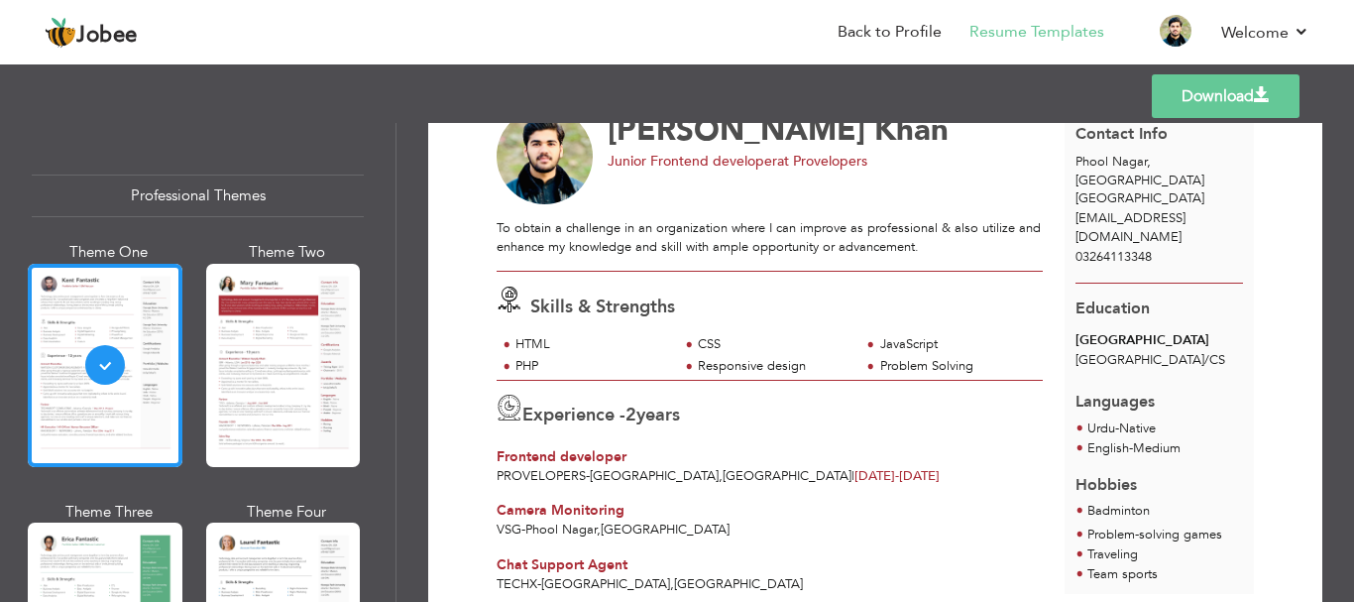
scroll to position [75, 0]
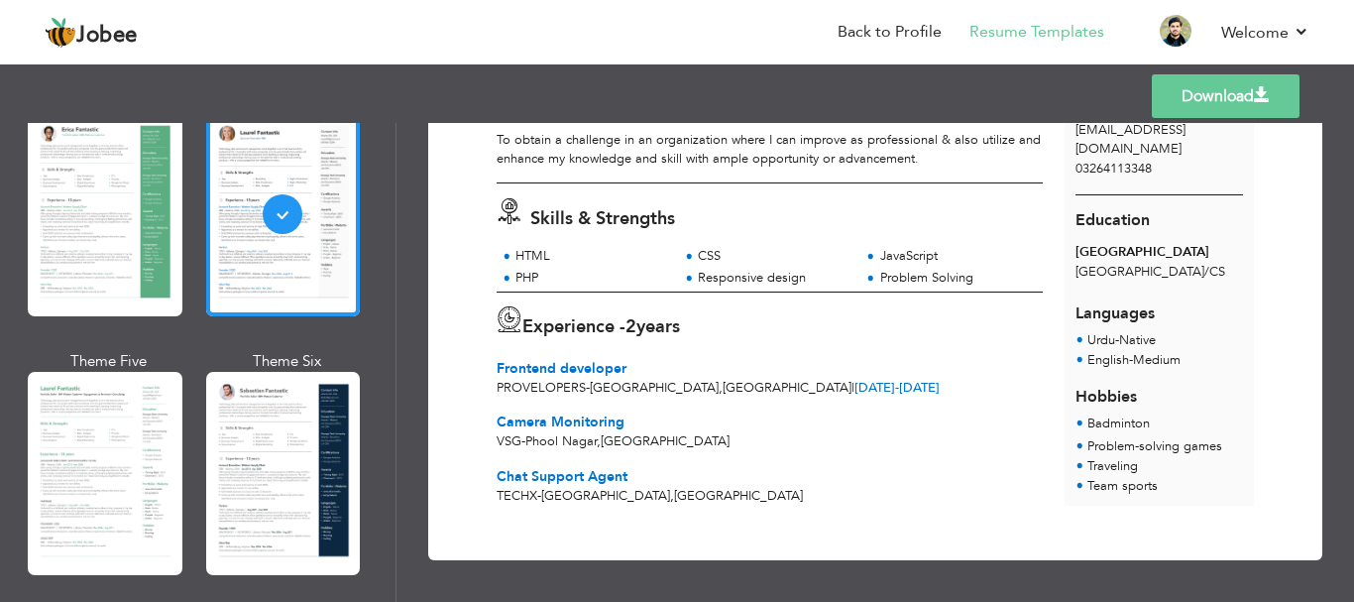
scroll to position [435, 0]
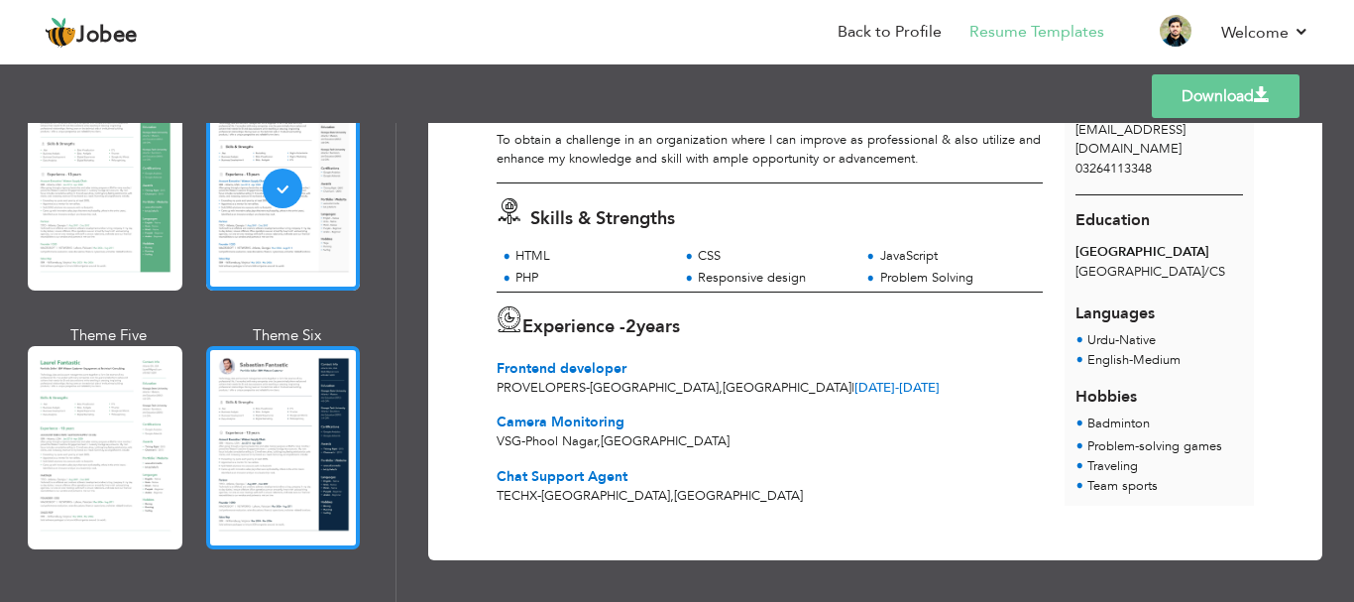
click at [255, 434] on div at bounding box center [283, 447] width 155 height 203
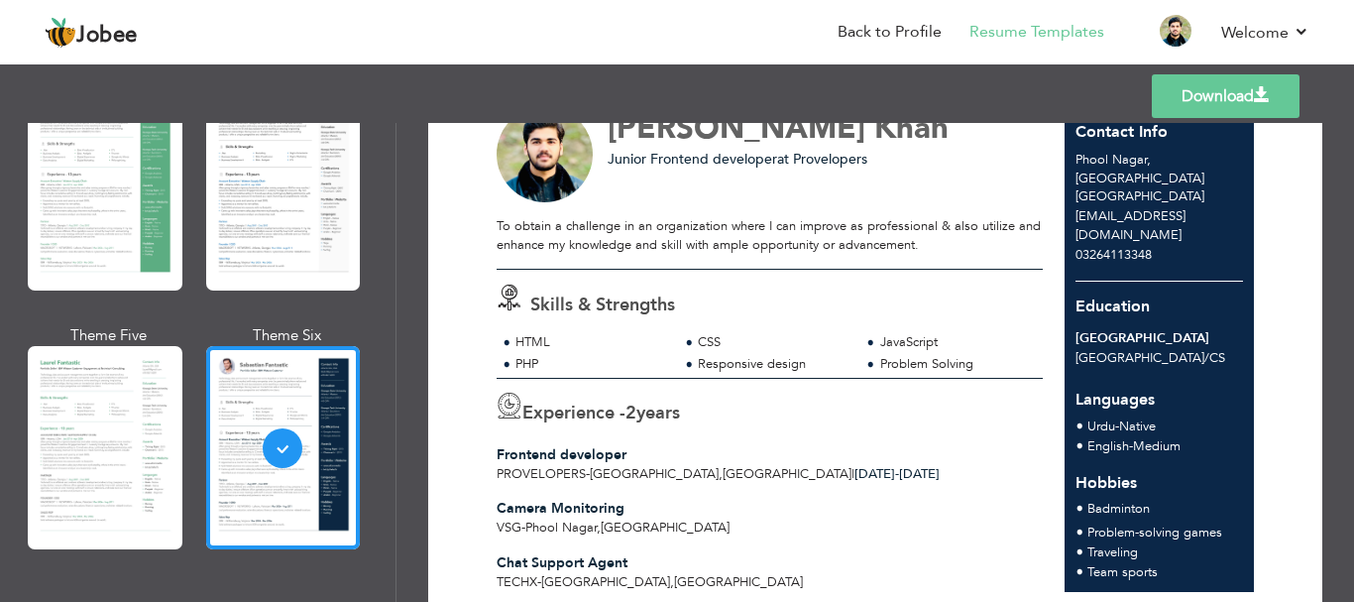
scroll to position [52, 0]
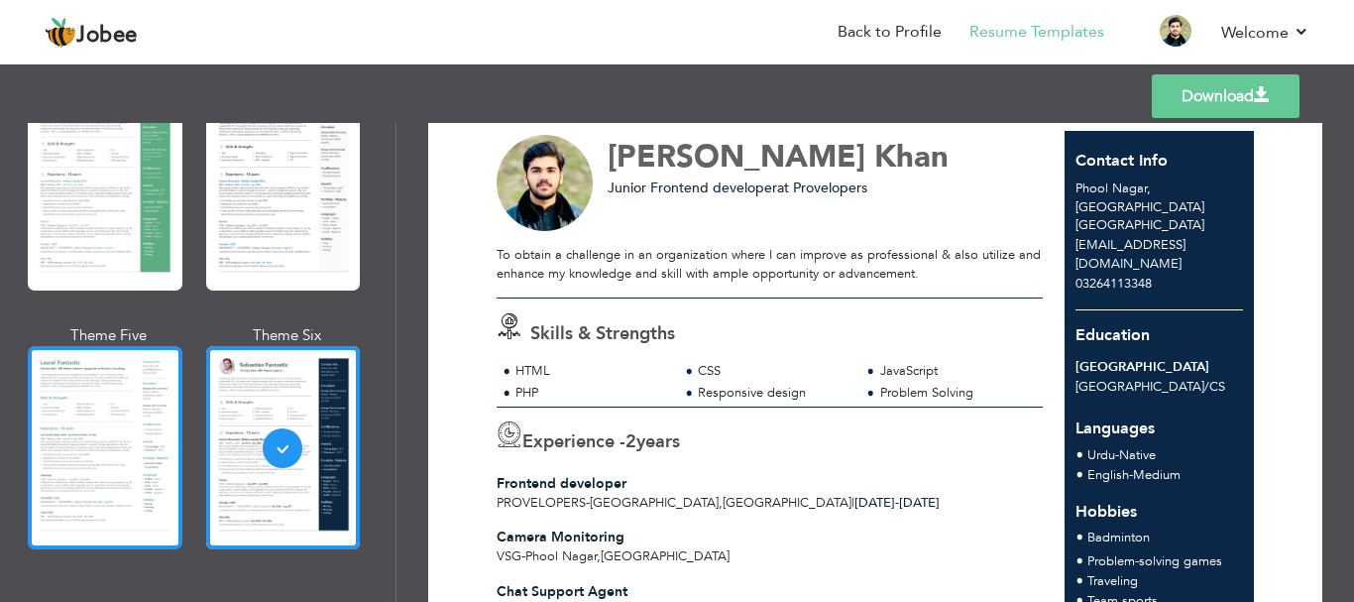
click at [95, 427] on div at bounding box center [105, 447] width 155 height 203
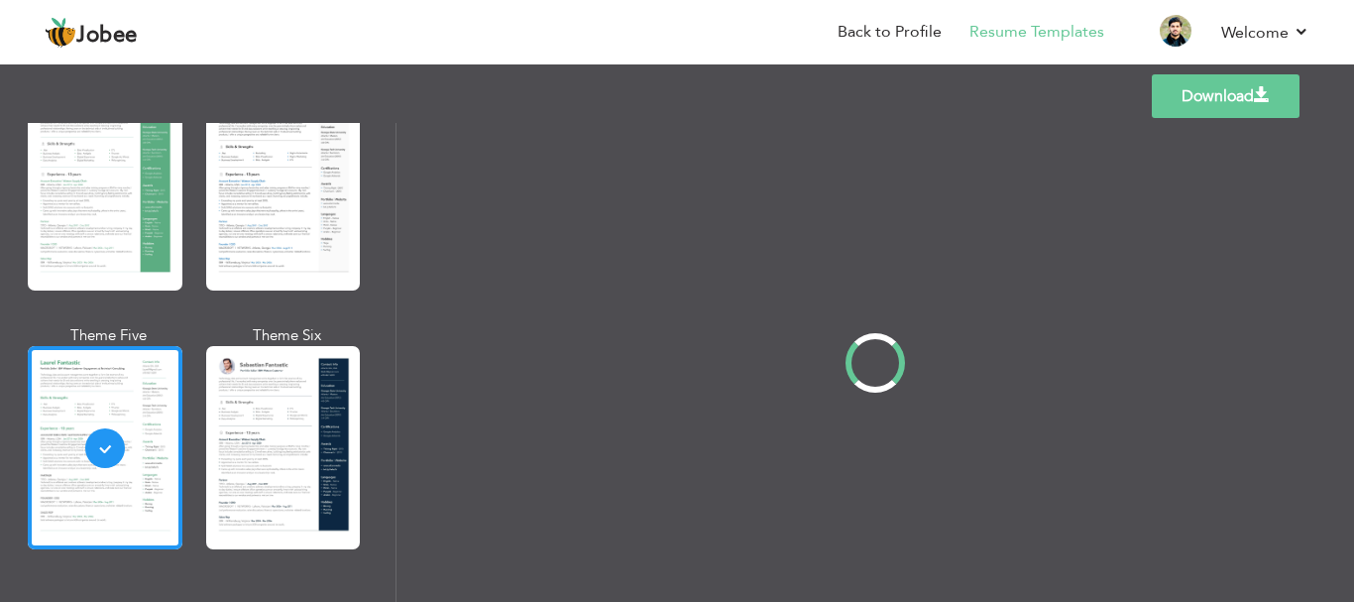
scroll to position [0, 0]
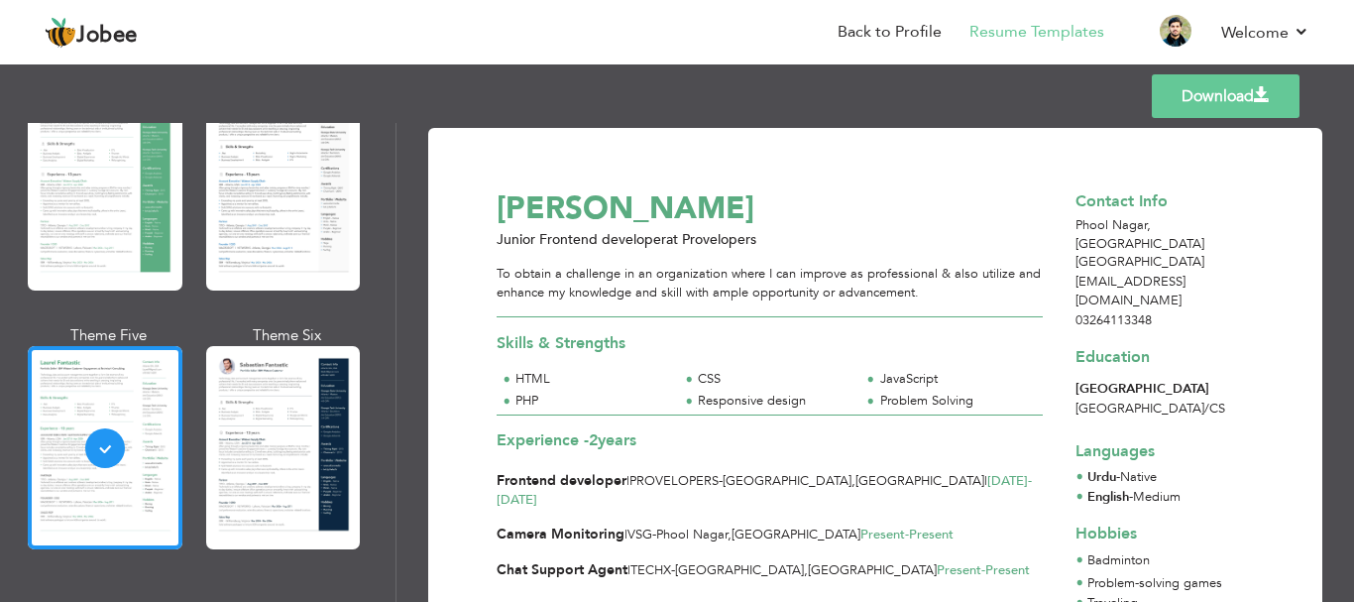
drag, startPoint x: 1345, startPoint y: 214, endPoint x: 1346, endPoint y: 302, distance: 88.3
click at [1346, 302] on div "Download Muhammad Sheharyar Khan Junior Frontend developer at Provelopers To ob…" at bounding box center [876, 362] width 958 height 479
drag, startPoint x: 1346, startPoint y: 302, endPoint x: 1352, endPoint y: 326, distance: 24.5
click at [1352, 326] on div "Download Muhammad Sheharyar Khan Junior Frontend developer at Provelopers To ob…" at bounding box center [876, 362] width 958 height 479
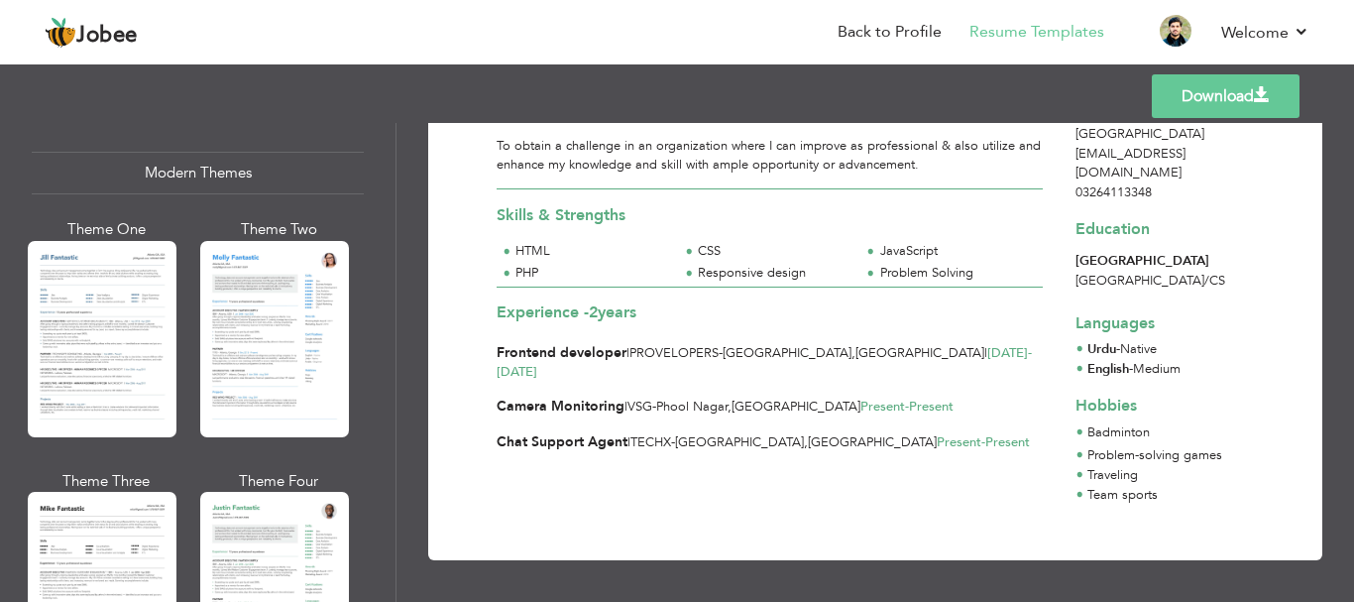
scroll to position [912, 0]
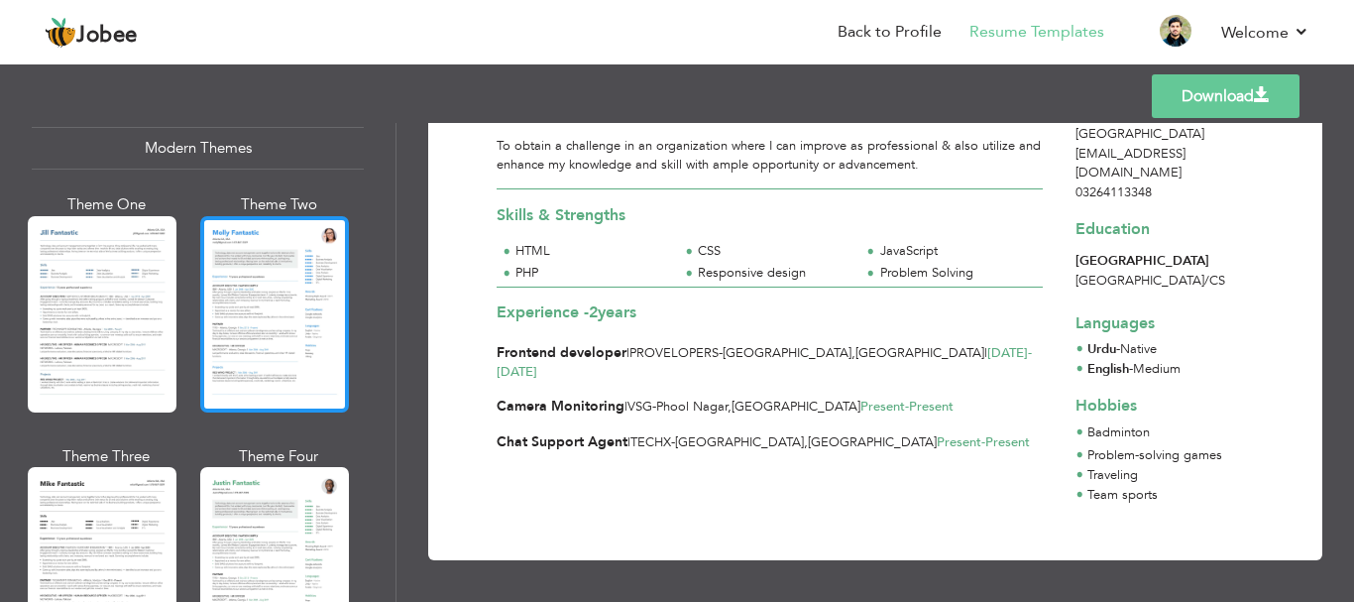
click at [295, 295] on div at bounding box center [274, 314] width 149 height 196
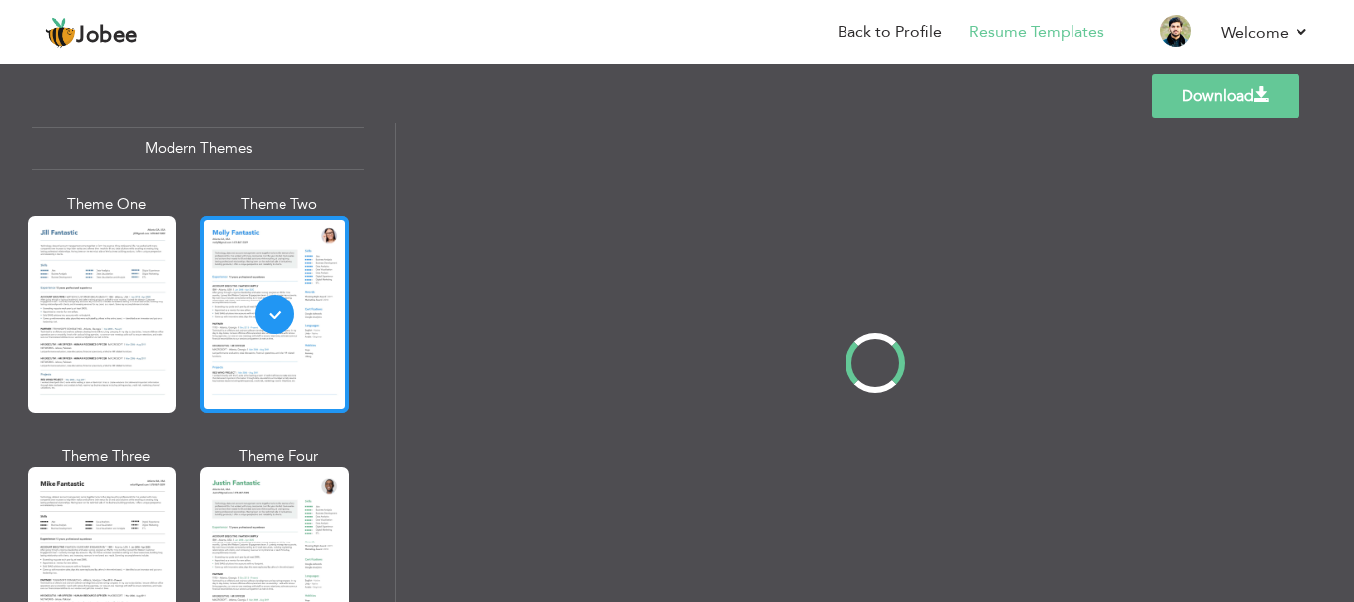
scroll to position [0, 0]
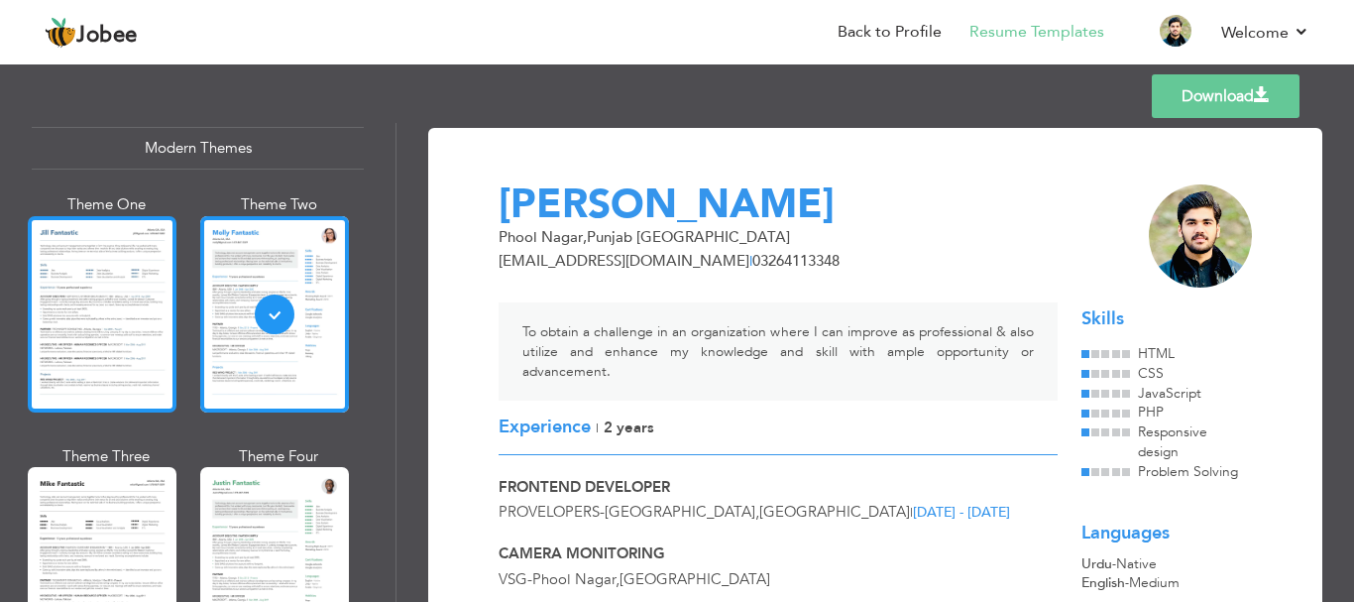
click at [84, 351] on div at bounding box center [102, 314] width 149 height 196
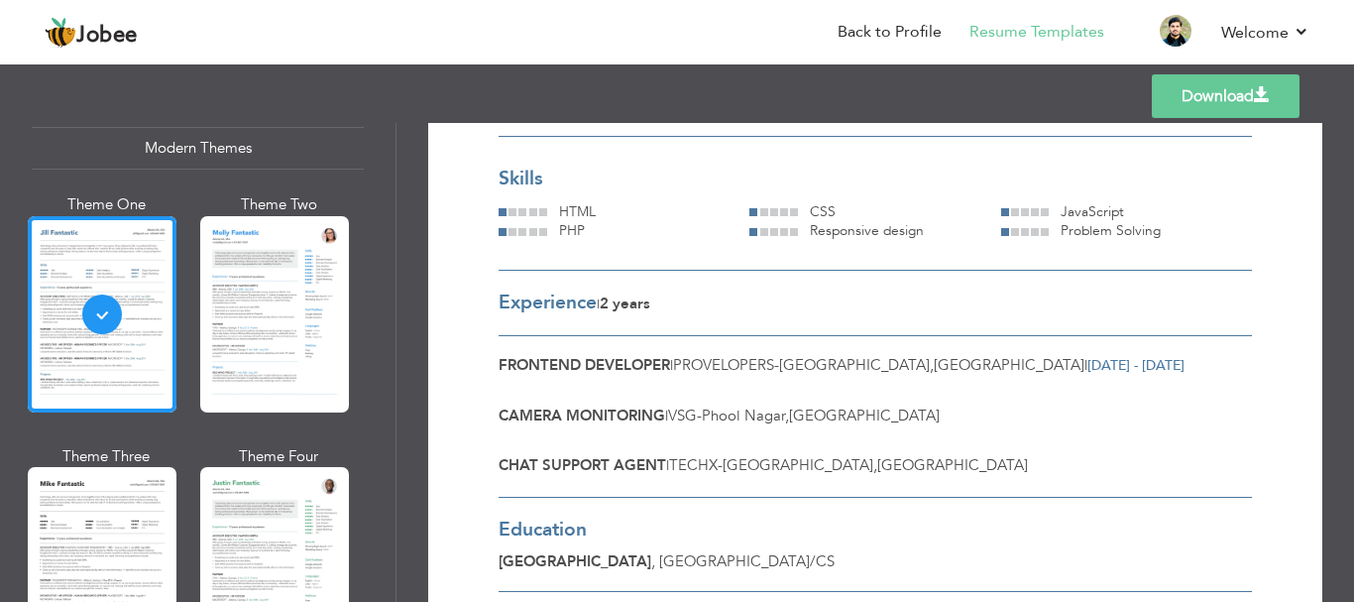
scroll to position [200, 0]
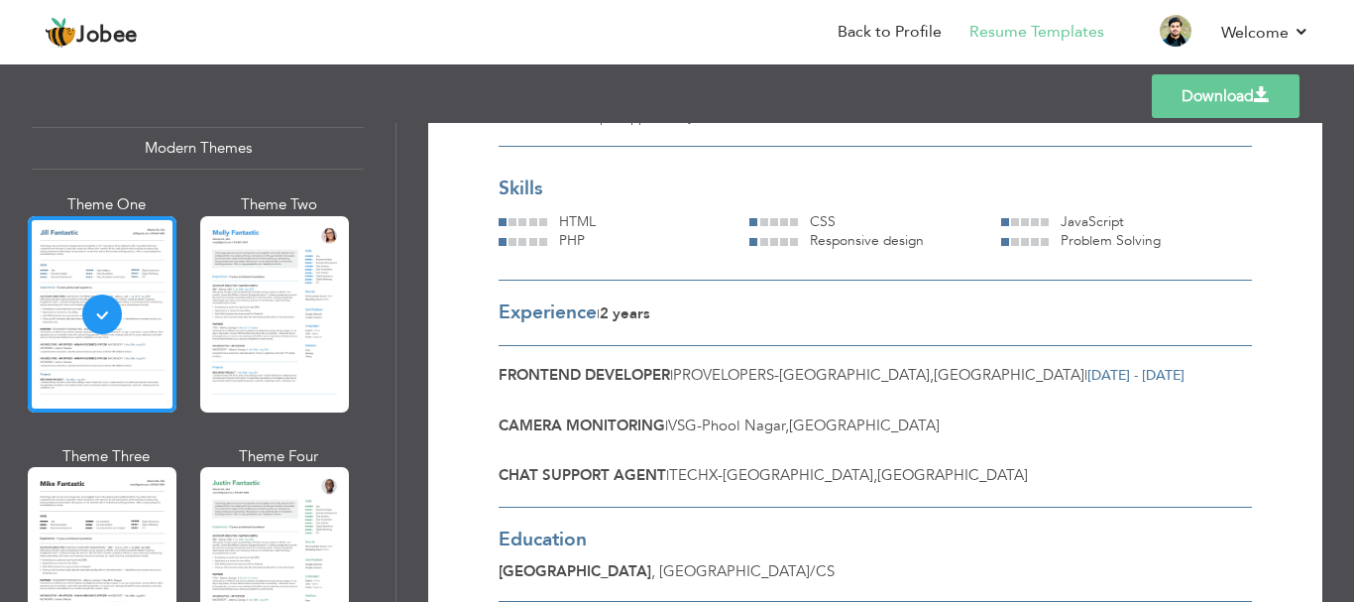
click at [778, 251] on div "Responsive design" at bounding box center [875, 241] width 251 height 20
drag, startPoint x: 788, startPoint y: 254, endPoint x: 780, endPoint y: 245, distance: 11.9
click at [780, 232] on div "CSS" at bounding box center [875, 222] width 251 height 20
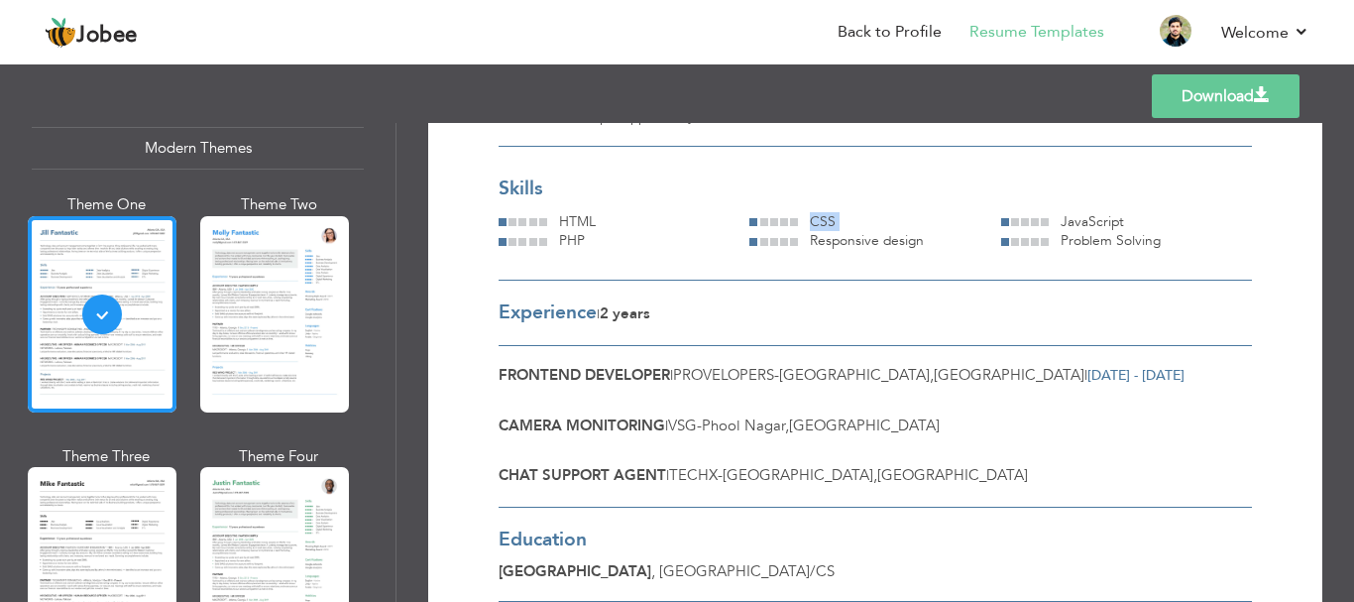
click at [780, 232] on div "CSS" at bounding box center [875, 222] width 251 height 20
click at [730, 232] on div "HTML" at bounding box center [648, 222] width 203 height 20
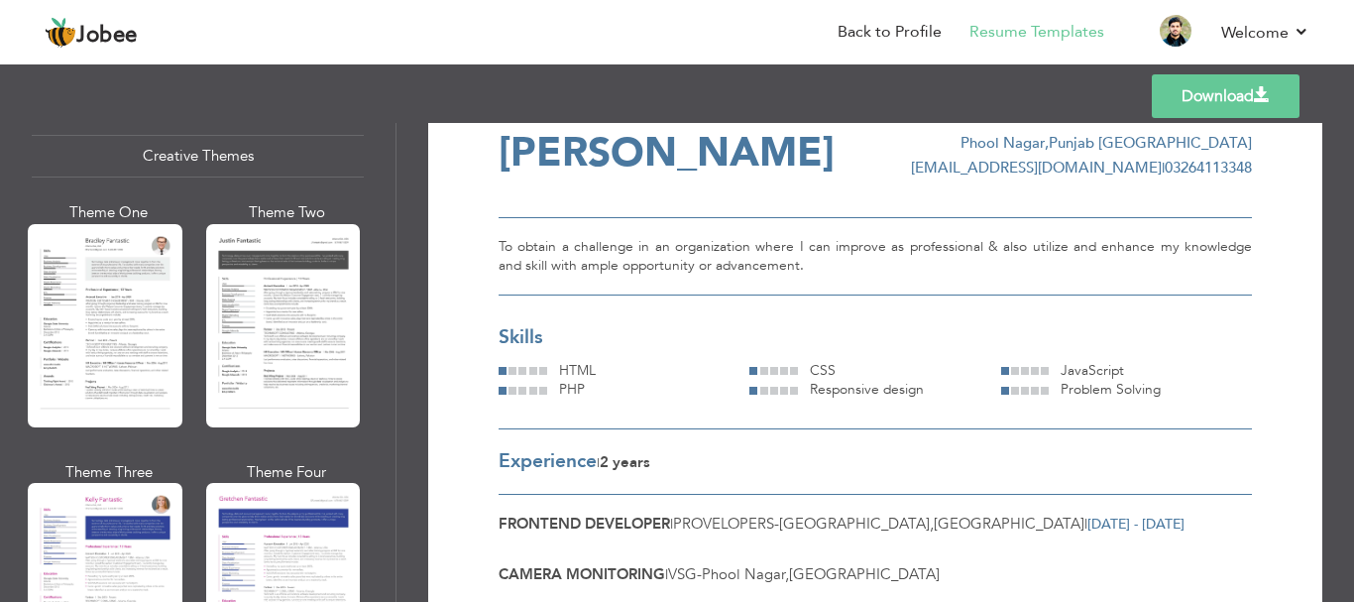
scroll to position [2367, 0]
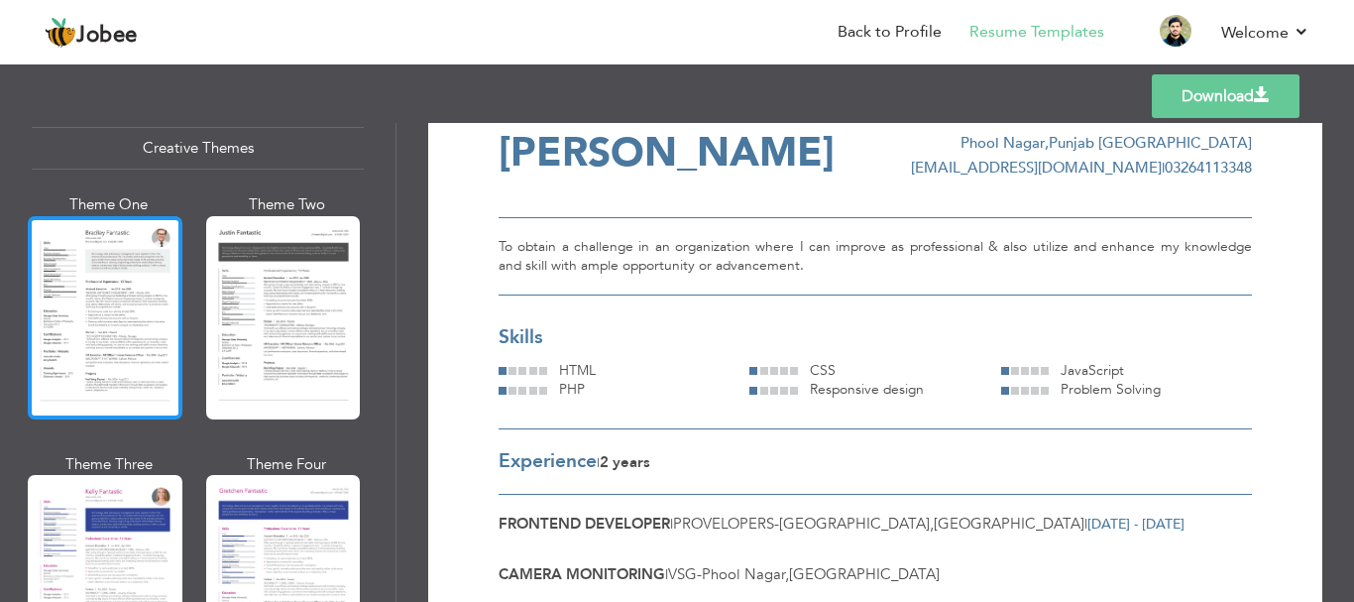
click at [145, 307] on div at bounding box center [105, 317] width 155 height 203
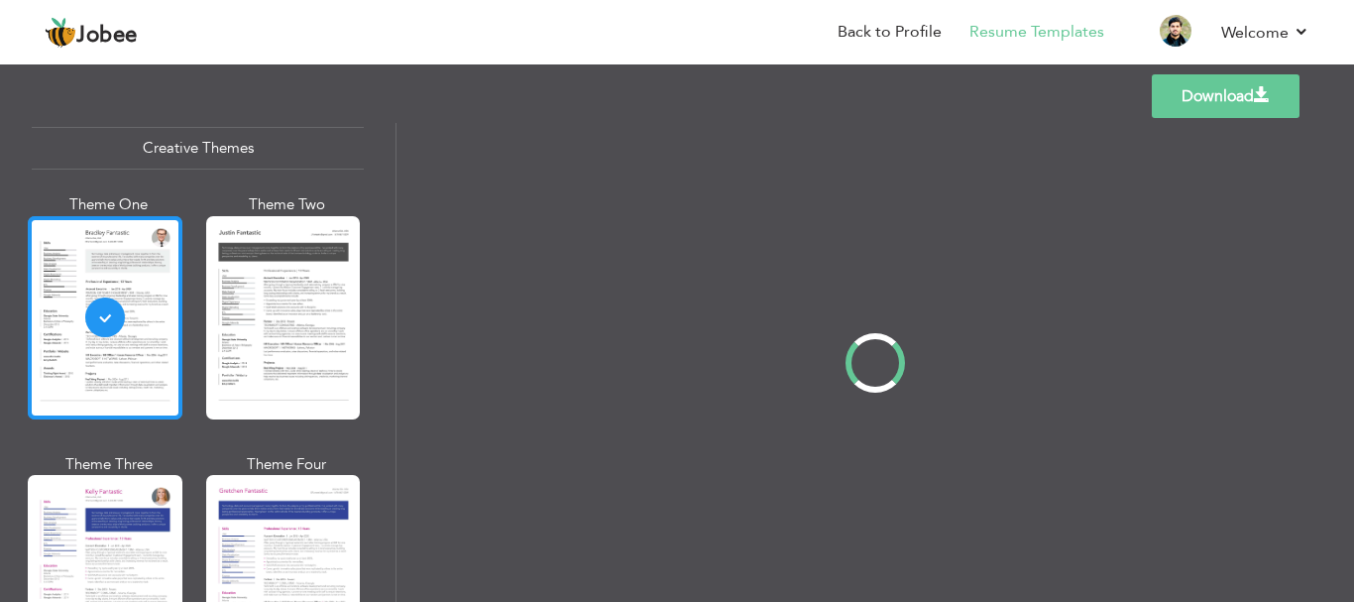
scroll to position [0, 0]
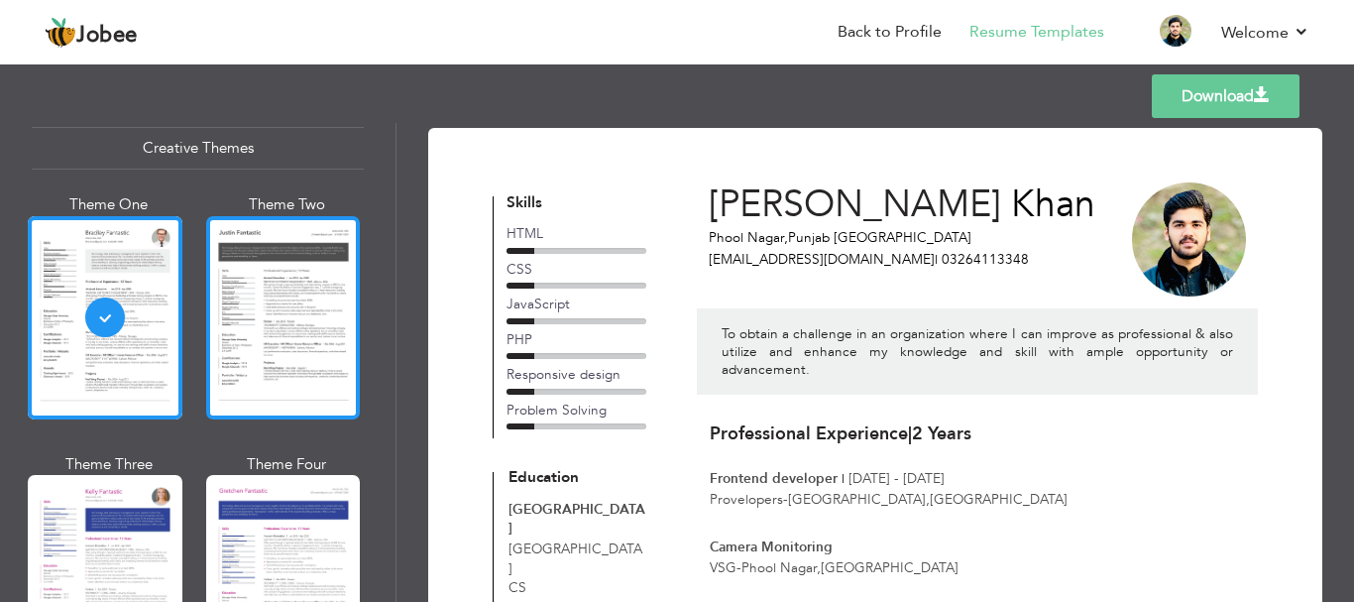
click at [320, 277] on div at bounding box center [283, 317] width 155 height 203
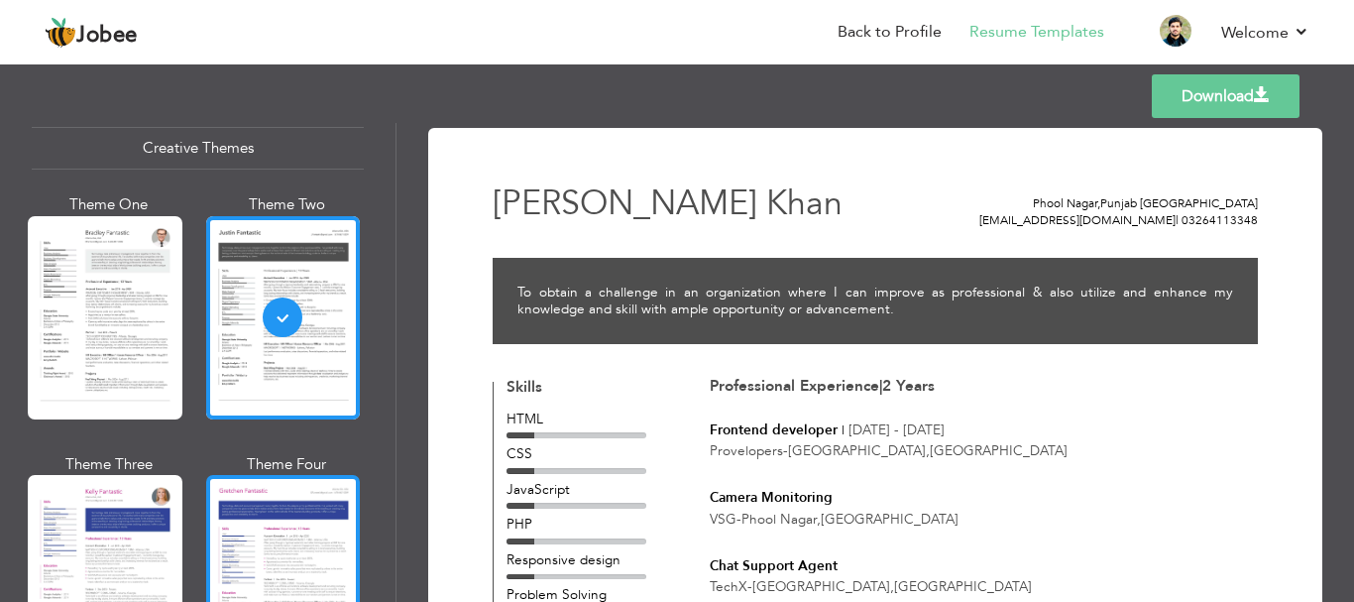
click at [264, 530] on div at bounding box center [283, 576] width 155 height 203
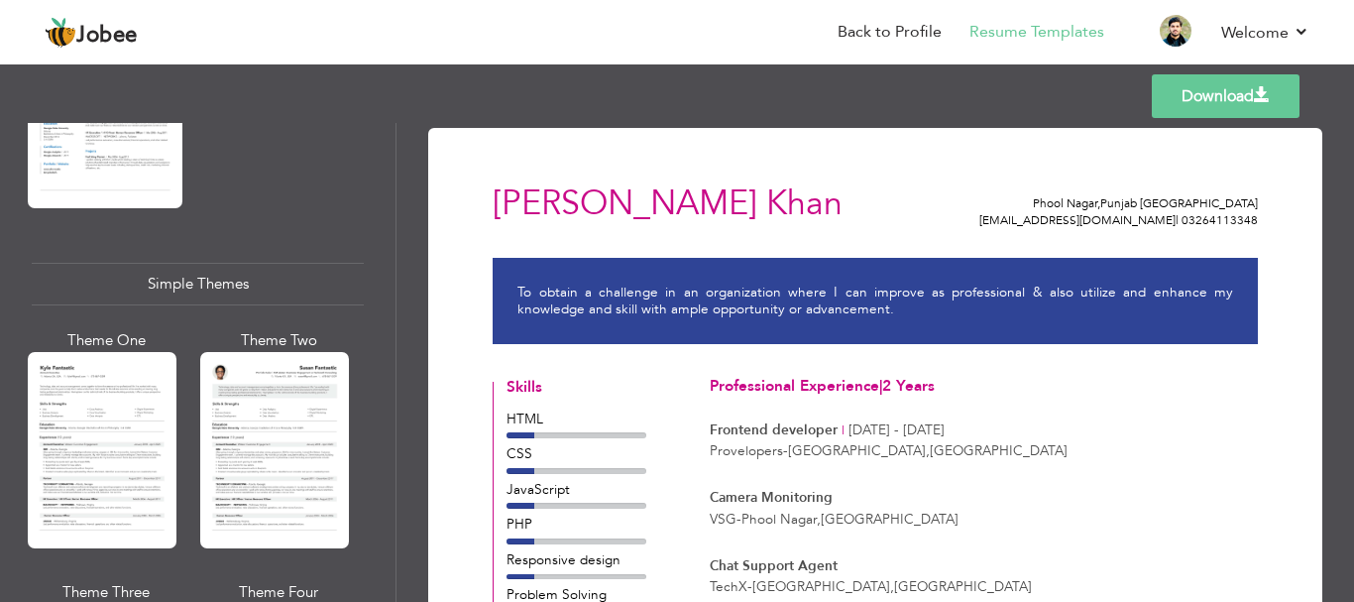
scroll to position [3362, 0]
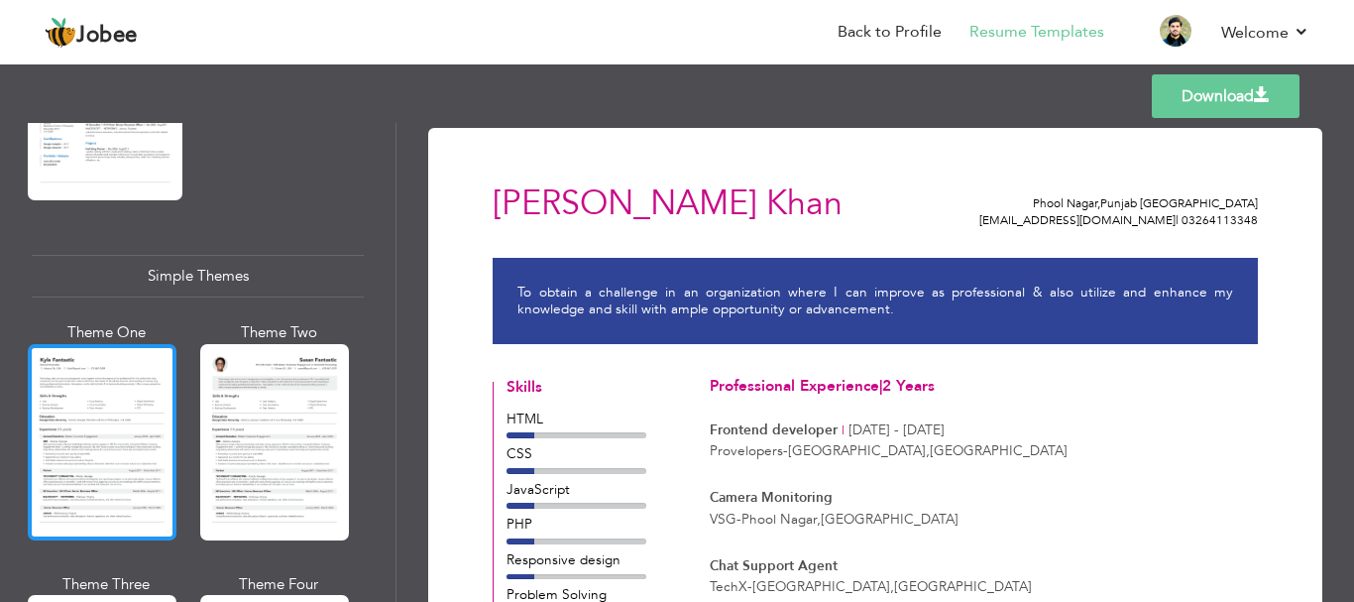
click at [50, 344] on div at bounding box center [102, 442] width 149 height 196
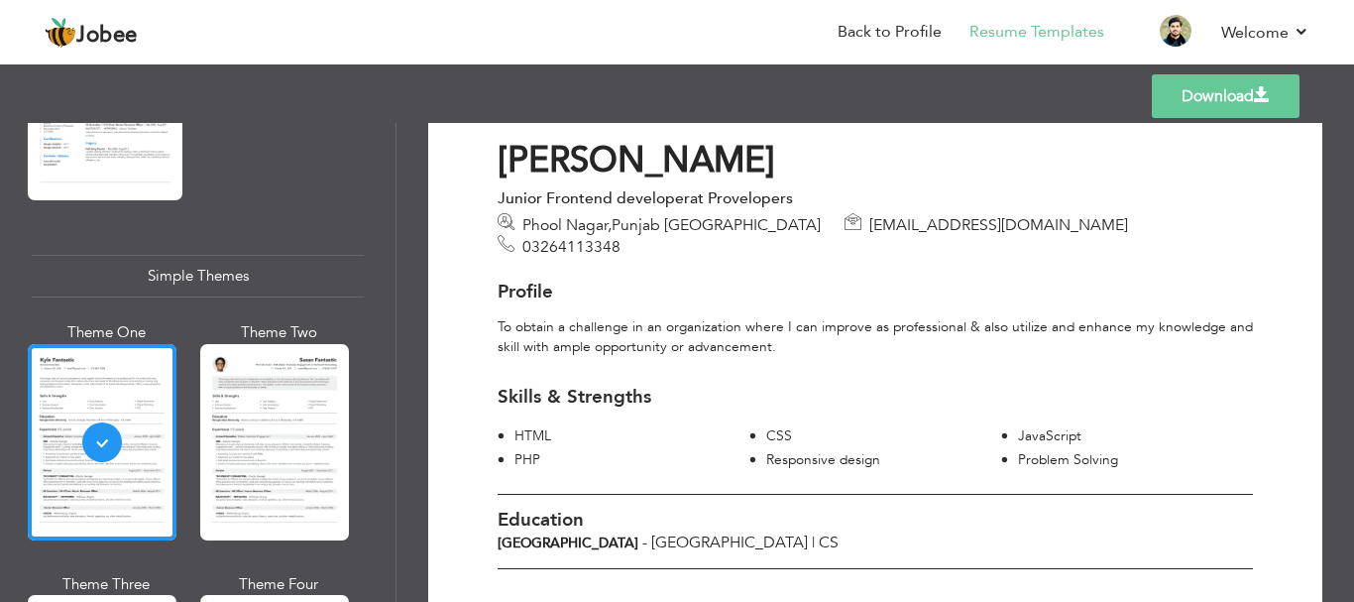
scroll to position [42, 0]
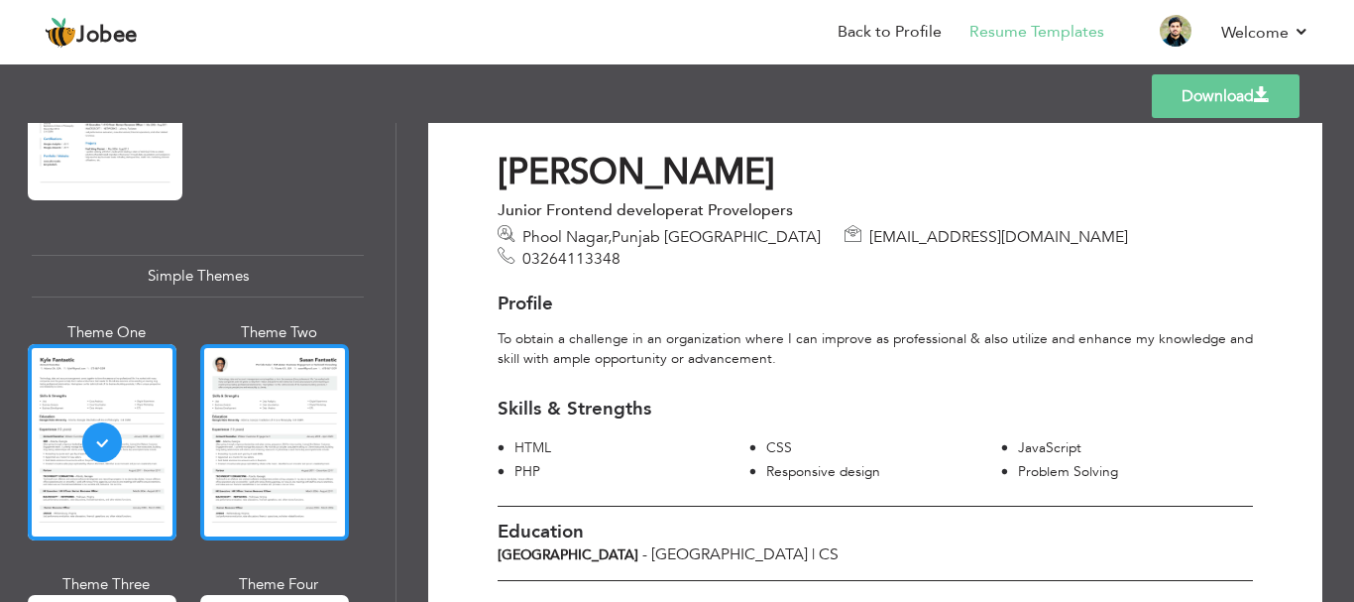
click at [321, 445] on div at bounding box center [274, 442] width 149 height 196
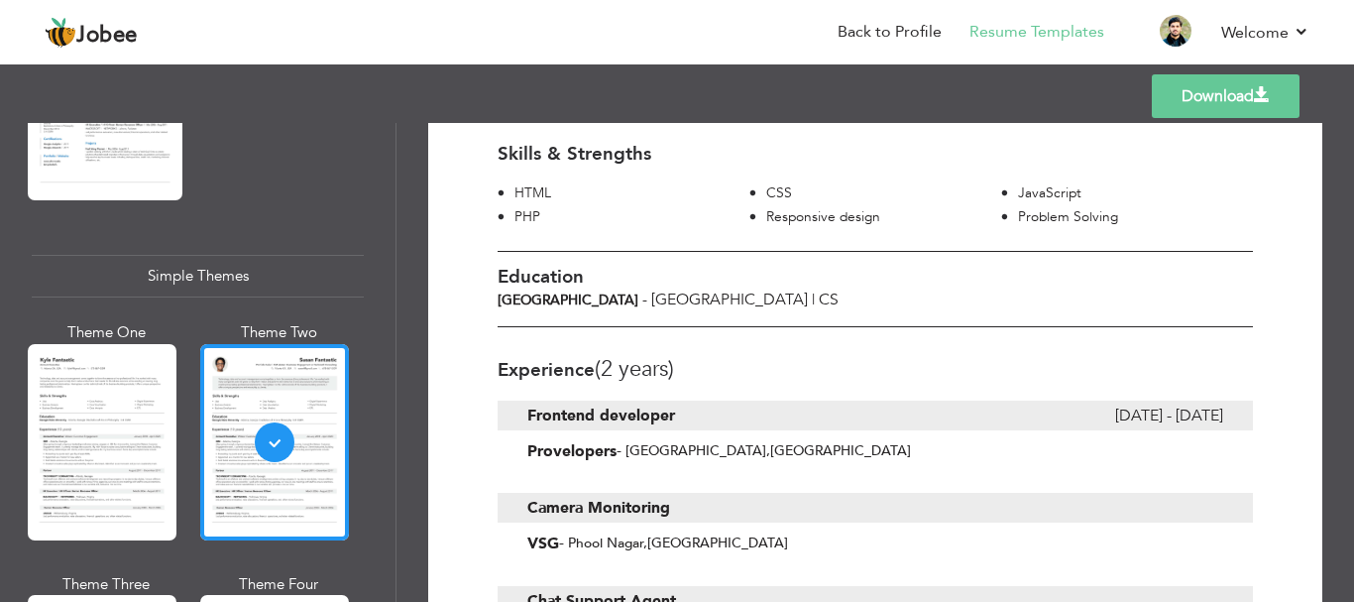
scroll to position [432, 0]
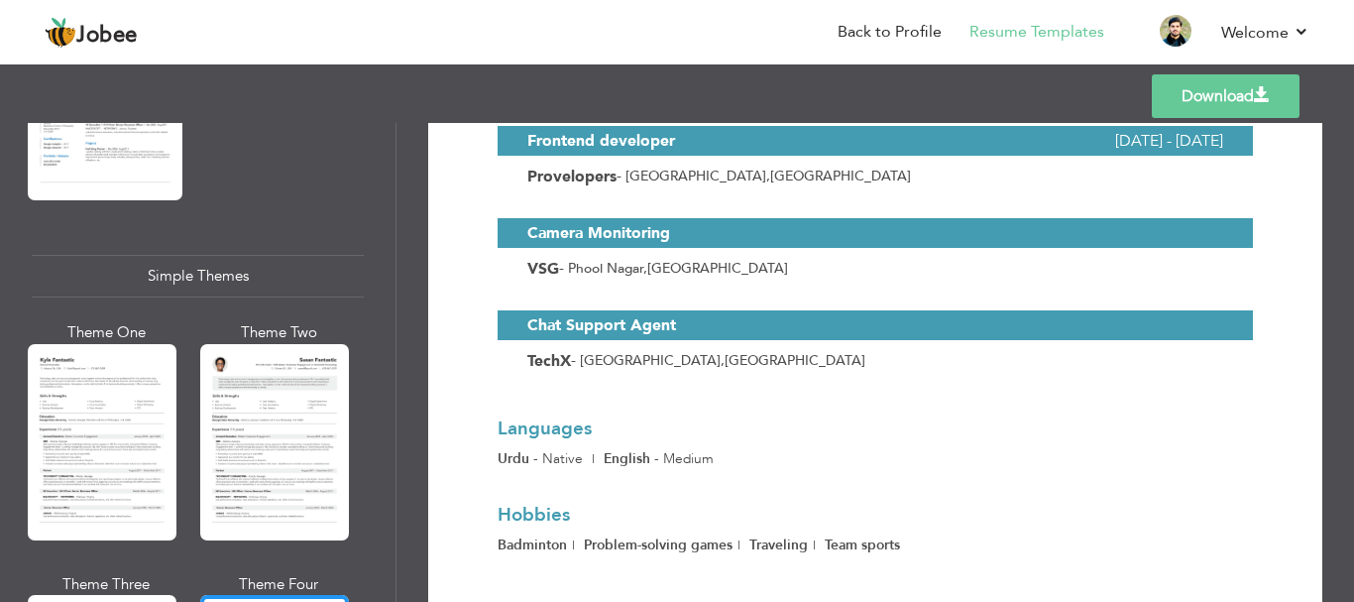
scroll to position [553, 0]
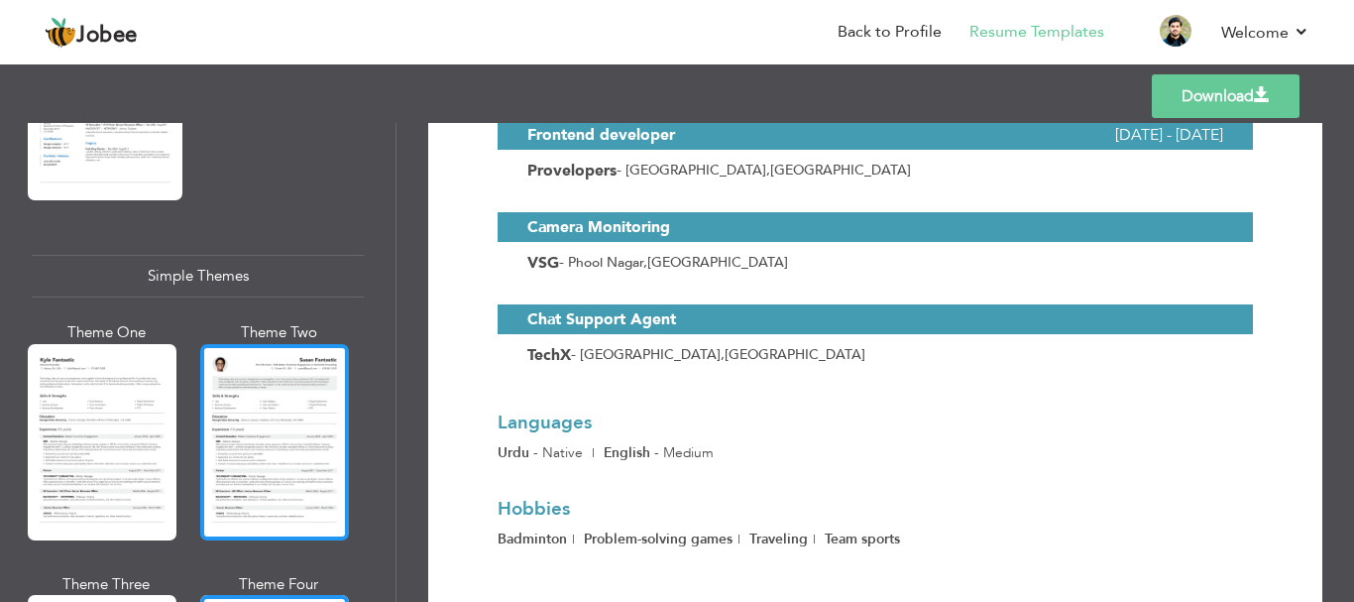
click at [346, 430] on div at bounding box center [274, 442] width 149 height 196
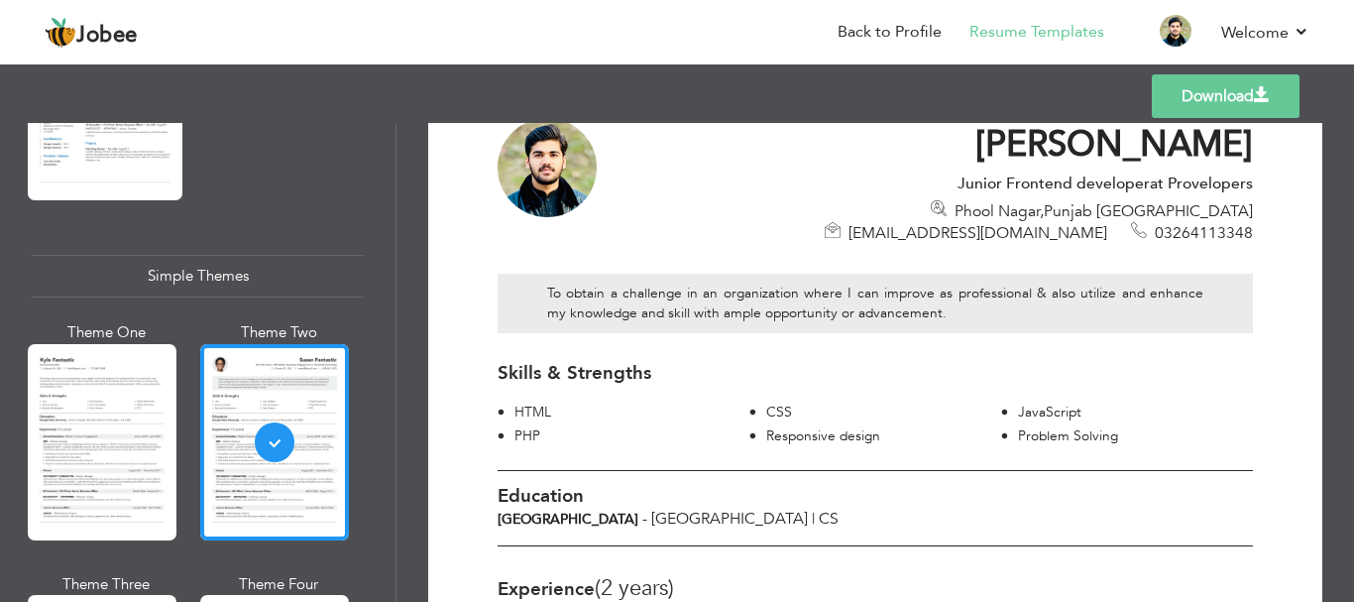
scroll to position [0, 0]
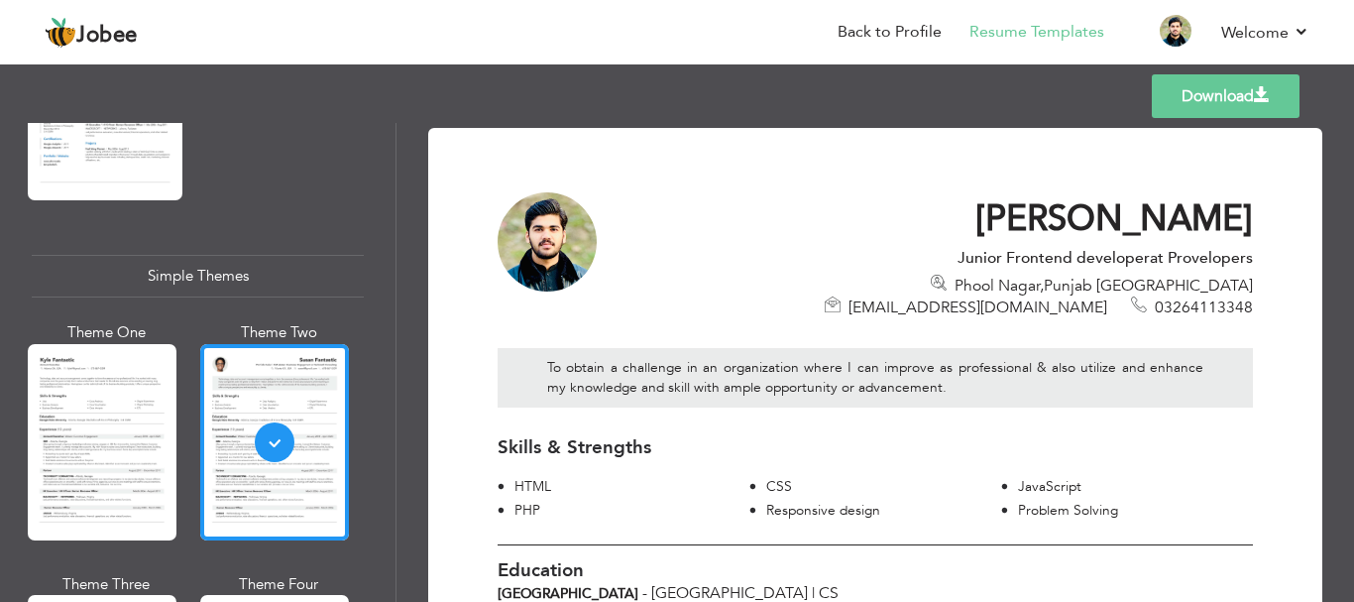
click at [1184, 86] on link "Download" at bounding box center [1226, 96] width 148 height 44
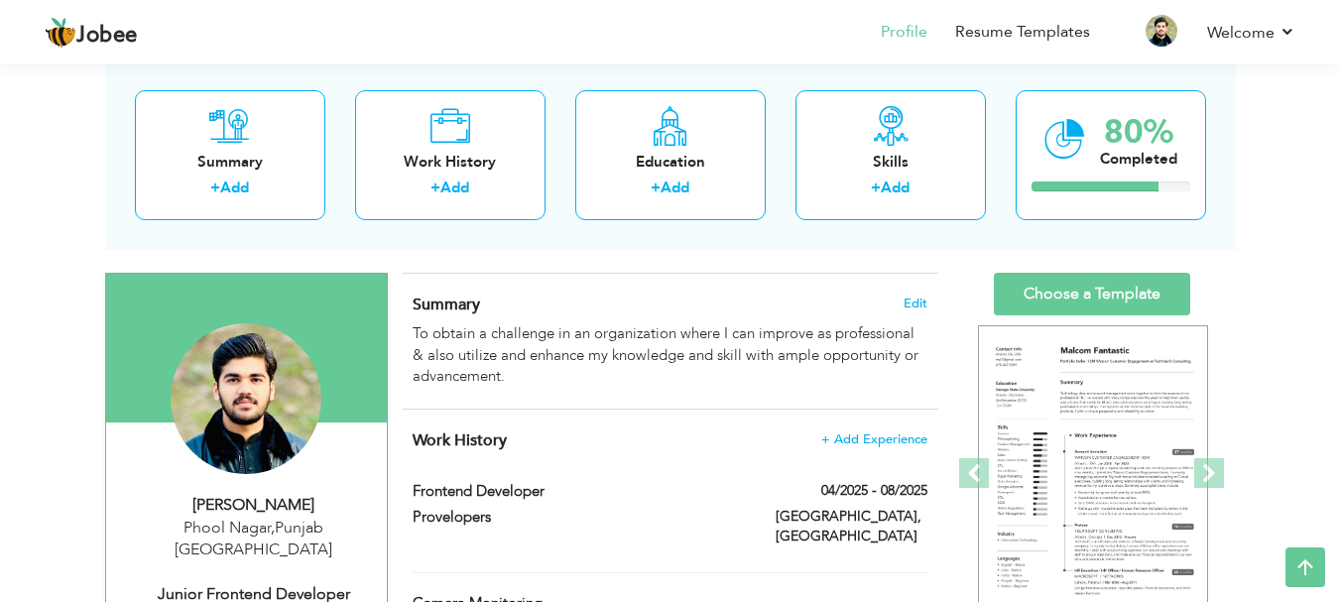
click at [602, 570] on div "Work History + Add Experience Frontend developer 04/2025 - 08/2025 Frontend dev…" at bounding box center [670, 599] width 535 height 379
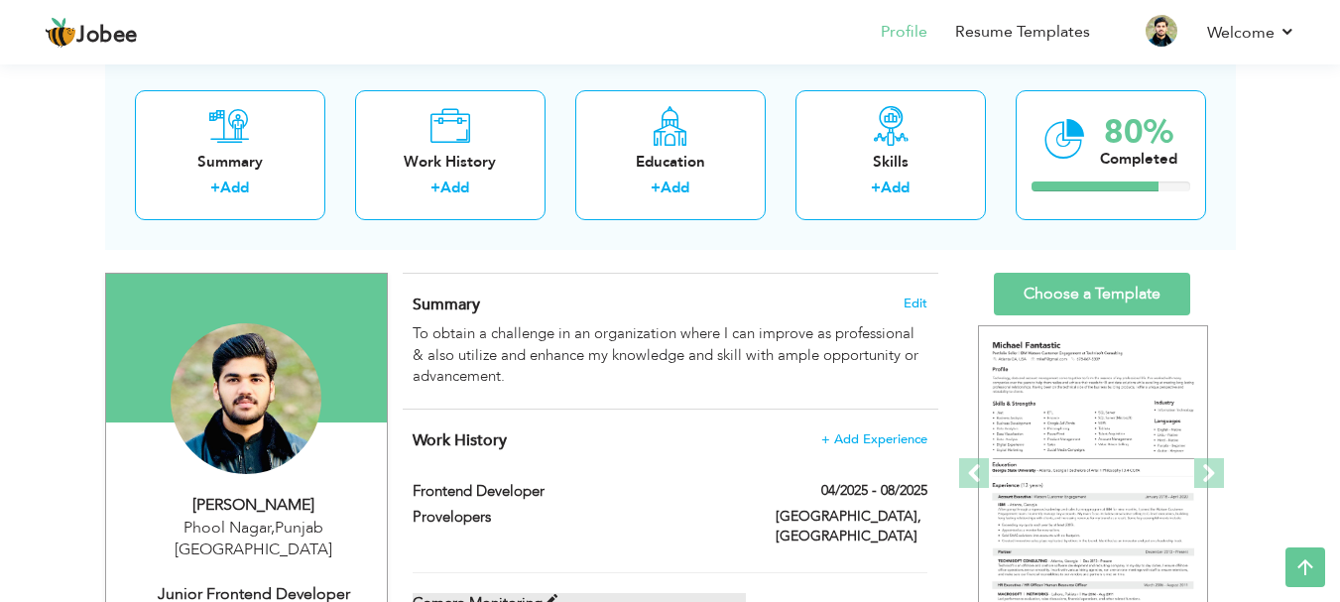
click at [517, 593] on label "Camera Monitoring" at bounding box center [578, 603] width 333 height 21
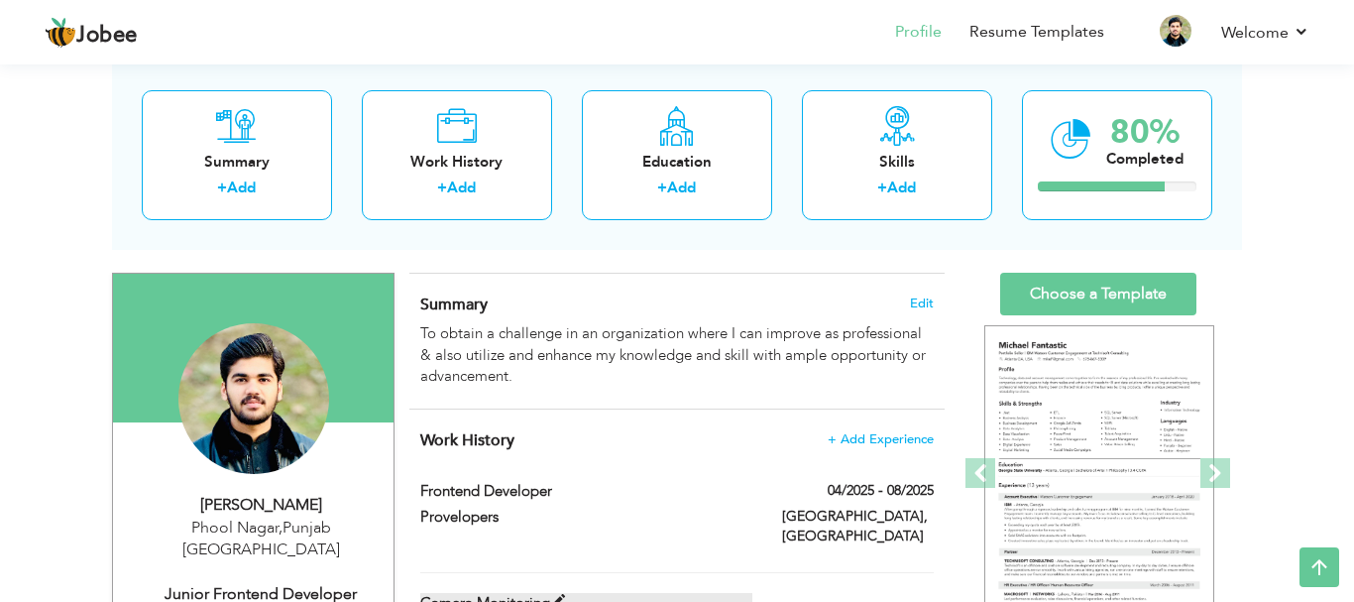
type input "Camera Monitoring"
type input "VSG"
type input "[GEOGRAPHIC_DATA]"
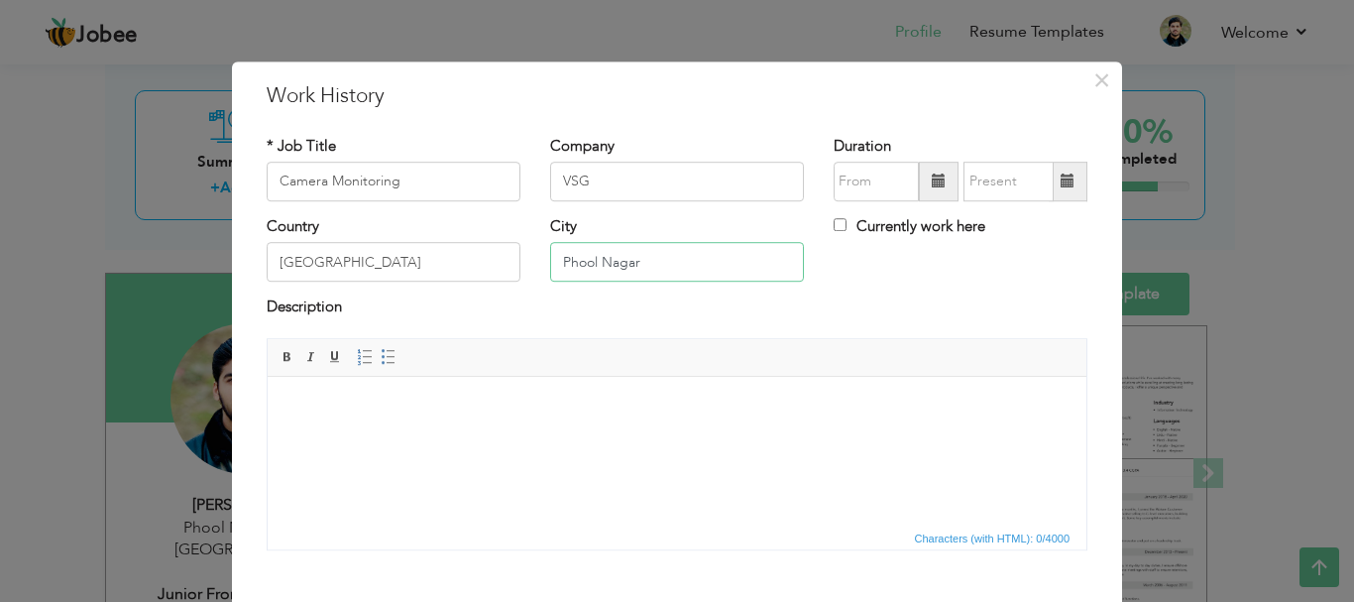
click at [663, 271] on input "Phool Nagar" at bounding box center [677, 263] width 254 height 40
type input "P"
type input "[GEOGRAPHIC_DATA]"
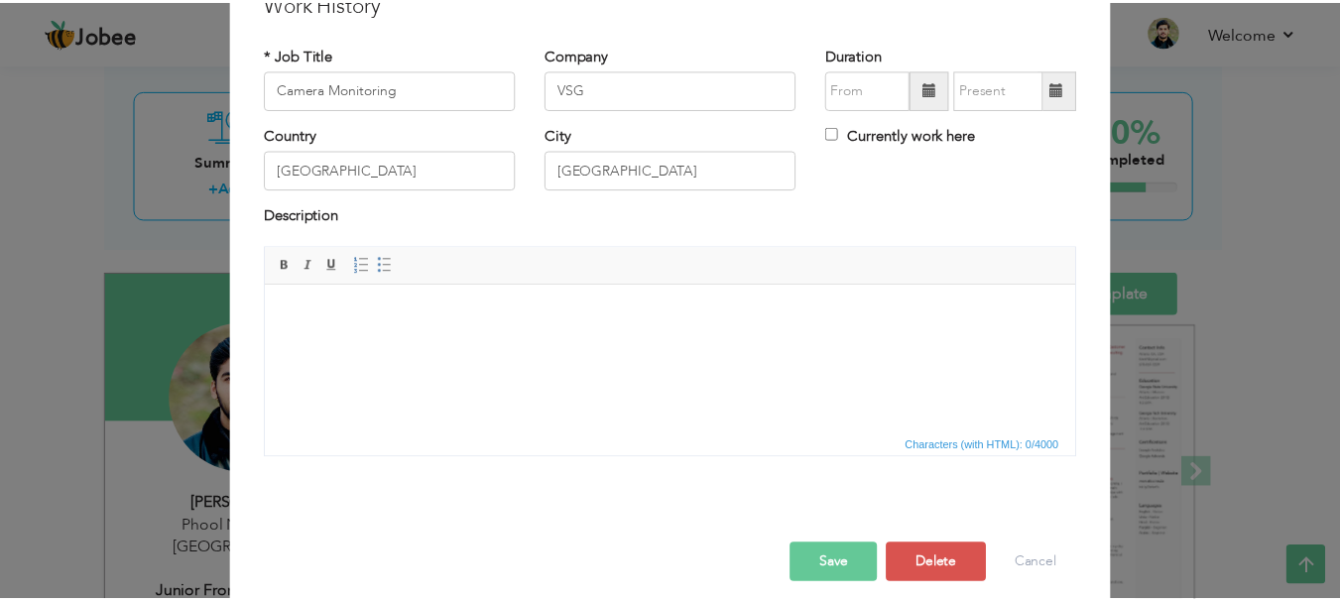
scroll to position [109, 0]
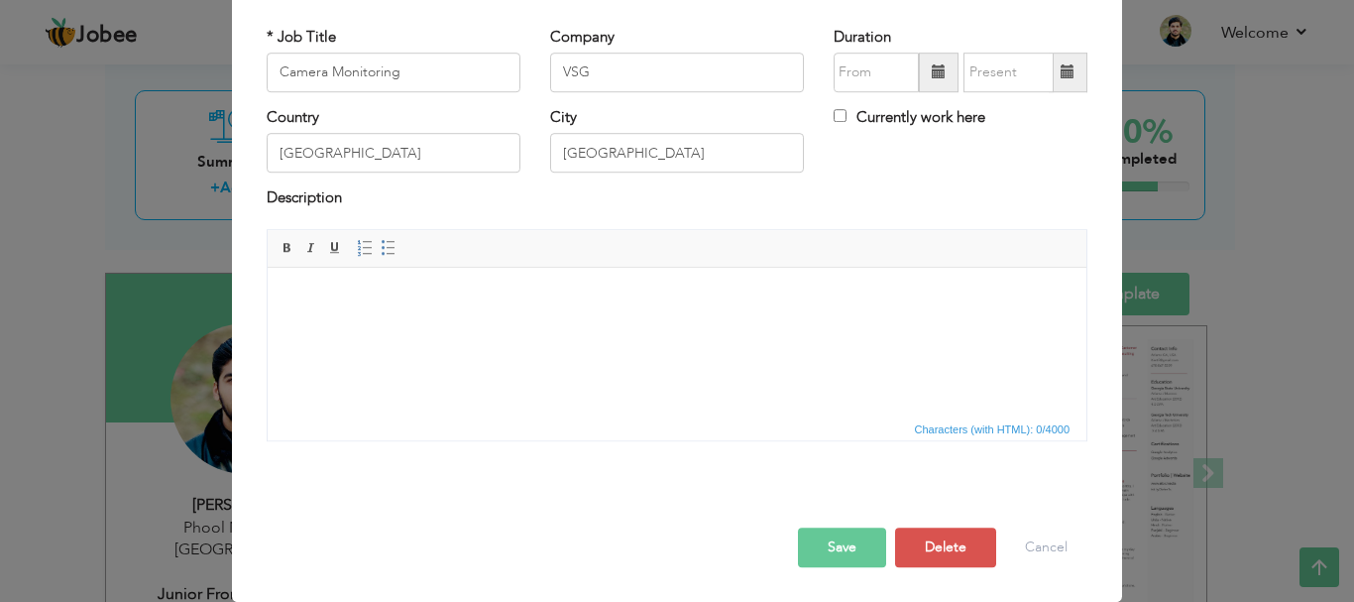
click at [841, 550] on button "Save" at bounding box center [842, 548] width 88 height 40
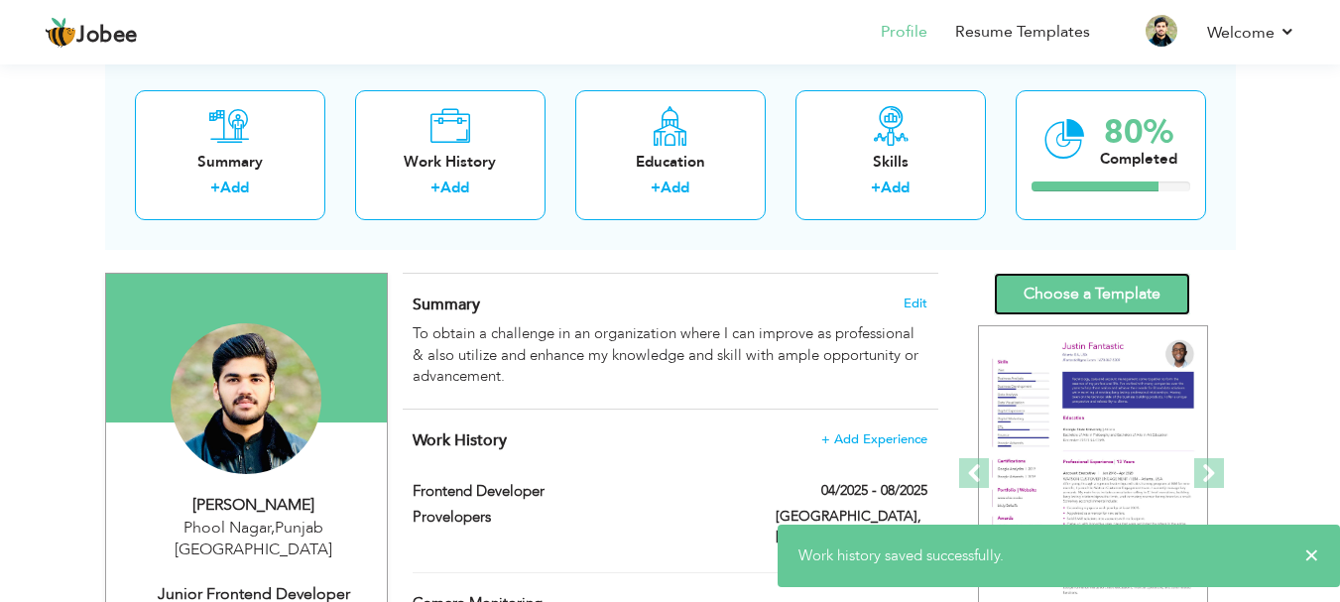
click at [1105, 298] on link "Choose a Template" at bounding box center [1092, 294] width 196 height 43
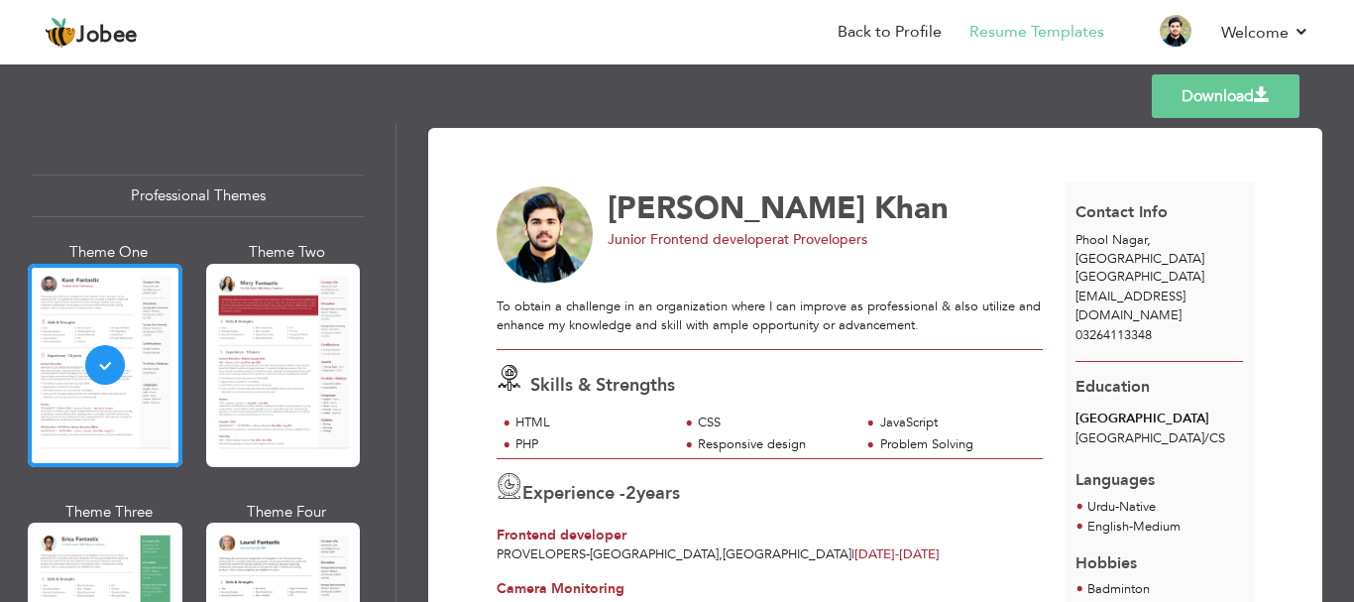
scroll to position [3564, 0]
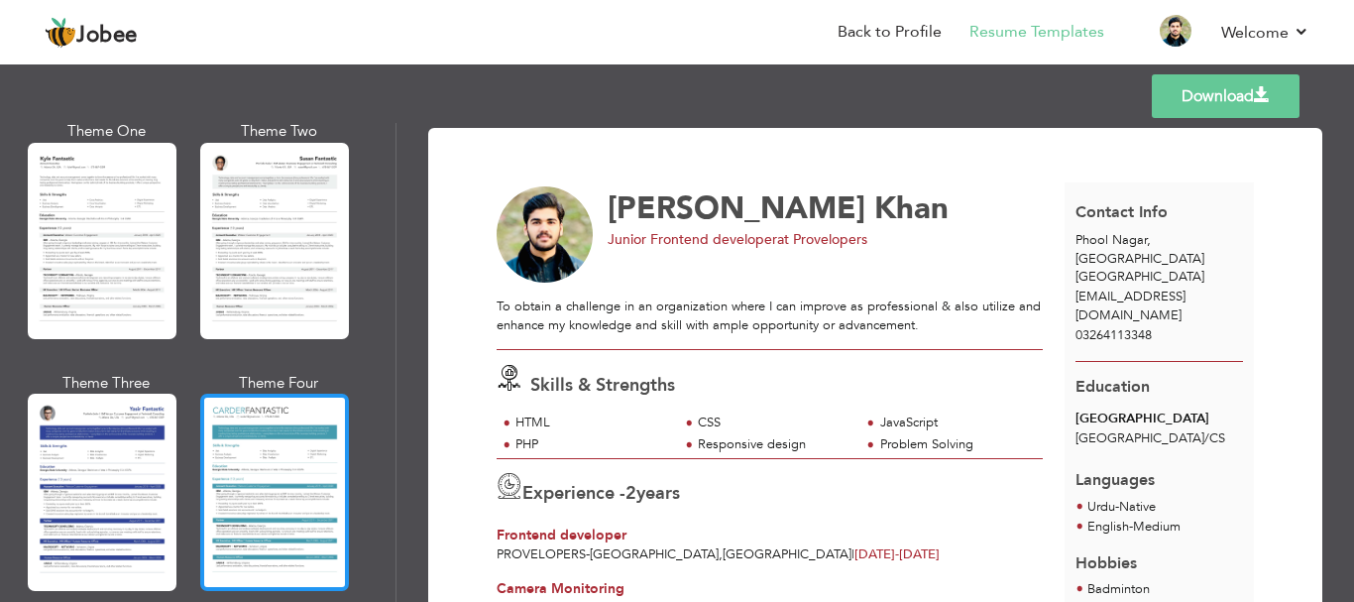
click at [319, 394] on div at bounding box center [274, 492] width 149 height 196
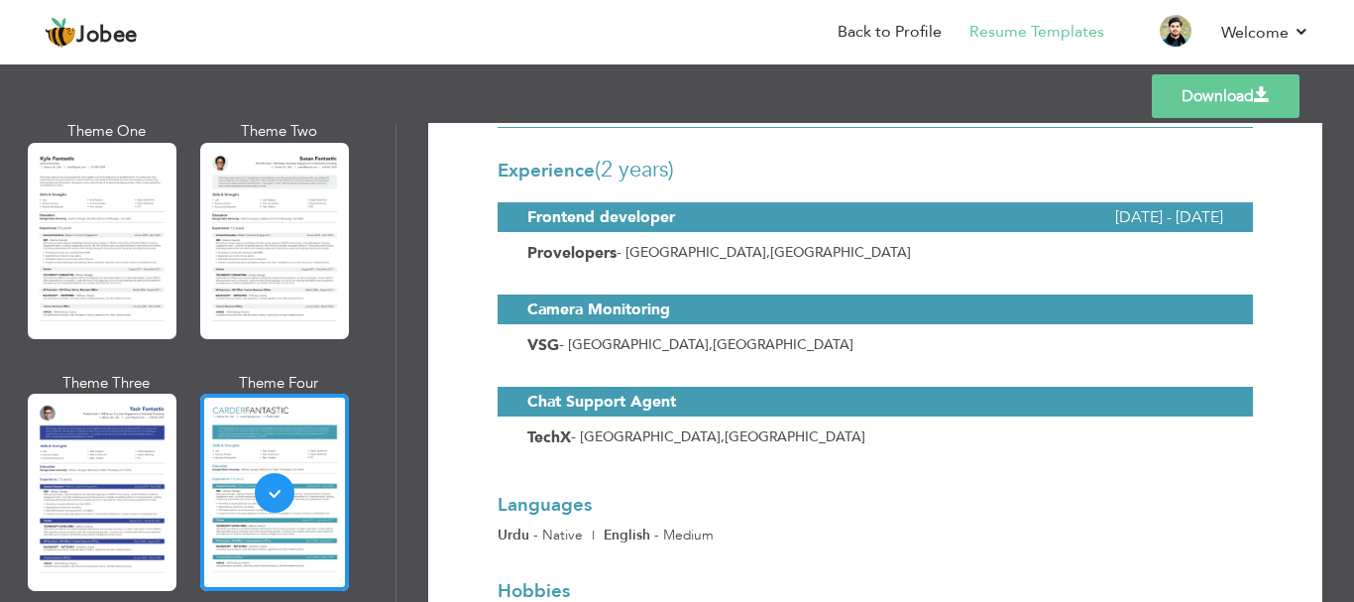
scroll to position [466, 0]
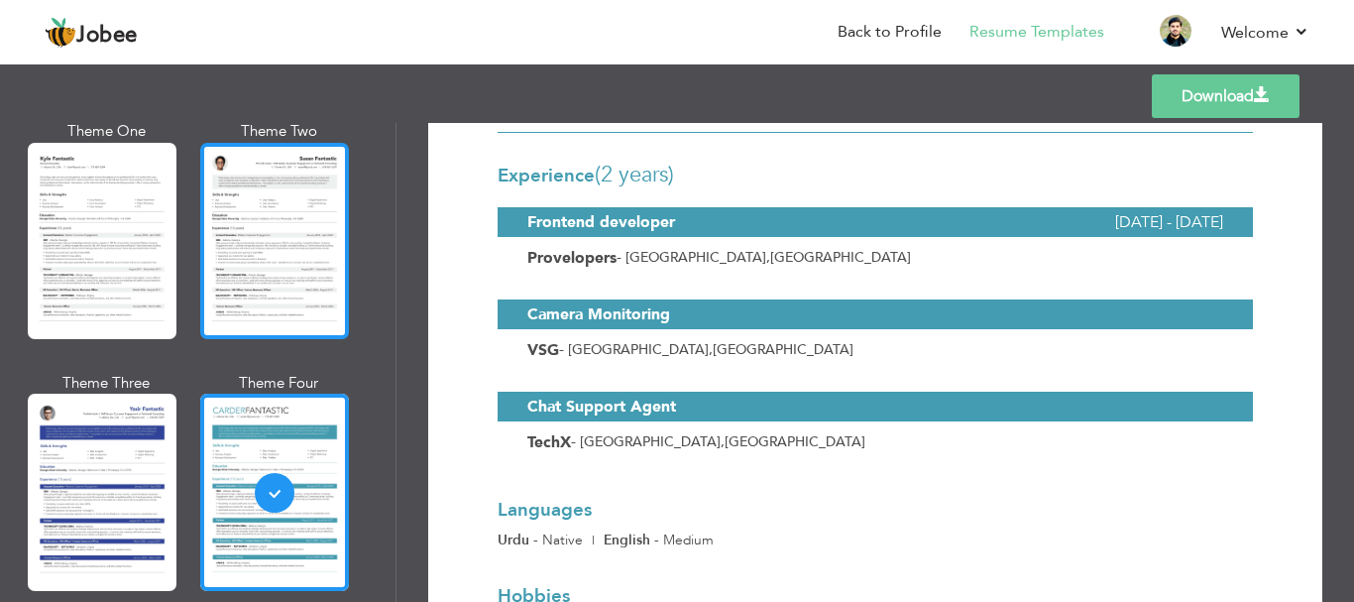
click at [324, 226] on div at bounding box center [274, 241] width 149 height 196
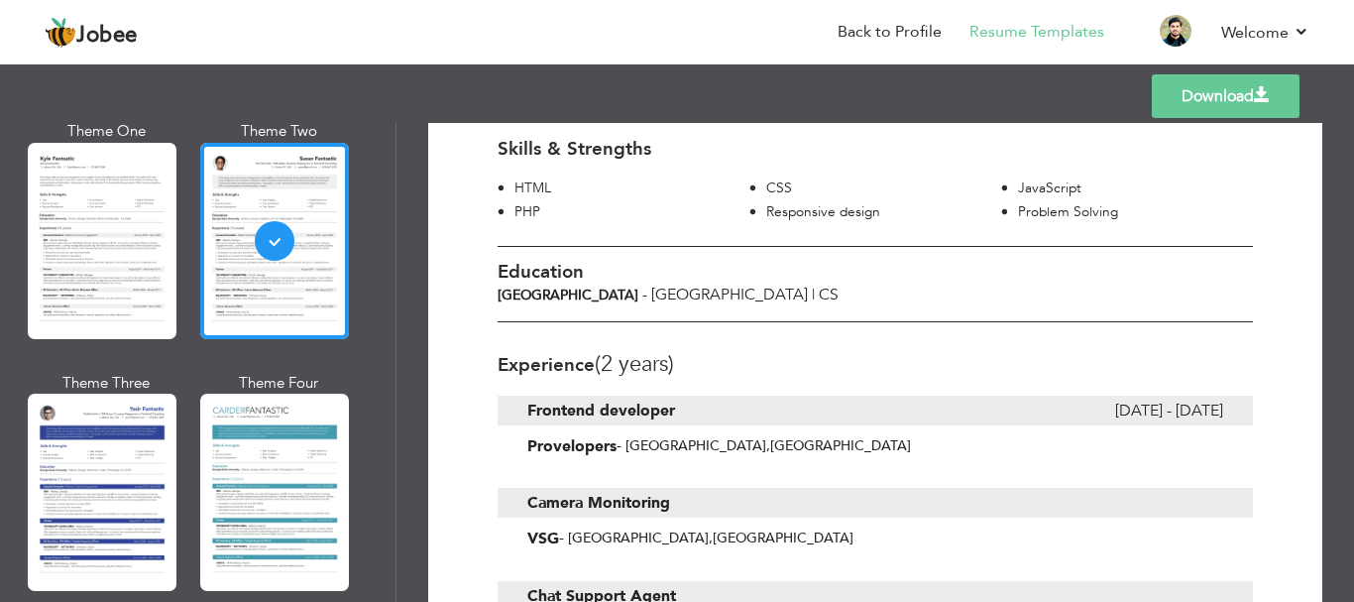
scroll to position [287, 0]
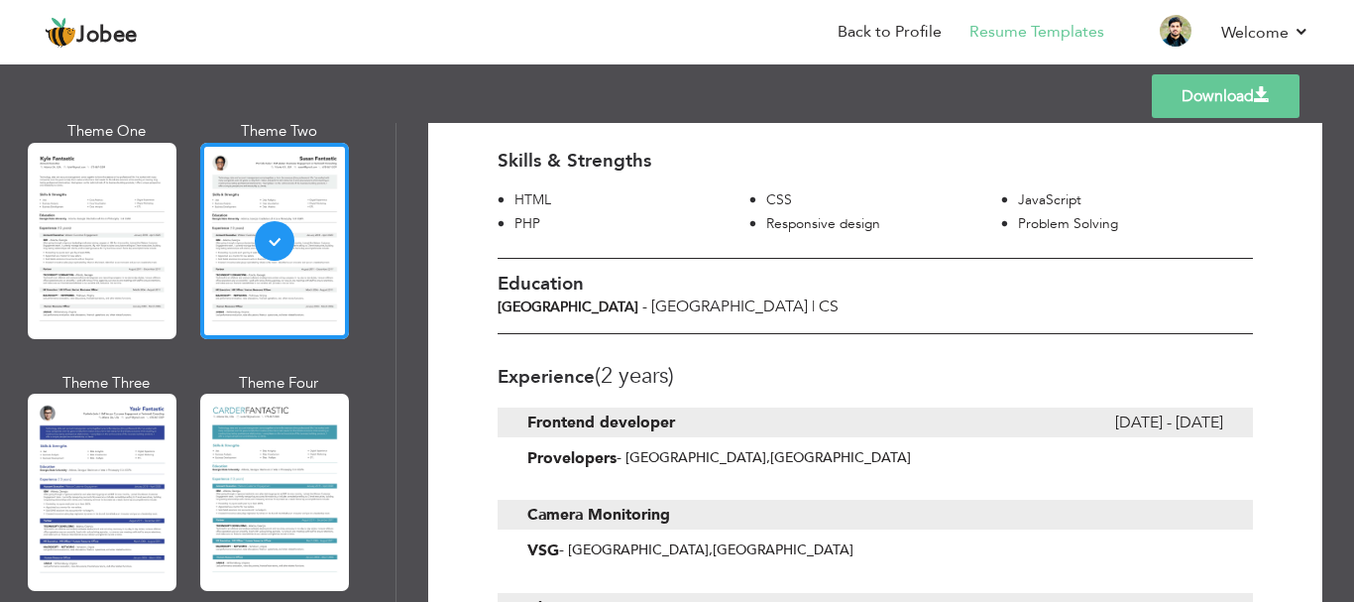
click at [1196, 115] on link "Download" at bounding box center [1226, 96] width 148 height 44
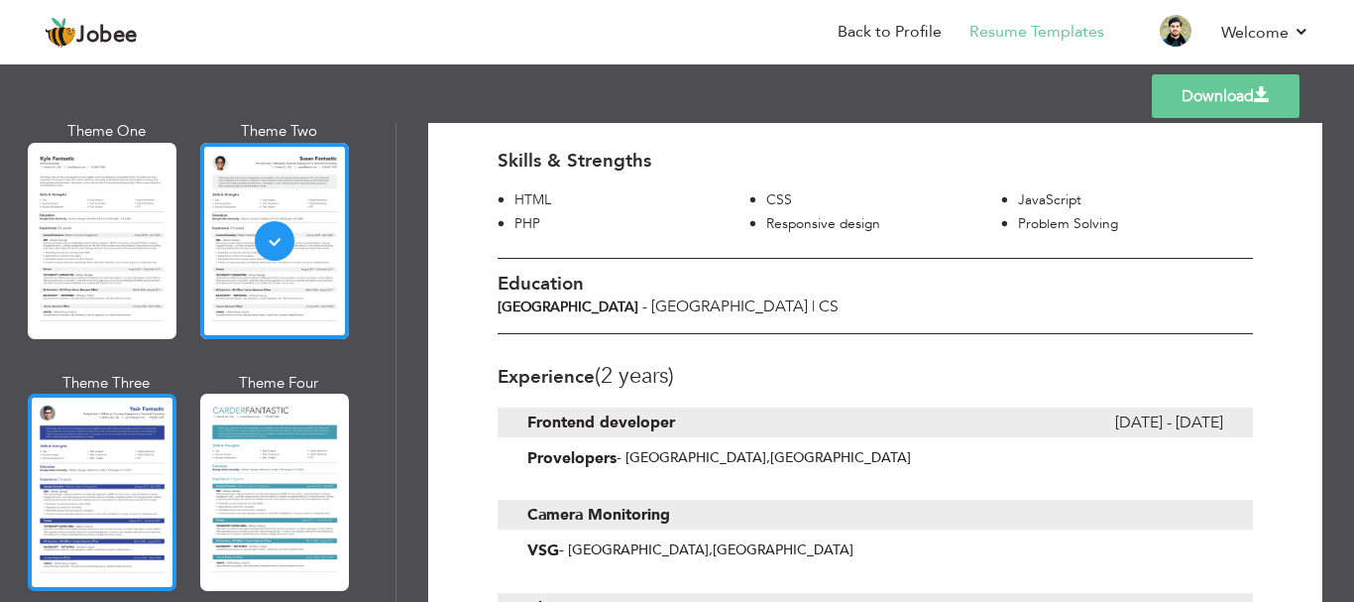
click at [118, 496] on div at bounding box center [102, 492] width 149 height 196
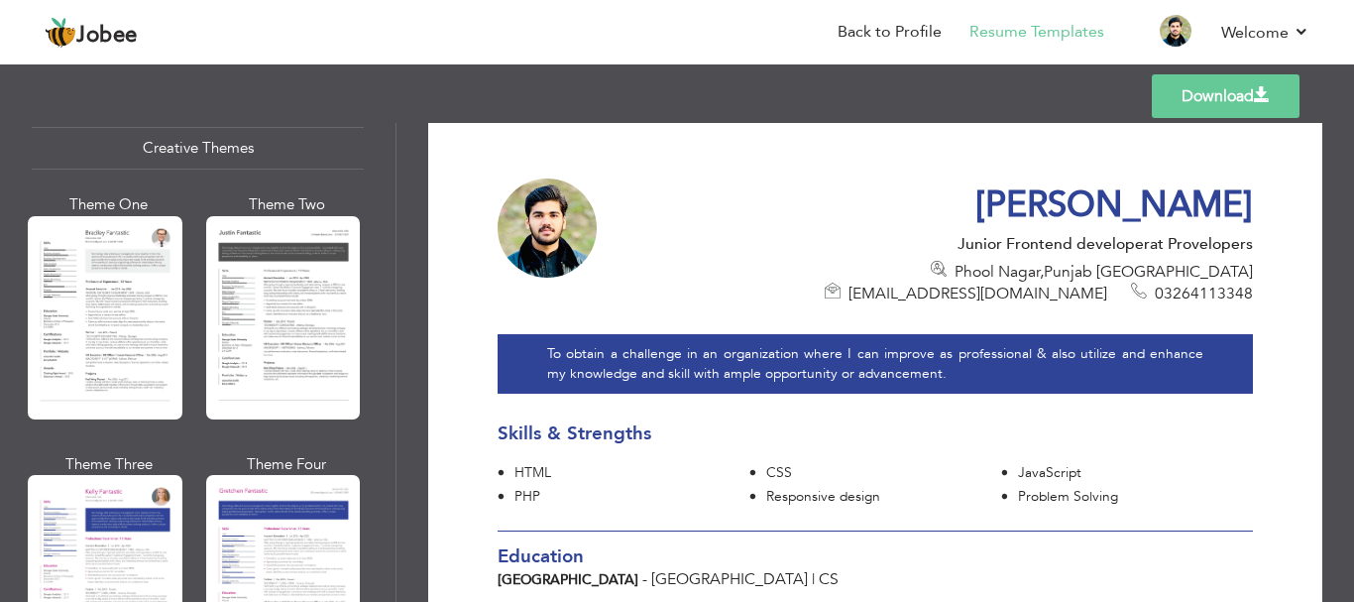
scroll to position [2267, 0]
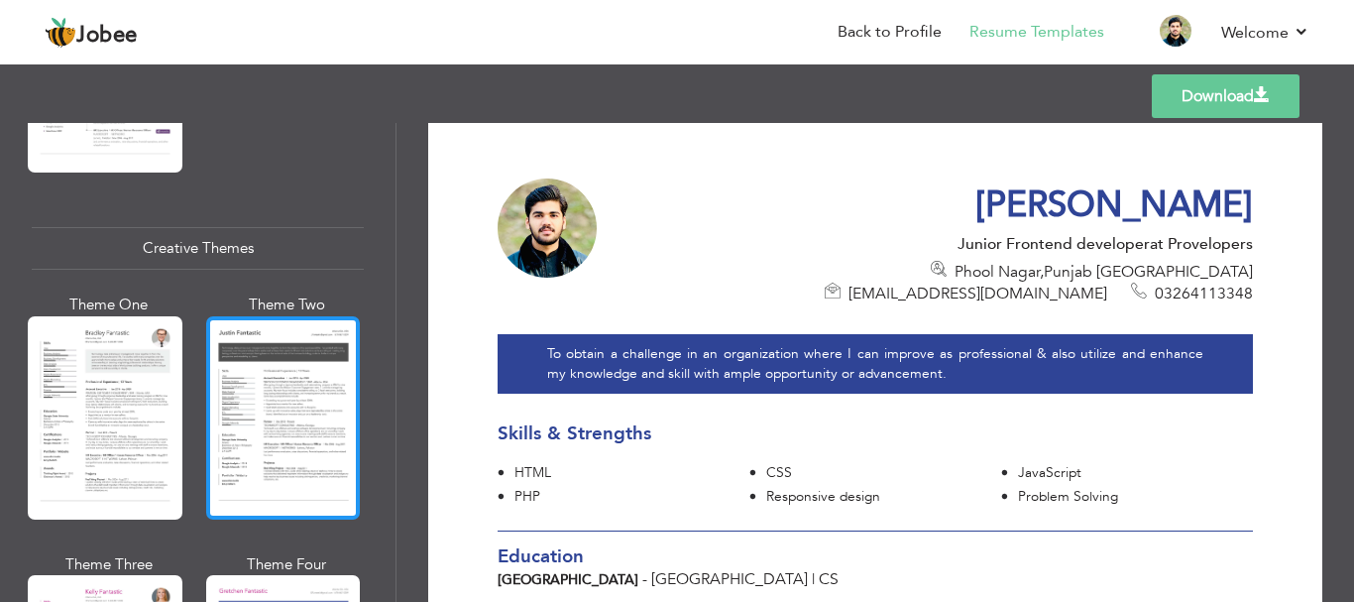
click at [326, 426] on div at bounding box center [283, 417] width 155 height 203
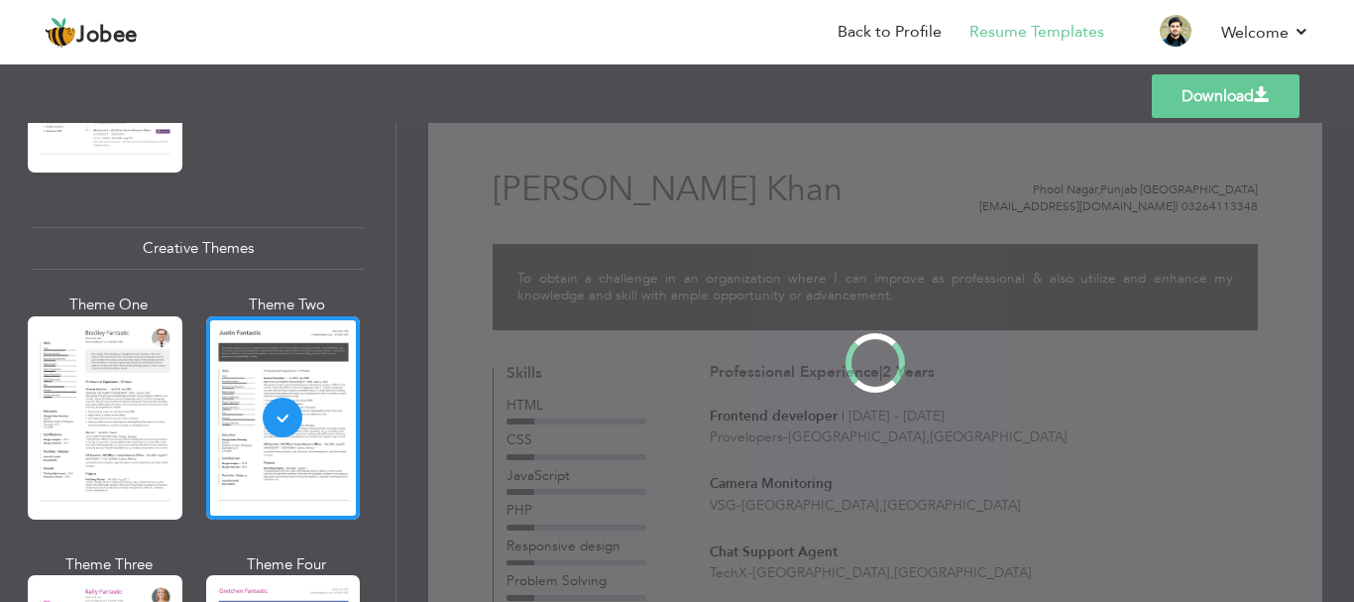
scroll to position [0, 0]
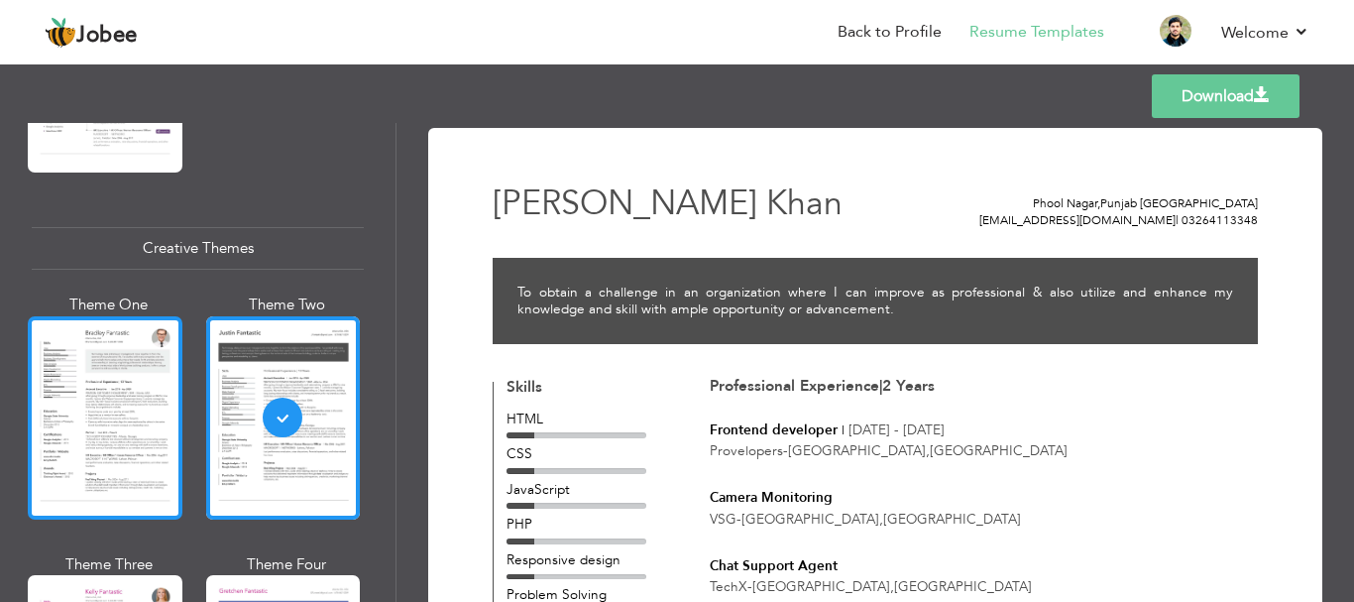
click at [158, 359] on div at bounding box center [105, 417] width 155 height 203
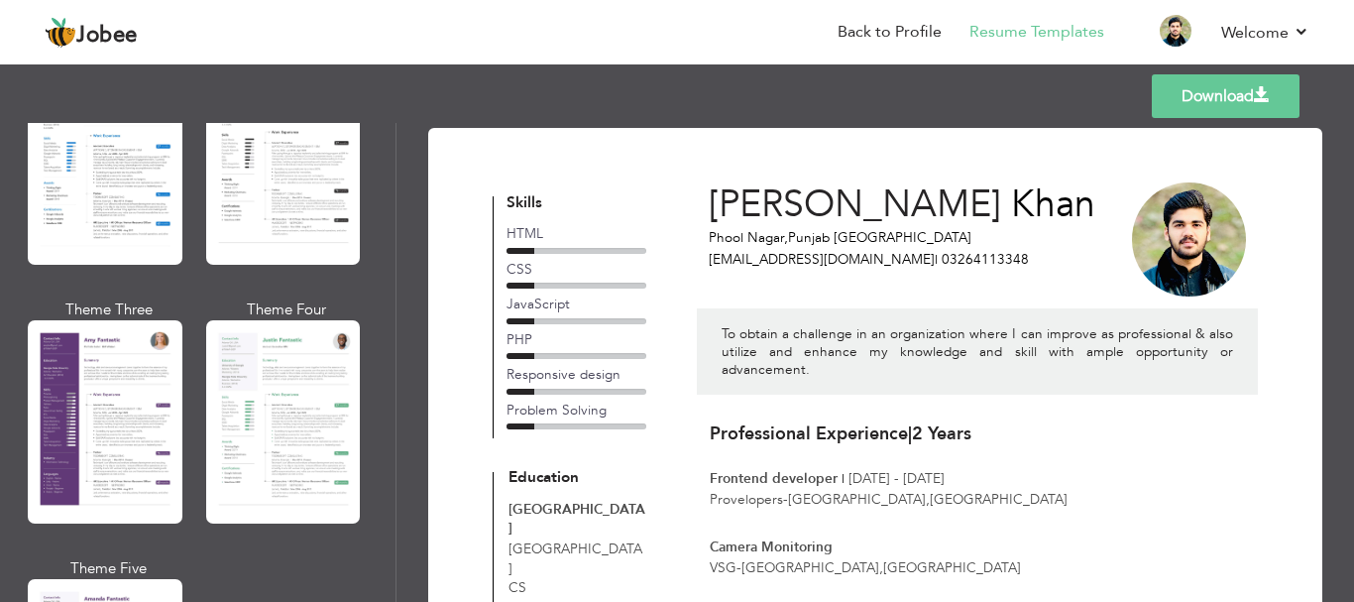
scroll to position [1648, 0]
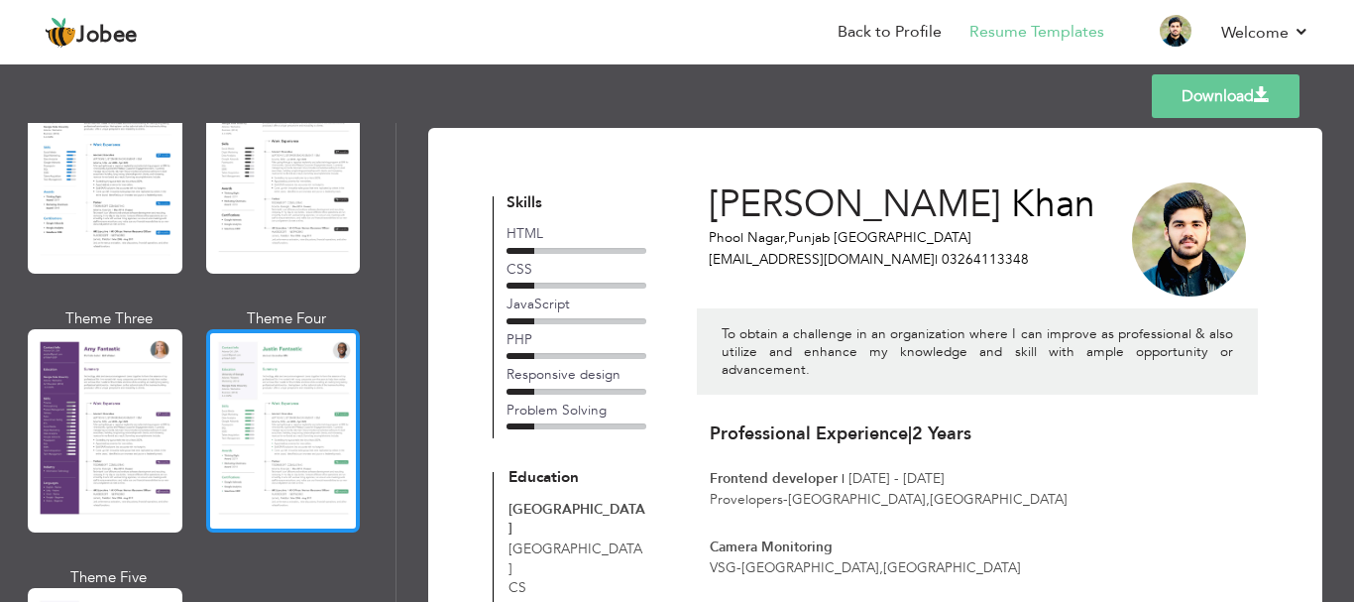
click at [325, 375] on div at bounding box center [283, 430] width 155 height 203
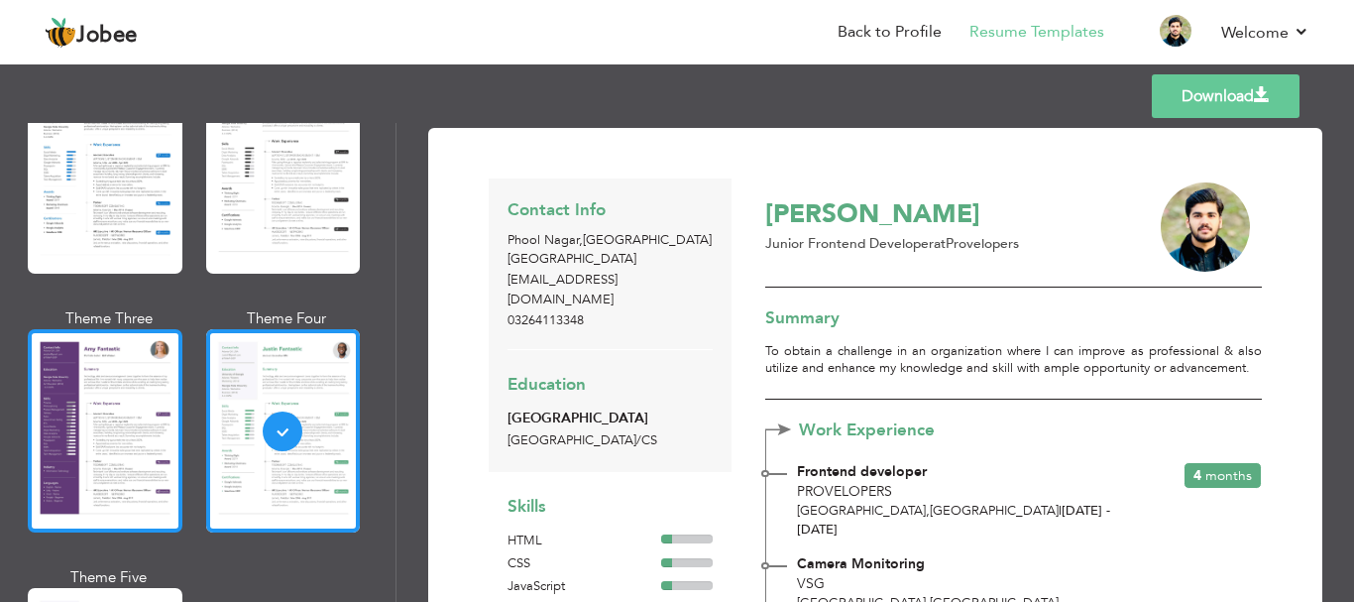
click at [149, 395] on div at bounding box center [105, 430] width 155 height 203
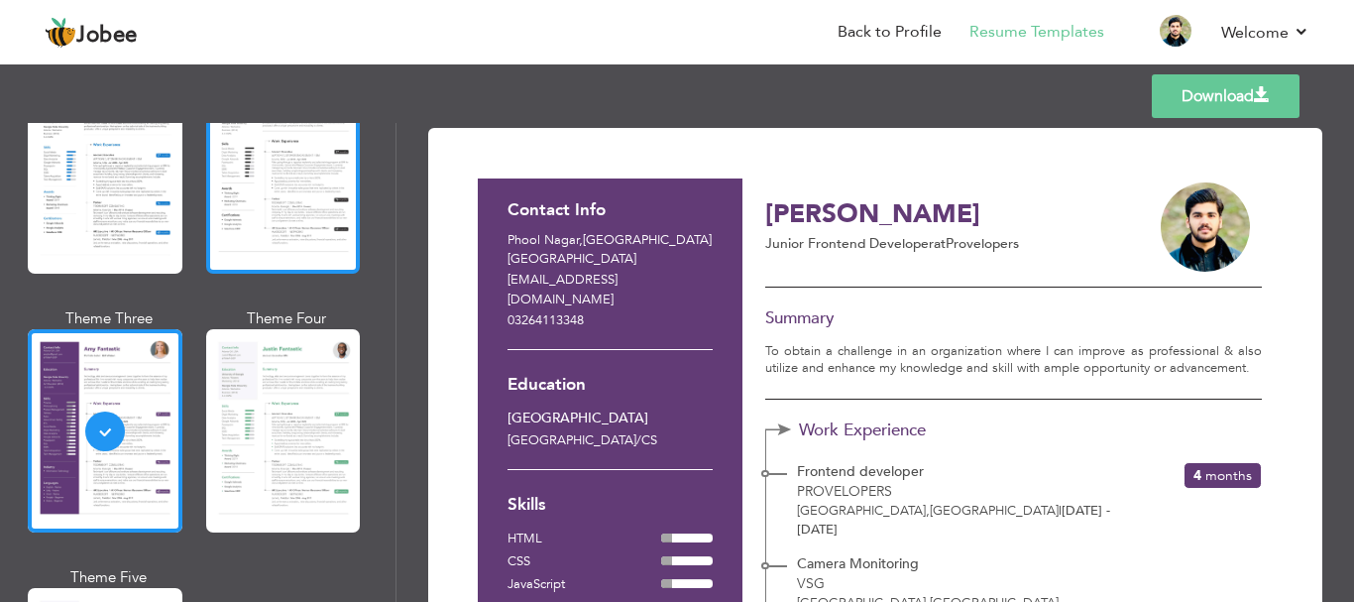
click at [233, 201] on div at bounding box center [283, 171] width 155 height 203
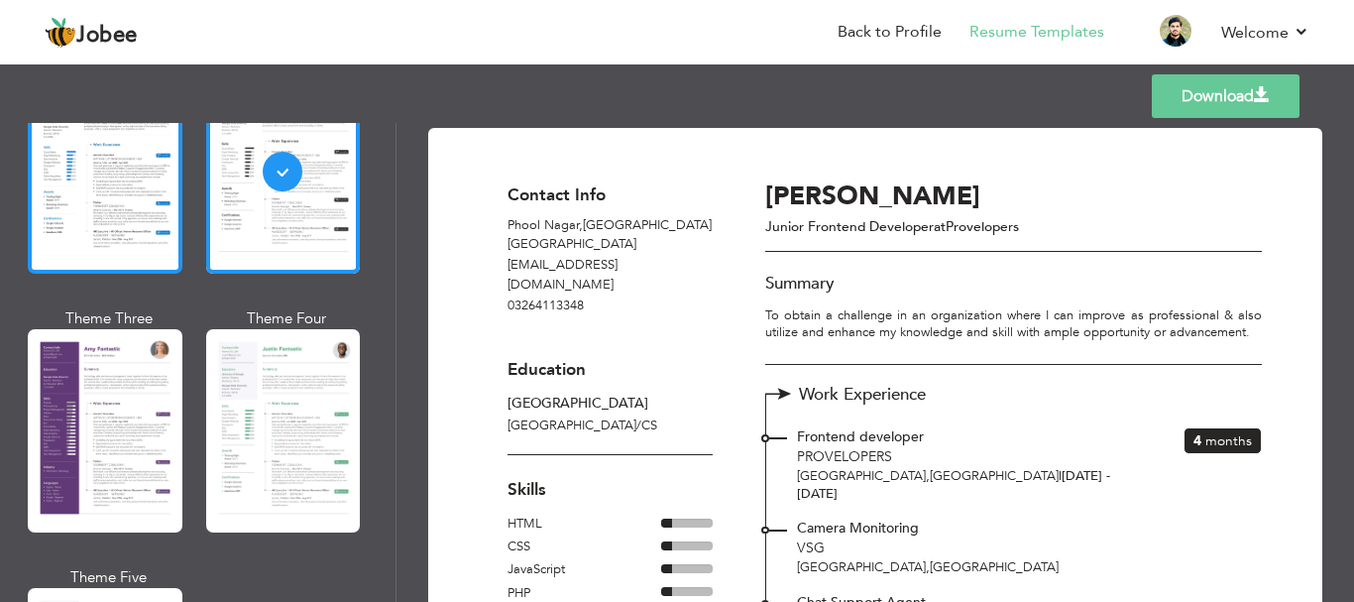
click at [139, 201] on div at bounding box center [105, 171] width 155 height 203
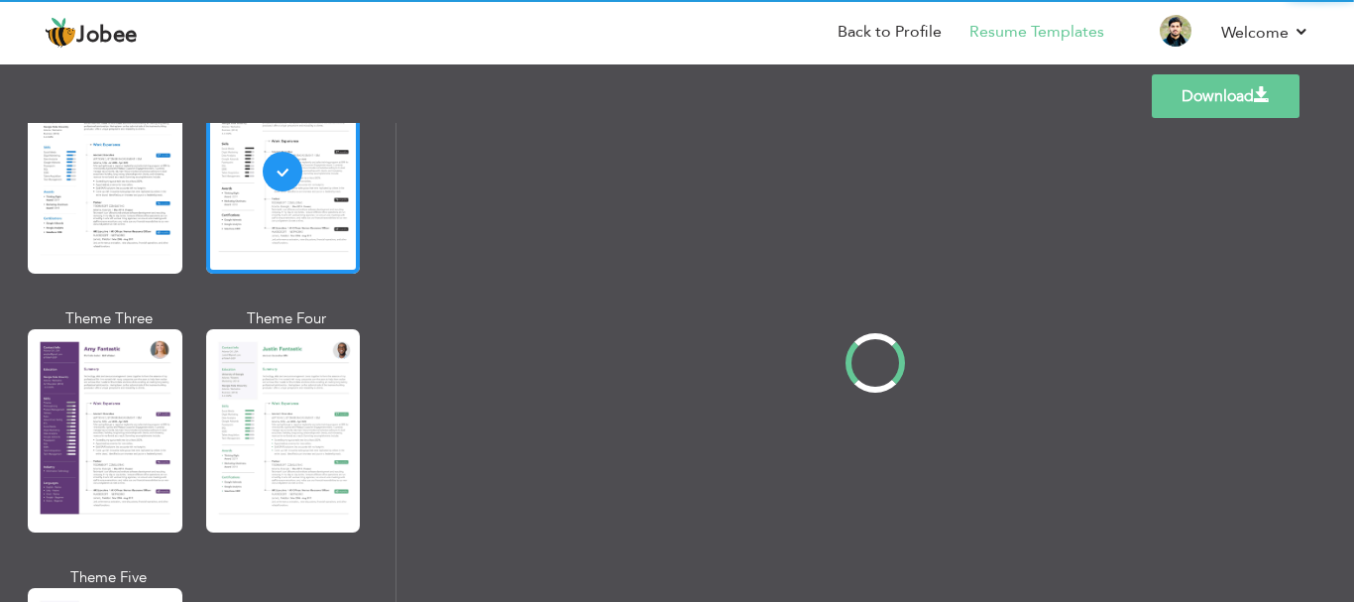
scroll to position [1646, 0]
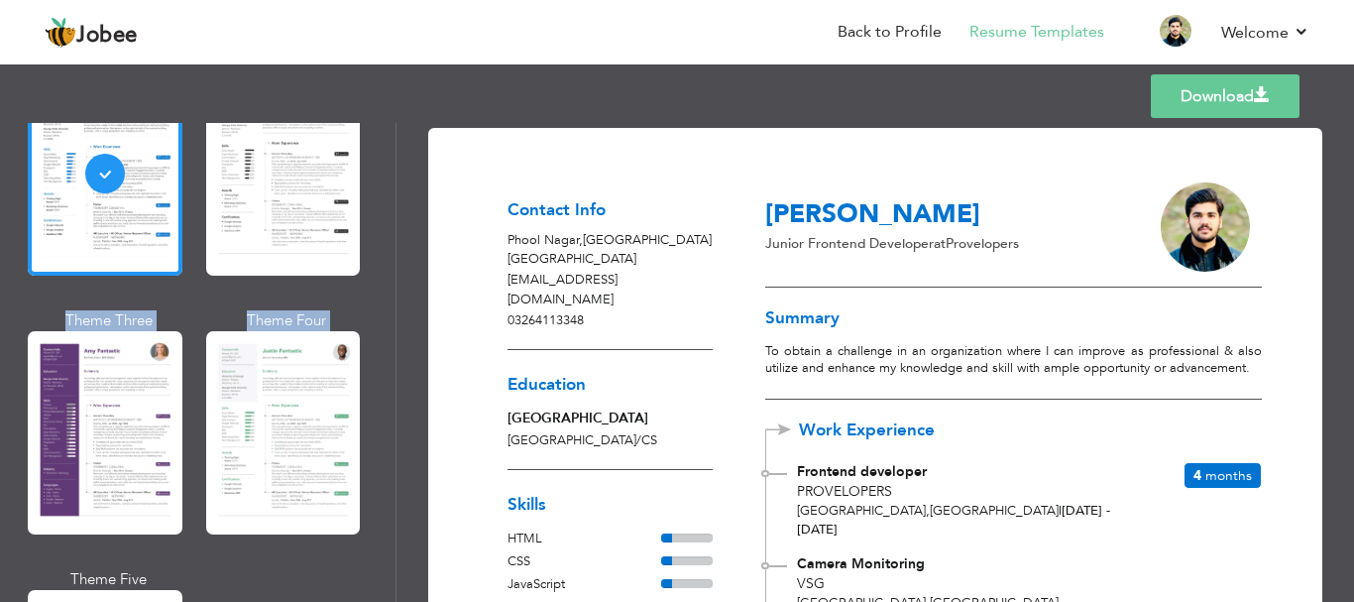
drag, startPoint x: 388, startPoint y: 350, endPoint x: 388, endPoint y: 280, distance: 70.4
click at [388, 280] on div "Professional Themes Theme One Theme Two Theme Three Theme Six" at bounding box center [198, 362] width 396 height 479
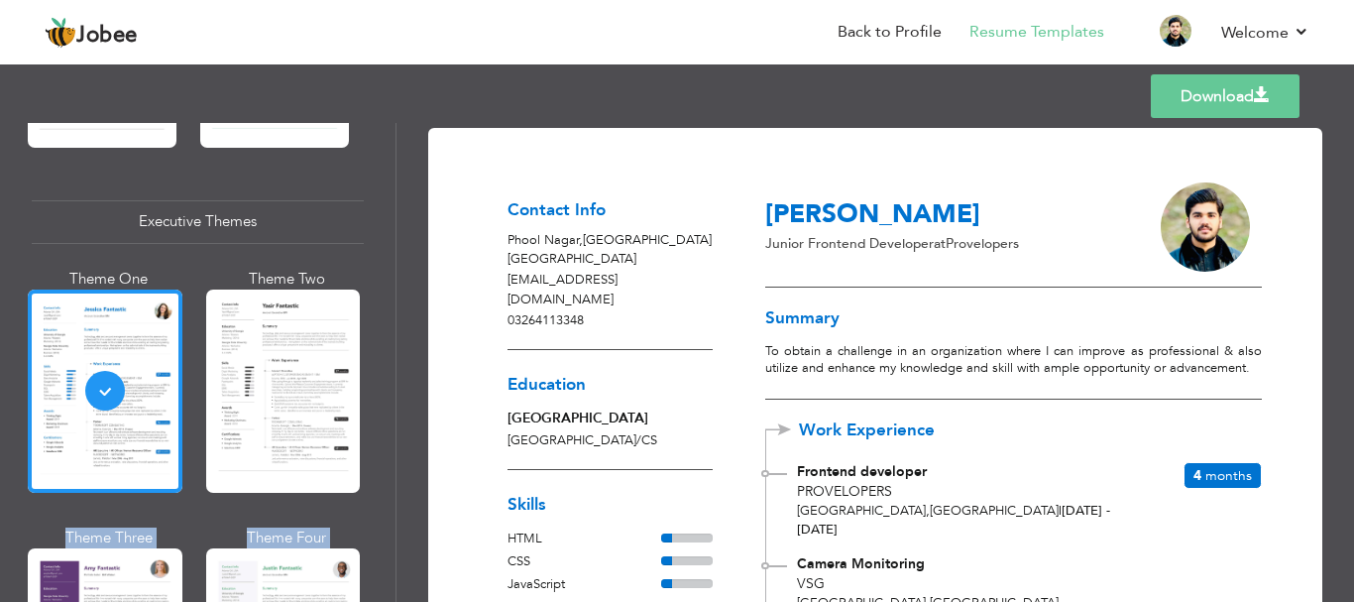
scroll to position [1437, 0]
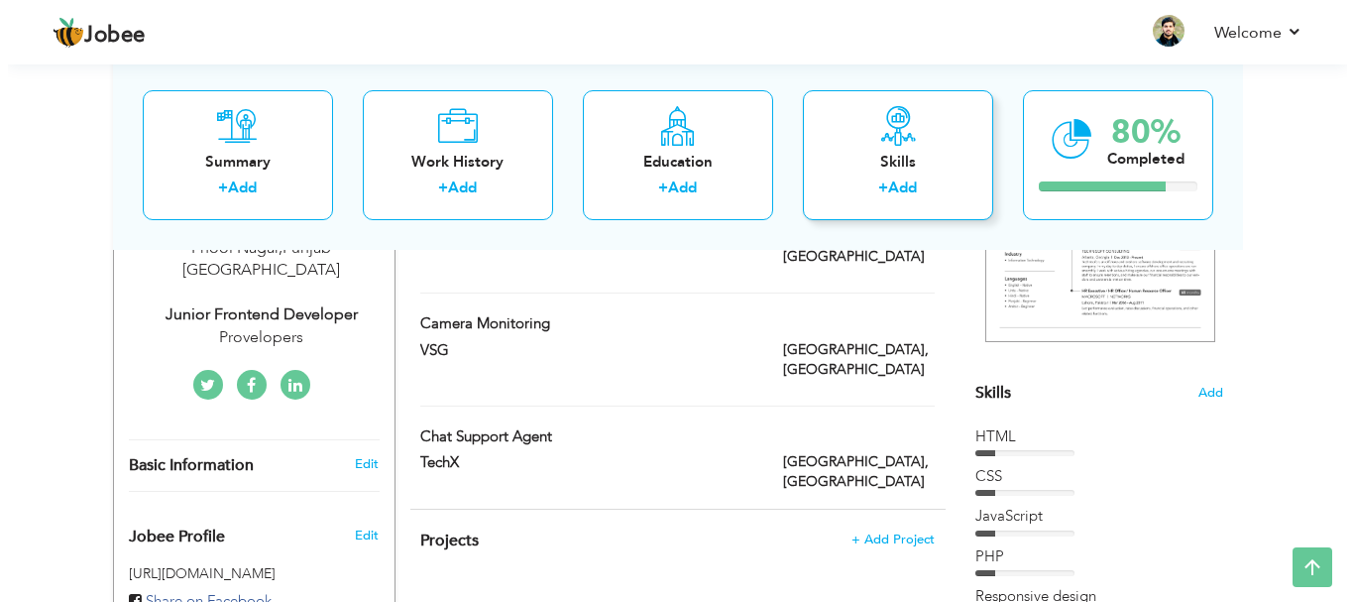
scroll to position [101, 0]
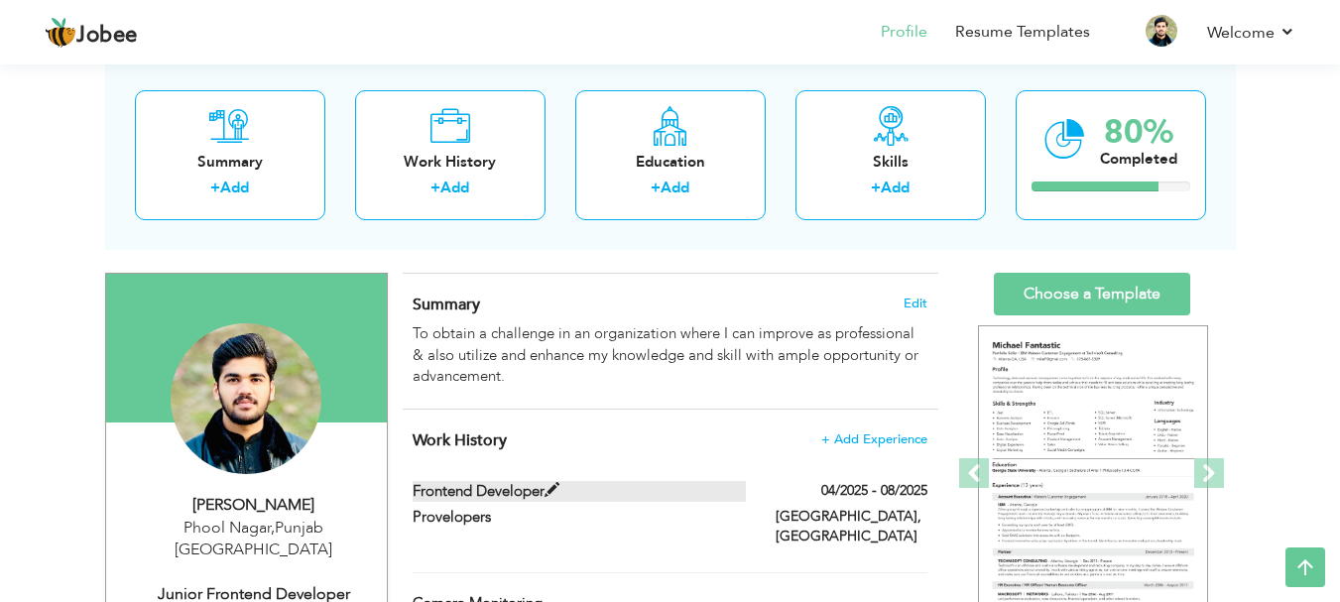
click at [730, 492] on label "Frontend developer" at bounding box center [578, 491] width 333 height 21
type input "Frontend developer"
type input "Provelopers"
type input "04/2025"
type input "08/2025"
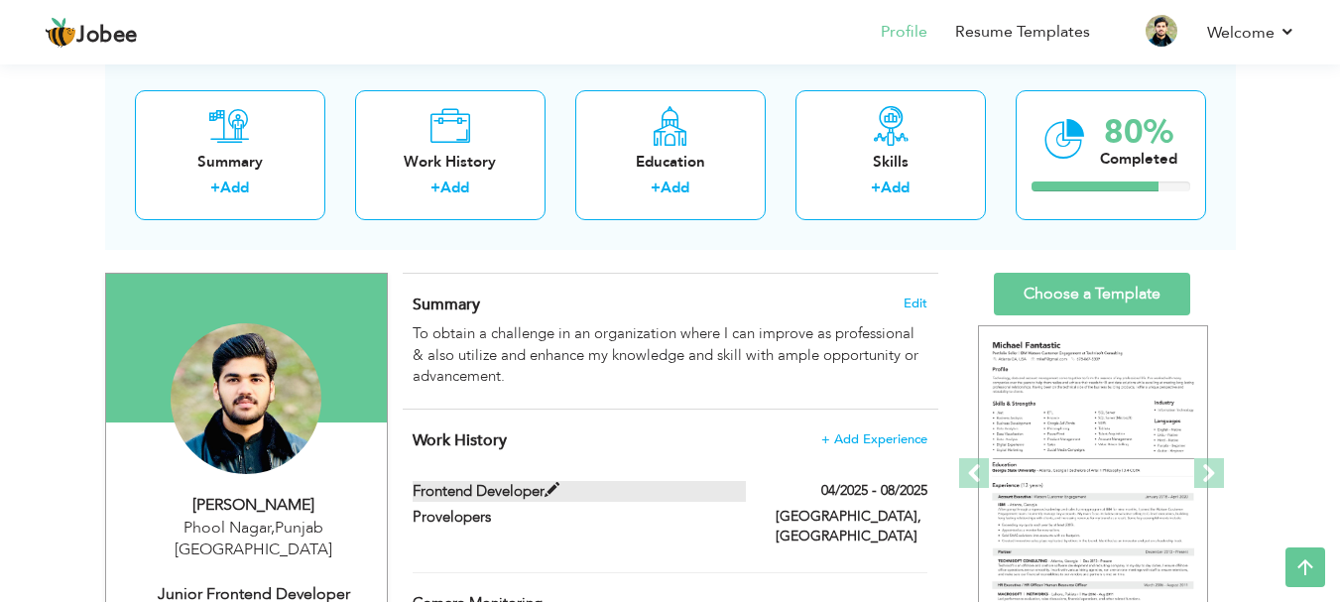
type input "[GEOGRAPHIC_DATA]"
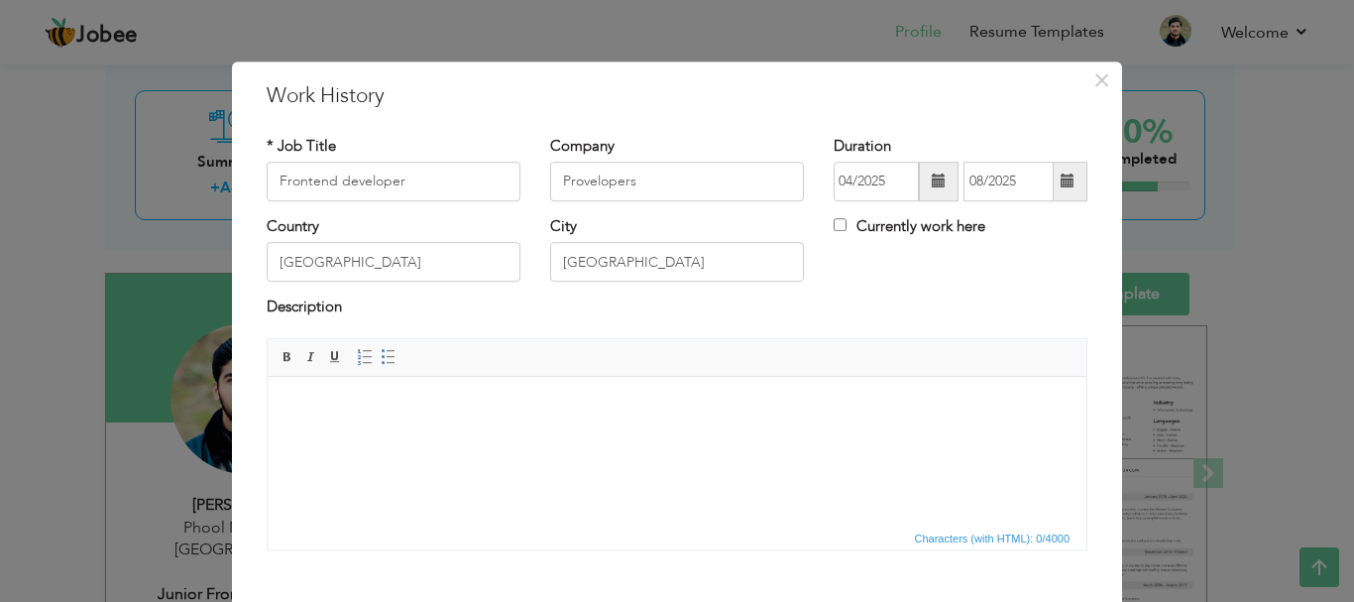
click at [919, 179] on span at bounding box center [939, 182] width 40 height 40
drag, startPoint x: 917, startPoint y: 179, endPoint x: 889, endPoint y: 184, distance: 28.2
click at [889, 184] on div "04/2025 08/2025" at bounding box center [961, 182] width 254 height 40
click at [919, 183] on span at bounding box center [939, 182] width 40 height 40
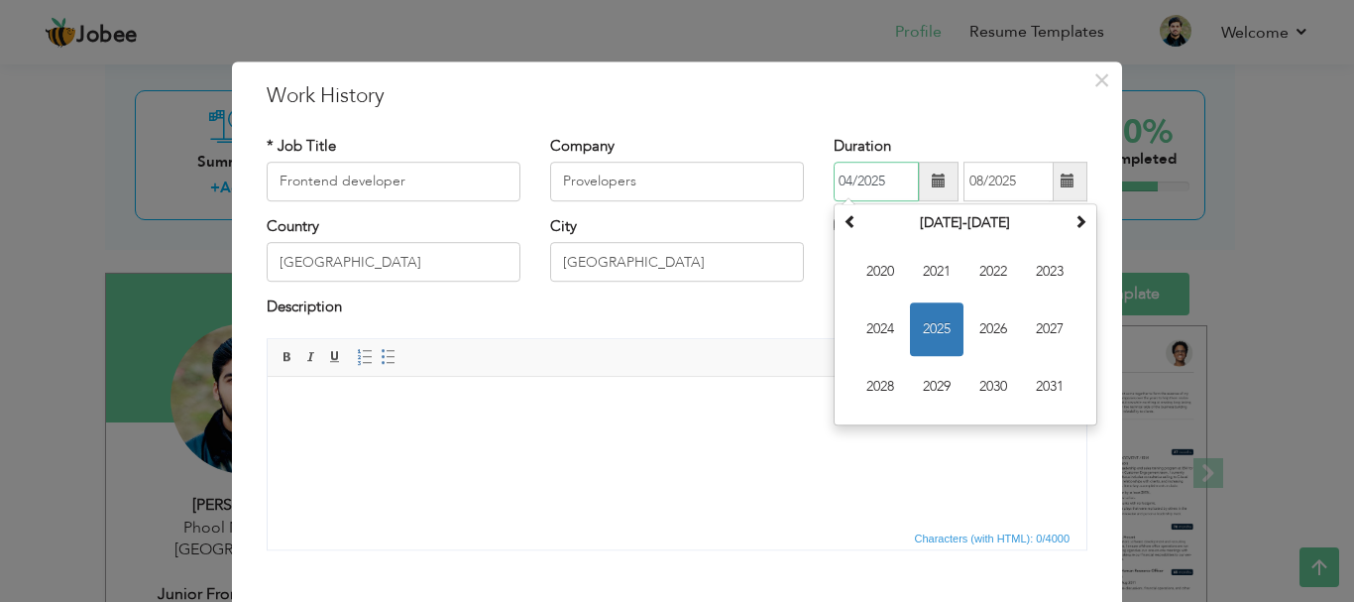
click at [933, 343] on span "2025" at bounding box center [937, 329] width 54 height 54
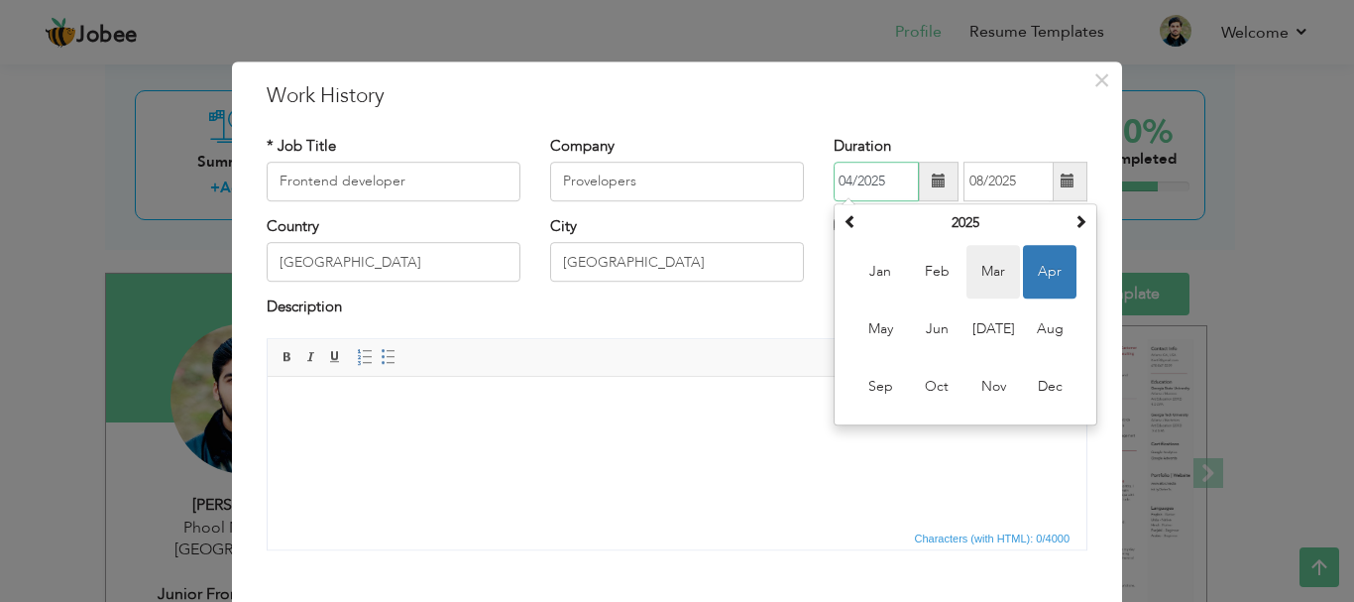
click at [999, 255] on span "Mar" at bounding box center [994, 272] width 54 height 54
type input "03/2025"
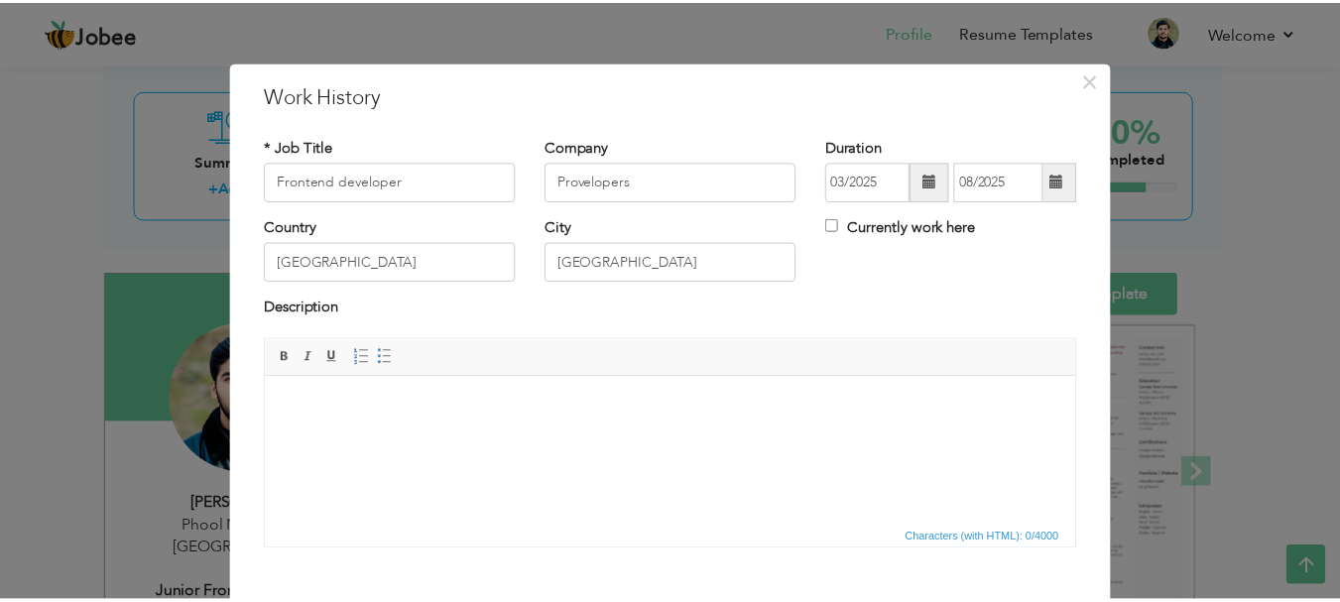
scroll to position [109, 0]
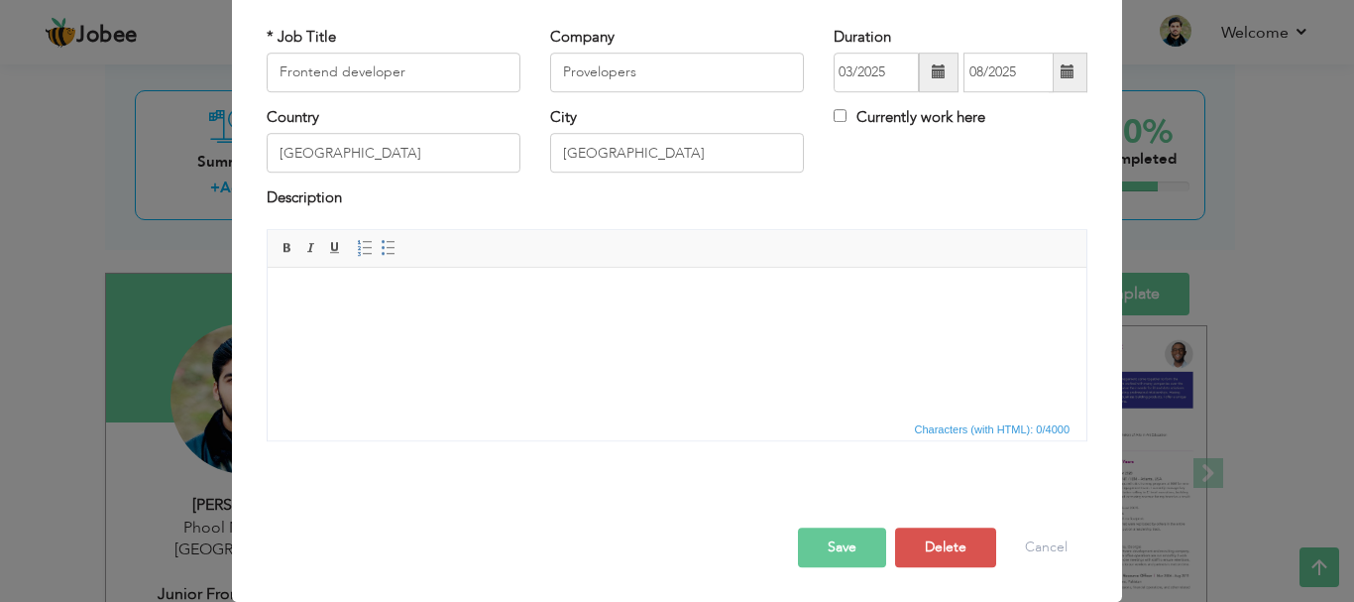
click at [825, 558] on button "Save" at bounding box center [842, 548] width 88 height 40
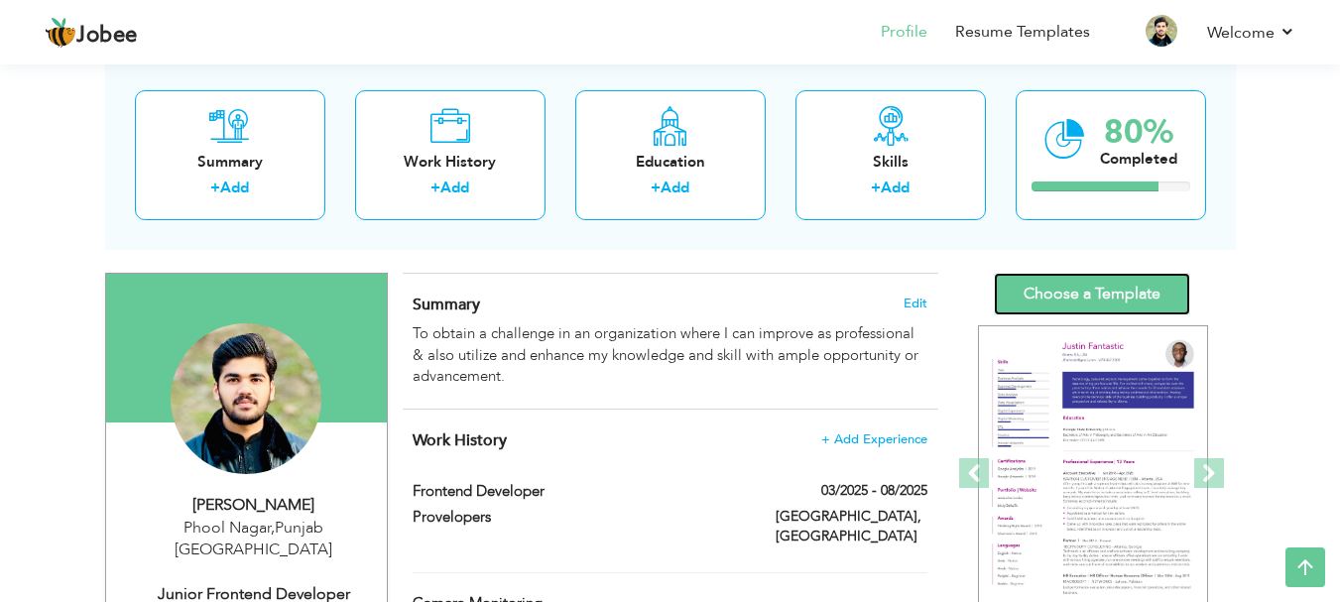
click at [1059, 310] on link "Choose a Template" at bounding box center [1092, 294] width 196 height 43
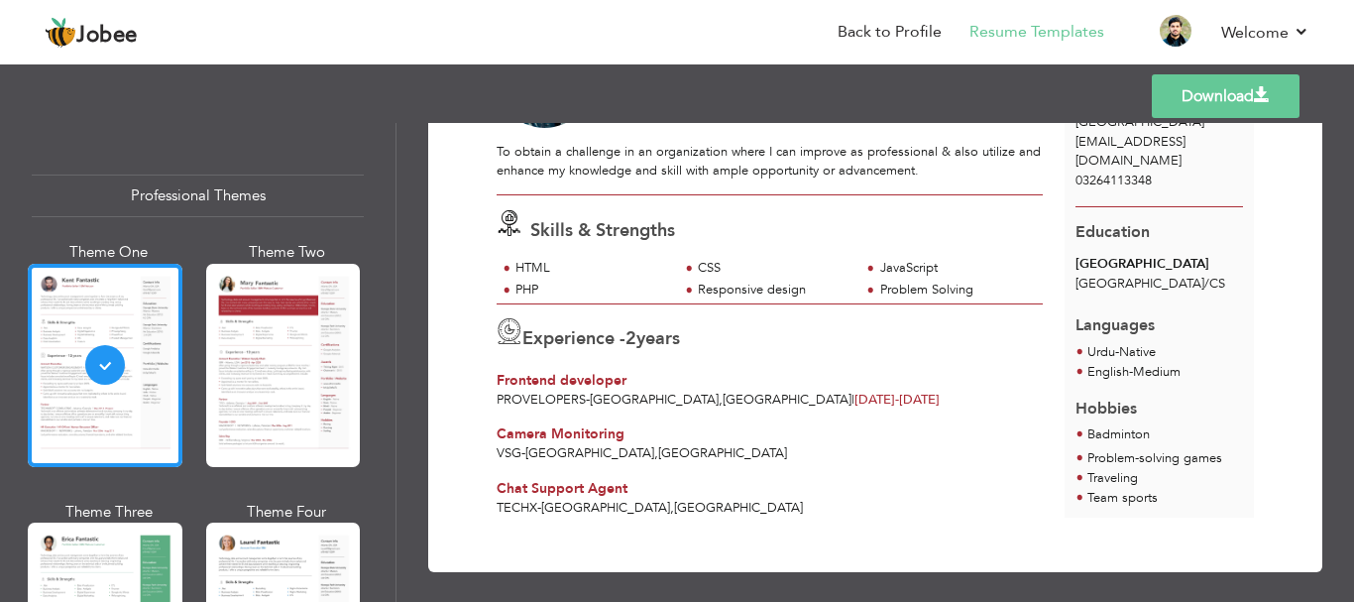
scroll to position [167, 0]
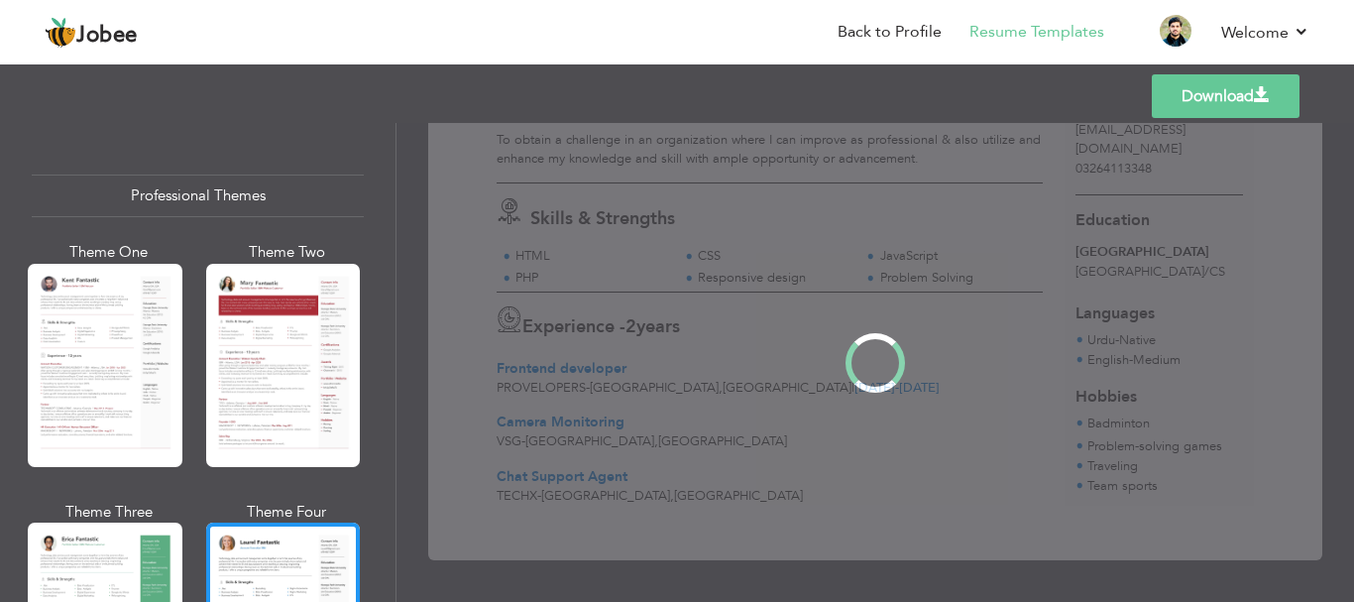
scroll to position [0, 0]
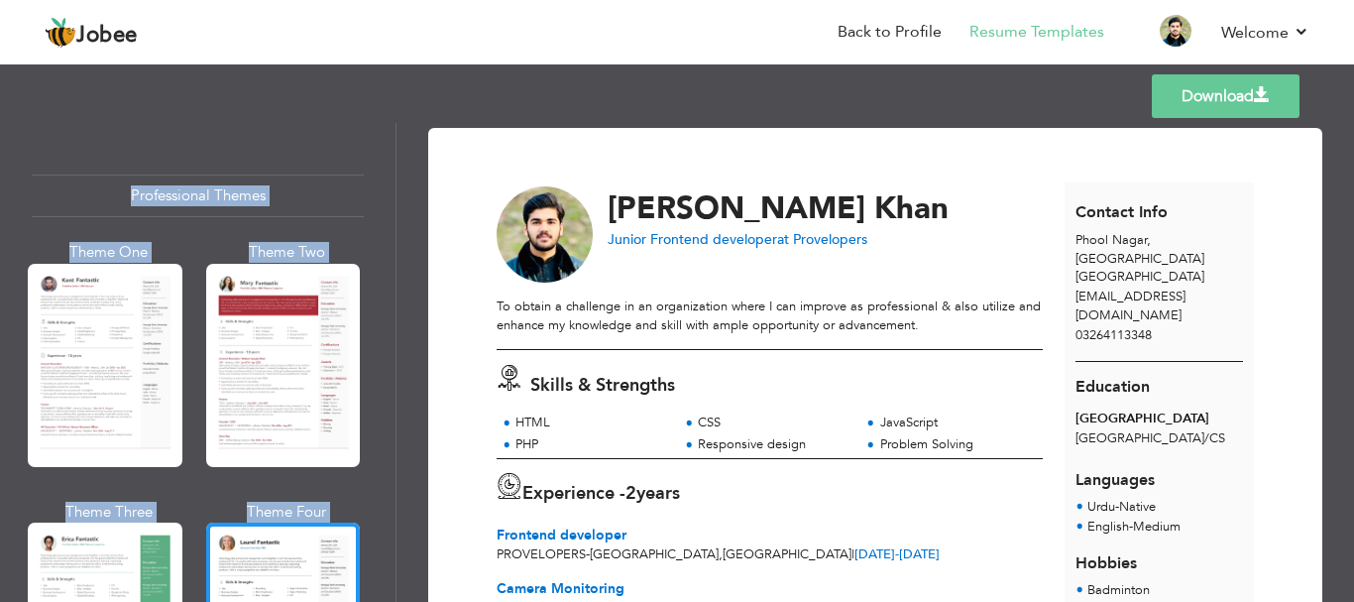
drag, startPoint x: 1354, startPoint y: 65, endPoint x: 1347, endPoint y: 157, distance: 91.5
click at [1347, 157] on div "Templates Download Professional Themes Theme One Theme Two Theme Three Theme Fo…" at bounding box center [677, 330] width 1354 height 542
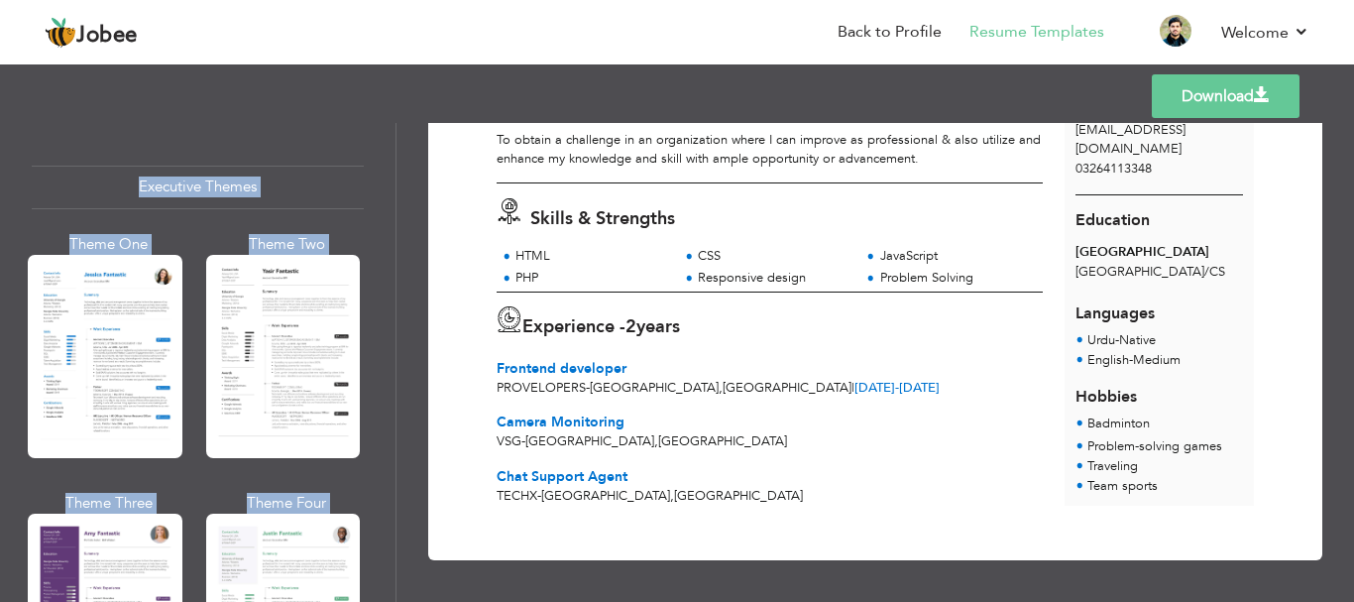
scroll to position [1448, 0]
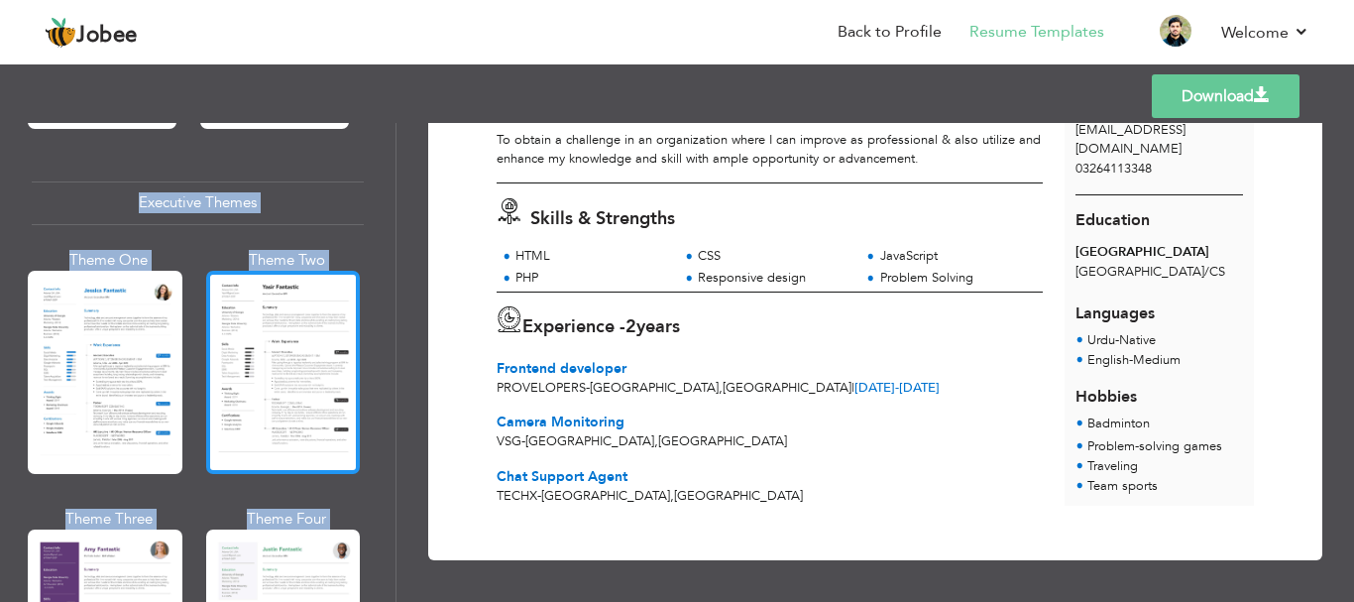
click at [300, 376] on div at bounding box center [283, 372] width 155 height 203
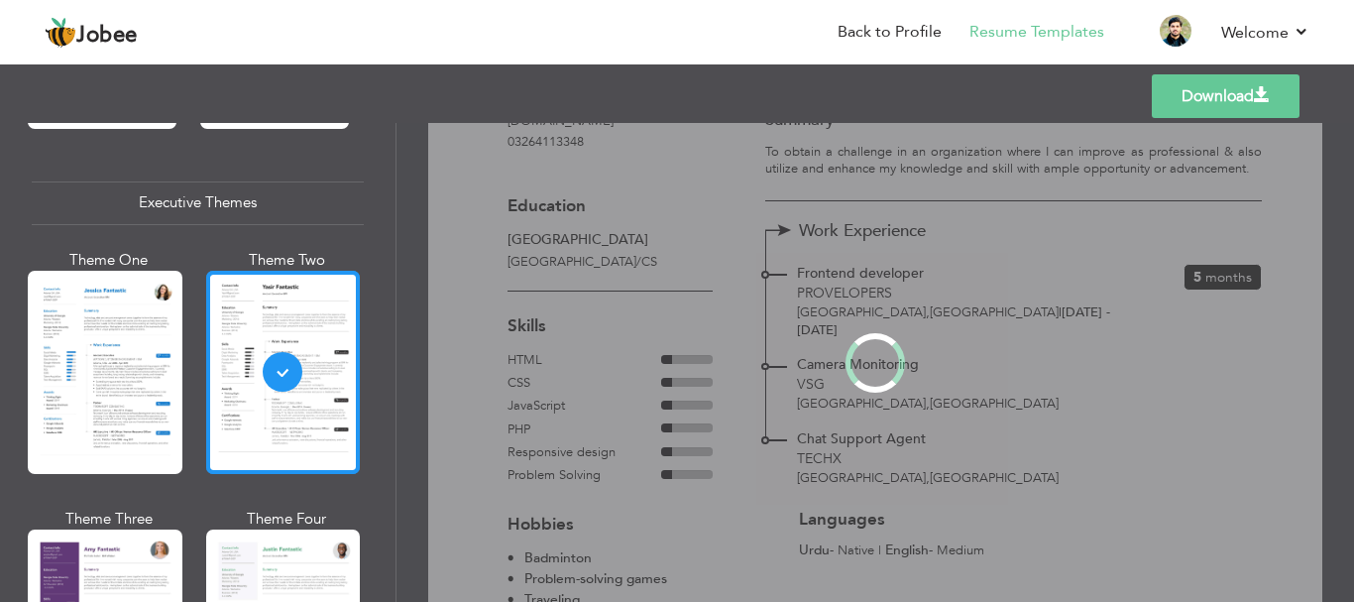
scroll to position [0, 0]
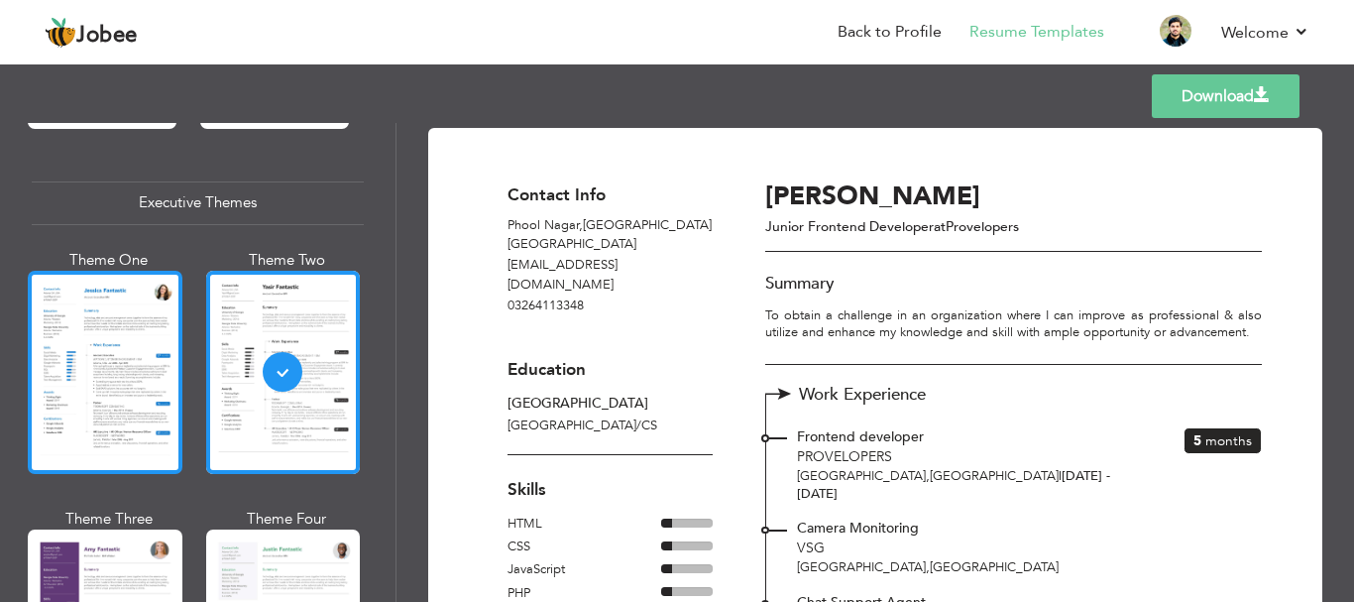
click at [176, 372] on div at bounding box center [105, 372] width 155 height 203
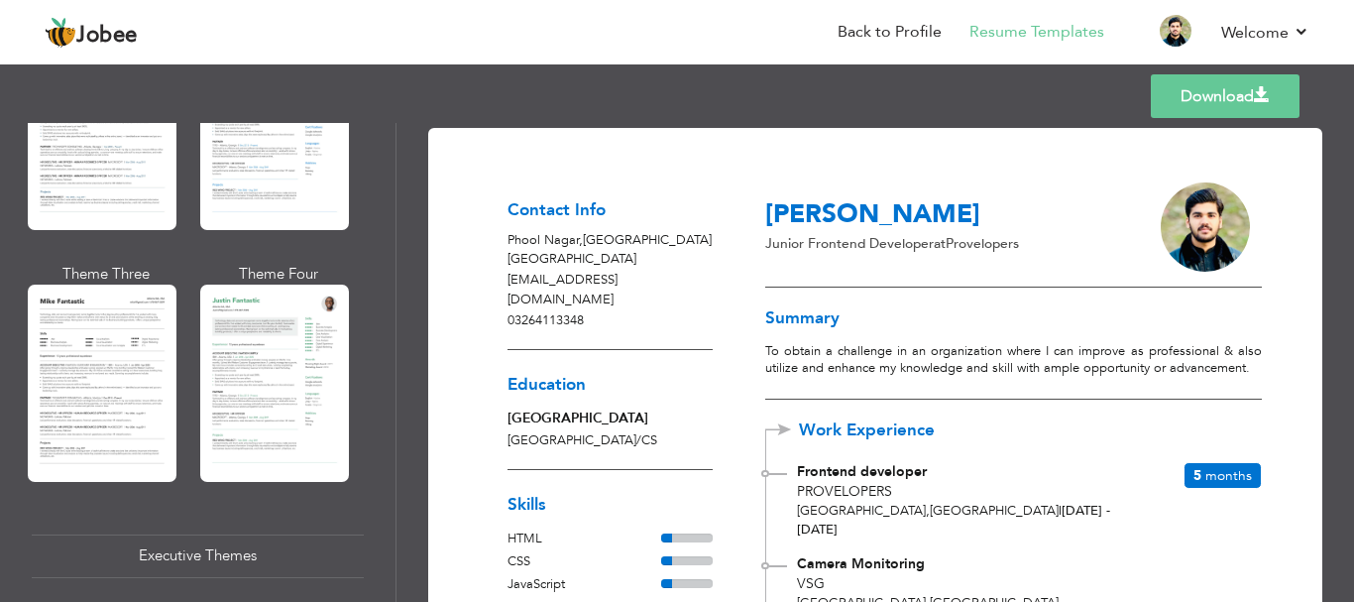
scroll to position [1112, 0]
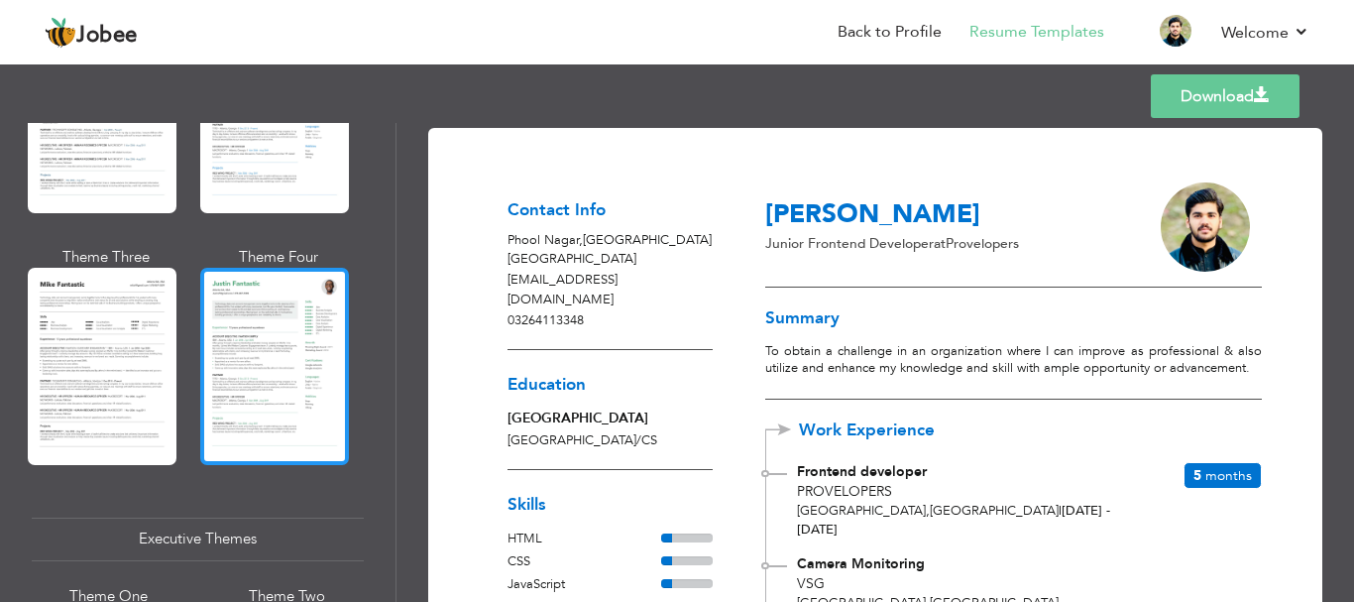
click at [324, 307] on div at bounding box center [274, 366] width 149 height 196
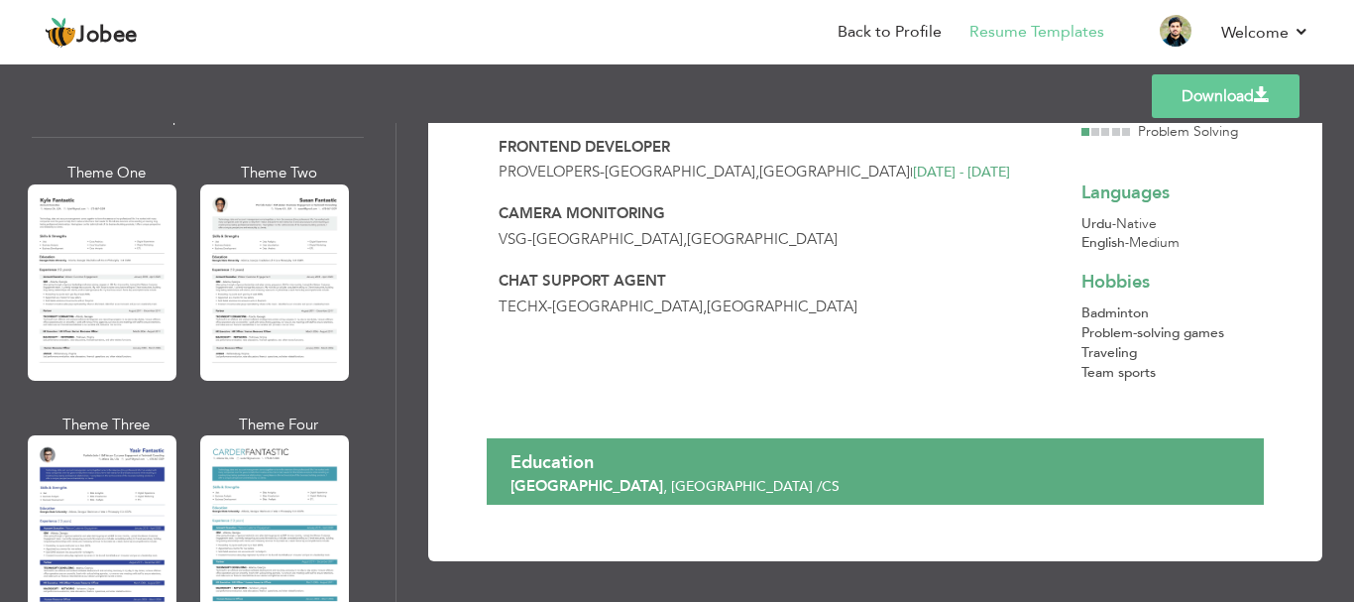
scroll to position [3464, 0]
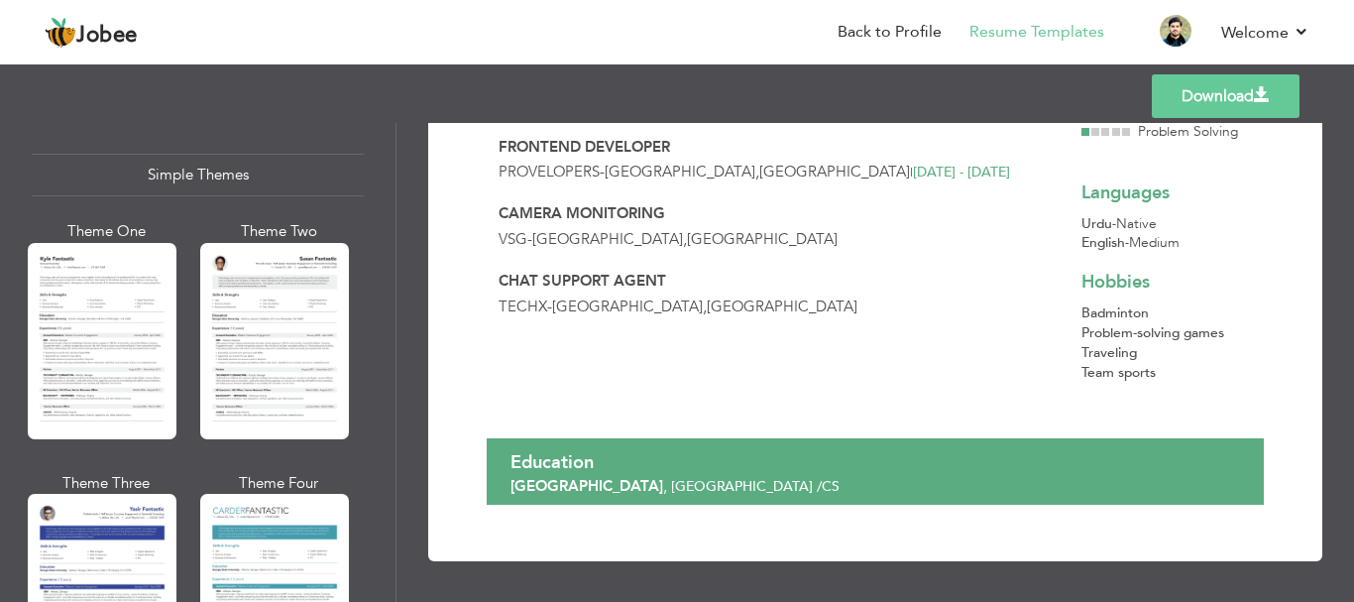
click at [198, 328] on div "Theme One Theme Two Theme Three Theme Four" at bounding box center [192, 472] width 321 height 503
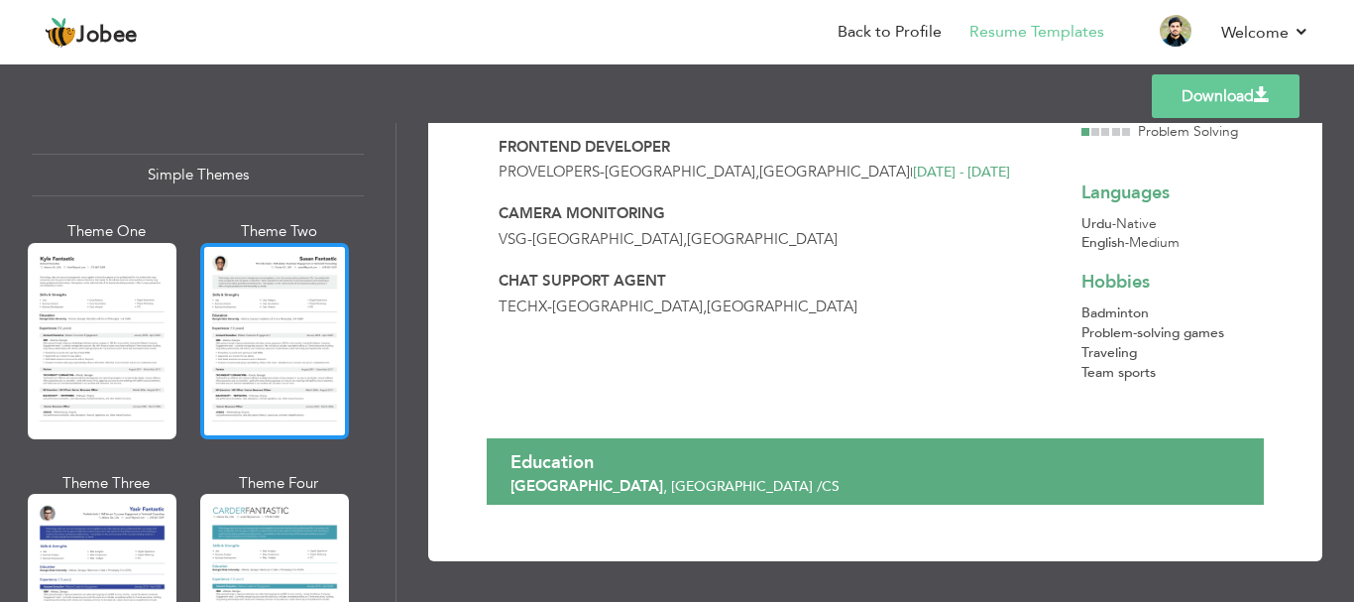
click at [224, 328] on div at bounding box center [274, 341] width 149 height 196
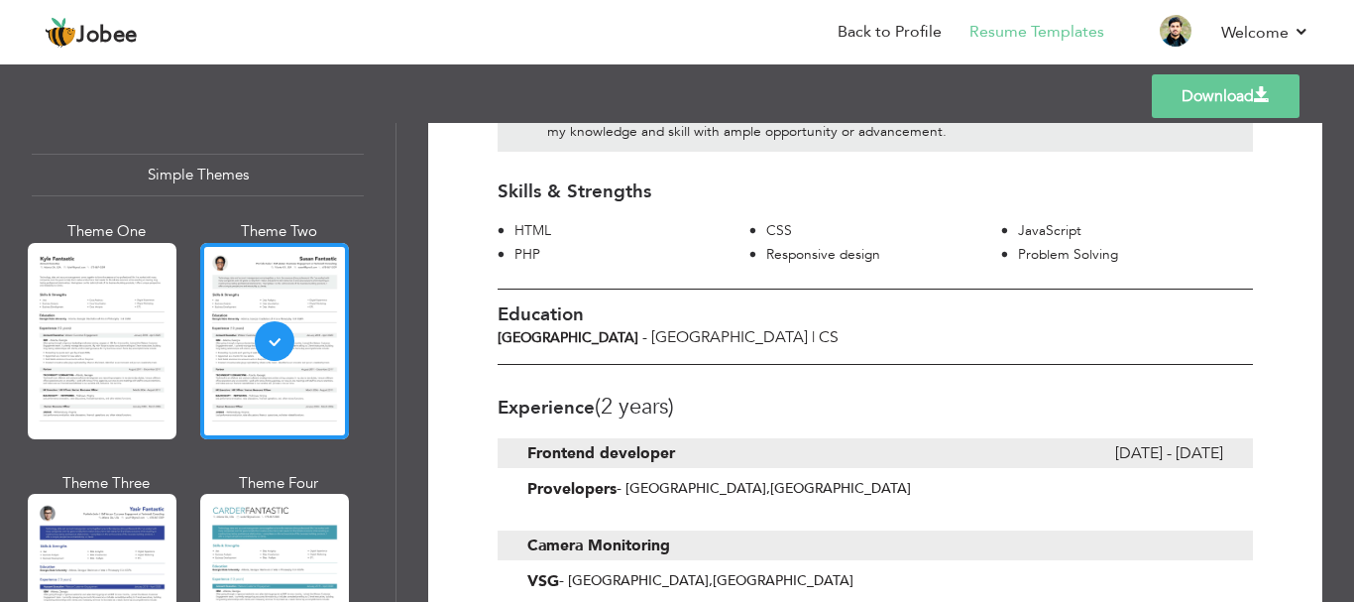
scroll to position [0, 0]
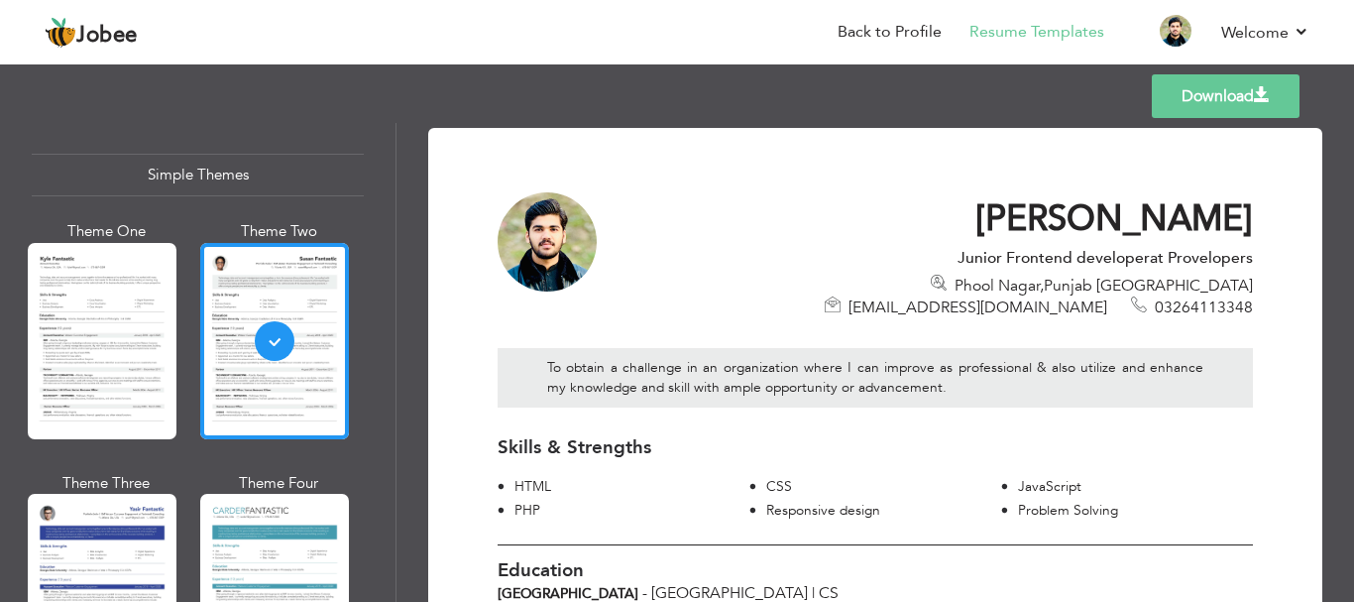
click at [1189, 105] on link "Download" at bounding box center [1226, 96] width 148 height 44
click at [908, 89] on div "Templates Download" at bounding box center [677, 95] width 1354 height 63
